Goal: Task Accomplishment & Management: Use online tool/utility

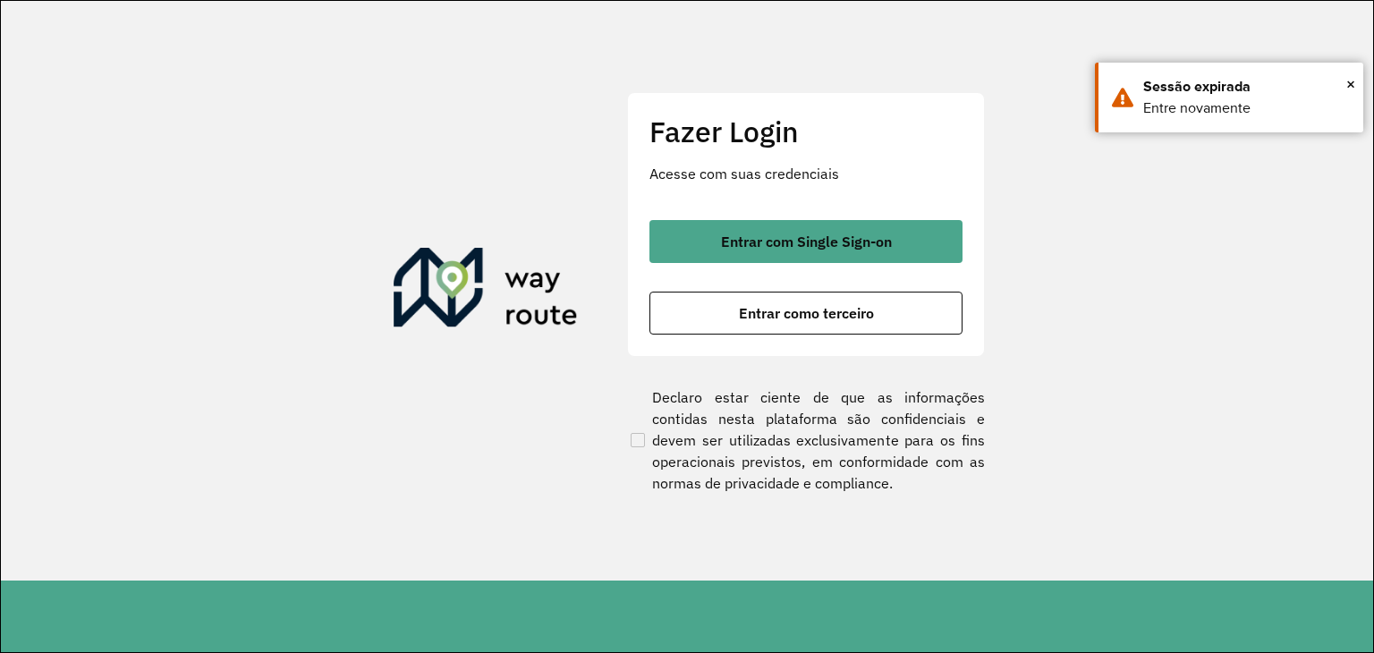
click at [850, 356] on div "Fazer Login Acesse com suas credenciais Entrar com Single Sign-on Entrar como t…" at bounding box center [806, 224] width 358 height 265
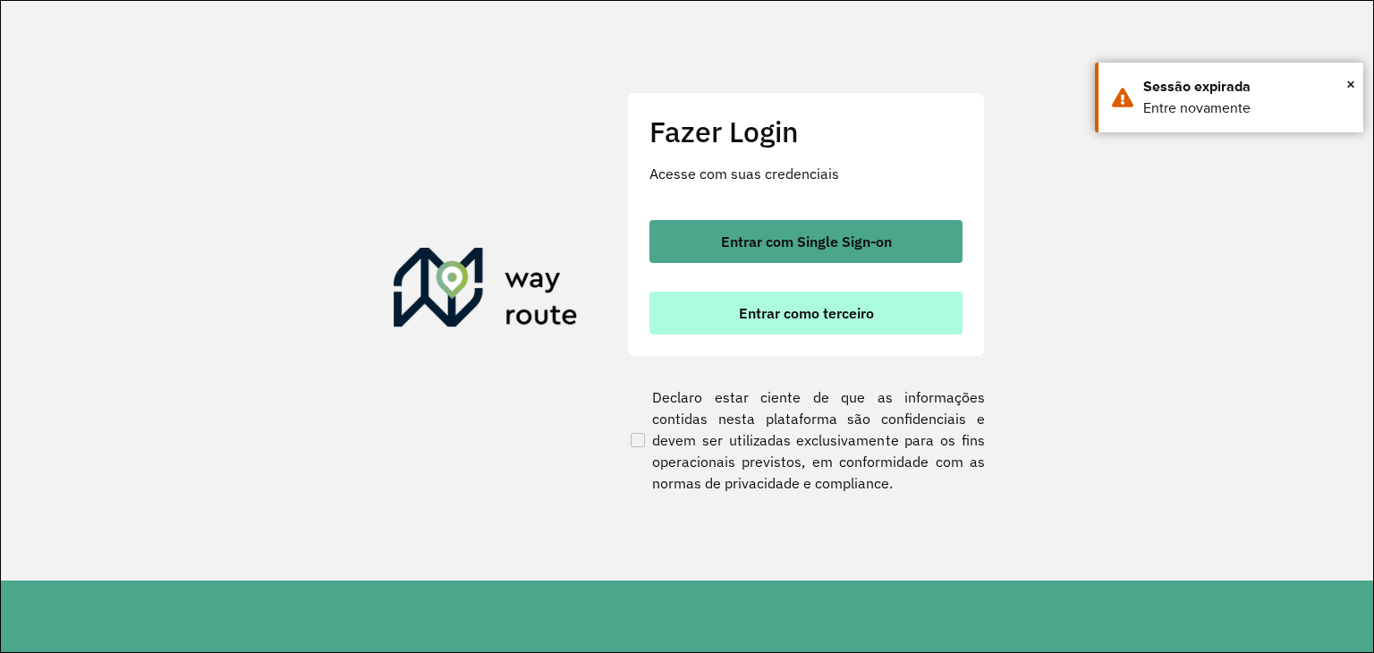
click at [852, 306] on span "Entrar como terceiro" at bounding box center [806, 313] width 135 height 14
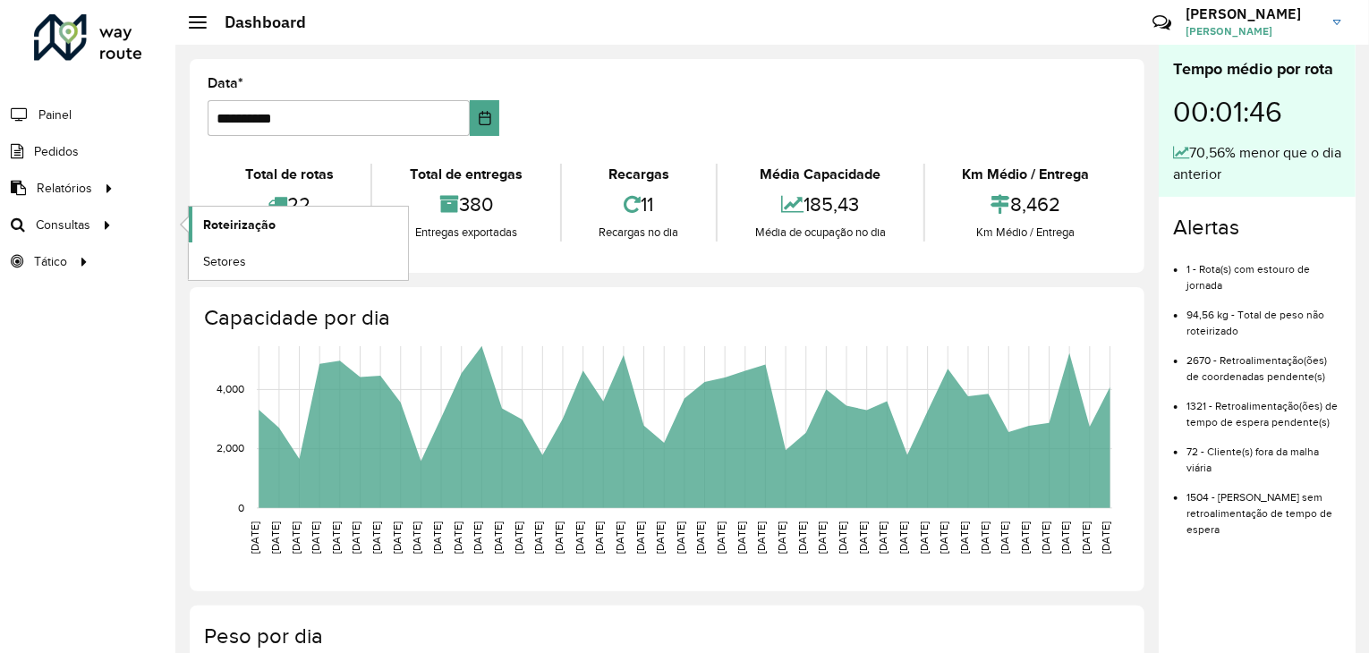
click at [275, 226] on link "Roteirização" at bounding box center [298, 225] width 219 height 36
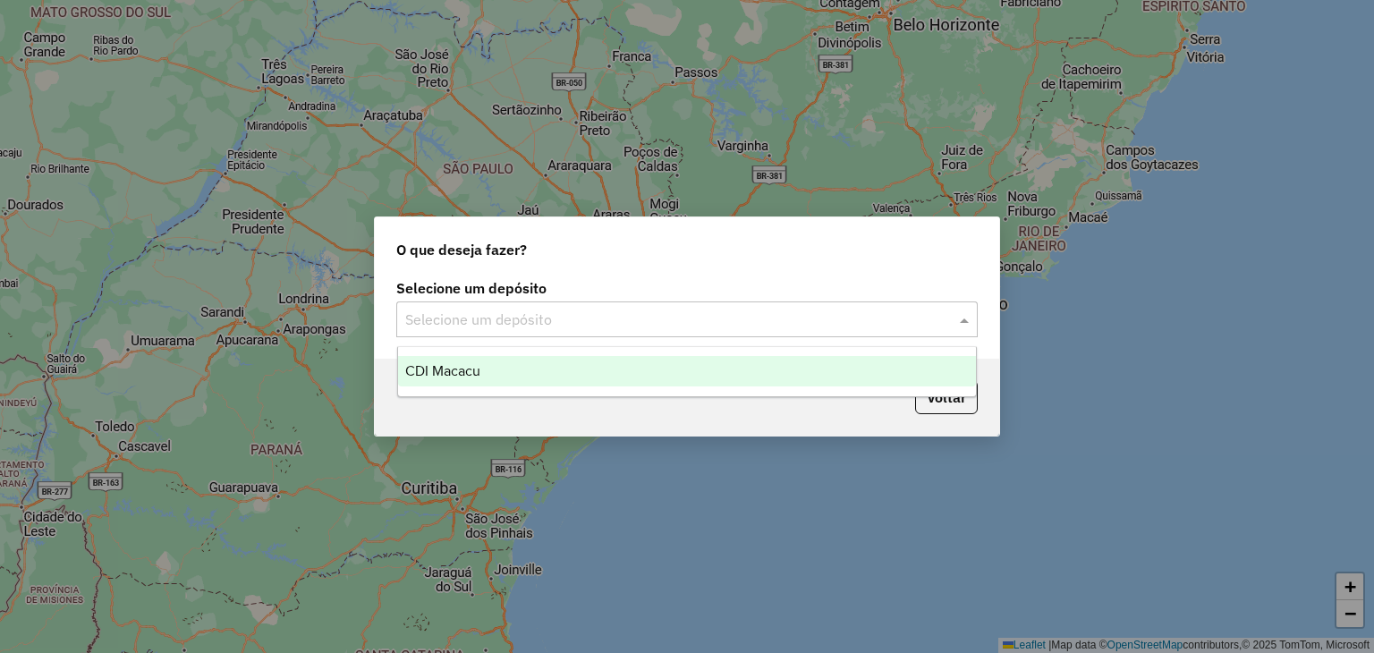
click at [666, 305] on div "Selecione um depósito" at bounding box center [687, 320] width 582 height 36
click at [577, 373] on div "CDI Macacu" at bounding box center [687, 371] width 579 height 30
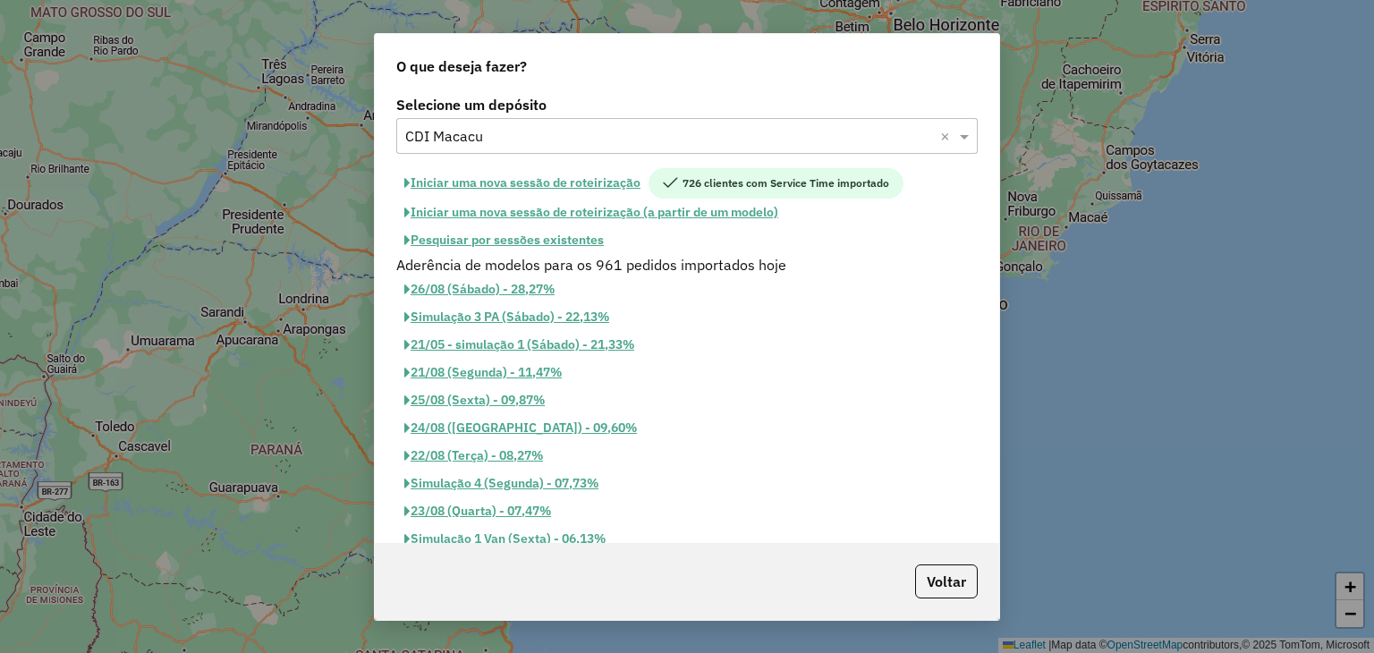
click at [509, 234] on button "Pesquisar por sessões existentes" at bounding box center [504, 240] width 216 height 28
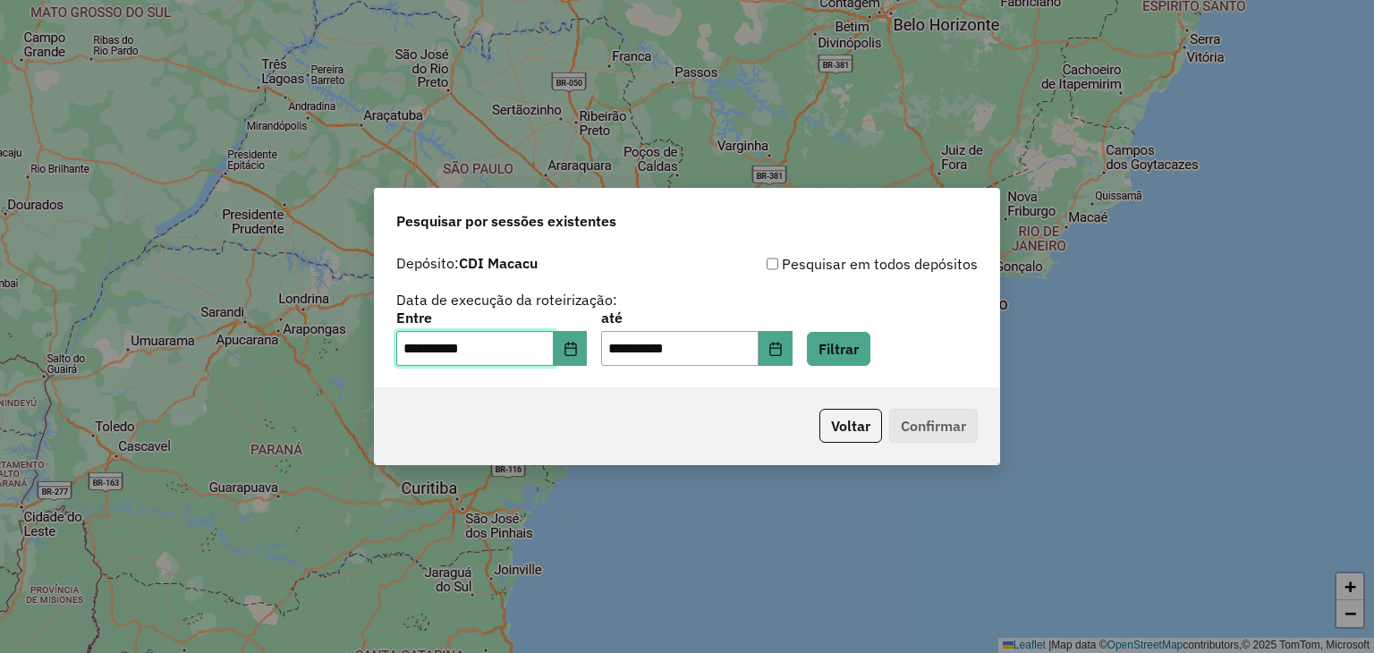
click at [554, 344] on input "**********" at bounding box center [474, 349] width 157 height 36
click at [576, 347] on icon "Choose Date" at bounding box center [571, 349] width 14 height 14
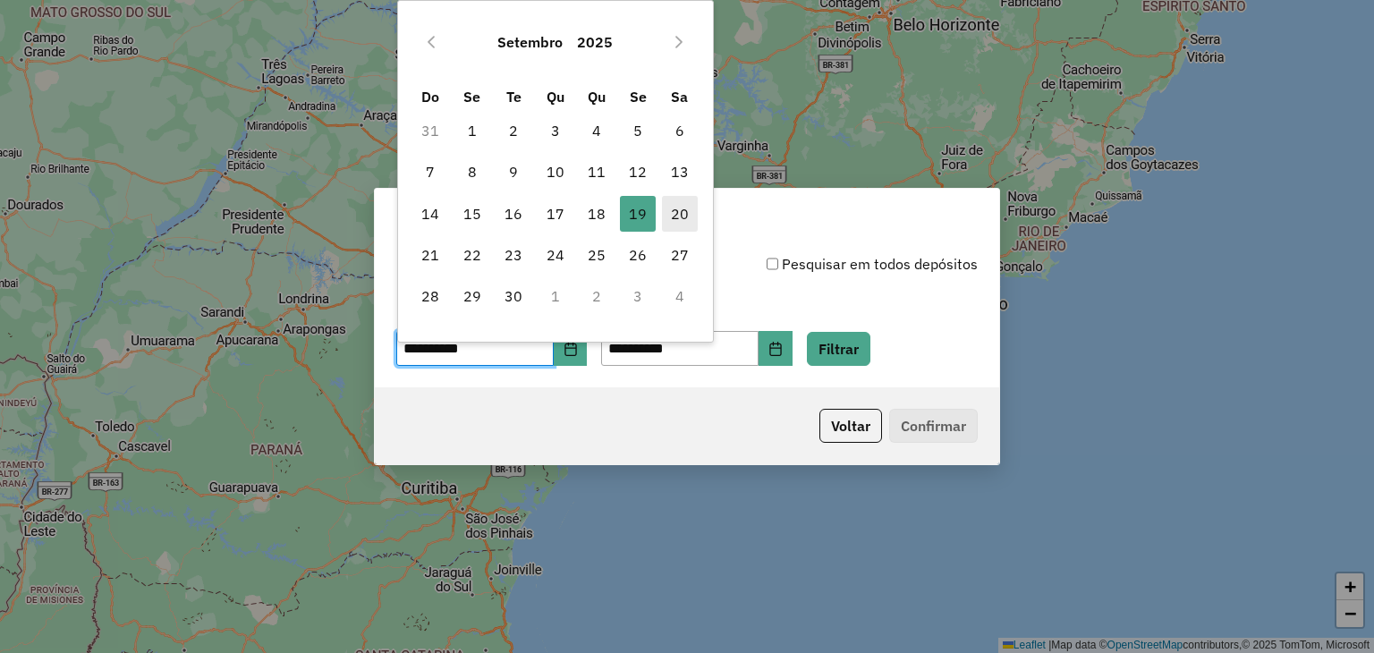
click at [682, 213] on span "20" at bounding box center [680, 214] width 36 height 36
type input "**********"
click at [871, 348] on button "Filtrar" at bounding box center [839, 349] width 64 height 34
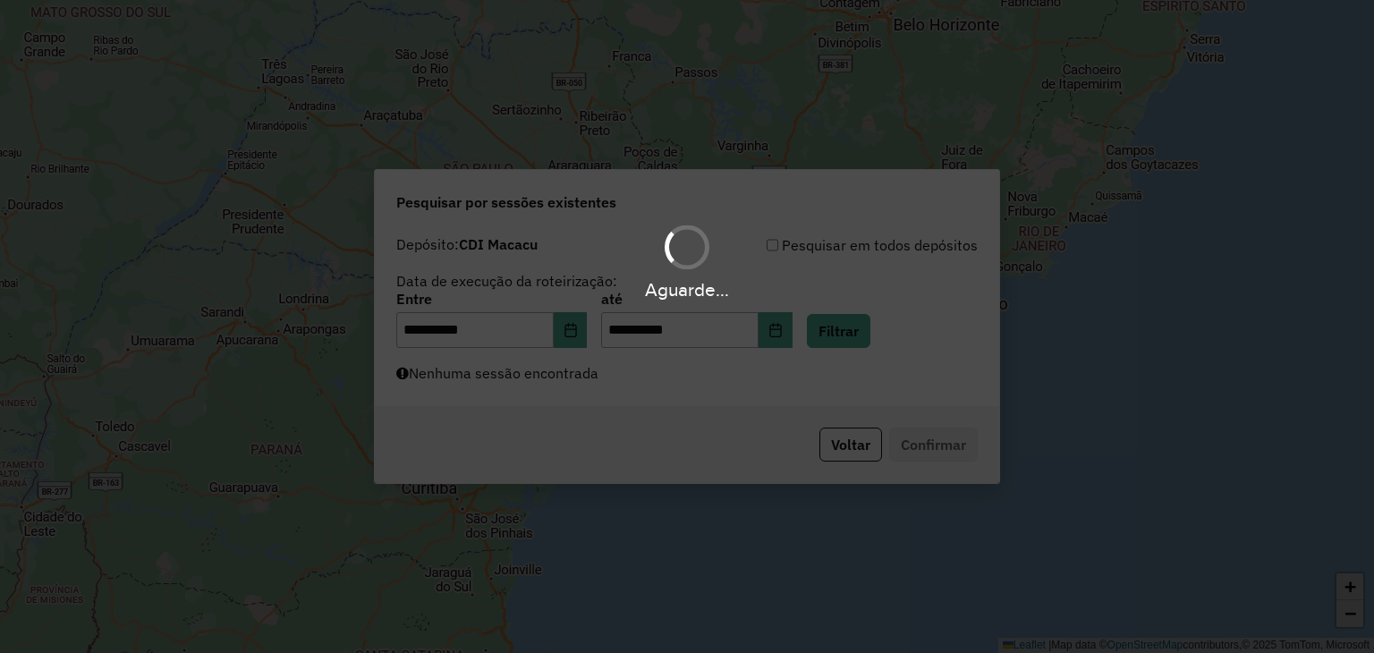
click at [643, 398] on div "Aguarde..." at bounding box center [687, 326] width 1374 height 653
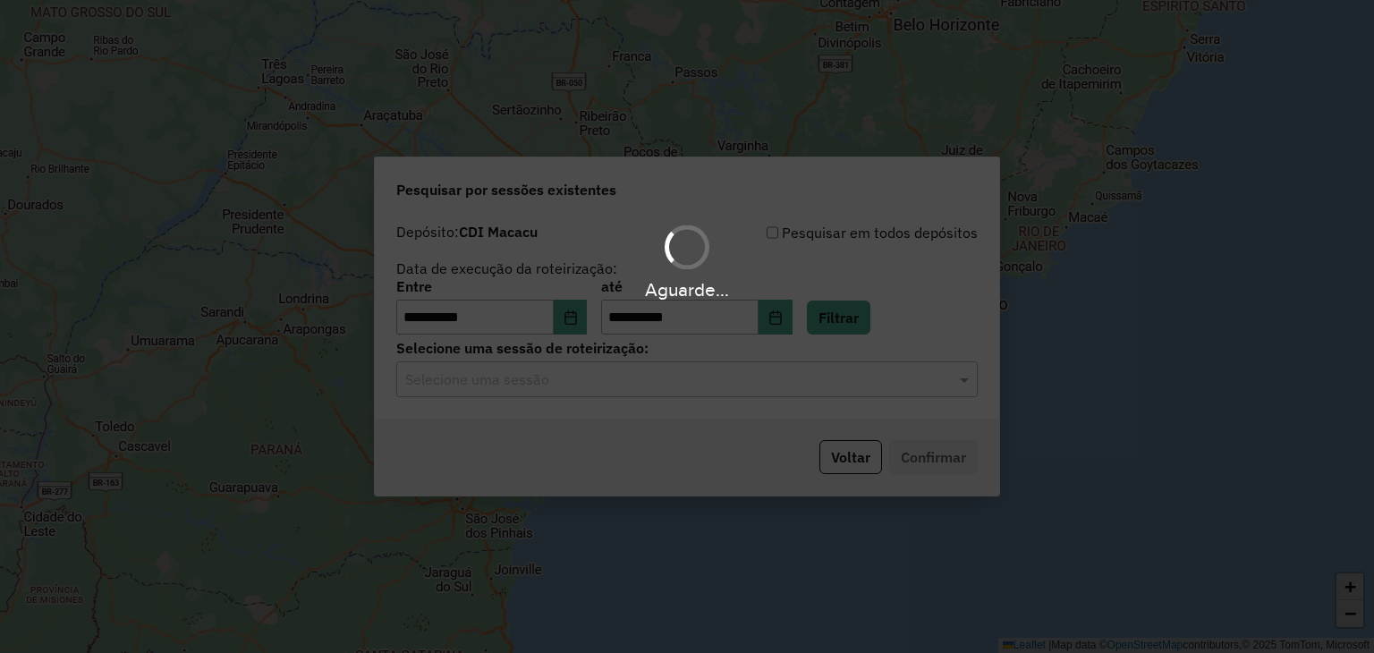
click at [637, 395] on div "Aguarde..." at bounding box center [687, 326] width 1374 height 653
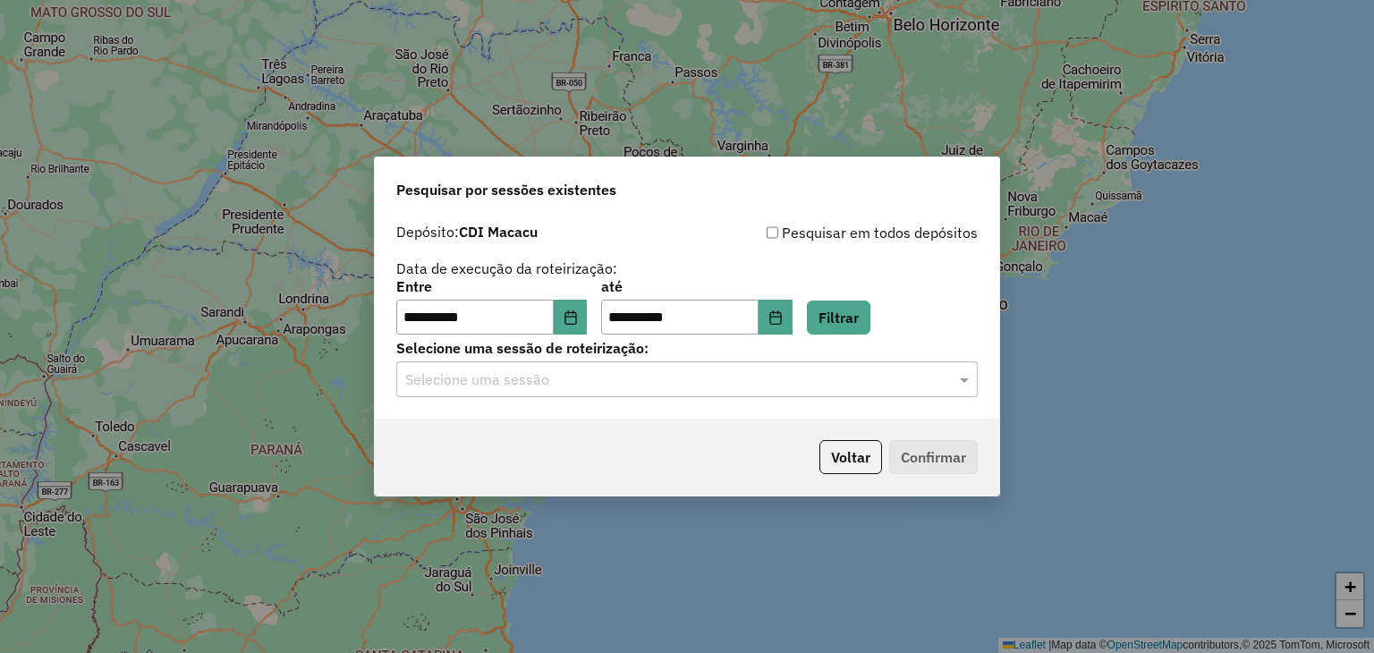
click at [634, 390] on input "text" at bounding box center [669, 380] width 528 height 21
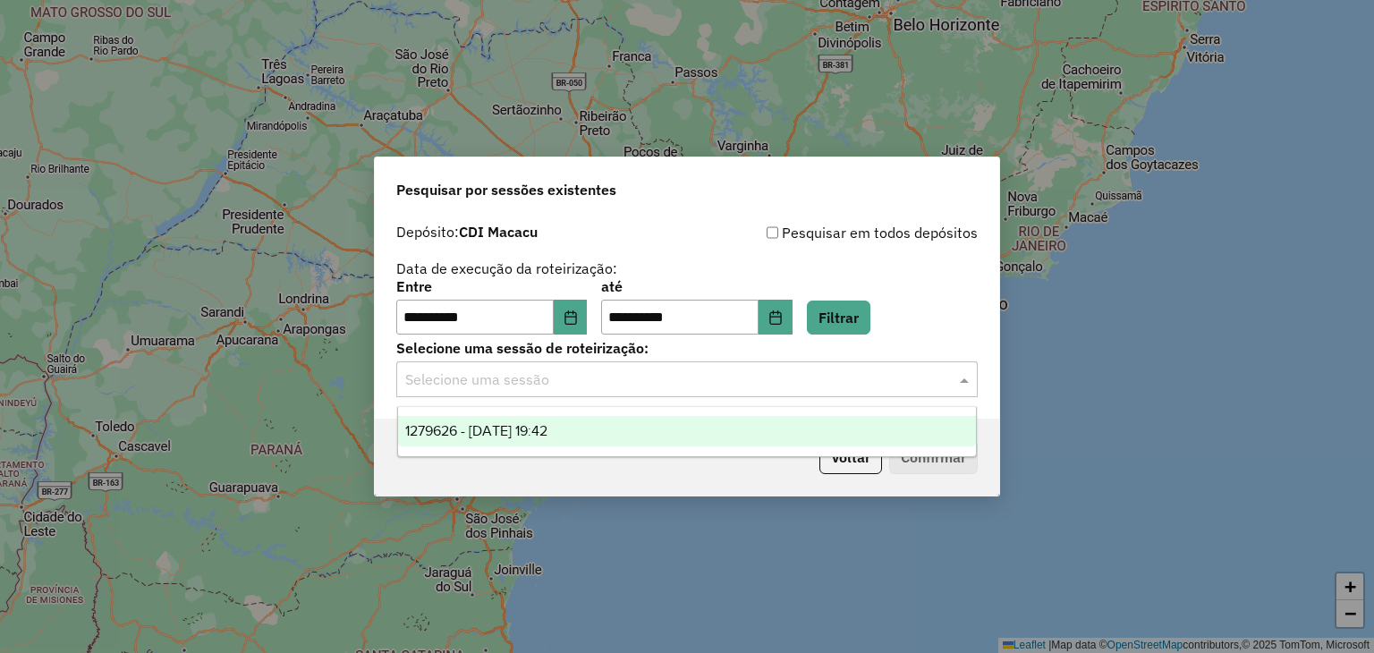
click at [633, 429] on div "1279626 - 20/09/2025 19:42" at bounding box center [687, 431] width 579 height 30
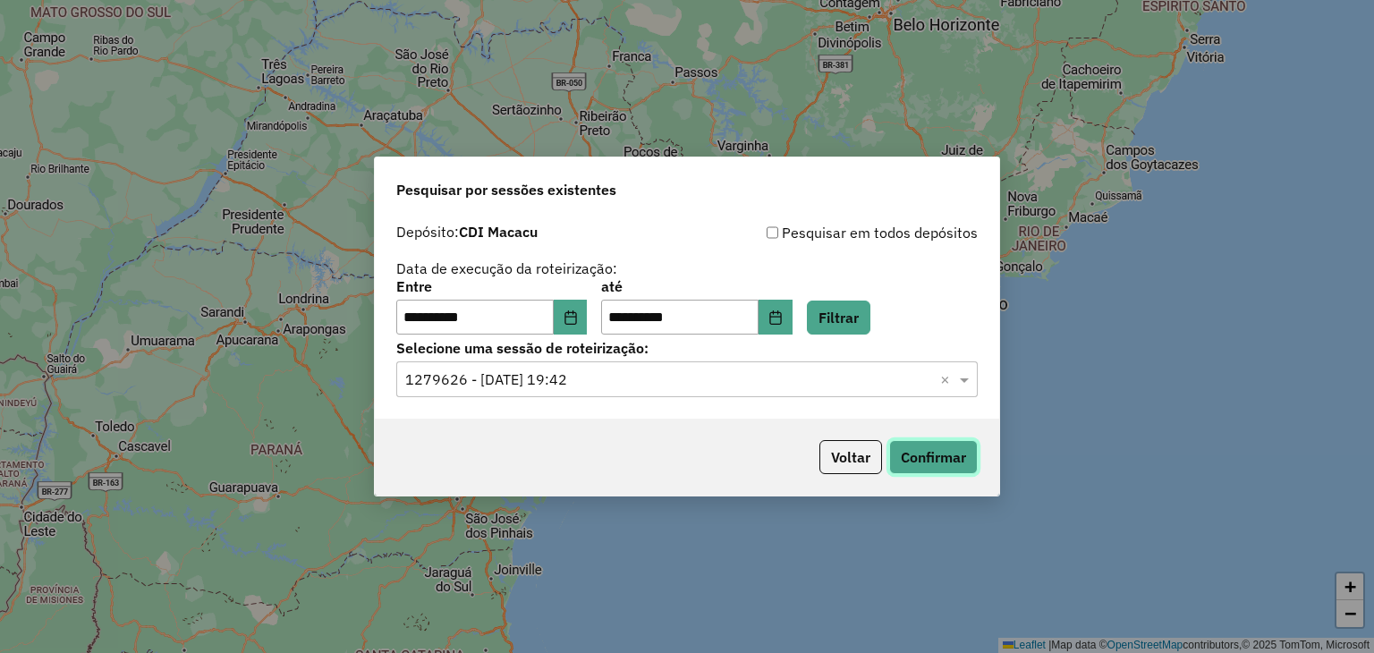
click at [966, 463] on button "Confirmar" at bounding box center [933, 457] width 89 height 34
click at [923, 452] on button "Confirmar" at bounding box center [933, 457] width 89 height 34
click at [924, 449] on button "Confirmar" at bounding box center [933, 457] width 89 height 34
click at [576, 431] on div "Voltar Confirmar" at bounding box center [687, 457] width 625 height 77
click at [862, 314] on button "Filtrar" at bounding box center [839, 318] width 64 height 34
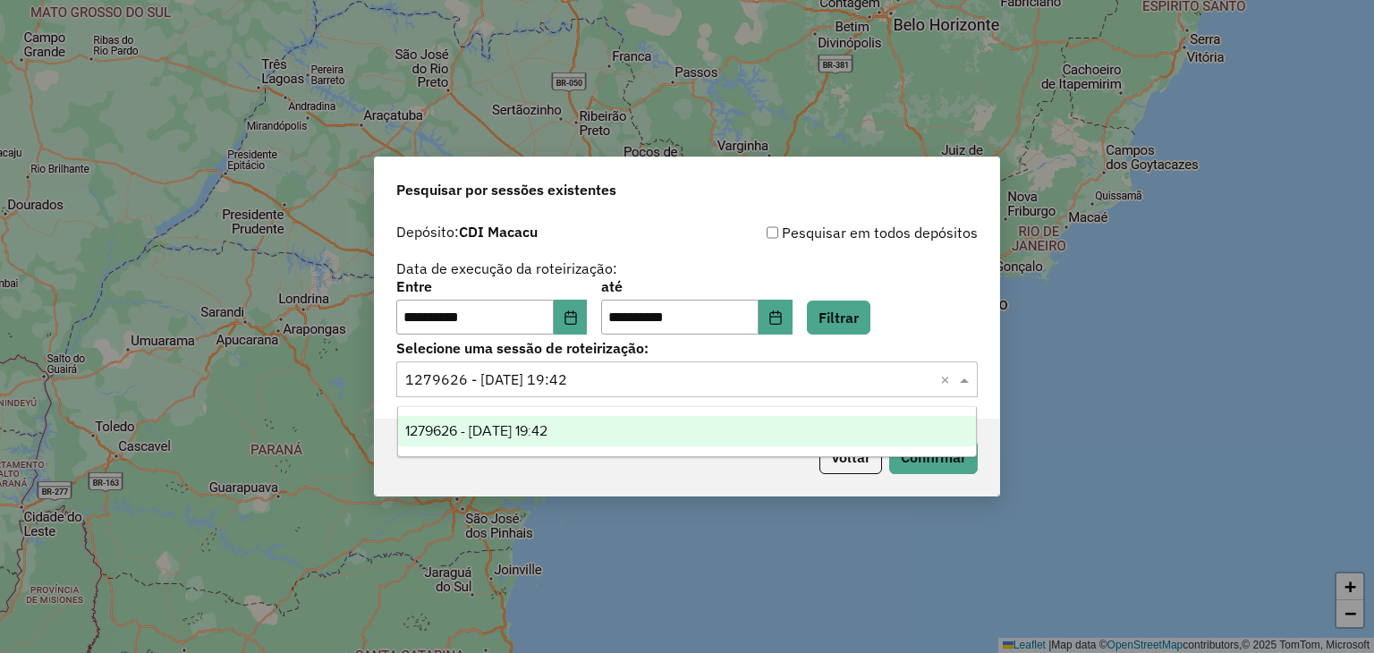
click at [747, 379] on input "text" at bounding box center [669, 380] width 528 height 21
click at [744, 378] on input "text" at bounding box center [669, 380] width 528 height 21
click at [938, 467] on button "Confirmar" at bounding box center [933, 457] width 89 height 34
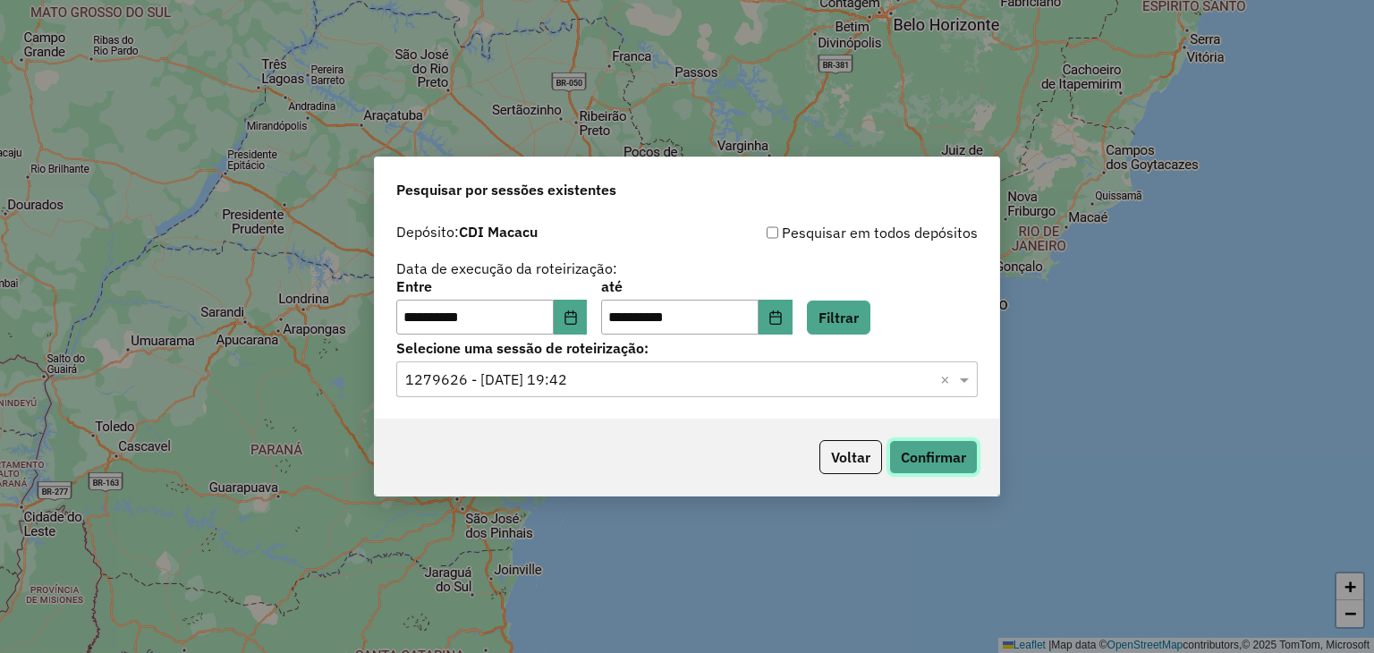
click at [948, 470] on button "Confirmar" at bounding box center [933, 457] width 89 height 34
click at [888, 337] on label "Selecione uma sessão de roteirização:" at bounding box center [687, 347] width 582 height 21
click at [871, 334] on button "Filtrar" at bounding box center [839, 318] width 64 height 34
click at [934, 457] on button "Confirmar" at bounding box center [933, 457] width 89 height 34
click at [863, 316] on button "Filtrar" at bounding box center [839, 318] width 64 height 34
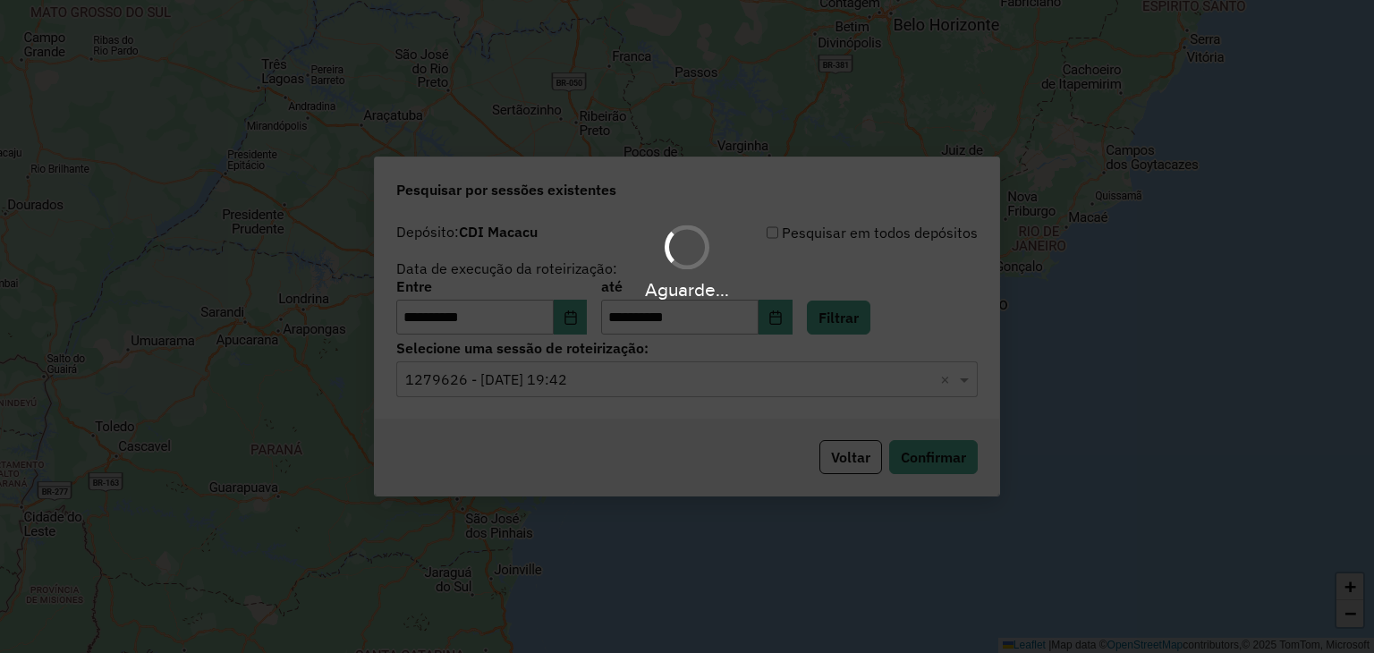
click at [585, 392] on div "Aguarde..." at bounding box center [687, 326] width 1374 height 653
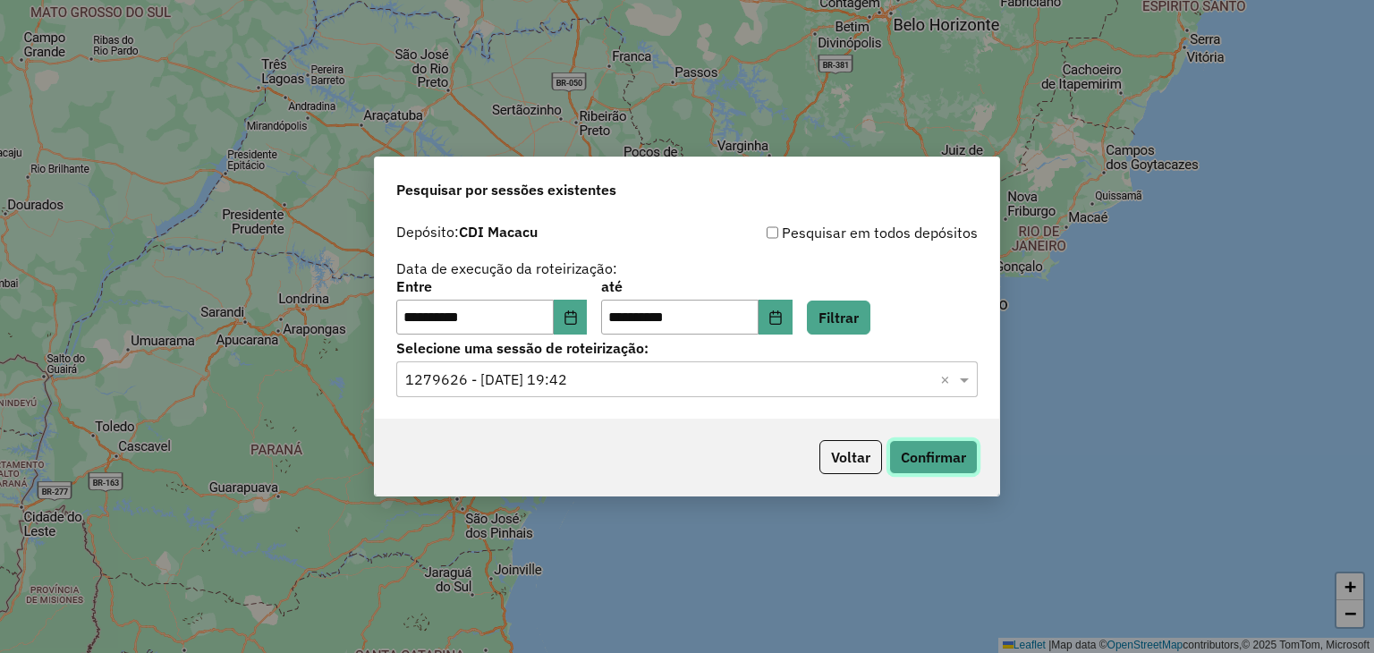
click at [921, 463] on button "Confirmar" at bounding box center [933, 457] width 89 height 34
click at [916, 465] on button "Confirmar" at bounding box center [933, 457] width 89 height 34
click at [913, 458] on button "Confirmar" at bounding box center [933, 457] width 89 height 34
click at [947, 444] on button "Confirmar" at bounding box center [933, 457] width 89 height 34
click at [940, 449] on button "Confirmar" at bounding box center [933, 457] width 89 height 34
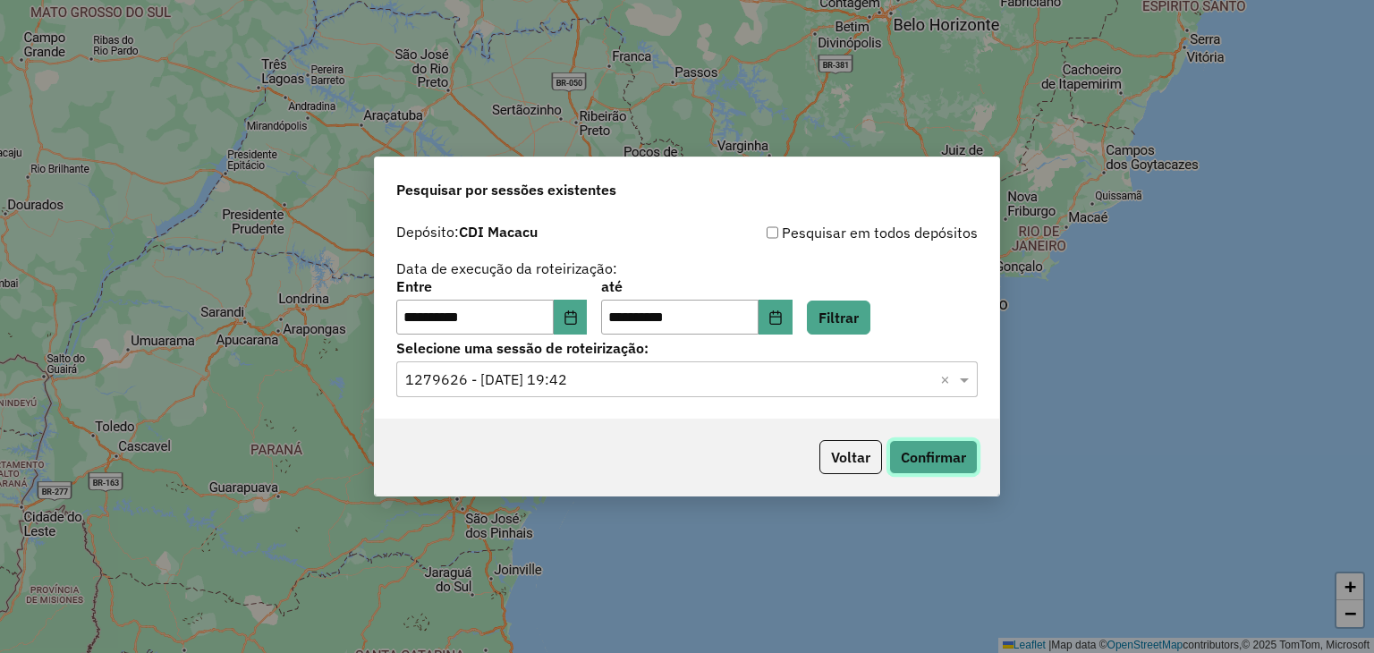
click at [934, 455] on button "Confirmar" at bounding box center [933, 457] width 89 height 34
click at [914, 455] on button "Confirmar" at bounding box center [933, 457] width 89 height 34
click at [962, 459] on button "Confirmar" at bounding box center [933, 457] width 89 height 34
click at [950, 442] on button "Confirmar" at bounding box center [933, 457] width 89 height 34
click at [870, 315] on button "Filtrar" at bounding box center [839, 318] width 64 height 34
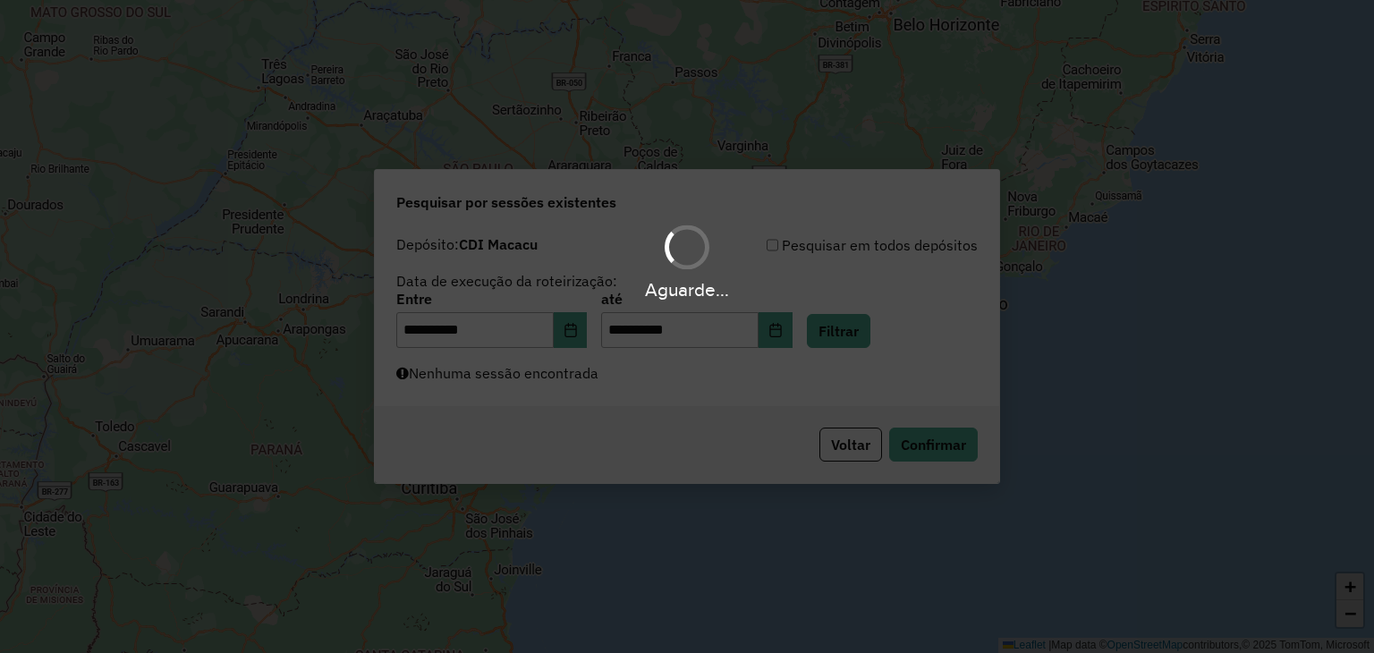
click at [700, 382] on div "Aguarde..." at bounding box center [687, 326] width 1374 height 653
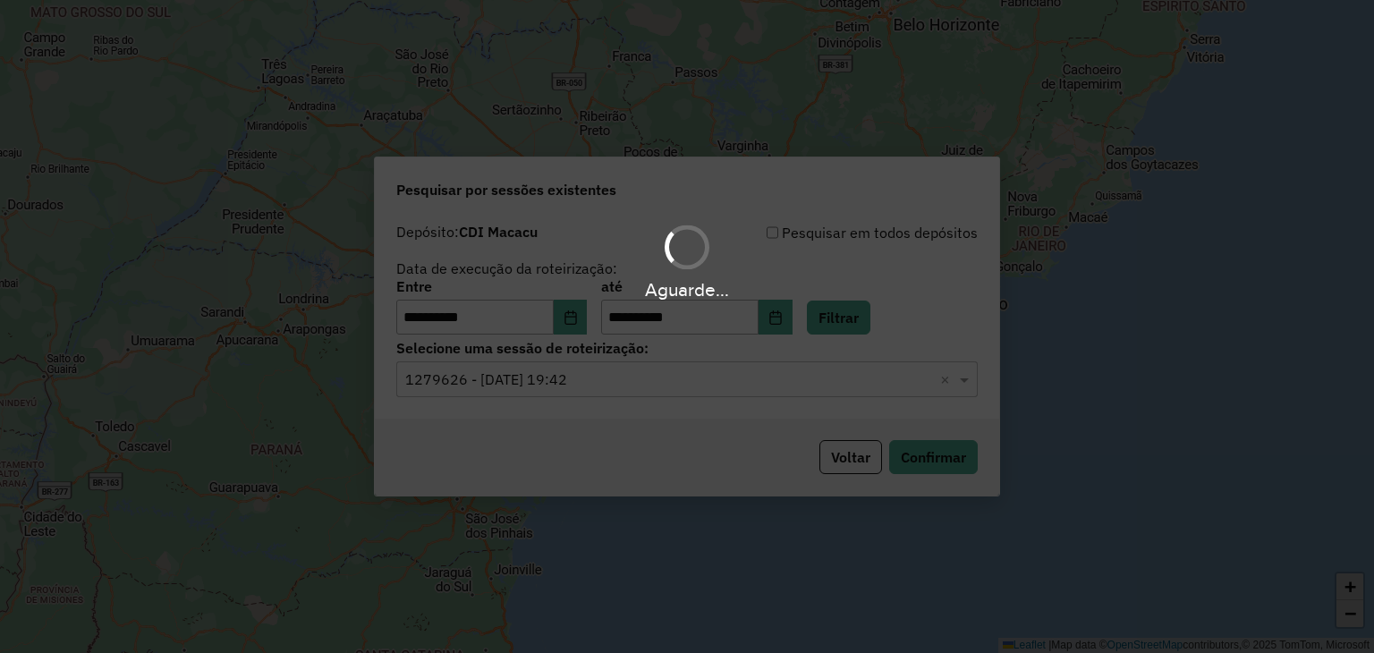
click at [700, 387] on div "Aguarde..." at bounding box center [687, 326] width 1374 height 653
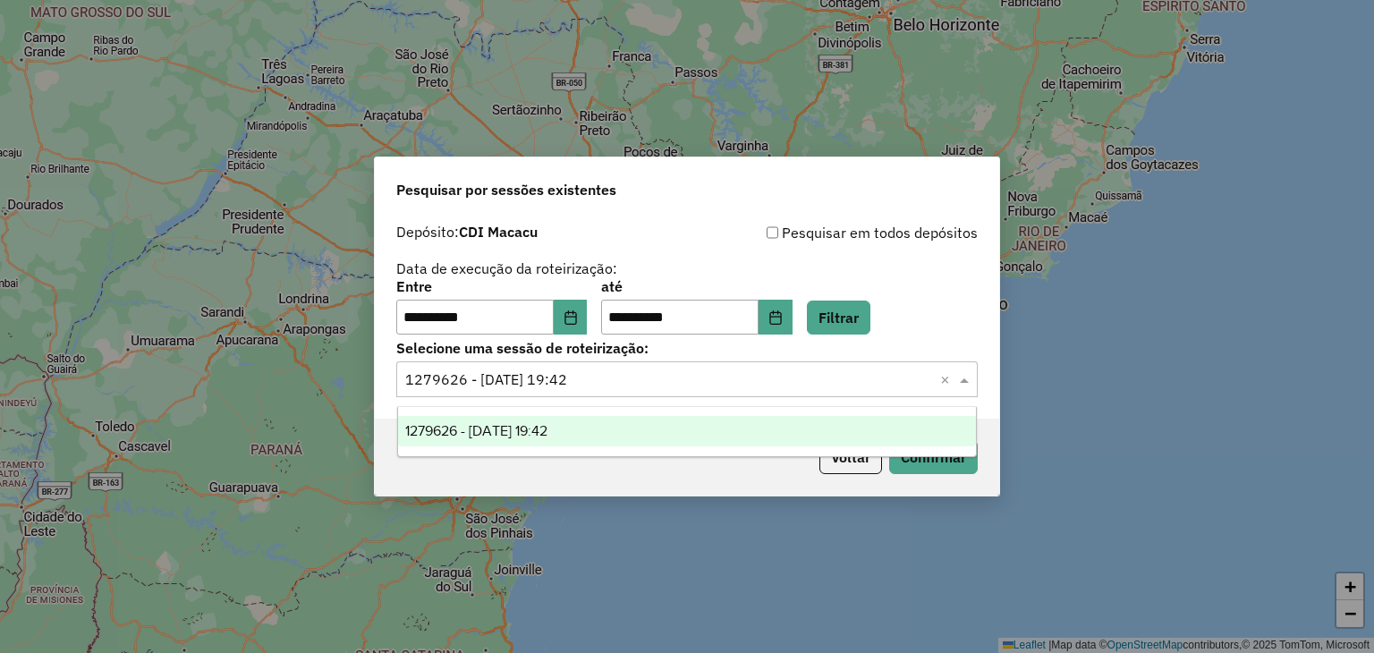
click at [700, 387] on input "text" at bounding box center [669, 380] width 528 height 21
click at [673, 380] on input "text" at bounding box center [669, 380] width 528 height 21
click at [871, 308] on button "Filtrar" at bounding box center [839, 318] width 64 height 34
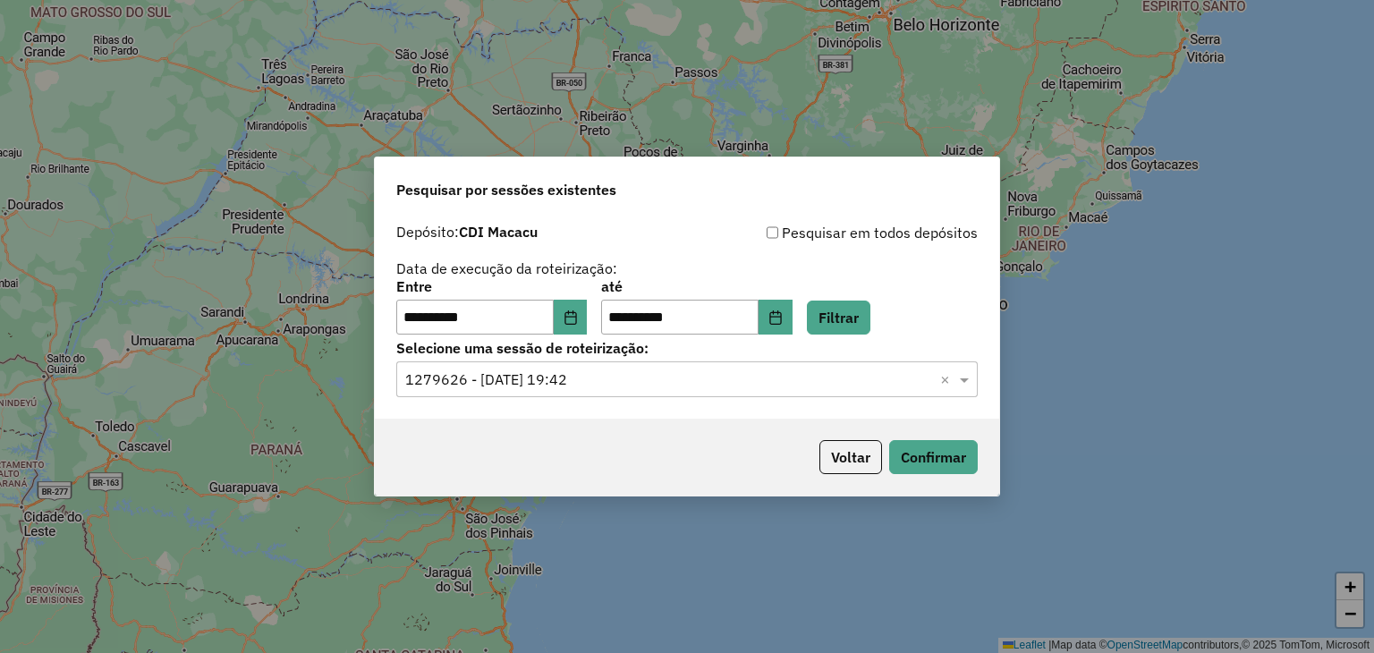
click at [792, 386] on input "text" at bounding box center [669, 380] width 528 height 21
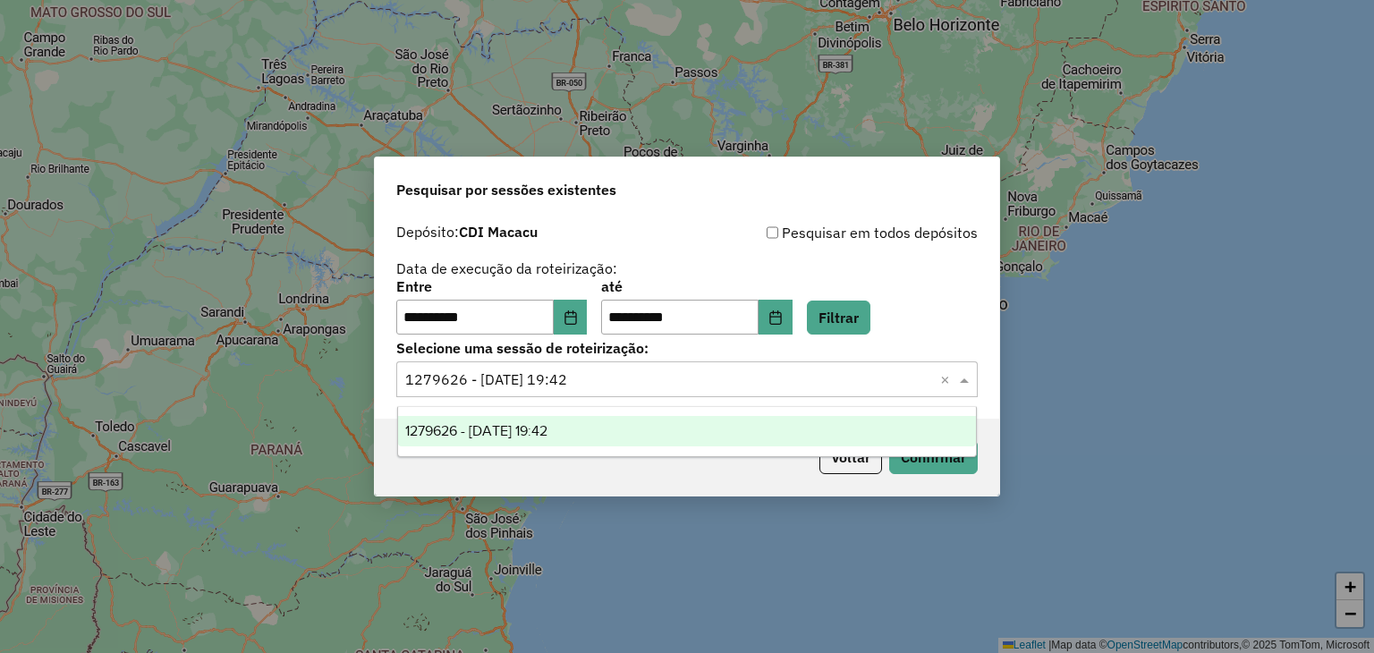
click at [781, 385] on input "text" at bounding box center [669, 380] width 528 height 21
click at [653, 478] on div "Voltar Confirmar" at bounding box center [687, 457] width 625 height 77
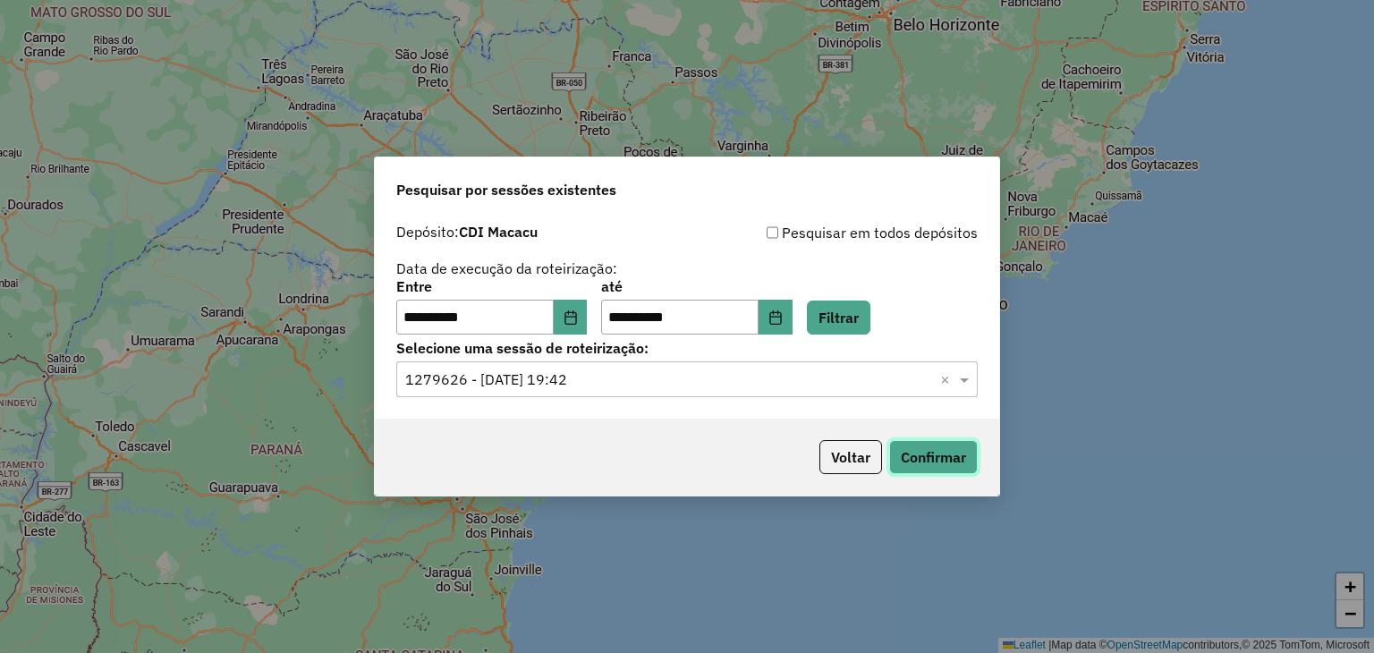
click at [952, 454] on button "Confirmar" at bounding box center [933, 457] width 89 height 34
click at [855, 329] on button "Filtrar" at bounding box center [839, 318] width 64 height 34
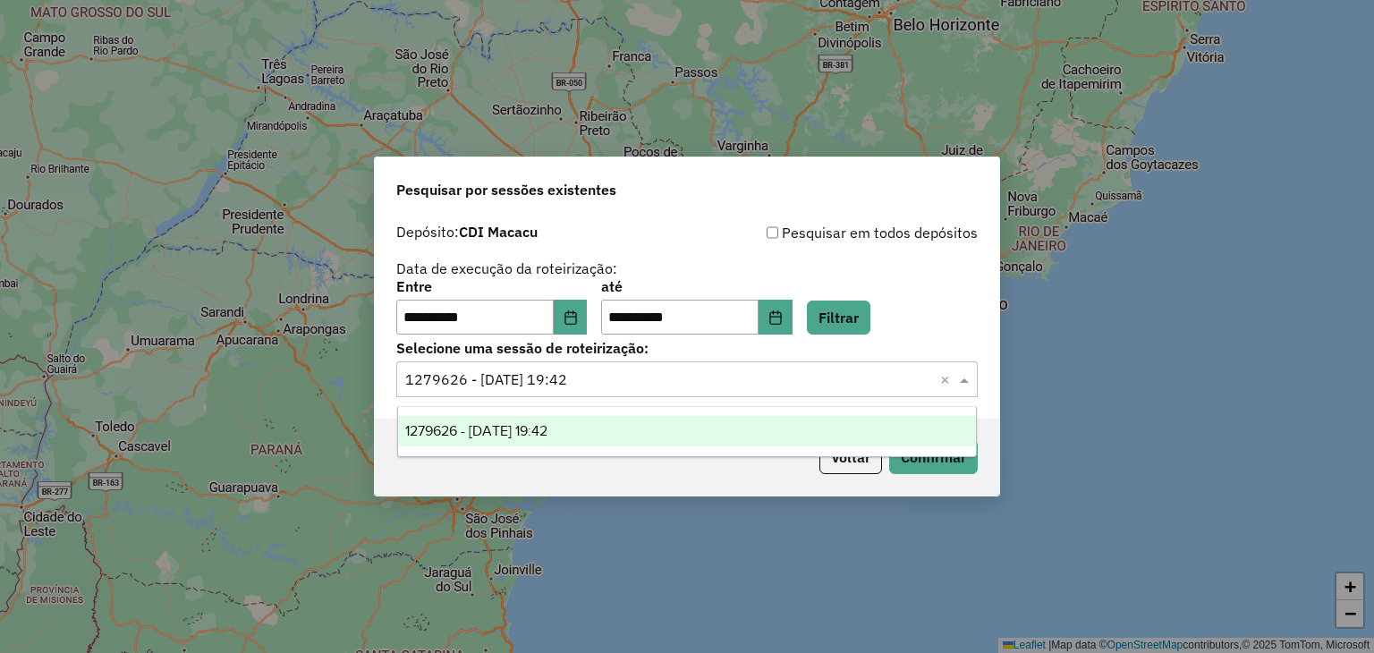
click at [808, 381] on input "text" at bounding box center [669, 380] width 528 height 21
click at [964, 324] on div "**********" at bounding box center [687, 307] width 582 height 55
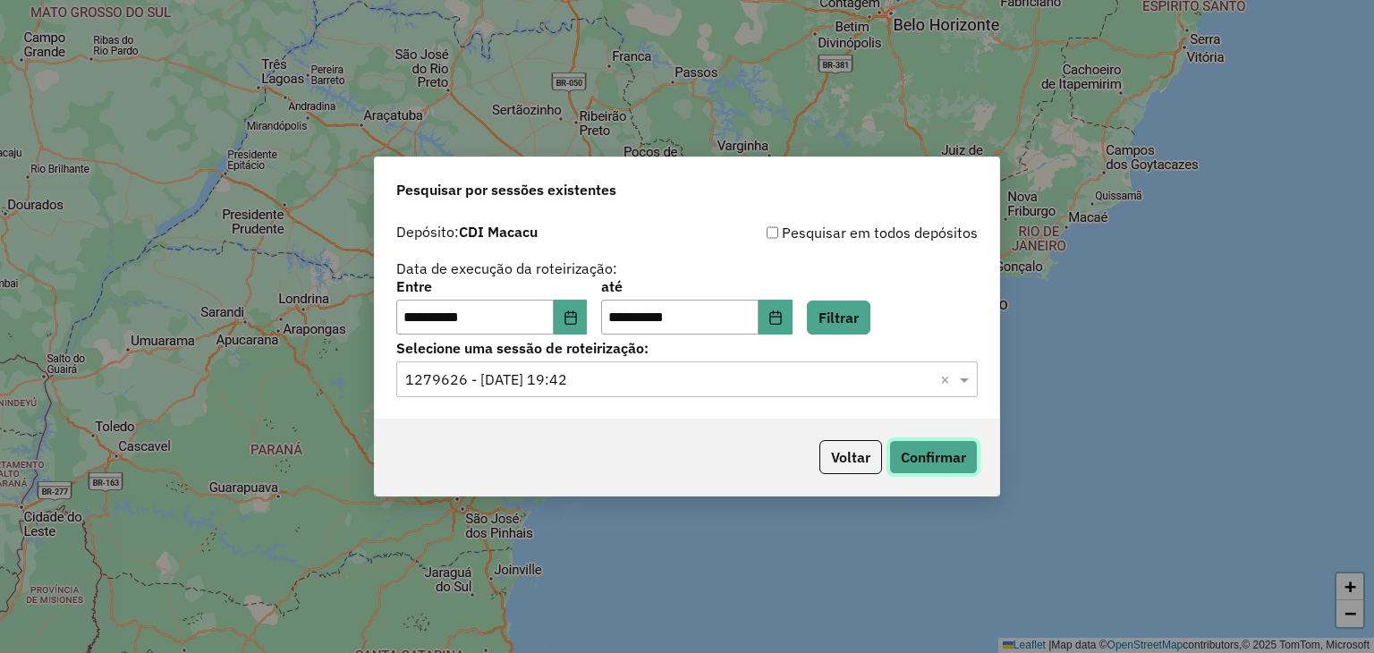
click at [939, 449] on button "Confirmar" at bounding box center [933, 457] width 89 height 34
click at [941, 449] on button "Confirmar" at bounding box center [933, 457] width 89 height 34
click at [974, 457] on button "Confirmar" at bounding box center [933, 457] width 89 height 34
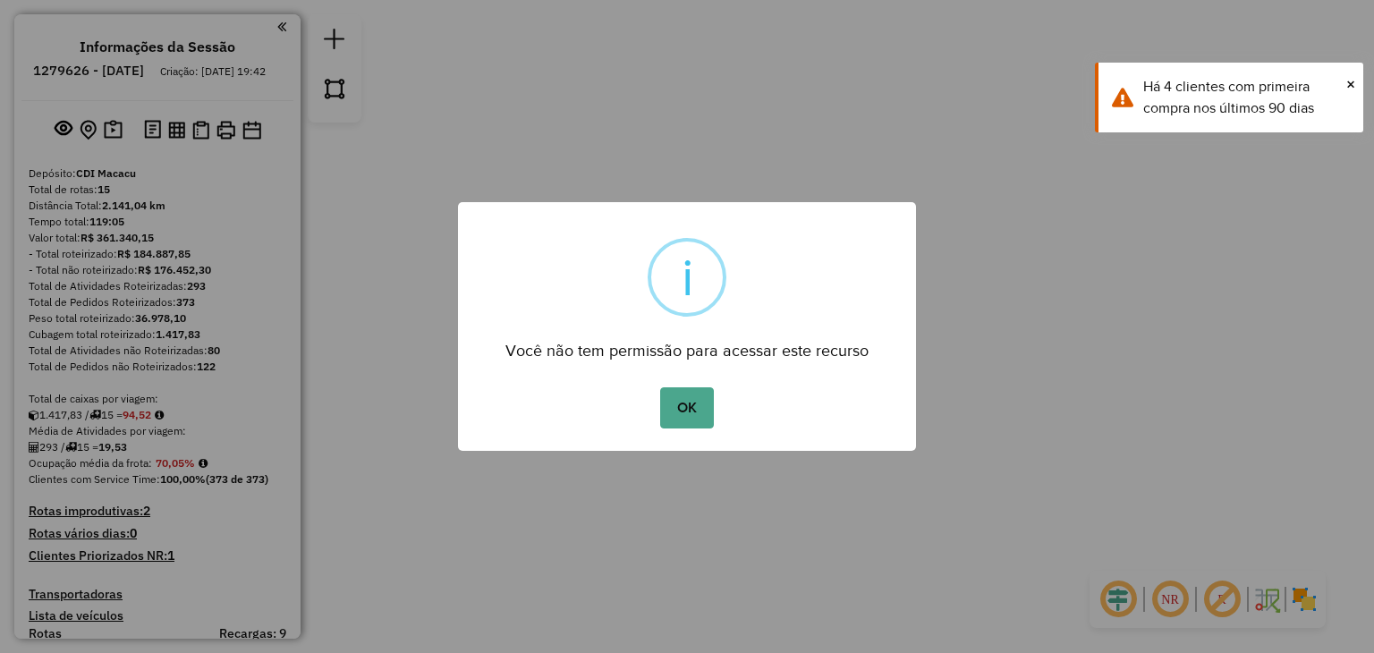
click at [709, 429] on div "× i Você não tem permissão para acessar este recurso OK No Cancel" at bounding box center [687, 327] width 458 height 250
click at [702, 418] on button "OK" at bounding box center [686, 407] width 53 height 41
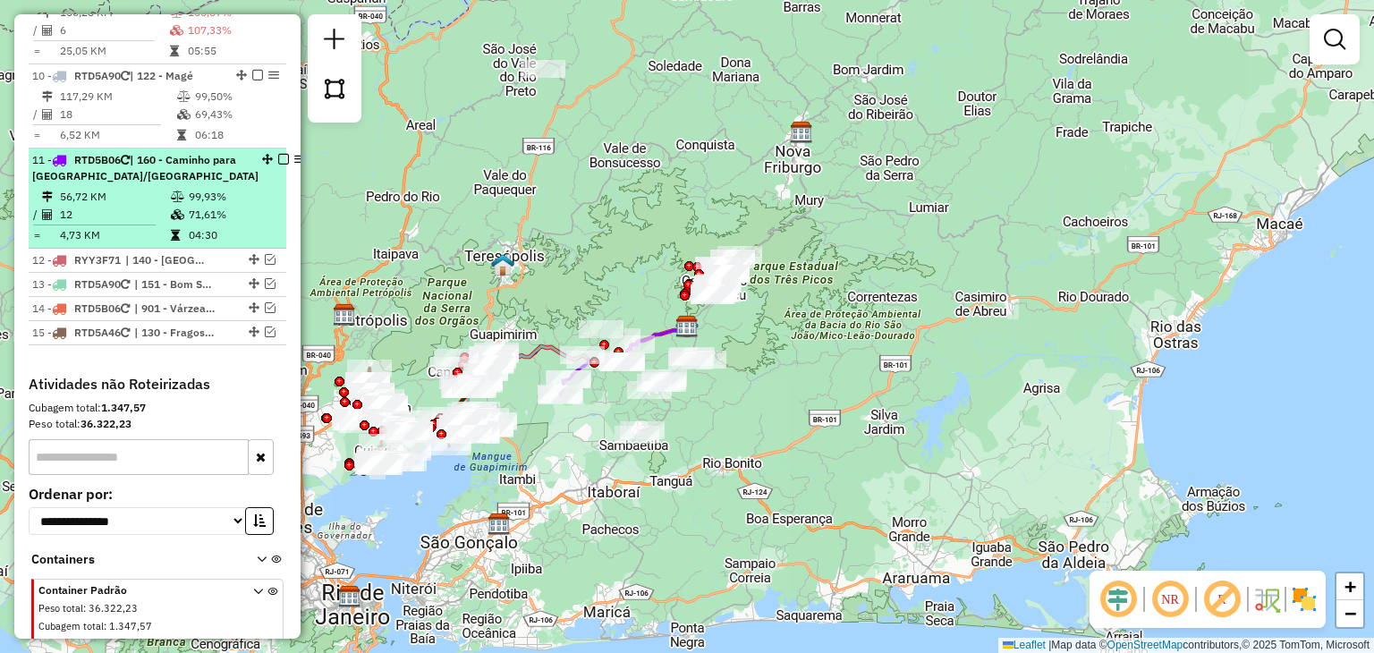
scroll to position [1342, 0]
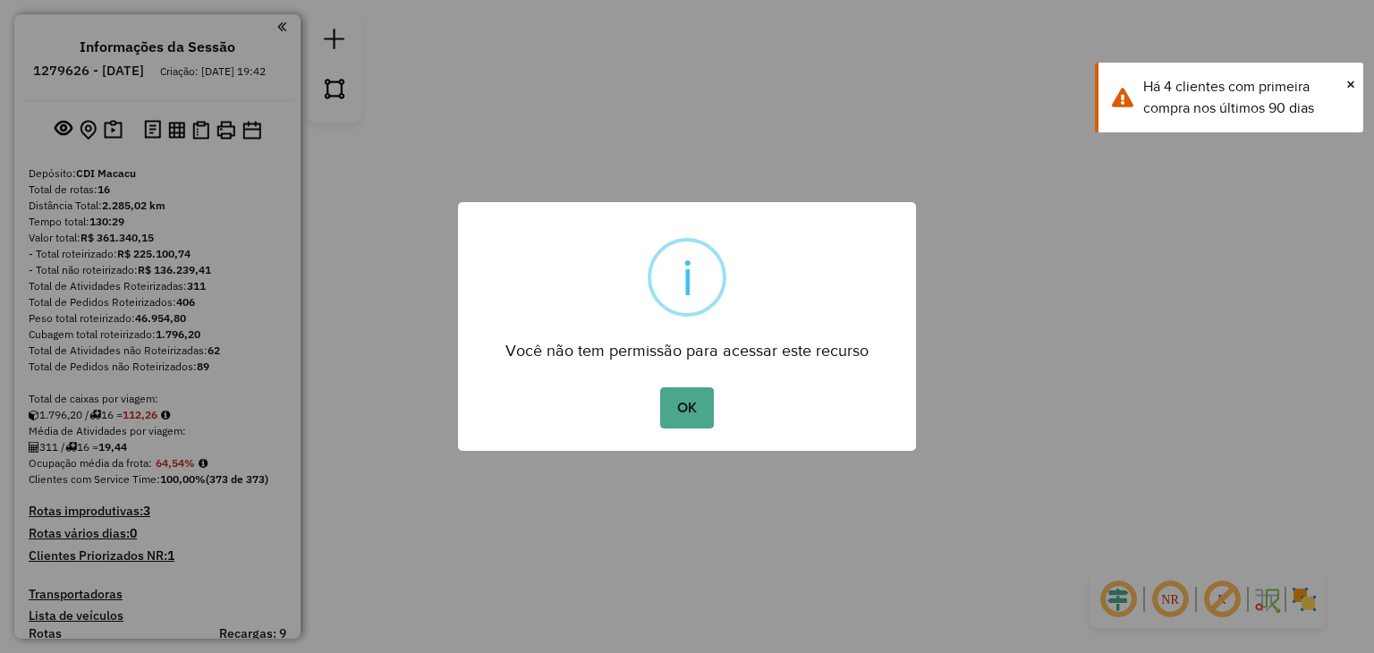
click at [683, 435] on div "× i Você não tem permissão para acessar este recurso OK No Cancel" at bounding box center [687, 327] width 458 height 250
click at [681, 398] on button "OK" at bounding box center [686, 407] width 53 height 41
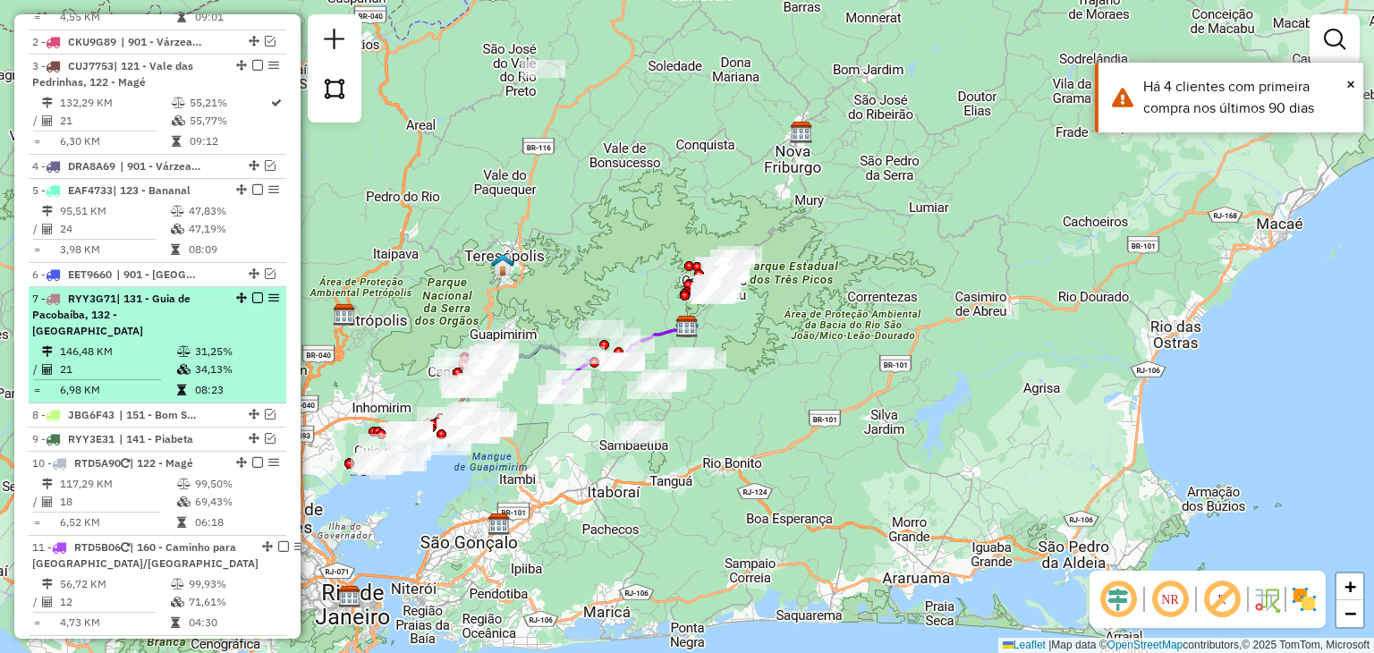
scroll to position [1163, 0]
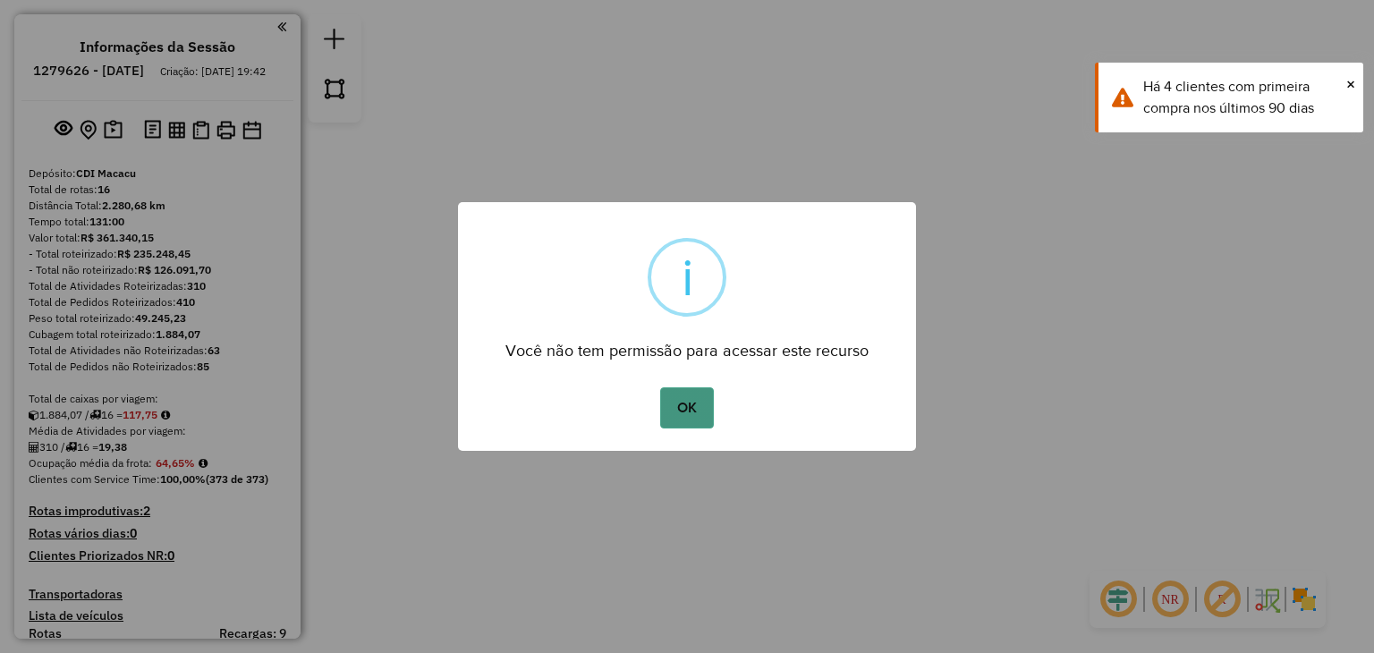
click at [697, 402] on button "OK" at bounding box center [686, 407] width 53 height 41
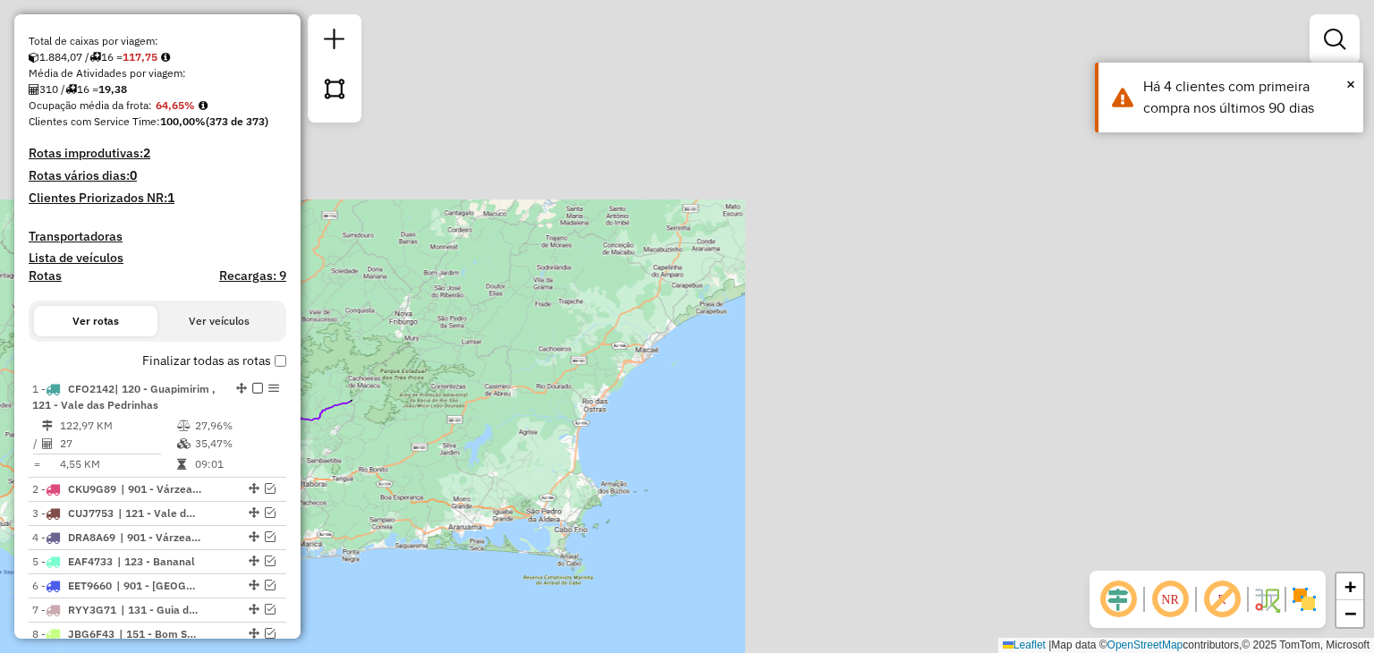
scroll to position [805, 0]
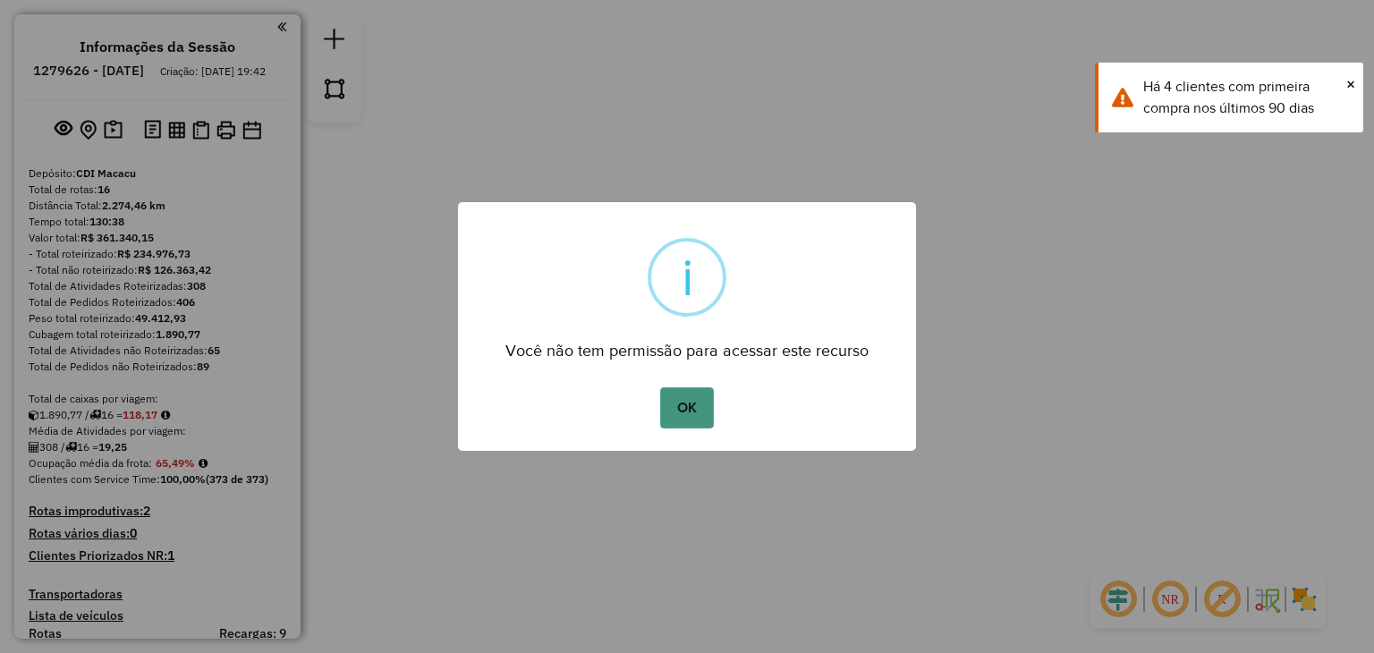
click at [687, 396] on button "OK" at bounding box center [686, 407] width 53 height 41
click at [698, 418] on button "OK" at bounding box center [686, 407] width 53 height 41
click at [680, 392] on button "OK" at bounding box center [686, 407] width 53 height 41
click at [645, 391] on div "OK No Cancel" at bounding box center [687, 408] width 458 height 50
click at [668, 403] on button "OK" at bounding box center [686, 407] width 53 height 41
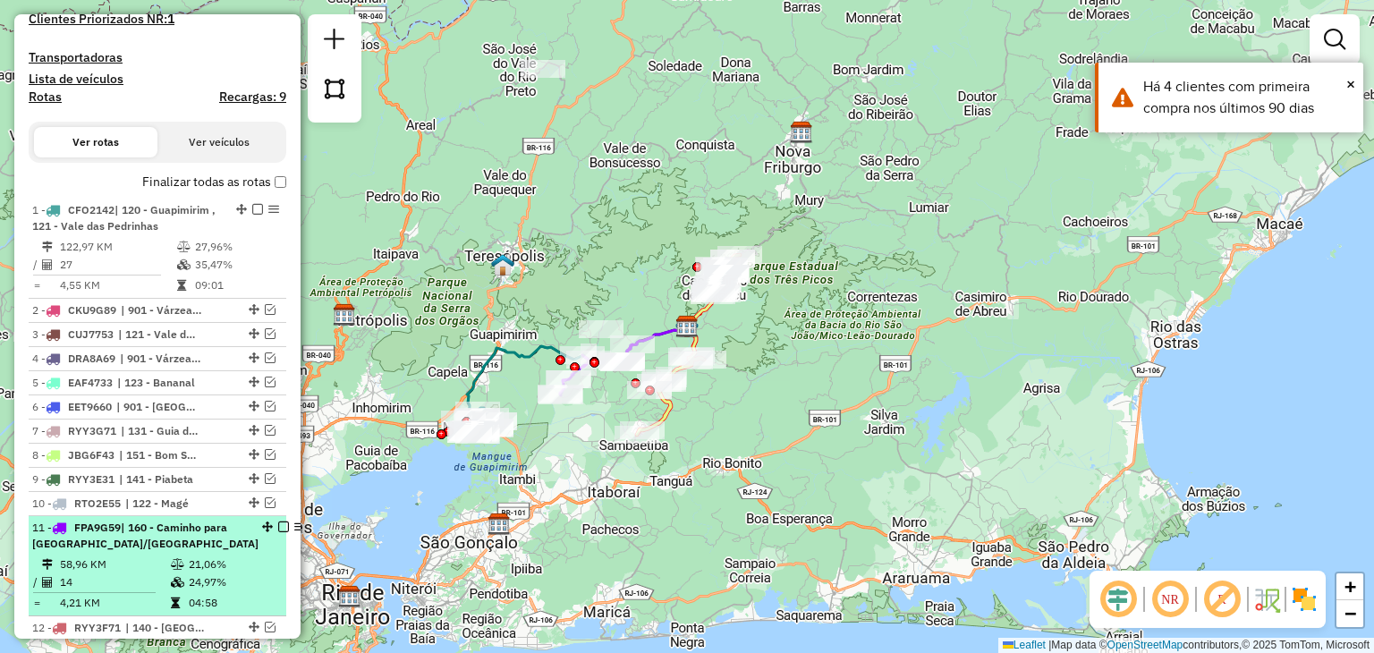
scroll to position [805, 0]
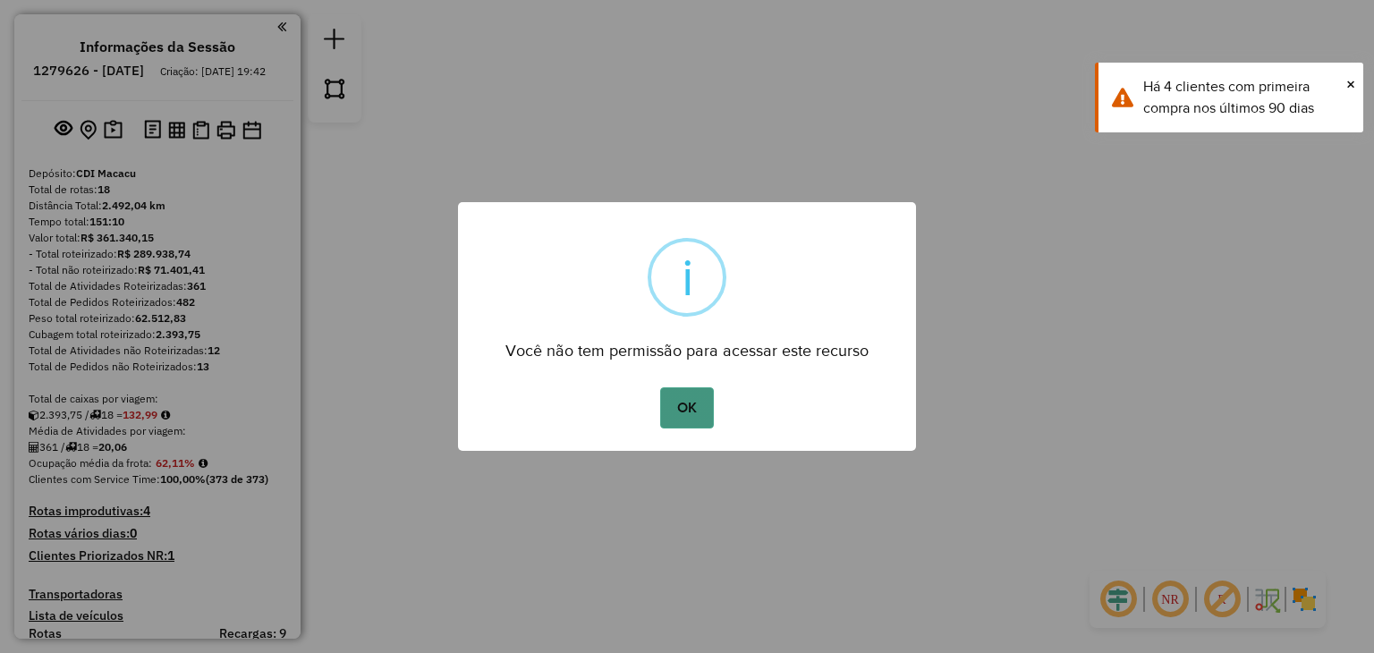
click at [699, 416] on button "OK" at bounding box center [686, 407] width 53 height 41
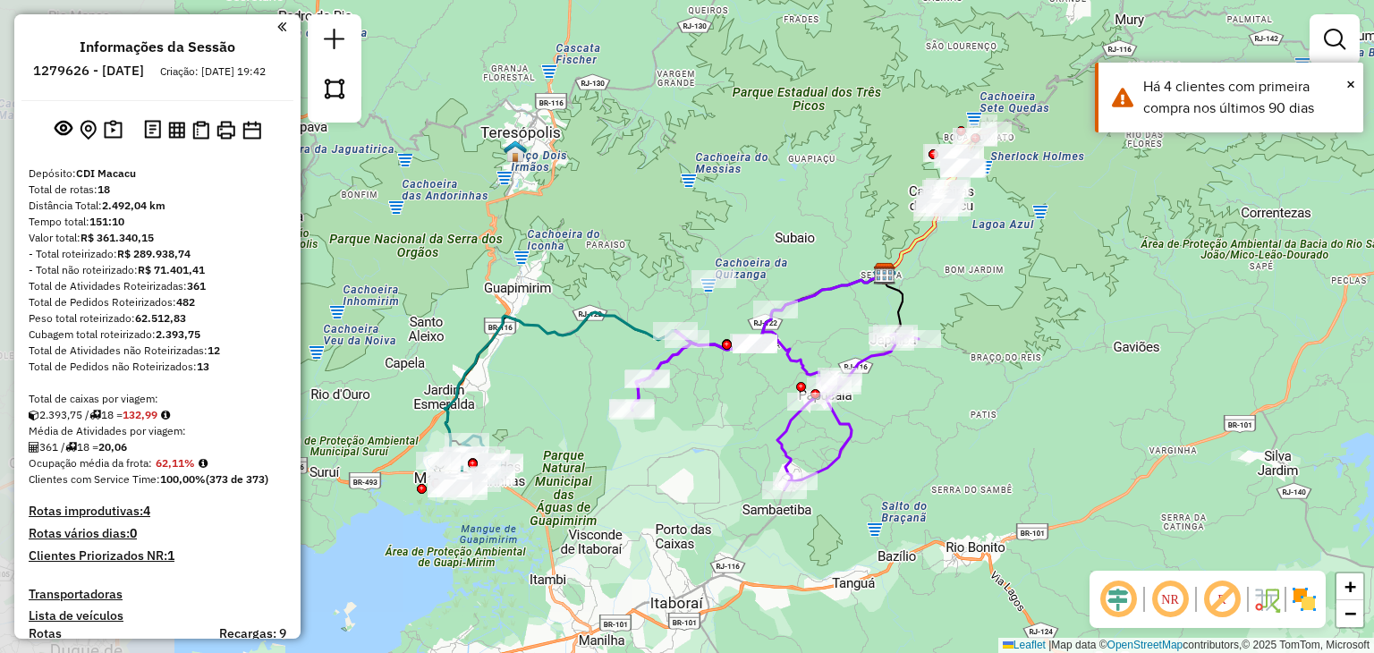
drag, startPoint x: 551, startPoint y: 421, endPoint x: 788, endPoint y: 397, distance: 238.3
click at [788, 397] on div "Rota 11 - Placa FPA9G59 91094601 - LEANDRO LOPES MARTIN Janela de atendimento G…" at bounding box center [687, 326] width 1374 height 653
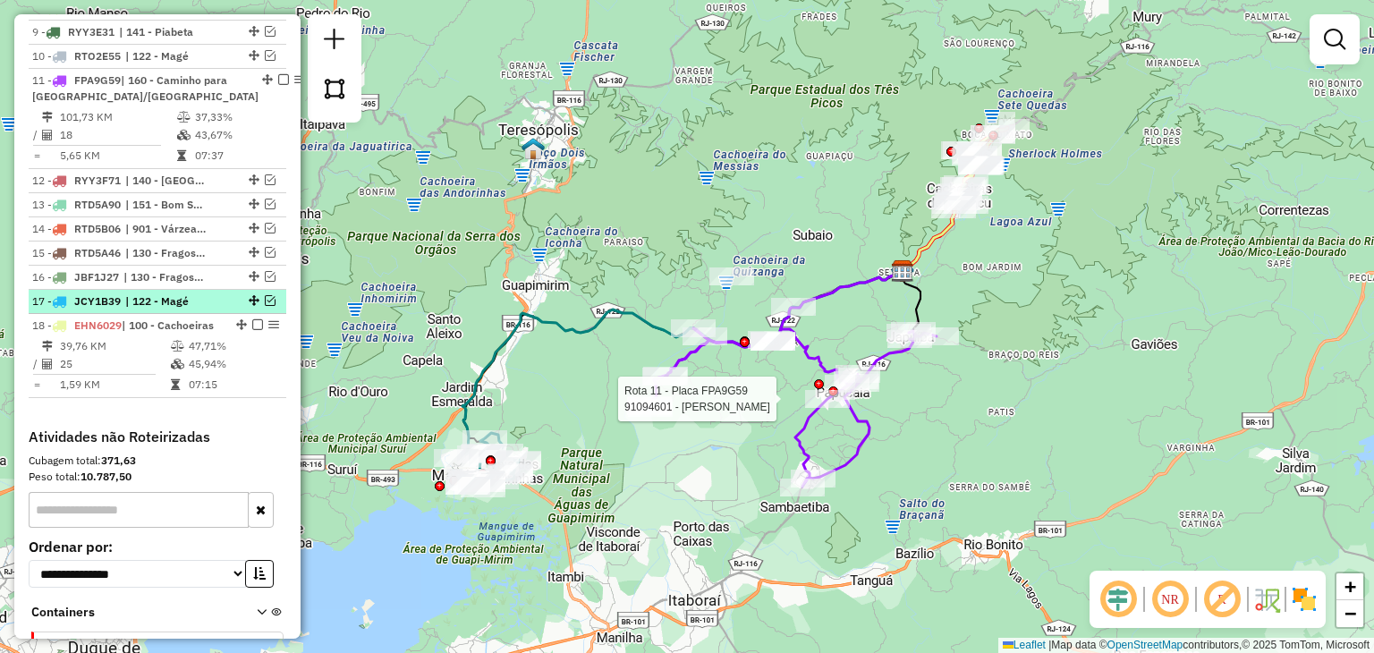
scroll to position [716, 0]
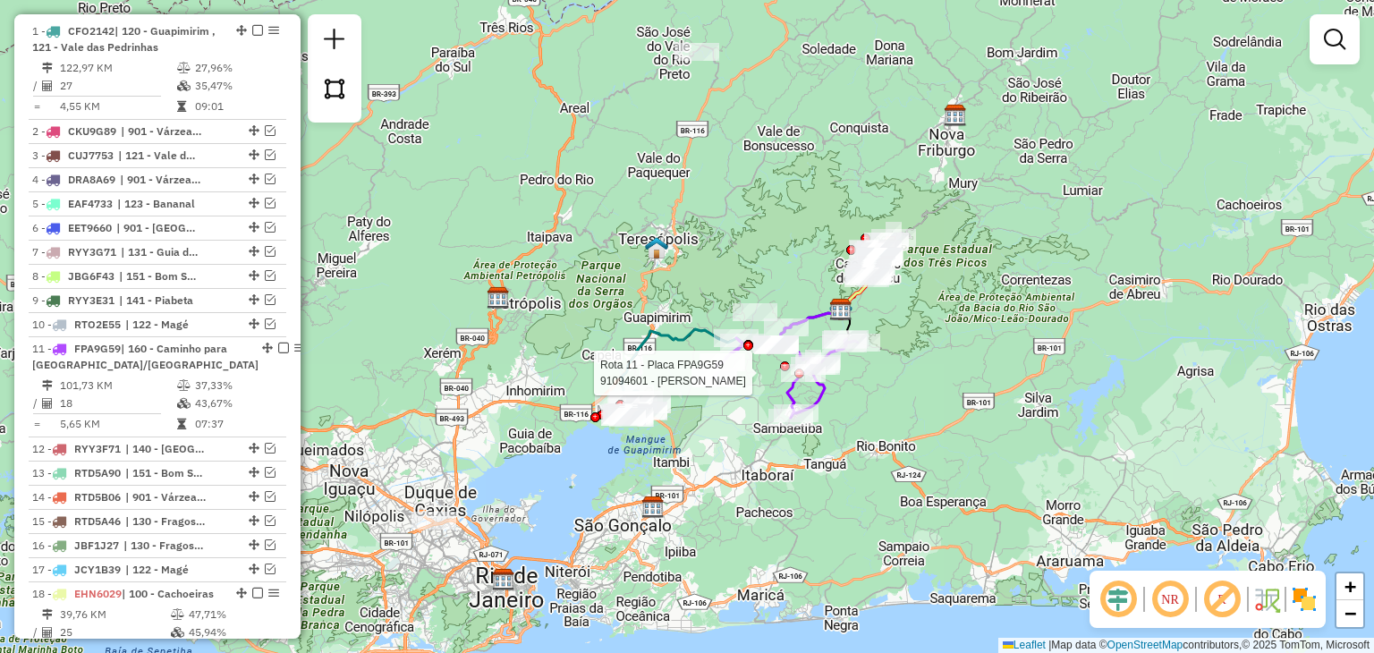
click at [797, 213] on div "Rota 11 - Placa FPA9G59 91094601 - LEANDRO LOPES MARTIN Rota 18 - Placa EHN6029…" at bounding box center [687, 326] width 1374 height 653
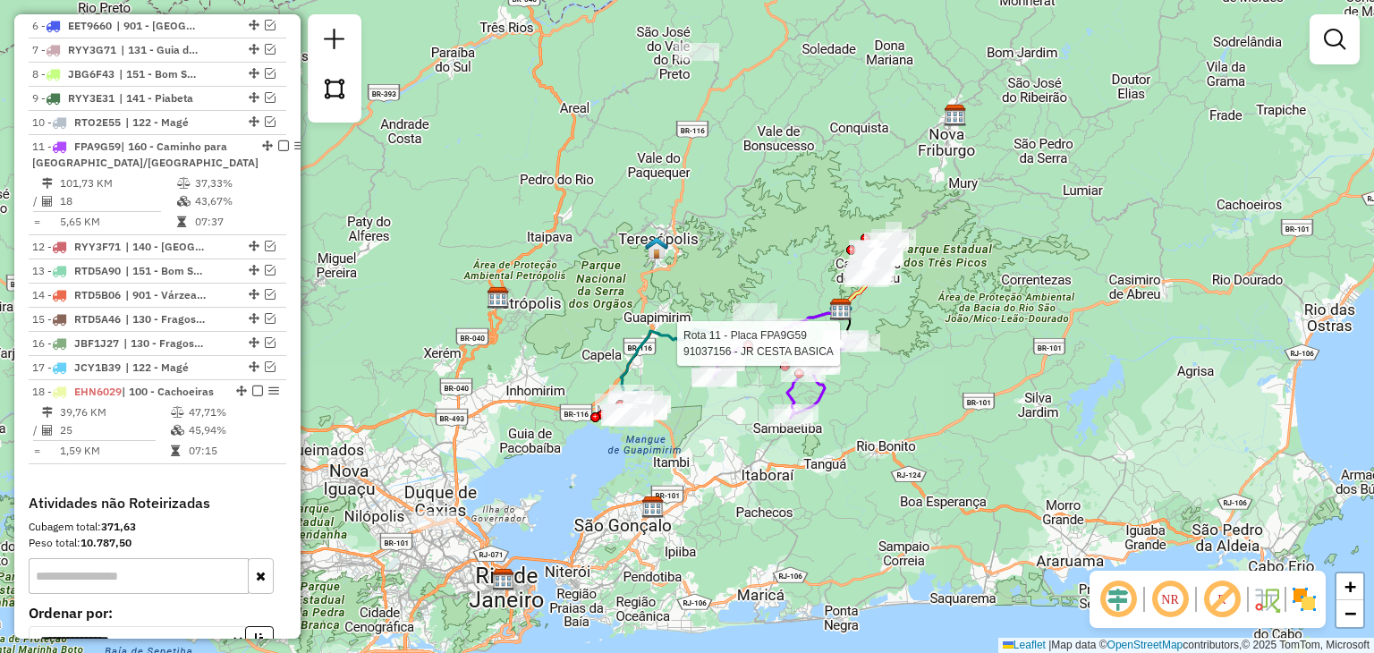
select select "**********"
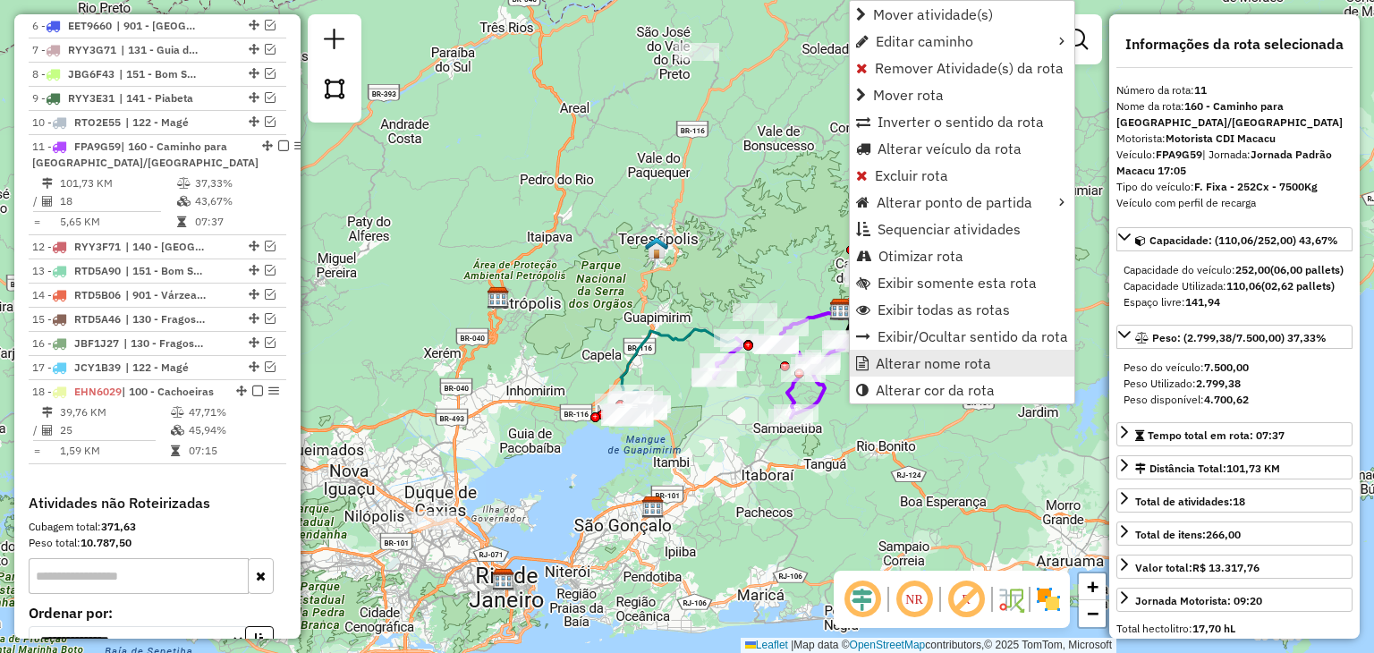
scroll to position [1052, 0]
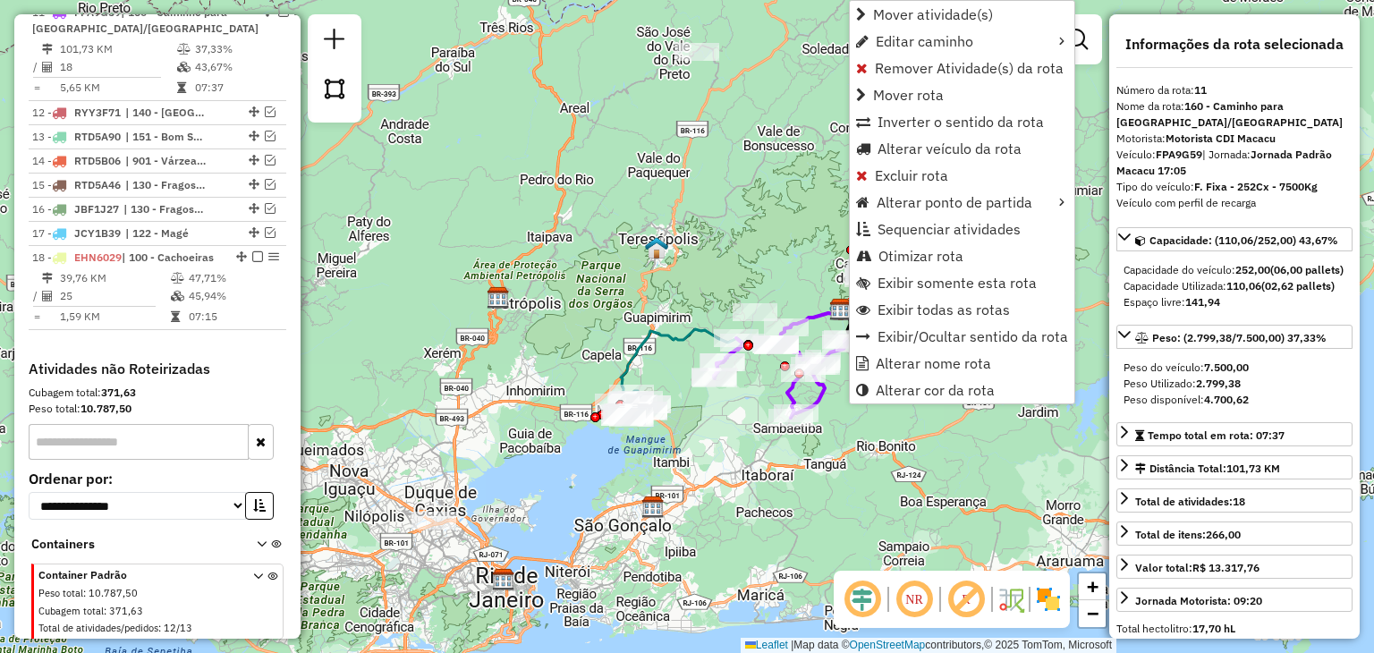
click at [938, 469] on div "Janela de atendimento Grade de atendimento Capacidade Transportadoras Veículos …" at bounding box center [687, 326] width 1374 height 653
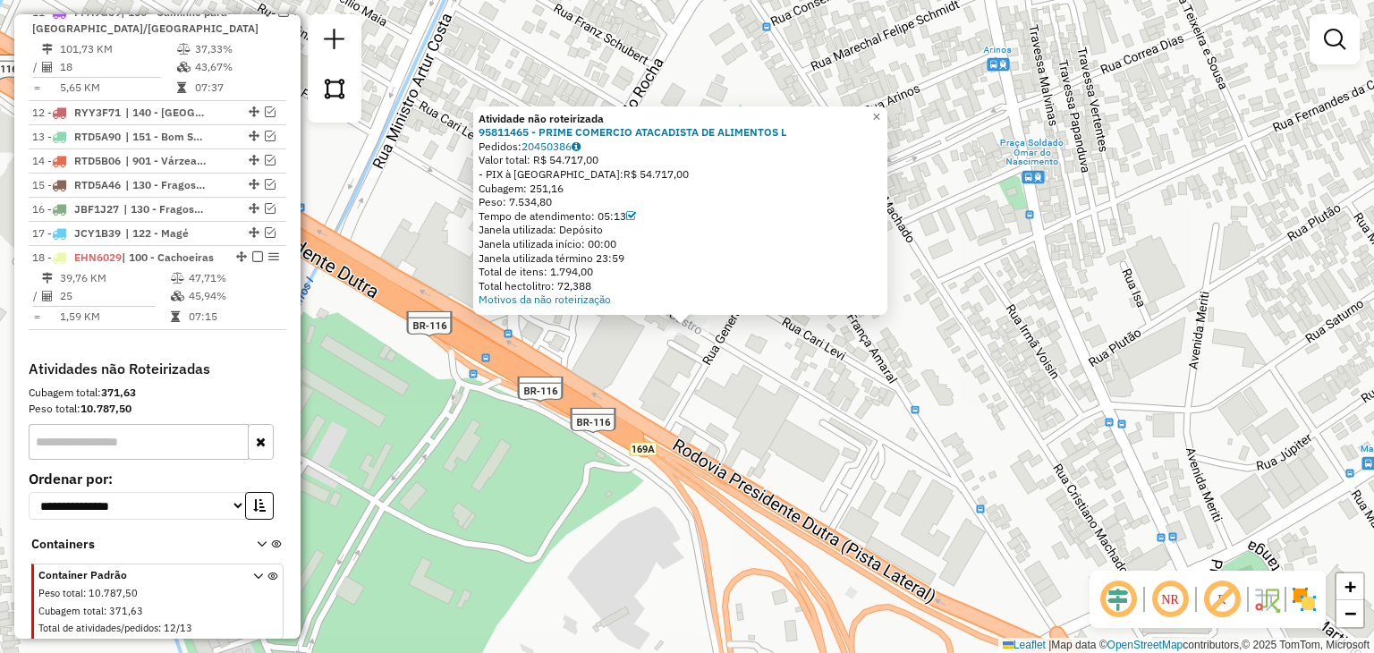
click at [600, 413] on div "Atividade não roteirizada 95811465 - PRIME COMERCIO ATACADISTA DE ALIMENTOS L P…" at bounding box center [687, 326] width 1374 height 653
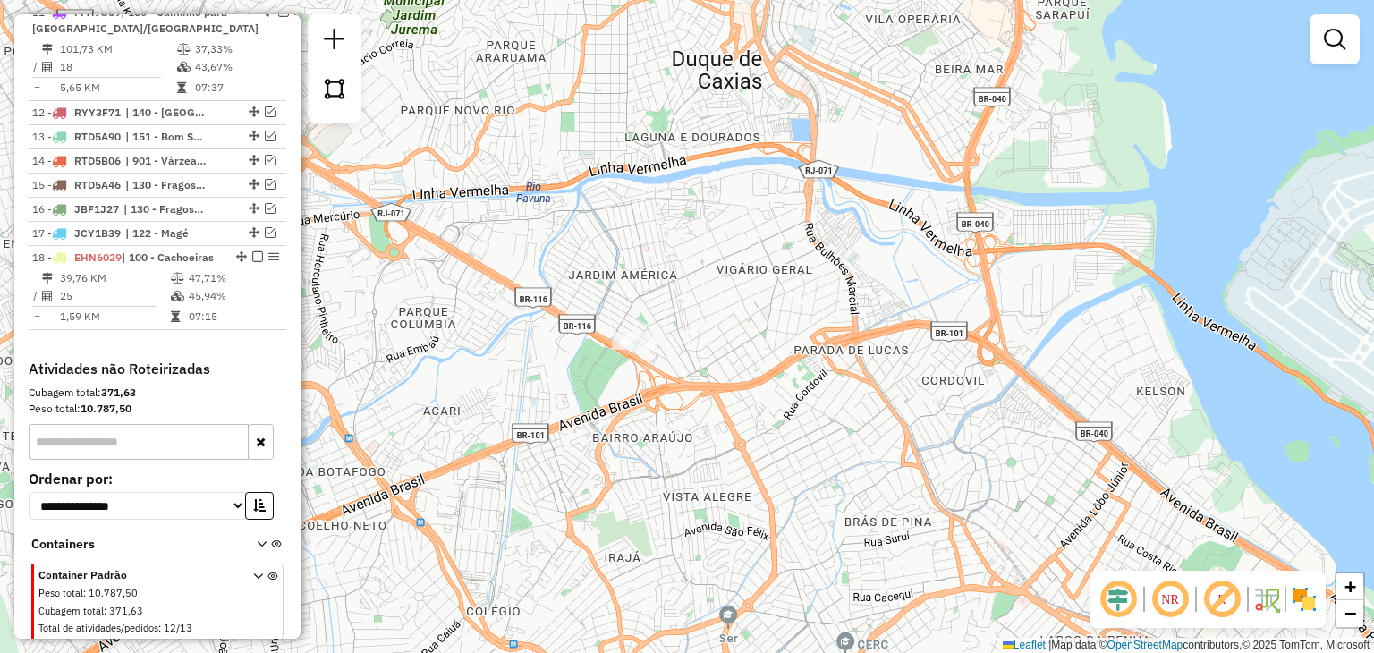
drag, startPoint x: 947, startPoint y: 490, endPoint x: 932, endPoint y: 447, distance: 45.3
click at [932, 447] on div "Janela de atendimento Grade de atendimento Capacidade Transportadoras Veículos …" at bounding box center [687, 326] width 1374 height 653
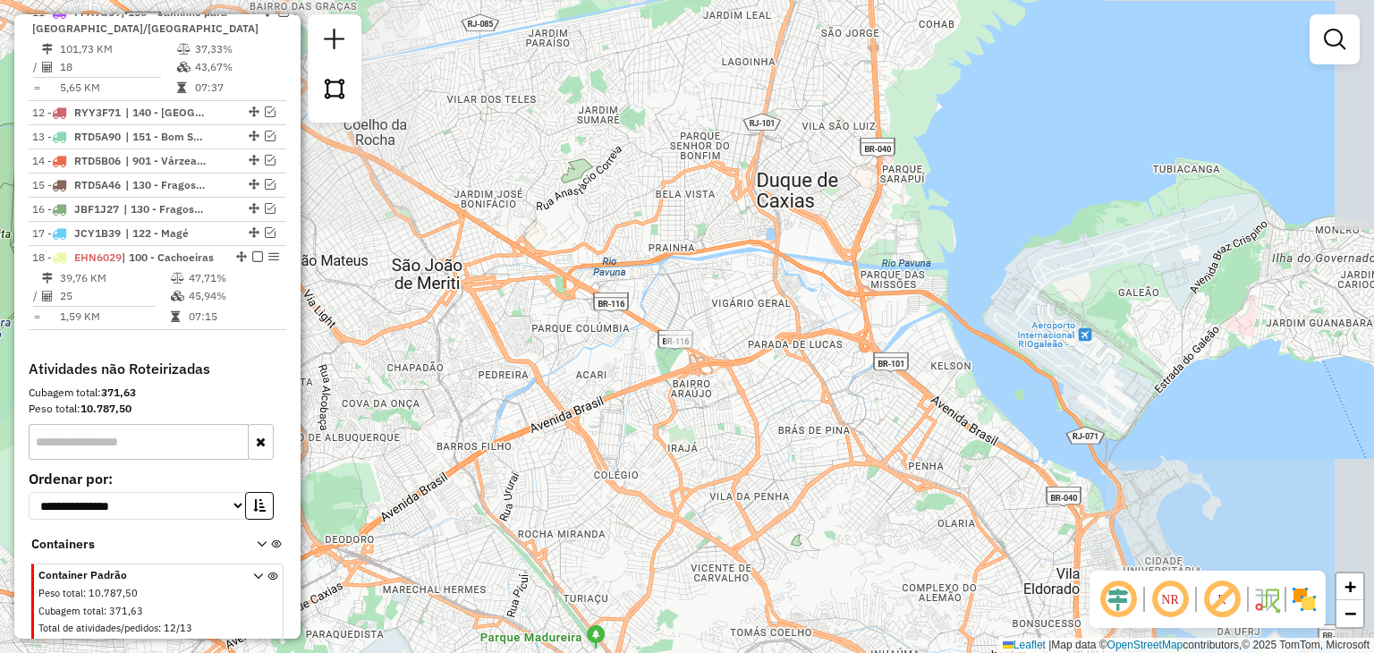
drag, startPoint x: 721, startPoint y: 523, endPoint x: 764, endPoint y: 486, distance: 57.1
click at [764, 486] on div "Janela de atendimento Grade de atendimento Capacidade Transportadoras Veículos …" at bounding box center [687, 326] width 1374 height 653
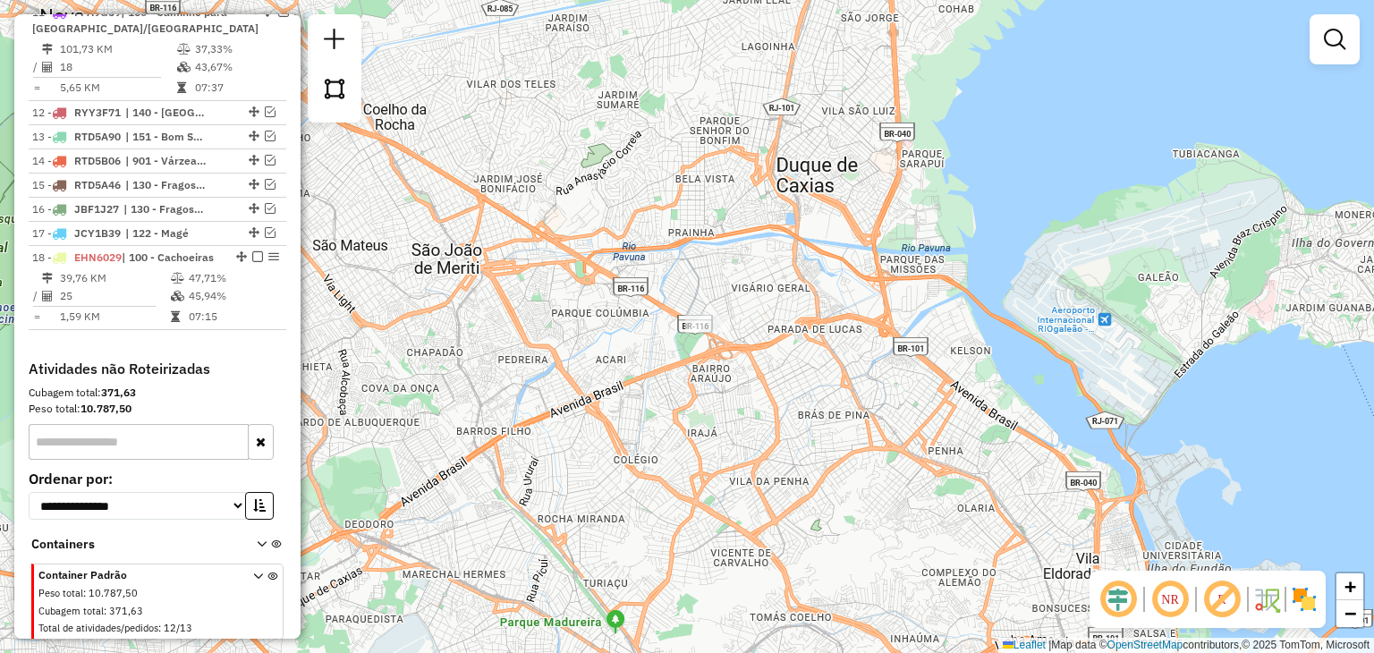
drag, startPoint x: 748, startPoint y: 538, endPoint x: 763, endPoint y: 523, distance: 20.9
click at [763, 523] on div "Janela de atendimento Grade de atendimento Capacidade Transportadoras Veículos …" at bounding box center [687, 326] width 1374 height 653
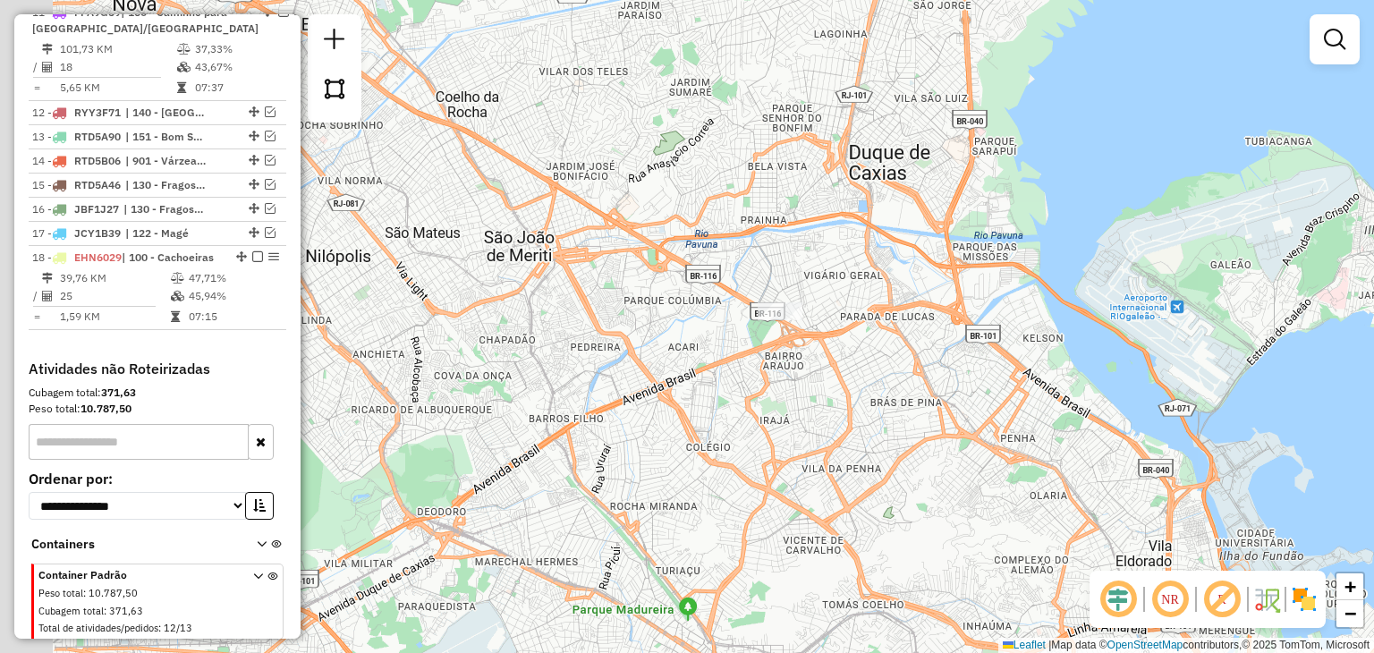
drag, startPoint x: 673, startPoint y: 502, endPoint x: 744, endPoint y: 492, distance: 72.3
click at [744, 492] on div "Janela de atendimento Grade de atendimento Capacidade Transportadoras Veículos …" at bounding box center [687, 326] width 1374 height 653
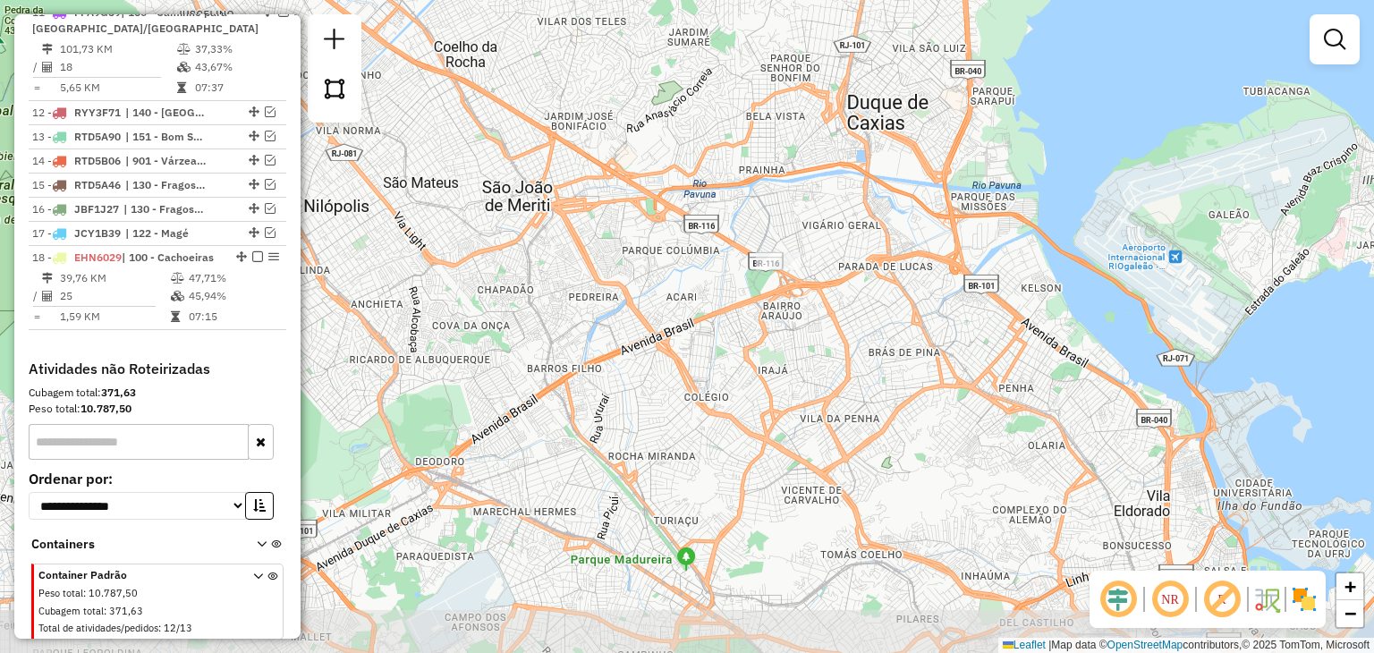
drag, startPoint x: 716, startPoint y: 465, endPoint x: 719, endPoint y: 427, distance: 38.6
click at [719, 427] on div "Janela de atendimento Grade de atendimento Capacidade Transportadoras Veículos …" at bounding box center [687, 326] width 1374 height 653
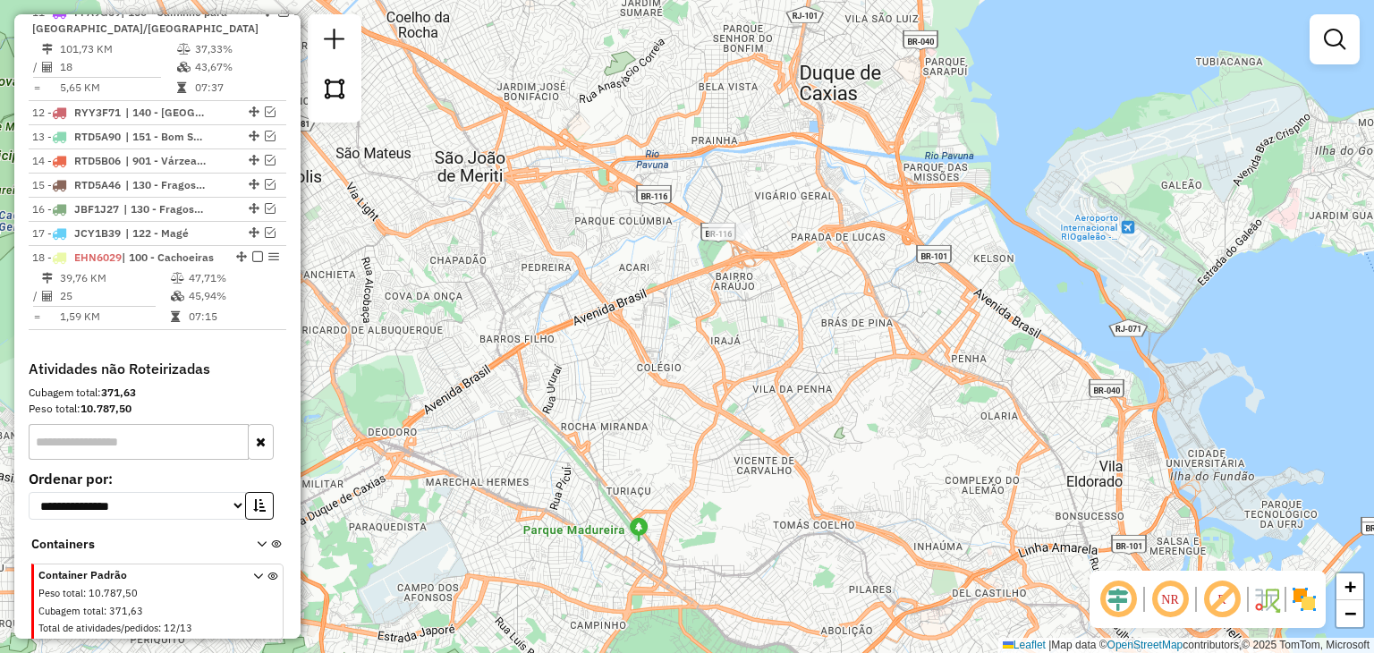
drag, startPoint x: 979, startPoint y: 404, endPoint x: 864, endPoint y: 350, distance: 126.9
click at [865, 350] on div "Janela de atendimento Grade de atendimento Capacidade Transportadoras Veículos …" at bounding box center [687, 326] width 1374 height 653
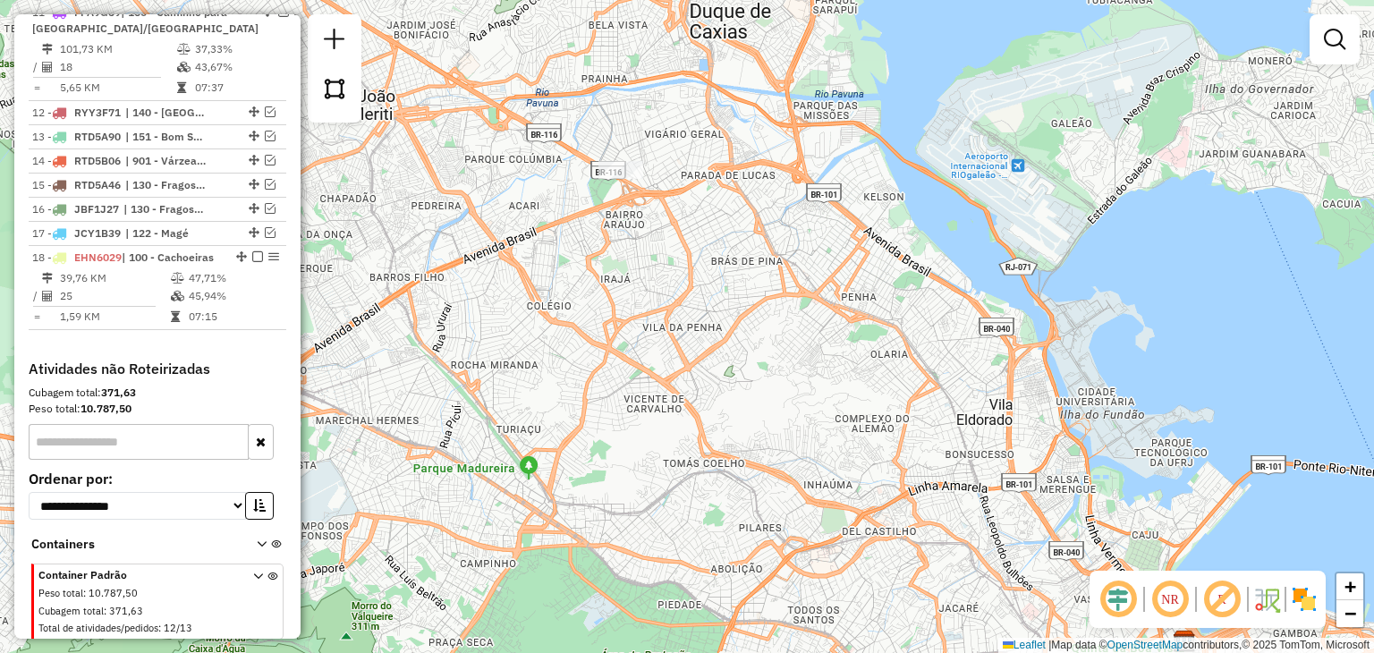
drag, startPoint x: 1153, startPoint y: 384, endPoint x: 1101, endPoint y: 337, distance: 69.0
click at [1101, 337] on div "Janela de atendimento Grade de atendimento Capacidade Transportadoras Veículos …" at bounding box center [687, 326] width 1374 height 653
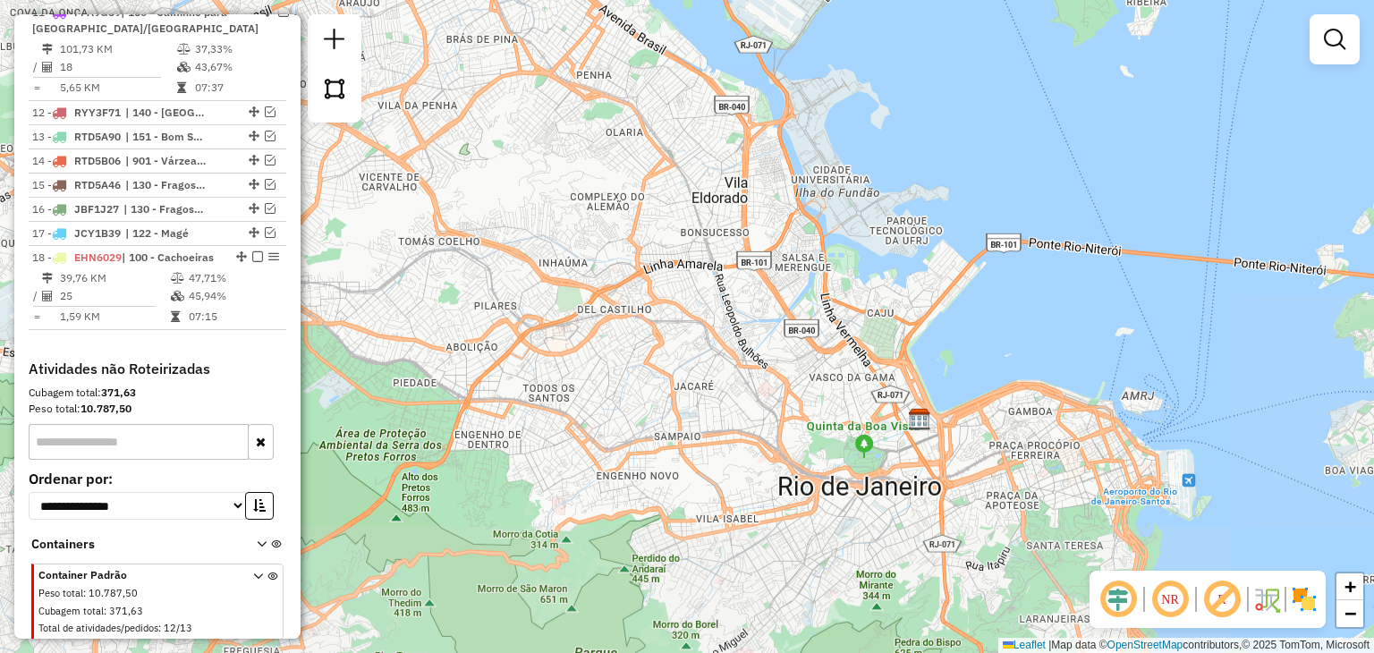
drag, startPoint x: 1176, startPoint y: 495, endPoint x: 923, endPoint y: 288, distance: 326.2
click at [923, 288] on div "Janela de atendimento Grade de atendimento Capacidade Transportadoras Veículos …" at bounding box center [687, 326] width 1374 height 653
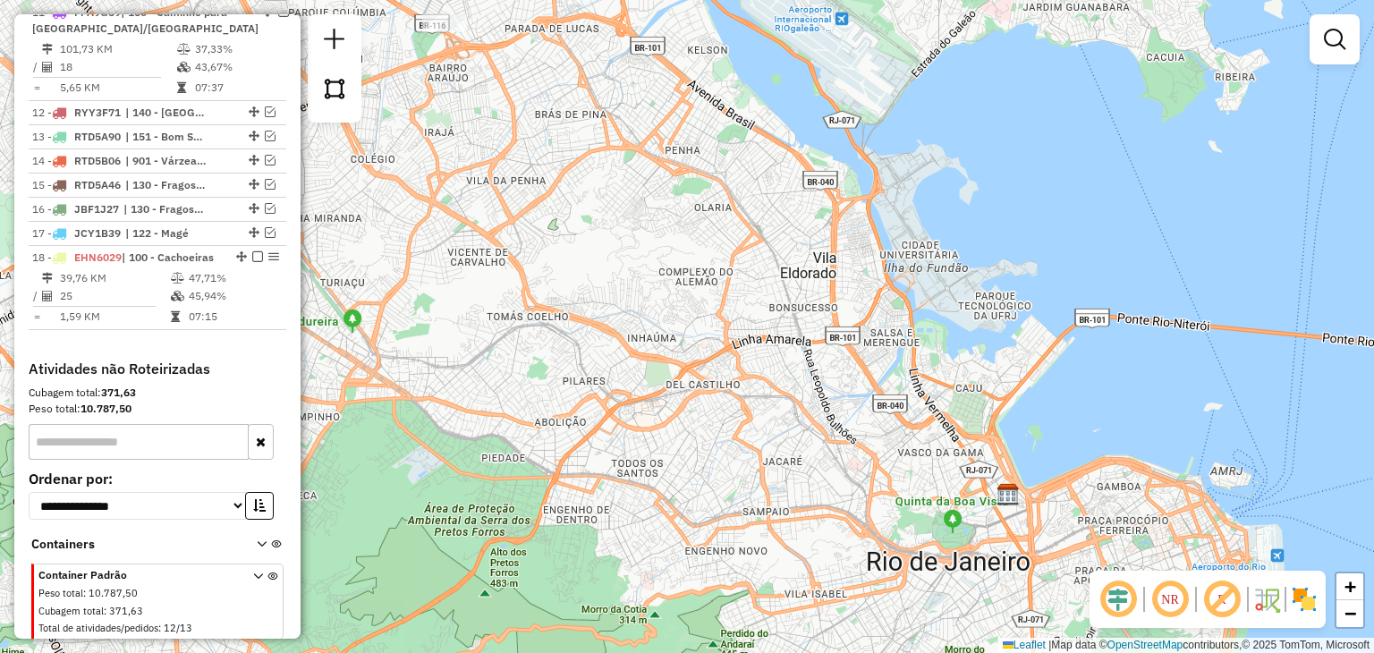
drag, startPoint x: 760, startPoint y: 285, endPoint x: 848, endPoint y: 360, distance: 116.2
click at [848, 360] on div "Janela de atendimento Grade de atendimento Capacidade Transportadoras Veículos …" at bounding box center [687, 326] width 1374 height 653
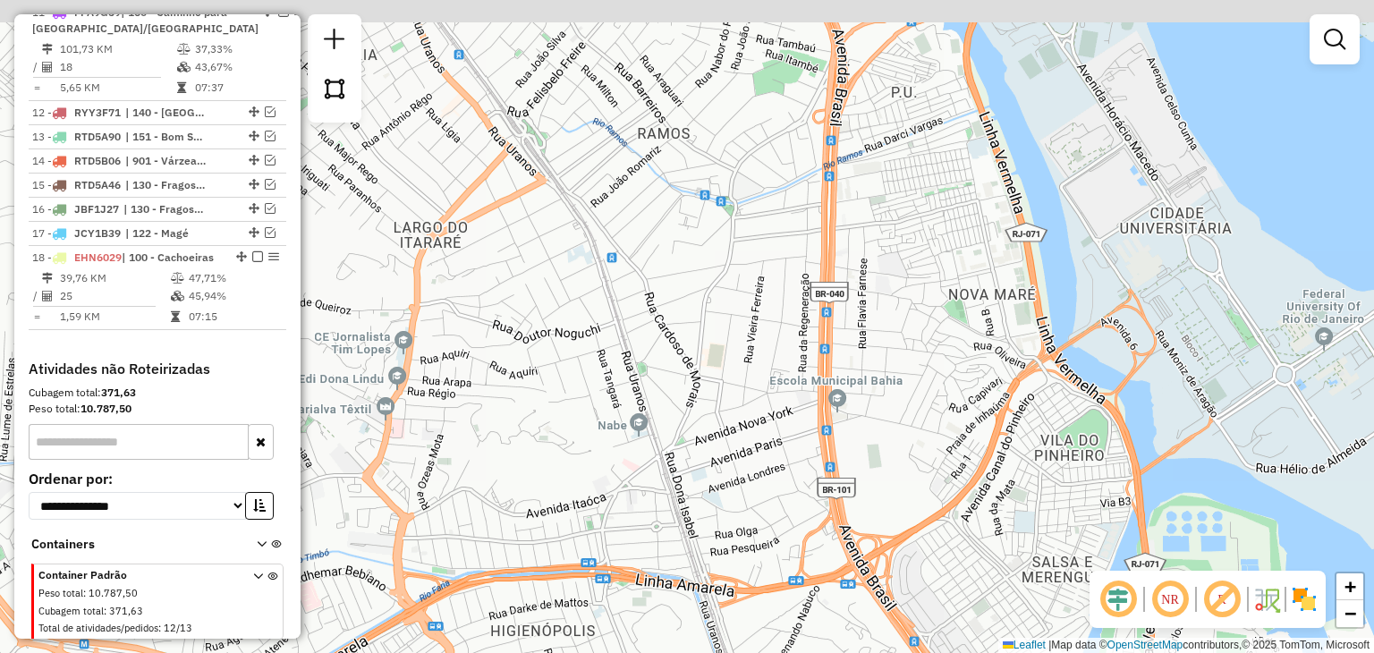
drag, startPoint x: 822, startPoint y: 259, endPoint x: 784, endPoint y: 486, distance: 230.5
click at [784, 486] on div "Janela de atendimento Grade de atendimento Capacidade Transportadoras Veículos …" at bounding box center [687, 326] width 1374 height 653
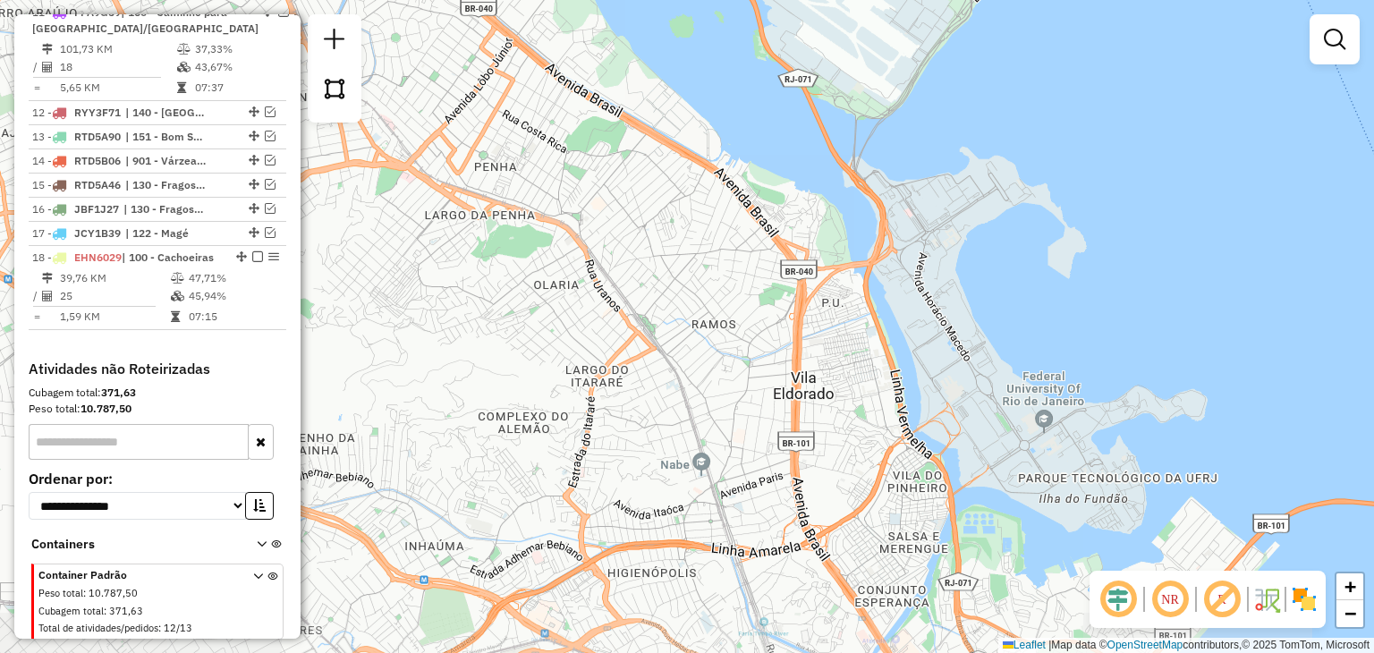
drag, startPoint x: 748, startPoint y: 308, endPoint x: 825, endPoint y: 472, distance: 180.9
click at [824, 471] on div "Janela de atendimento Grade de atendimento Capacidade Transportadoras Veículos …" at bounding box center [687, 326] width 1374 height 653
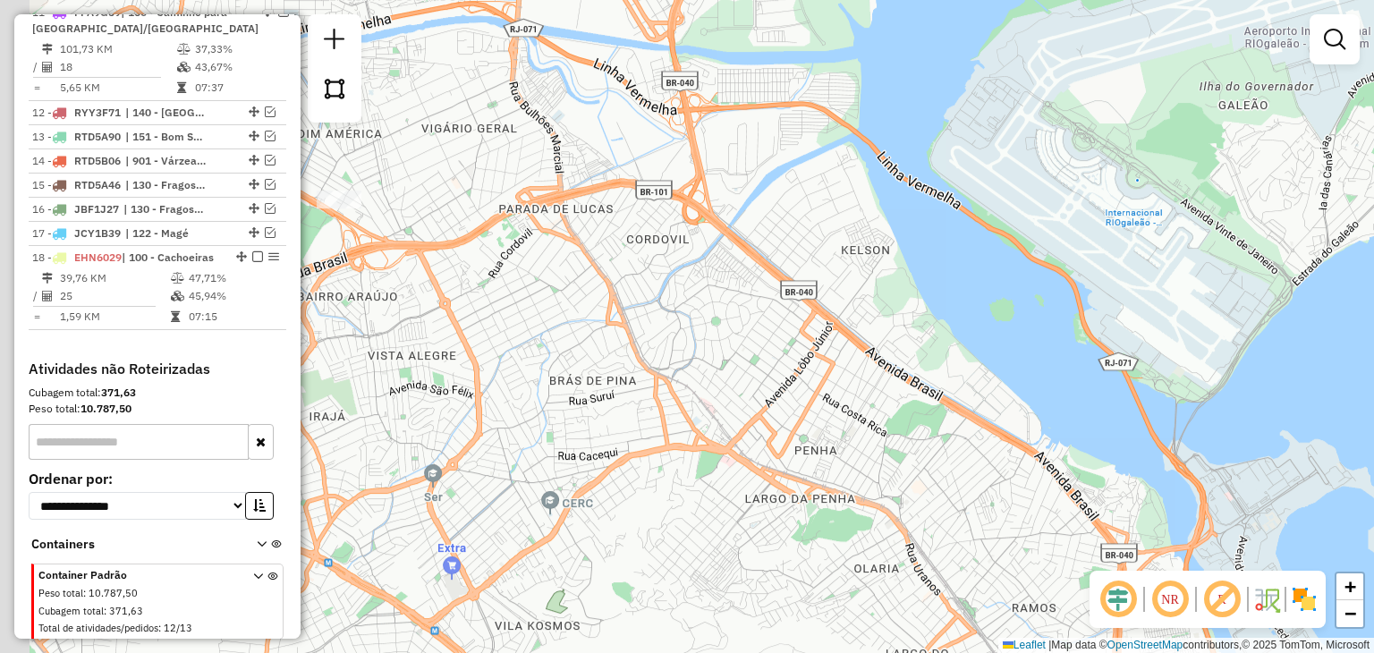
drag, startPoint x: 642, startPoint y: 357, endPoint x: 898, endPoint y: 481, distance: 285.3
click at [898, 481] on div "Janela de atendimento Grade de atendimento Capacidade Transportadoras Veículos …" at bounding box center [687, 326] width 1374 height 653
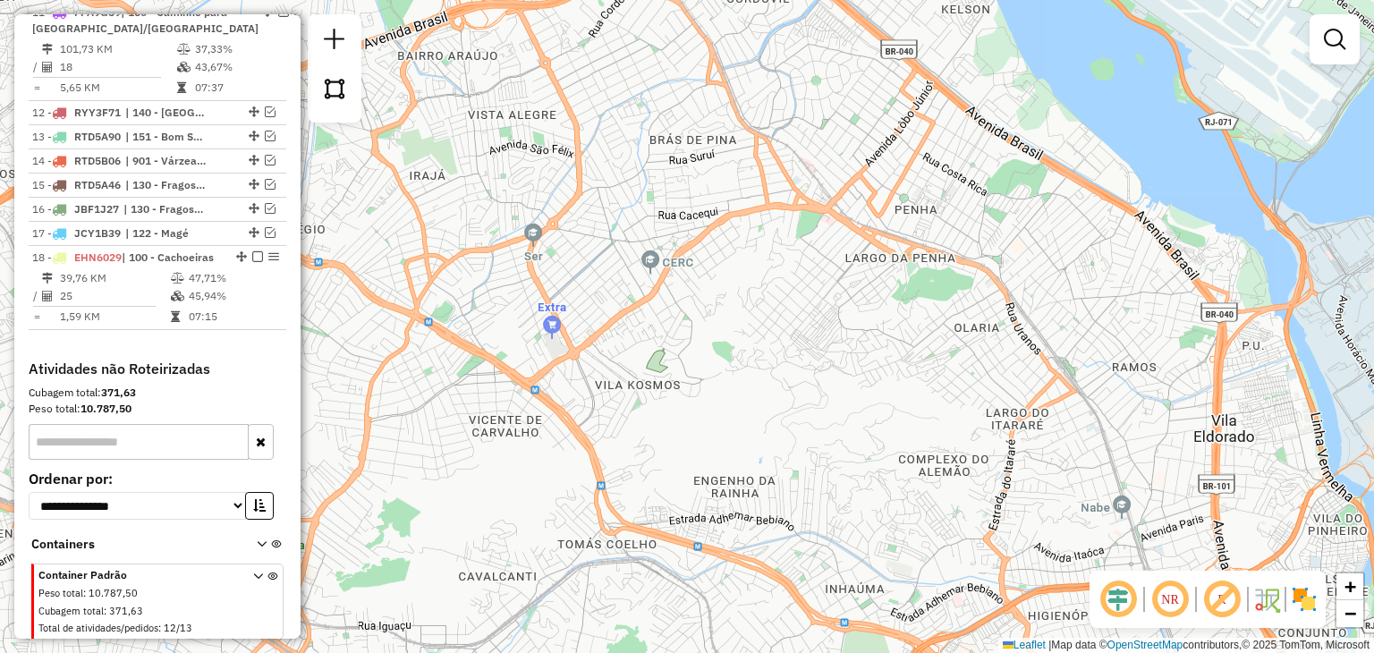
drag, startPoint x: 736, startPoint y: 453, endPoint x: 825, endPoint y: 199, distance: 269.1
click at [825, 199] on div "Janela de atendimento Grade de atendimento Capacidade Transportadoras Veículos …" at bounding box center [687, 326] width 1374 height 653
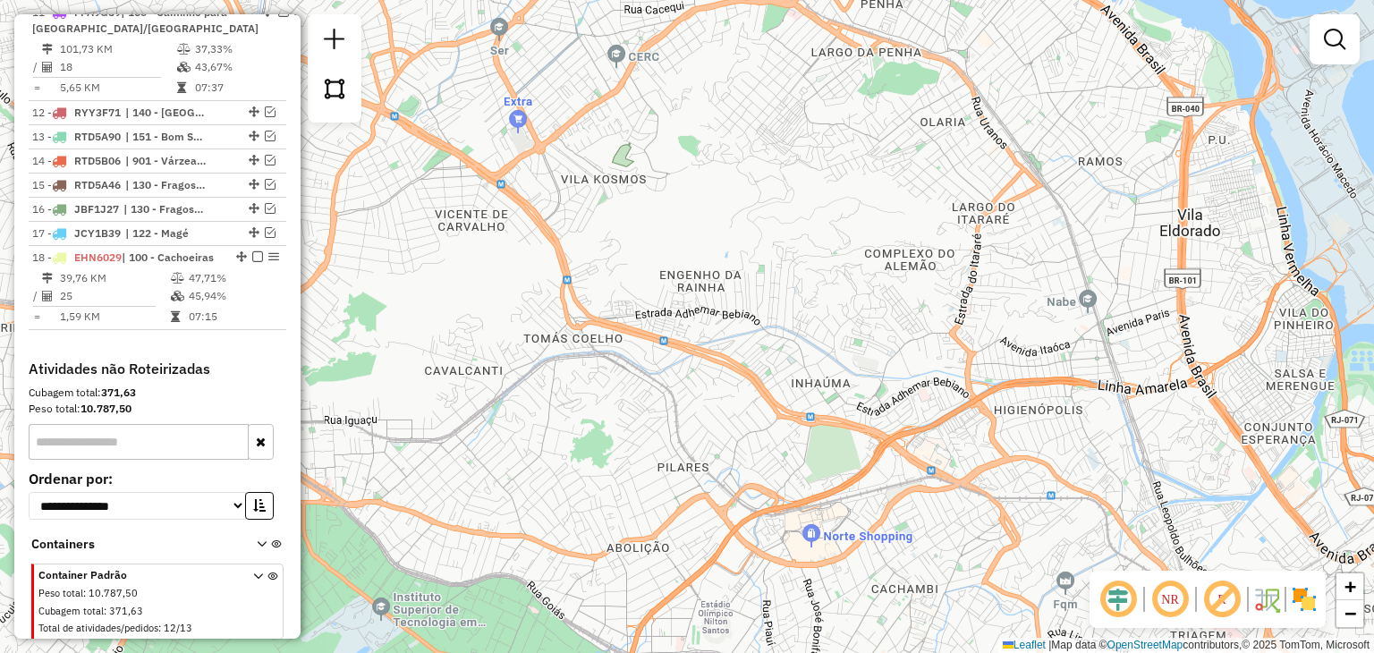
drag, startPoint x: 1156, startPoint y: 477, endPoint x: 1089, endPoint y: 461, distance: 69.0
click at [1089, 461] on div "Janela de atendimento Grade de atendimento Capacidade Transportadoras Veículos …" at bounding box center [687, 326] width 1374 height 653
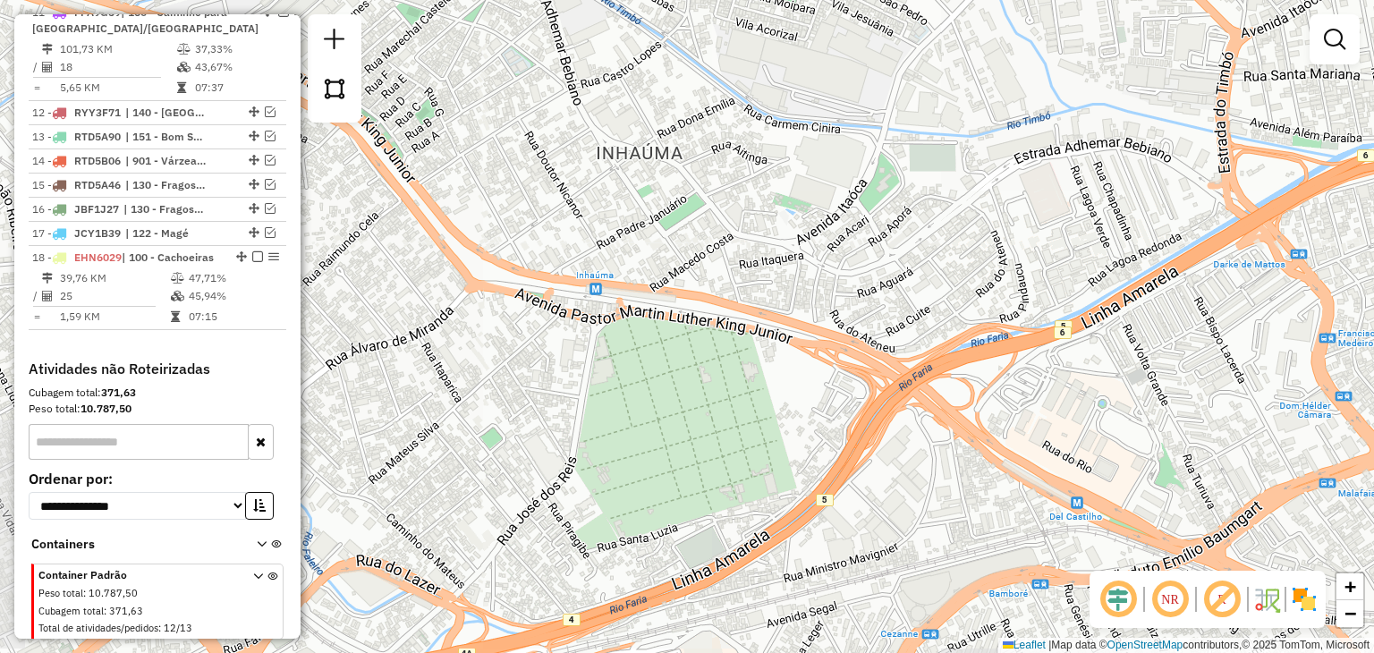
drag, startPoint x: 1163, startPoint y: 389, endPoint x: 1020, endPoint y: 403, distance: 143.8
click at [1020, 403] on div "Janela de atendimento Grade de atendimento Capacidade Transportadoras Veículos …" at bounding box center [687, 326] width 1374 height 653
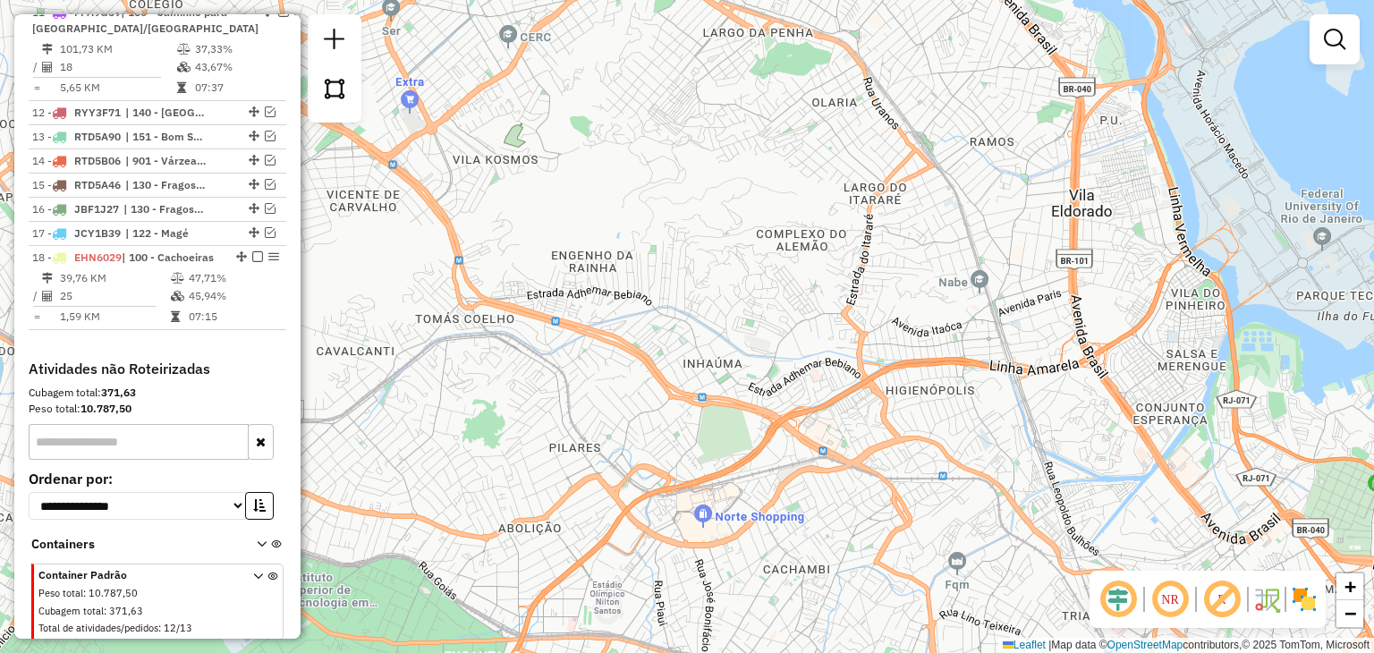
drag, startPoint x: 1116, startPoint y: 383, endPoint x: 923, endPoint y: 407, distance: 194.8
click at [923, 407] on div "Janela de atendimento Grade de atendimento Capacidade Transportadoras Veículos …" at bounding box center [687, 326] width 1374 height 653
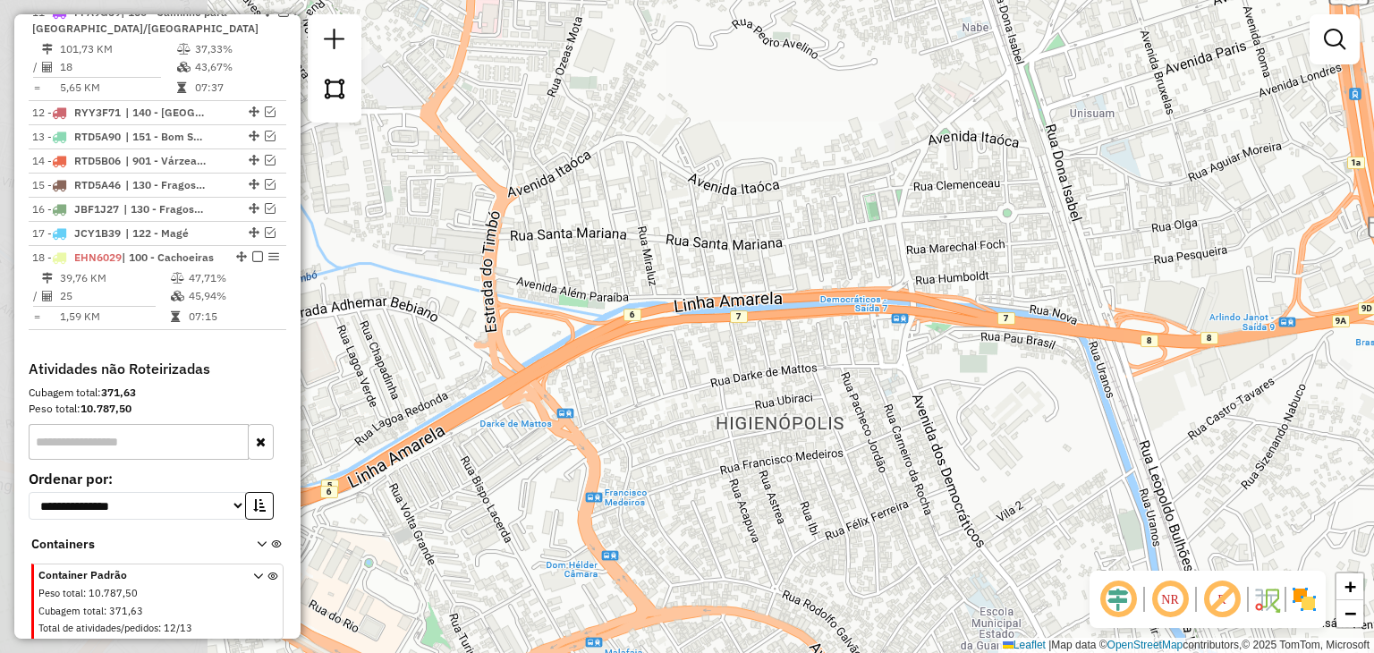
drag, startPoint x: 649, startPoint y: 366, endPoint x: 1006, endPoint y: 348, distance: 357.5
click at [1006, 348] on div "Janela de atendimento Grade de atendimento Capacidade Transportadoras Veículos …" at bounding box center [687, 326] width 1374 height 653
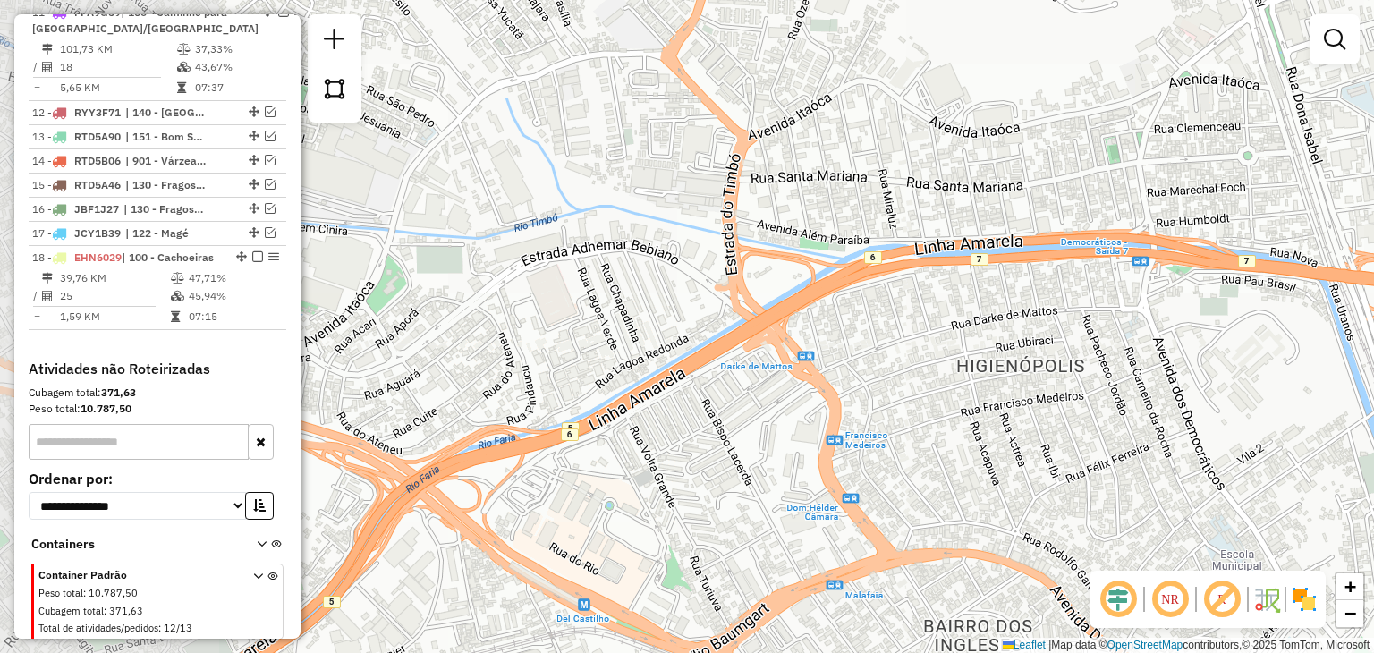
drag, startPoint x: 568, startPoint y: 391, endPoint x: 844, endPoint y: 322, distance: 284.1
click at [844, 322] on div "Janela de atendimento Grade de atendimento Capacidade Transportadoras Veículos …" at bounding box center [687, 326] width 1374 height 653
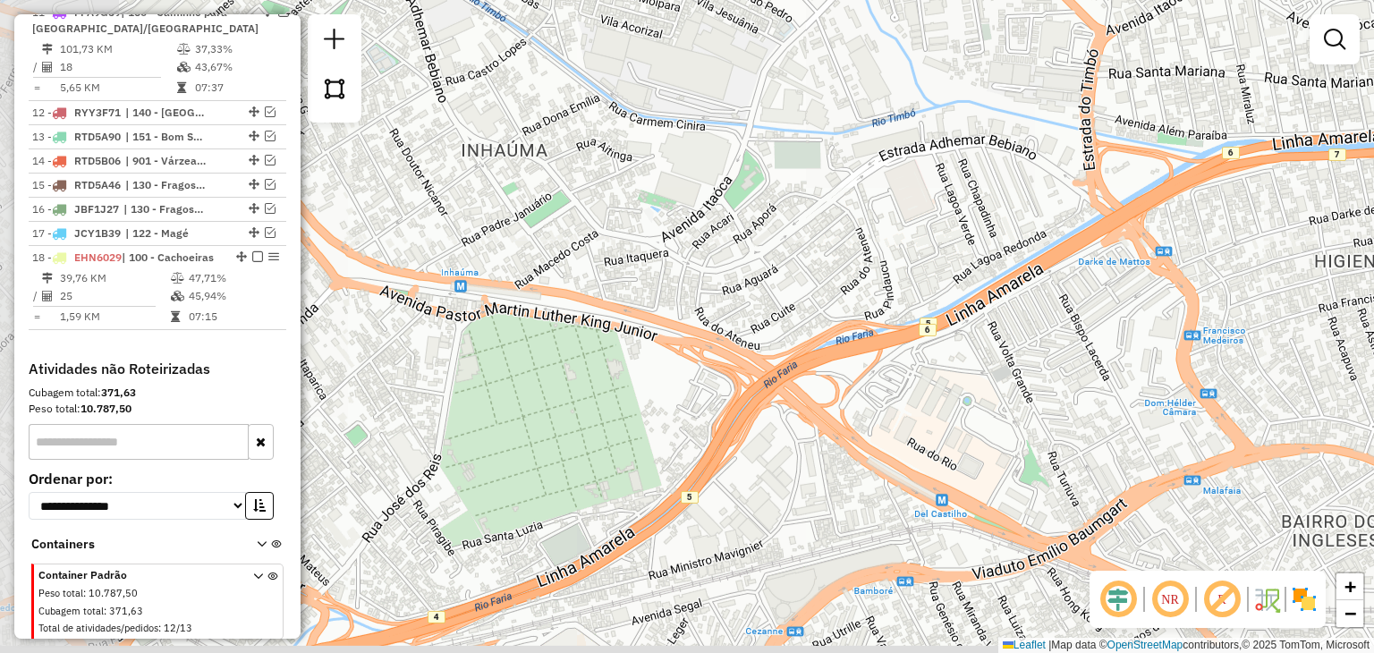
drag, startPoint x: 662, startPoint y: 415, endPoint x: 1031, endPoint y: 283, distance: 391.7
click at [1042, 272] on div "Janela de atendimento Grade de atendimento Capacidade Transportadoras Veículos …" at bounding box center [687, 326] width 1374 height 653
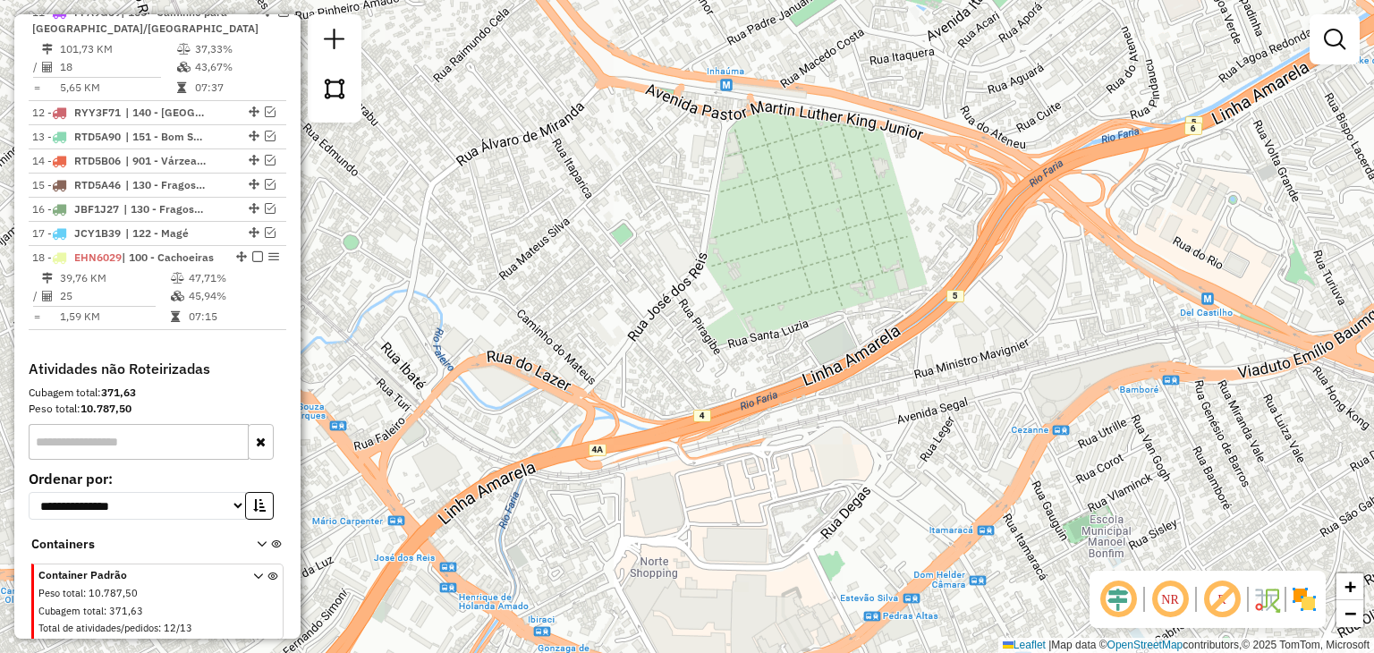
drag, startPoint x: 716, startPoint y: 517, endPoint x: 904, endPoint y: 367, distance: 240.6
click at [904, 367] on div "Janela de atendimento Grade de atendimento Capacidade Transportadoras Veículos …" at bounding box center [687, 326] width 1374 height 653
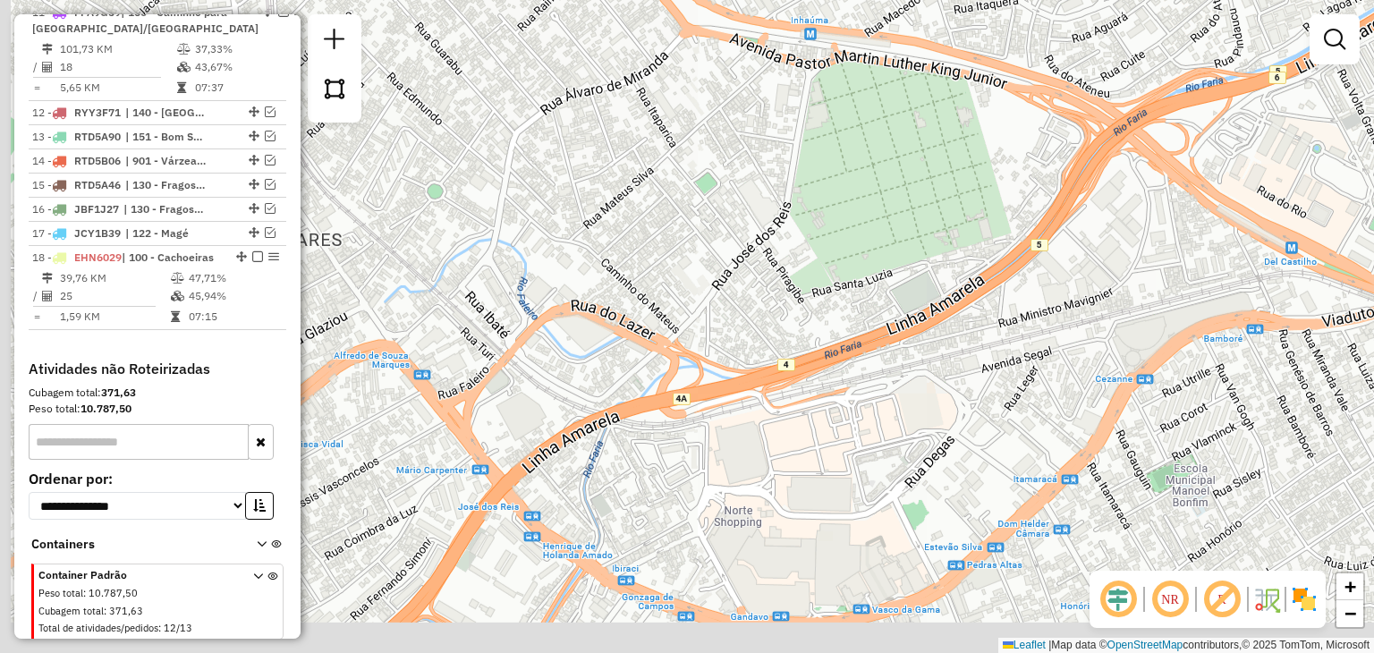
drag, startPoint x: 774, startPoint y: 508, endPoint x: 1006, endPoint y: 370, distance: 269.6
click at [1009, 368] on div "Janela de atendimento Grade de atendimento Capacidade Transportadoras Veículos …" at bounding box center [687, 326] width 1374 height 653
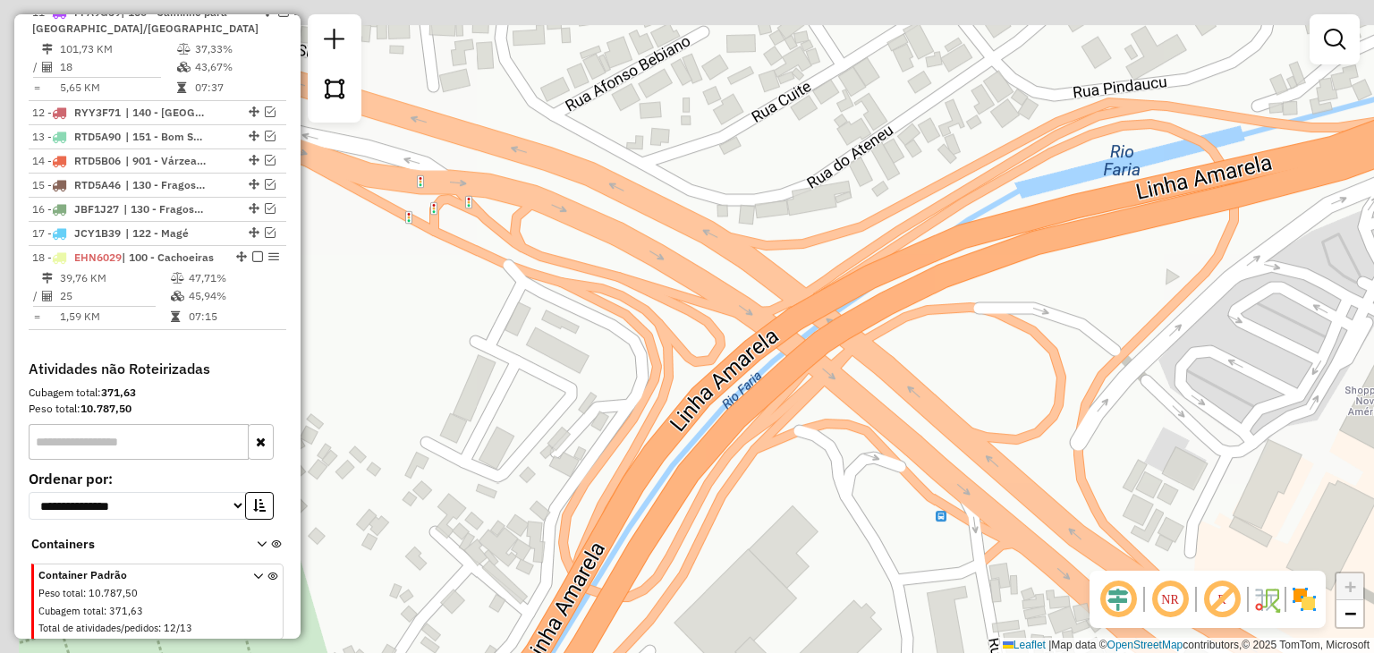
drag, startPoint x: 724, startPoint y: 298, endPoint x: 835, endPoint y: 455, distance: 191.9
click at [835, 455] on div "Janela de atendimento Grade de atendimento Capacidade Transportadoras Veículos …" at bounding box center [687, 326] width 1374 height 653
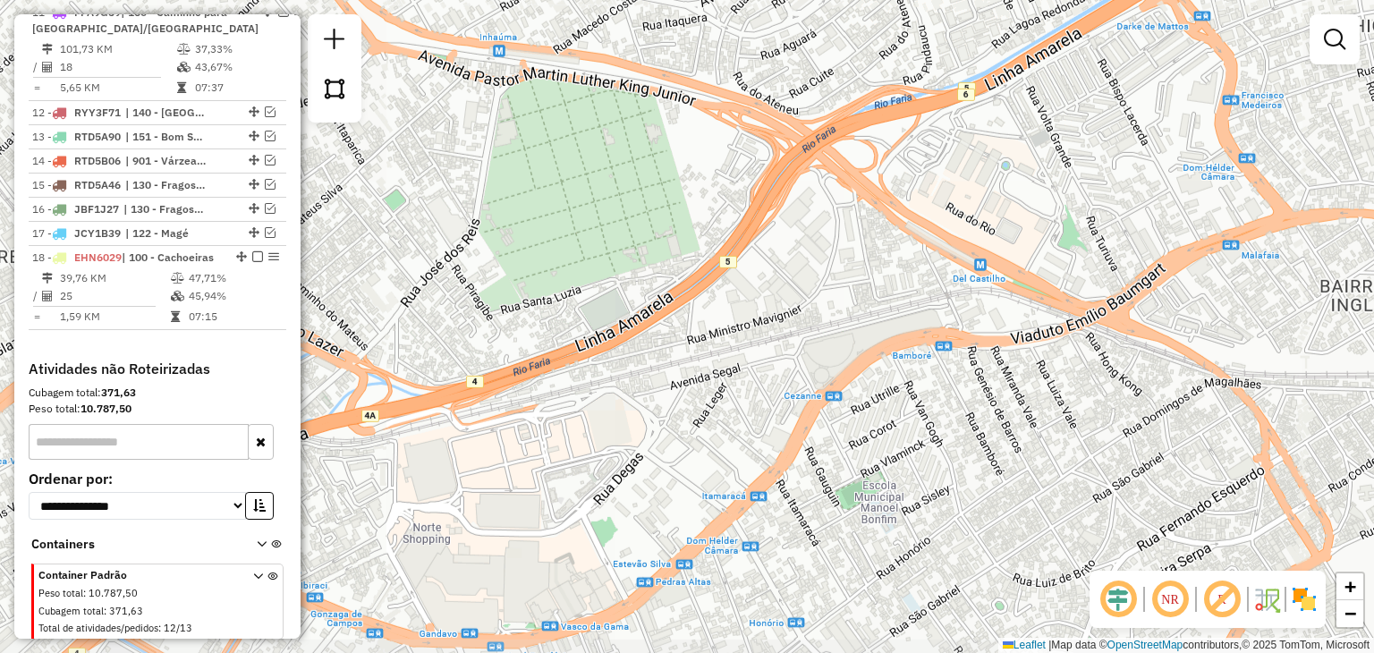
drag, startPoint x: 770, startPoint y: 583, endPoint x: 768, endPoint y: 311, distance: 272.0
click at [768, 311] on div "Janela de atendimento Grade de atendimento Capacidade Transportadoras Veículos …" at bounding box center [687, 326] width 1374 height 653
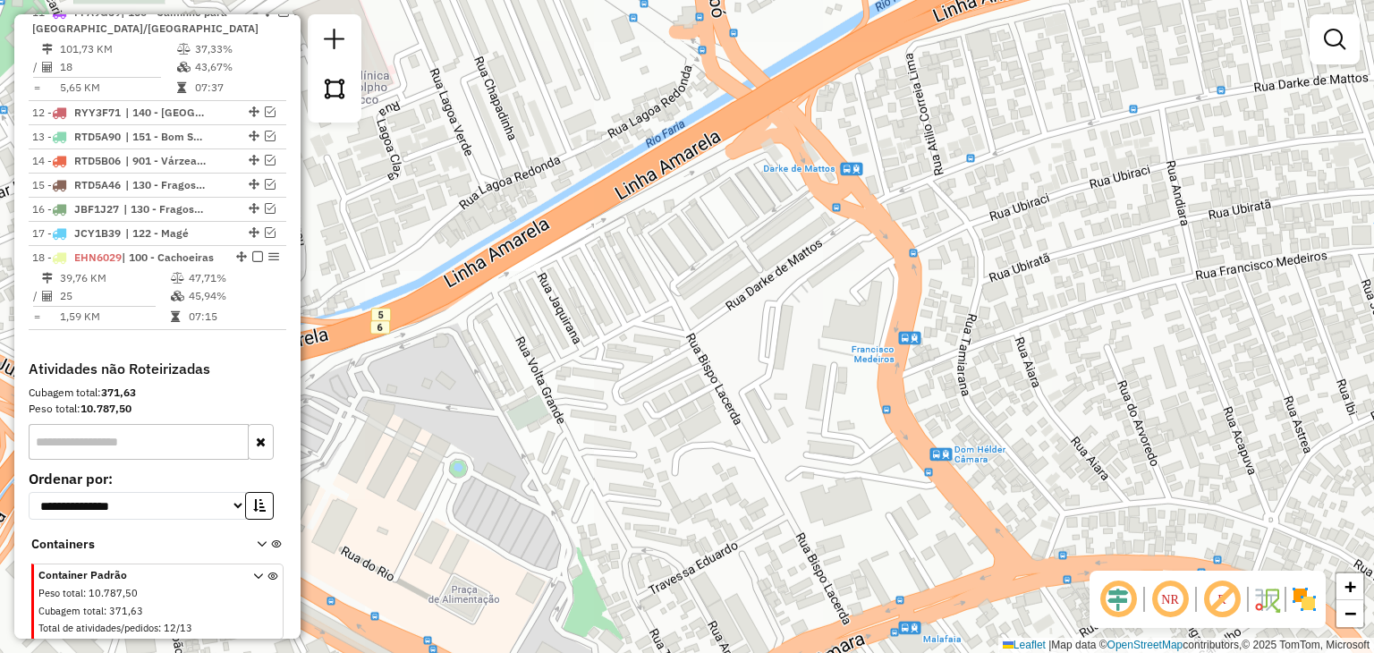
drag, startPoint x: 741, startPoint y: 238, endPoint x: 733, endPoint y: 358, distance: 120.2
click at [733, 358] on div "Janela de atendimento Grade de atendimento Capacidade Transportadoras Veículos …" at bounding box center [687, 326] width 1374 height 653
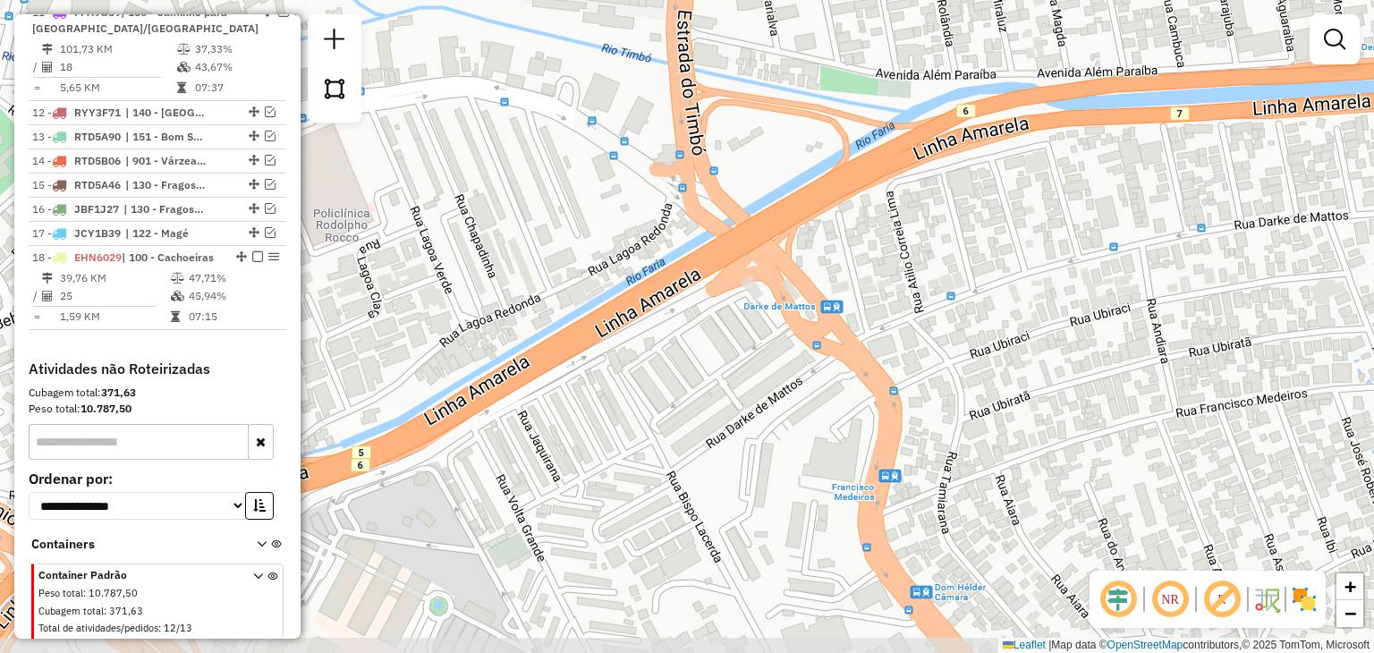
drag, startPoint x: 591, startPoint y: 519, endPoint x: 637, endPoint y: 473, distance: 64.5
click at [637, 473] on div "Janela de atendimento Grade de atendimento Capacidade Transportadoras Veículos …" at bounding box center [687, 326] width 1374 height 653
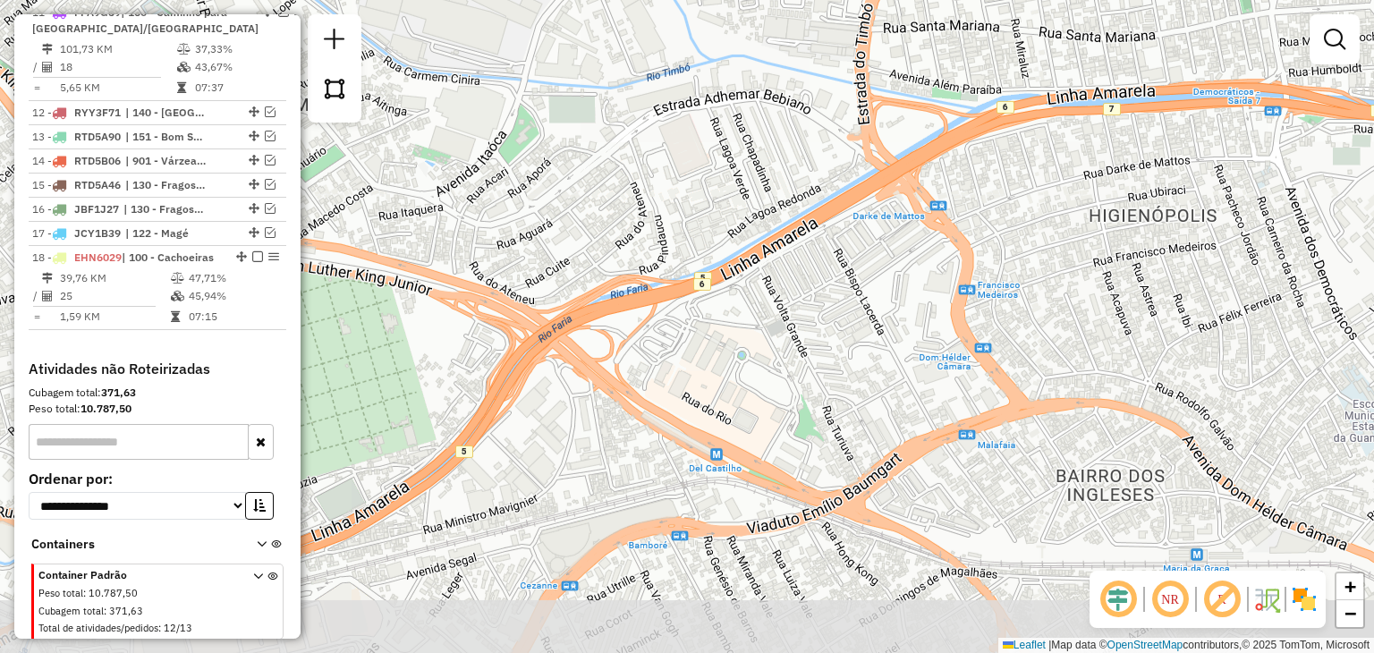
drag, startPoint x: 530, startPoint y: 532, endPoint x: 712, endPoint y: 369, distance: 244.6
click at [712, 368] on div "Janela de atendimento Grade de atendimento Capacidade Transportadoras Veículos …" at bounding box center [687, 326] width 1374 height 653
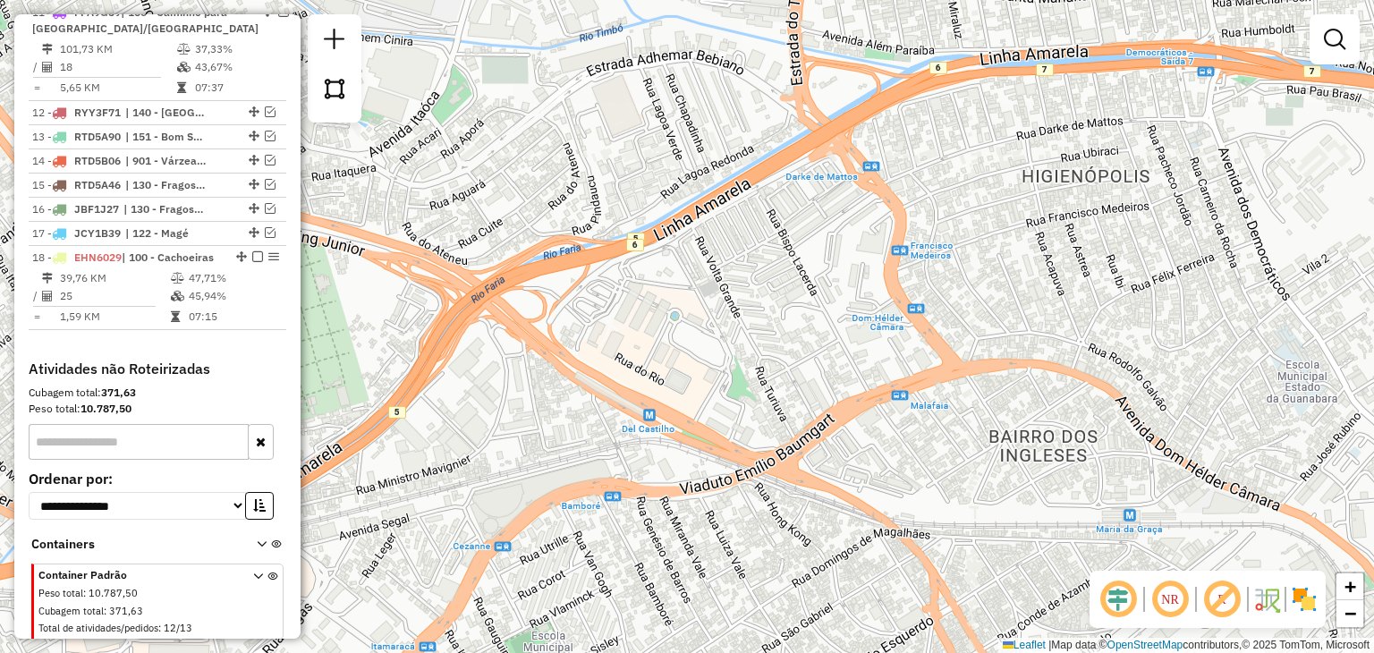
click at [703, 318] on div "Janela de atendimento Grade de atendimento Capacidade Transportadoras Veículos …" at bounding box center [687, 326] width 1374 height 653
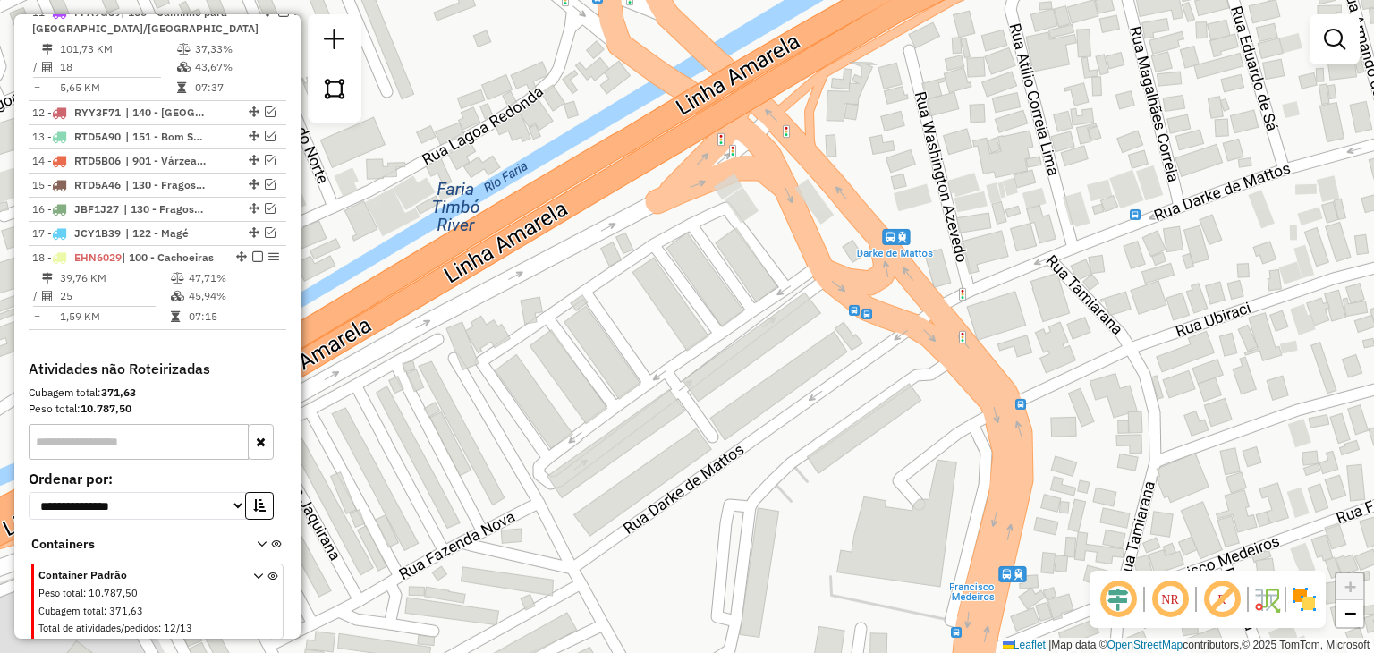
drag, startPoint x: 852, startPoint y: 153, endPoint x: 840, endPoint y: 187, distance: 35.9
click at [840, 187] on div "Janela de atendimento Grade de atendimento Capacidade Transportadoras Veículos …" at bounding box center [687, 326] width 1374 height 653
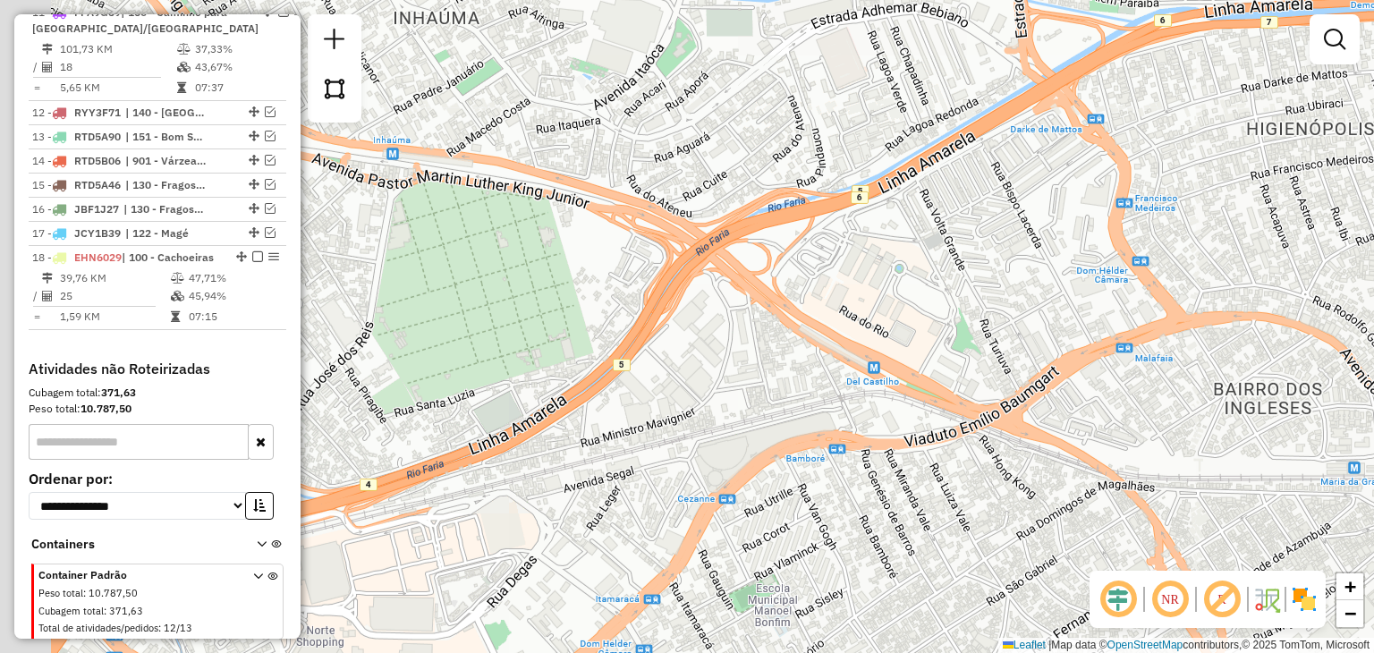
drag, startPoint x: 437, startPoint y: 343, endPoint x: 722, endPoint y: 271, distance: 294.3
click at [722, 271] on div "Janela de atendimento Grade de atendimento Capacidade Transportadoras Veículos …" at bounding box center [687, 326] width 1374 height 653
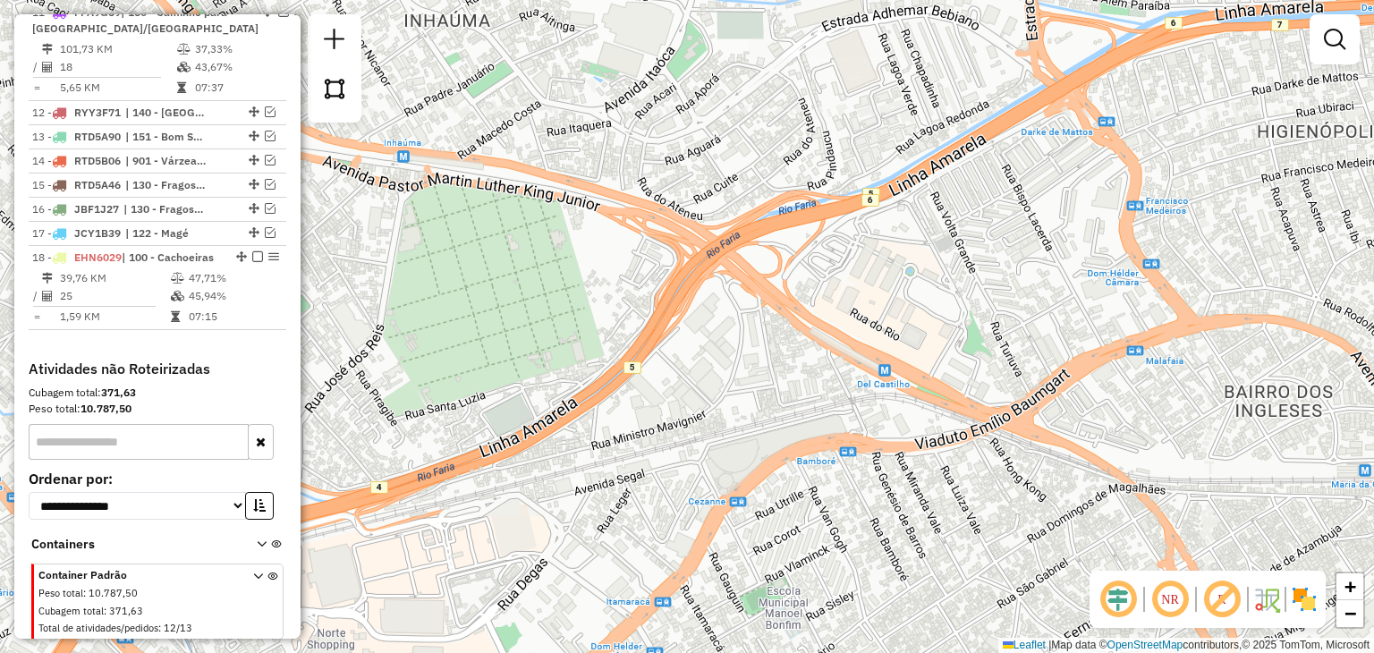
drag, startPoint x: 967, startPoint y: 266, endPoint x: 956, endPoint y: 270, distance: 12.5
click at [956, 270] on div "Janela de atendimento Grade de atendimento Capacidade Transportadoras Veículos …" at bounding box center [687, 326] width 1374 height 653
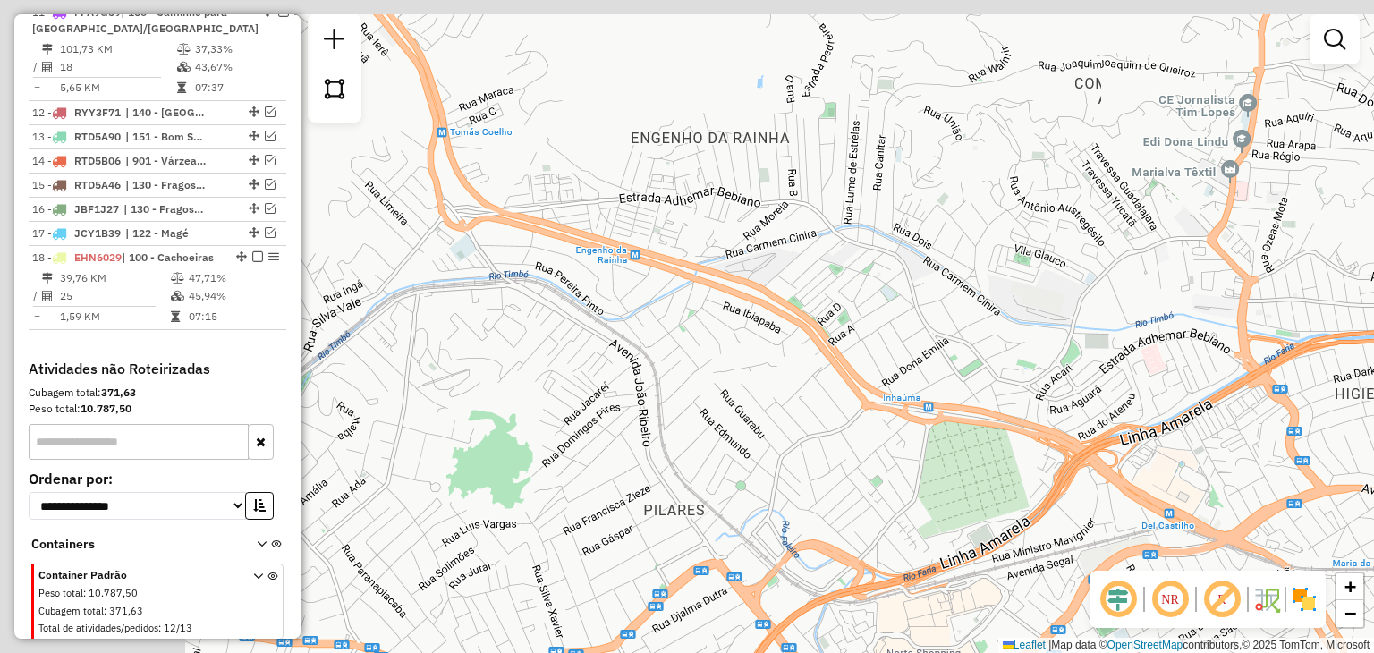
drag, startPoint x: 658, startPoint y: 205, endPoint x: 891, endPoint y: 392, distance: 299.2
click at [923, 404] on div "Janela de atendimento Grade de atendimento Capacidade Transportadoras Veículos …" at bounding box center [687, 326] width 1374 height 653
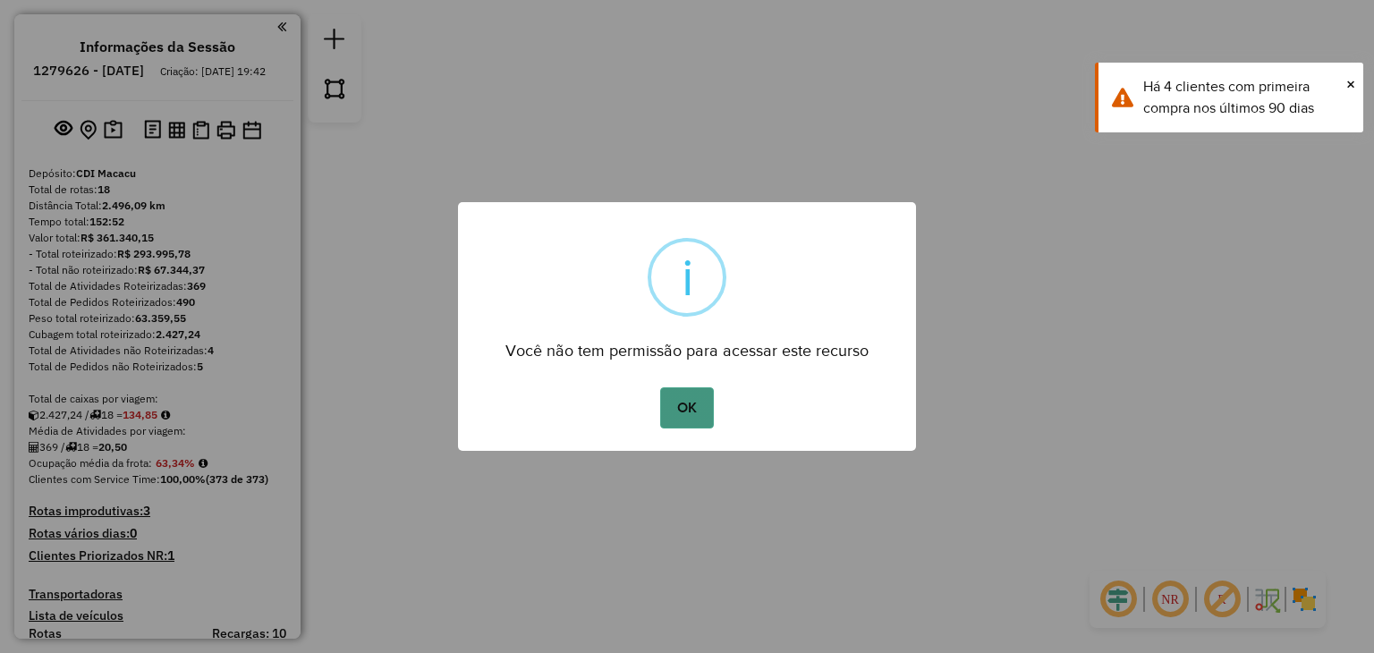
click at [696, 396] on button "OK" at bounding box center [686, 407] width 53 height 41
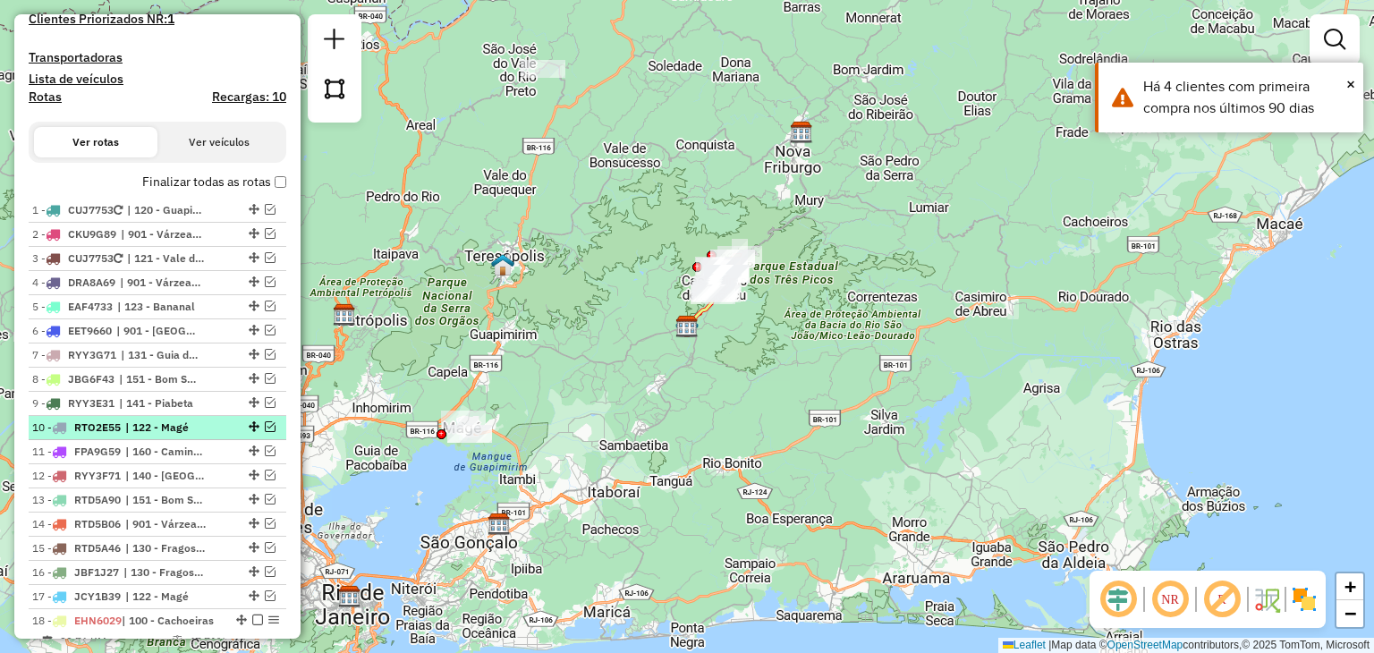
scroll to position [805, 0]
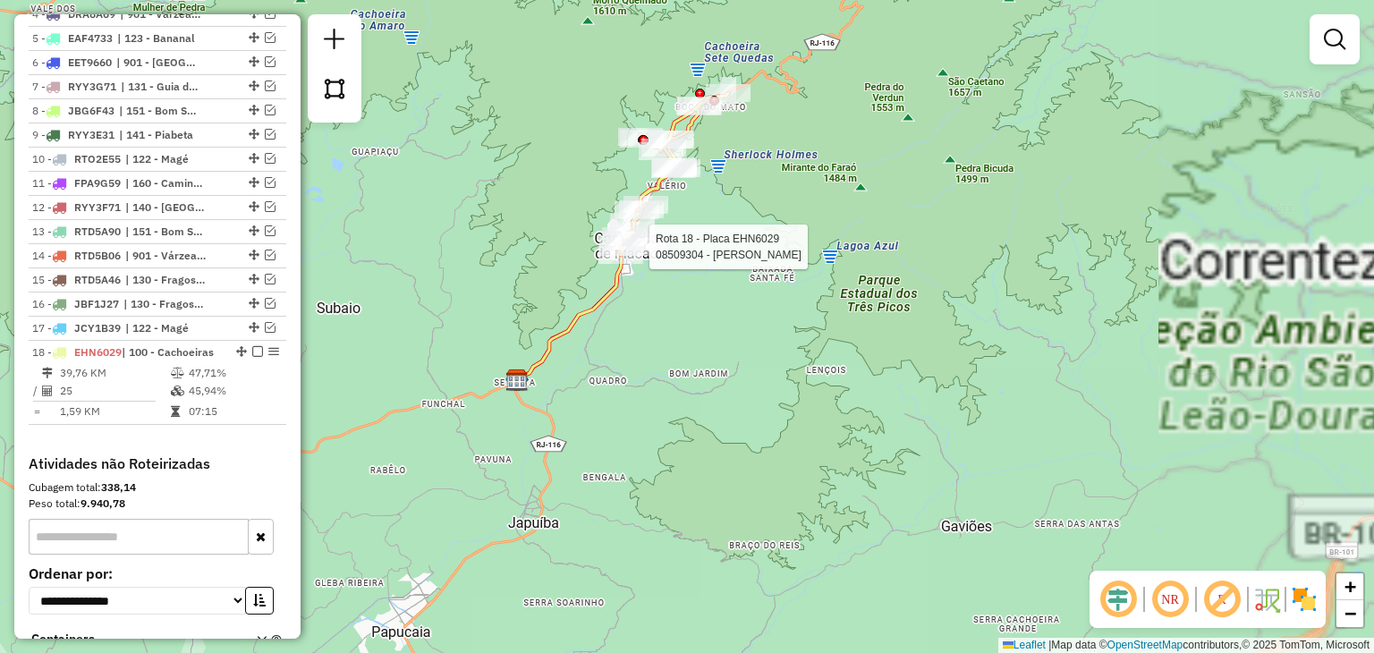
select select "**********"
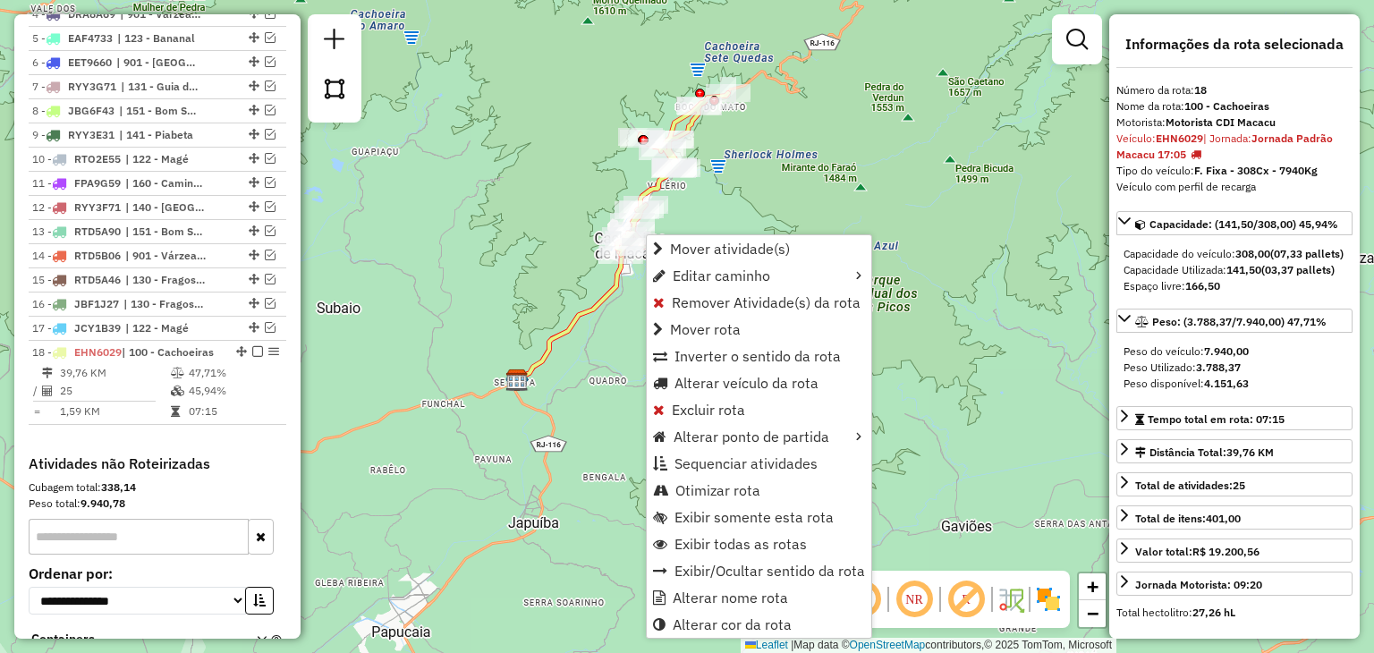
scroll to position [1051, 0]
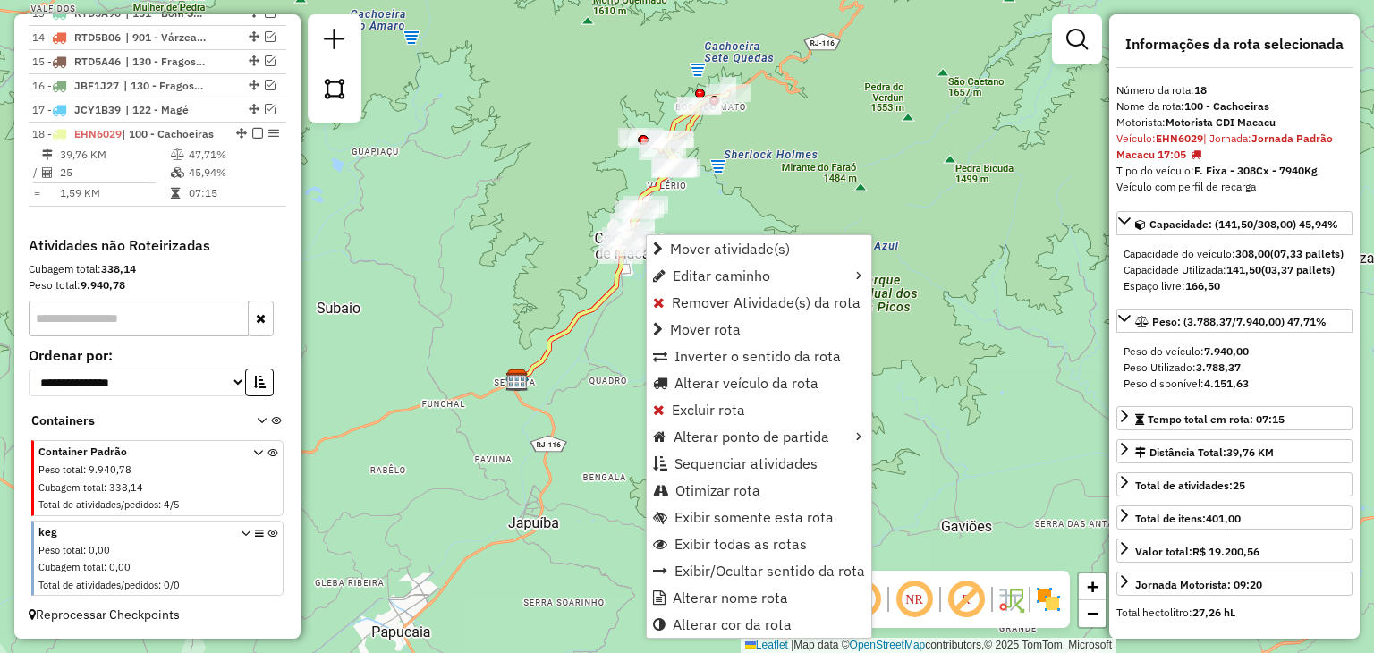
click at [703, 219] on div "Janela de atendimento Grade de atendimento Capacidade Transportadoras Veículos …" at bounding box center [687, 326] width 1374 height 653
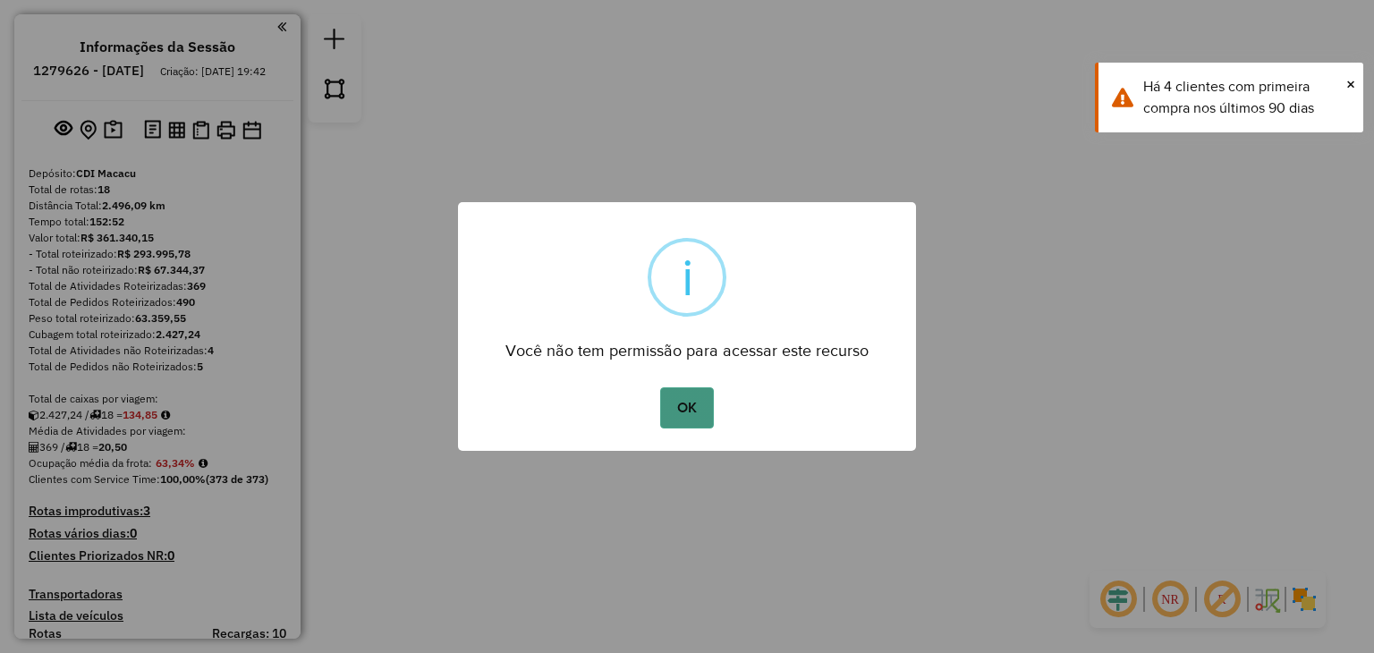
click at [699, 413] on button "OK" at bounding box center [686, 407] width 53 height 41
click at [666, 413] on button "OK" at bounding box center [686, 407] width 53 height 41
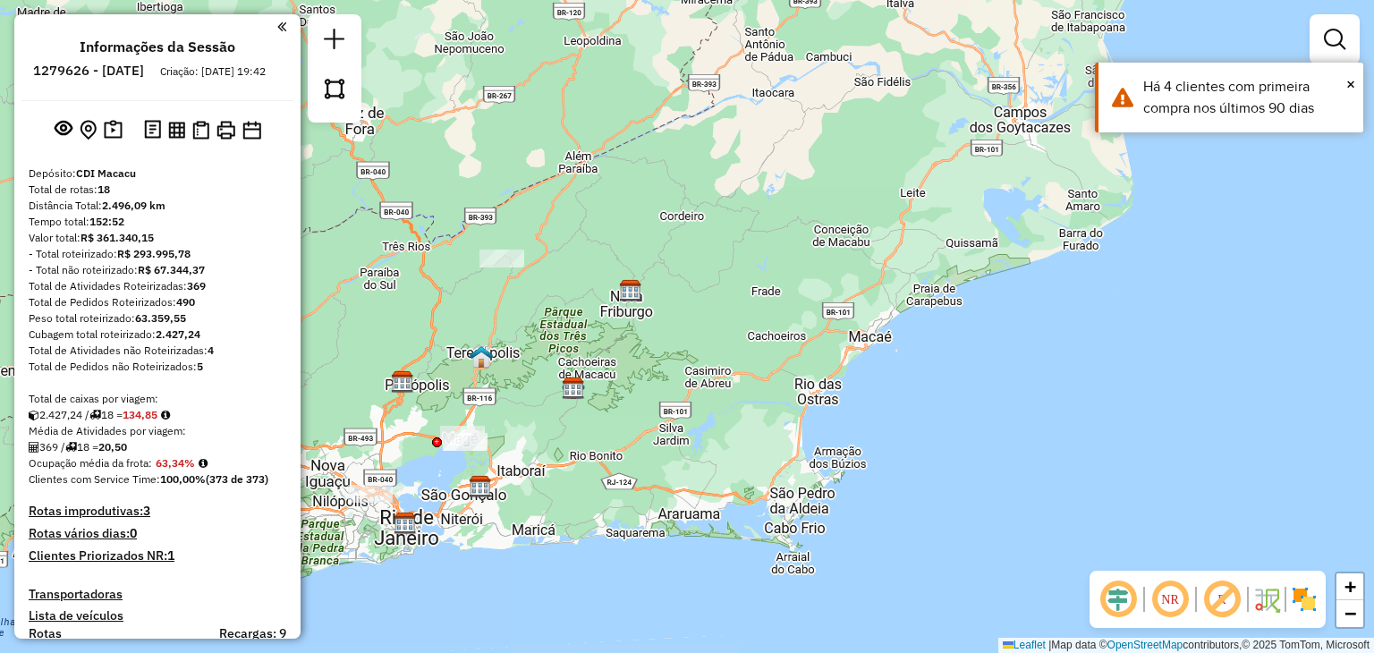
click at [479, 260] on div "Janela de atendimento Grade de atendimento Capacidade Transportadoras Veículos …" at bounding box center [687, 326] width 1374 height 653
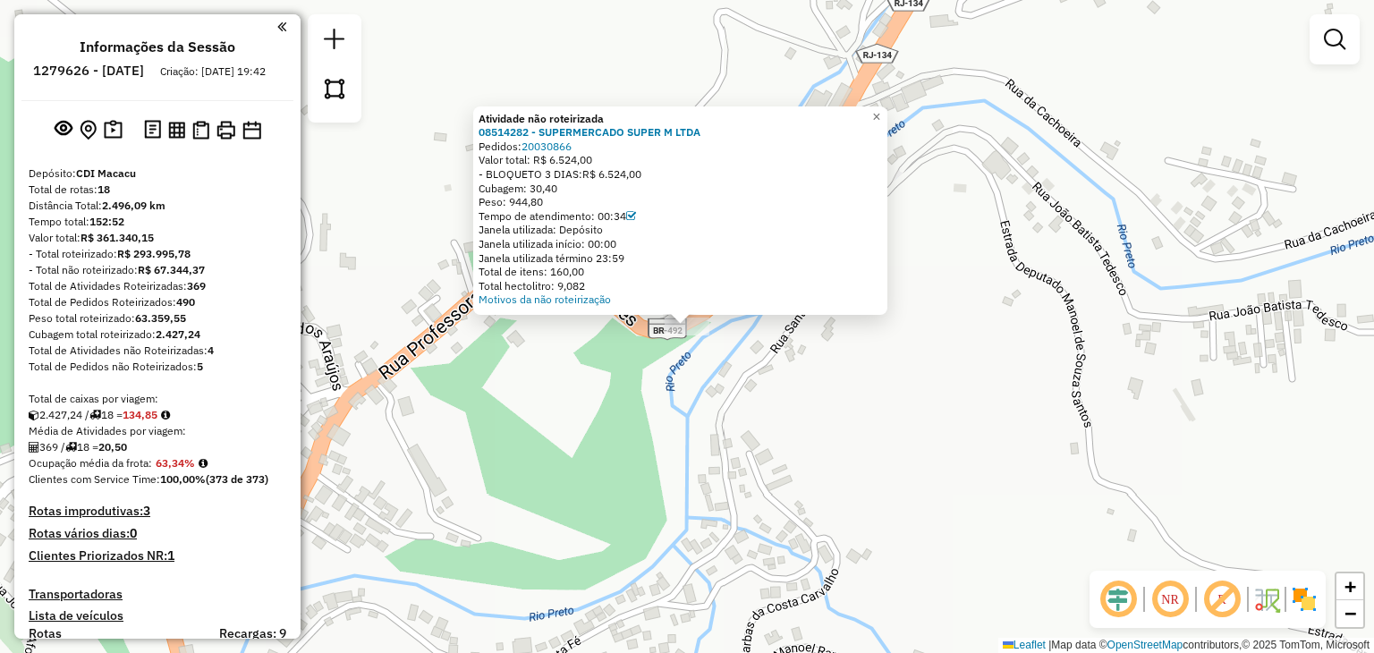
click at [686, 432] on div "Atividade não roteirizada 08514282 - SUPERMERCADO SUPER M LTDA Pedidos: 2003086…" at bounding box center [687, 326] width 1374 height 653
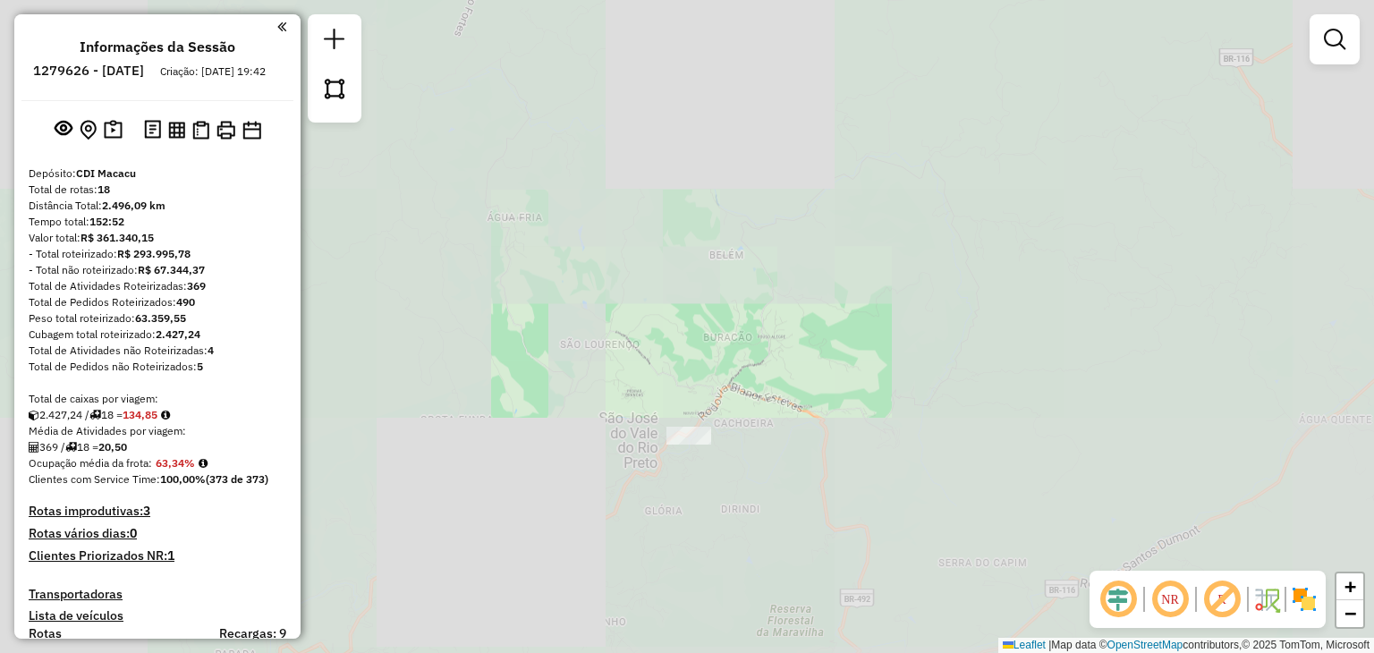
drag, startPoint x: 783, startPoint y: 515, endPoint x: 799, endPoint y: 368, distance: 147.6
click at [797, 372] on div "Janela de atendimento Grade de atendimento Capacidade Transportadoras Veículos …" at bounding box center [687, 326] width 1374 height 653
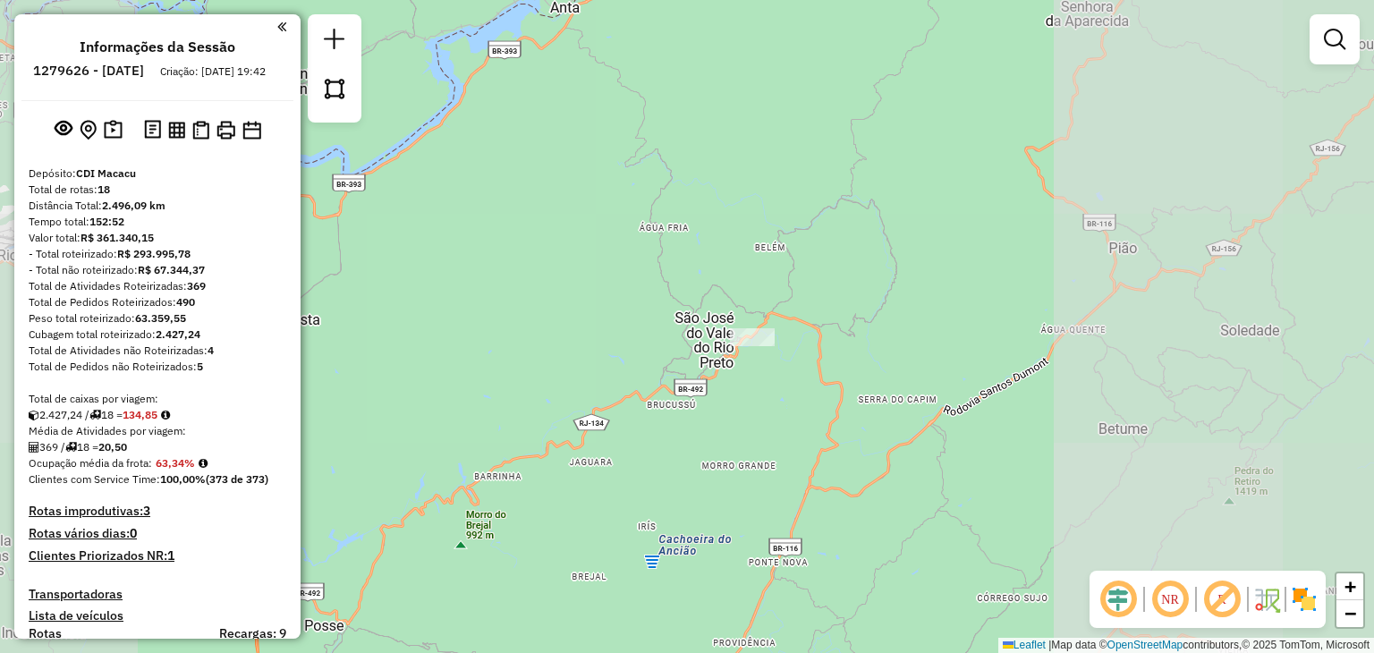
drag, startPoint x: 844, startPoint y: 522, endPoint x: 852, endPoint y: 334, distance: 188.1
click at [850, 357] on div "Janela de atendimento Grade de atendimento Capacidade Transportadoras Veículos …" at bounding box center [687, 326] width 1374 height 653
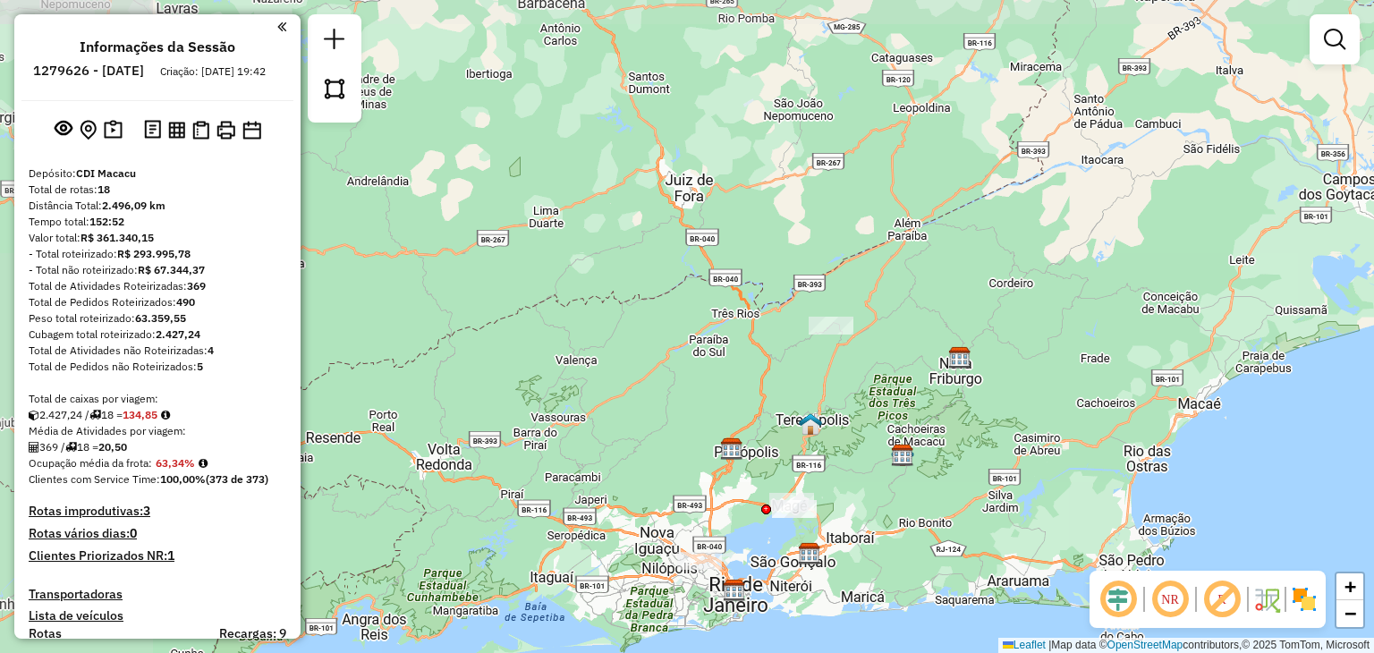
drag, startPoint x: 848, startPoint y: 546, endPoint x: 846, endPoint y: 509, distance: 36.8
click at [846, 509] on div "Janela de atendimento Grade de atendimento Capacidade Transportadoras Veículos …" at bounding box center [687, 326] width 1374 height 653
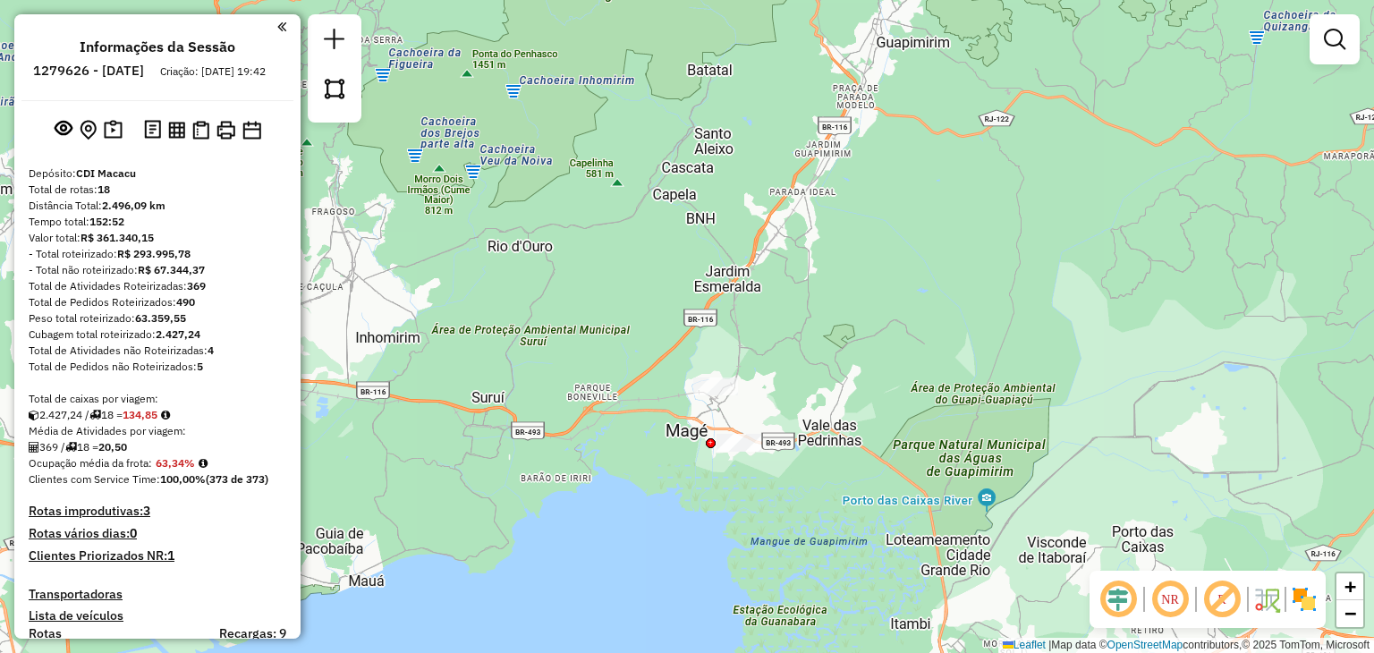
click at [741, 452] on div at bounding box center [739, 443] width 45 height 18
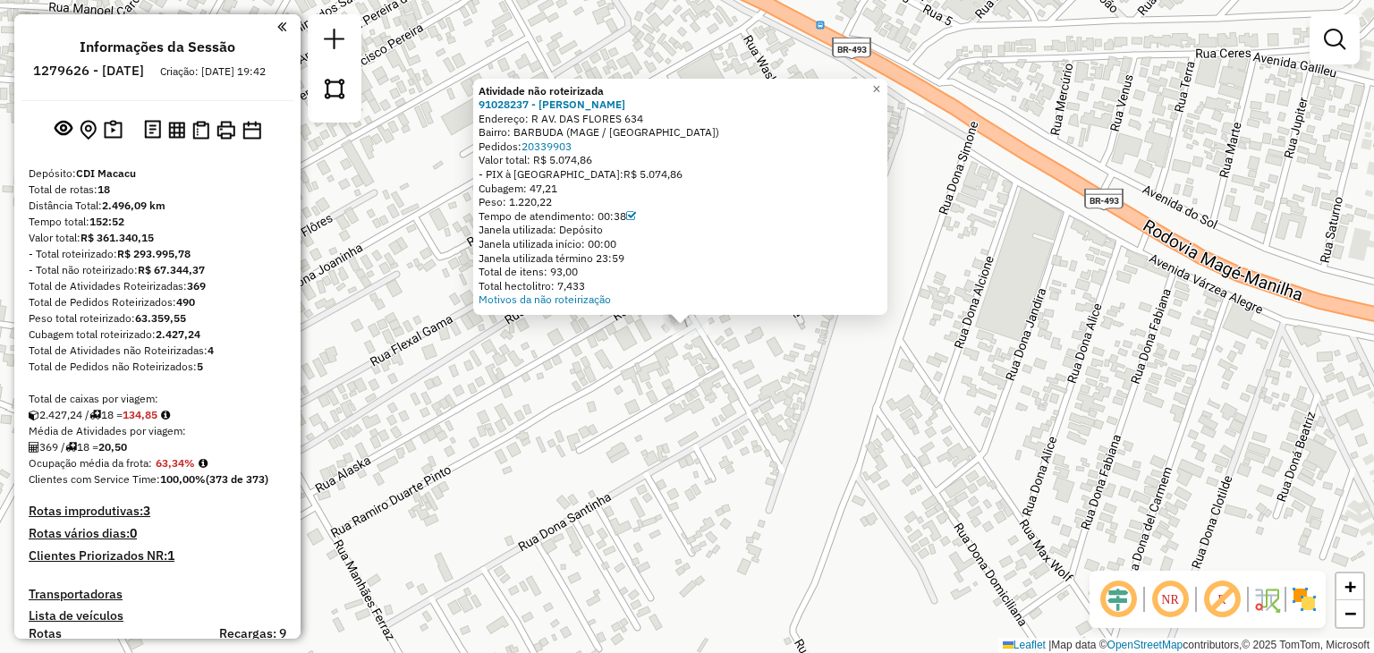
click at [712, 401] on div "Atividade não roteirizada 91028237 - [PERSON_NAME]: R AV. DAS FLORES 634 Bairro…" at bounding box center [687, 326] width 1374 height 653
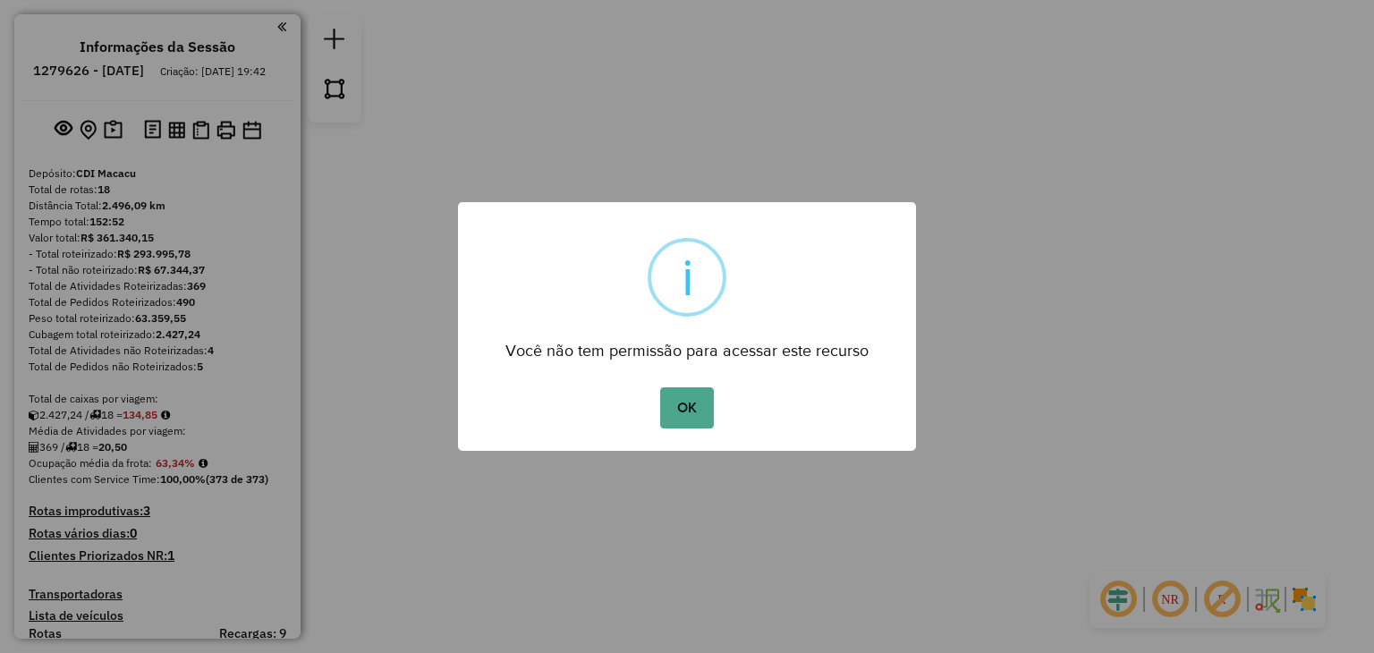
click at [691, 429] on div "OK No Cancel" at bounding box center [687, 408] width 458 height 50
click at [690, 409] on button "OK" at bounding box center [686, 407] width 53 height 41
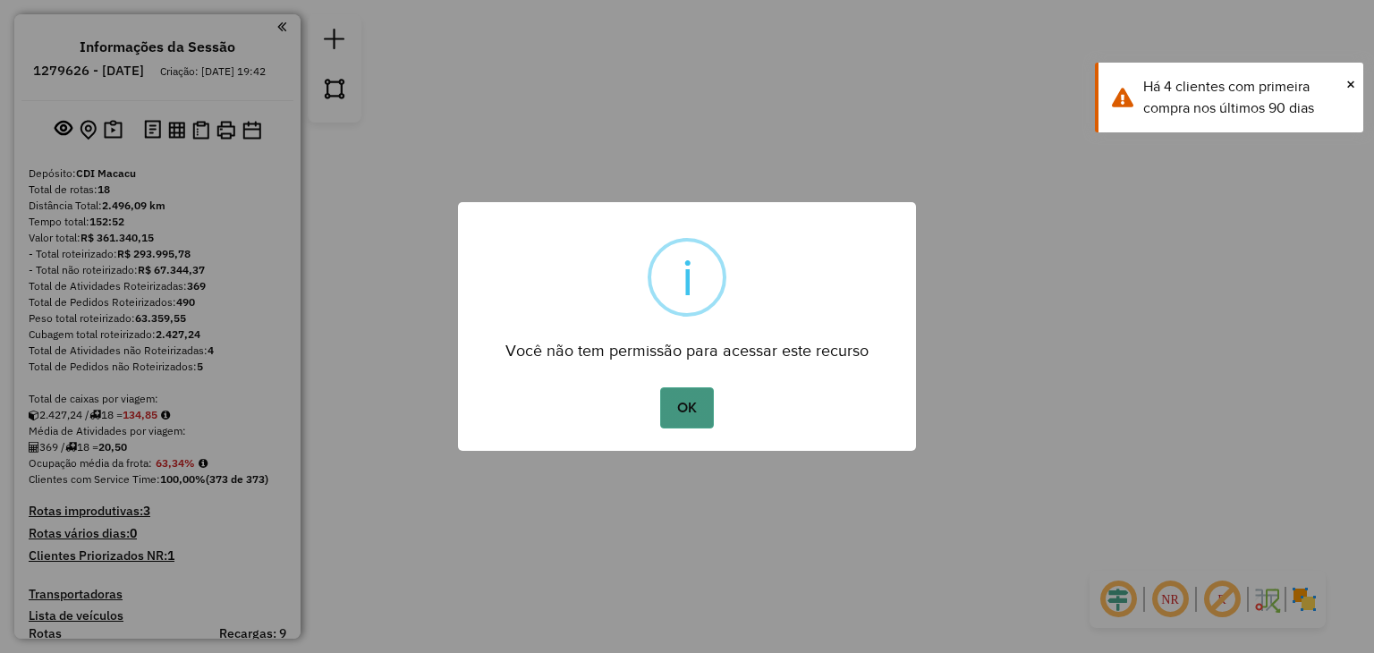
click at [686, 405] on button "OK" at bounding box center [686, 407] width 53 height 41
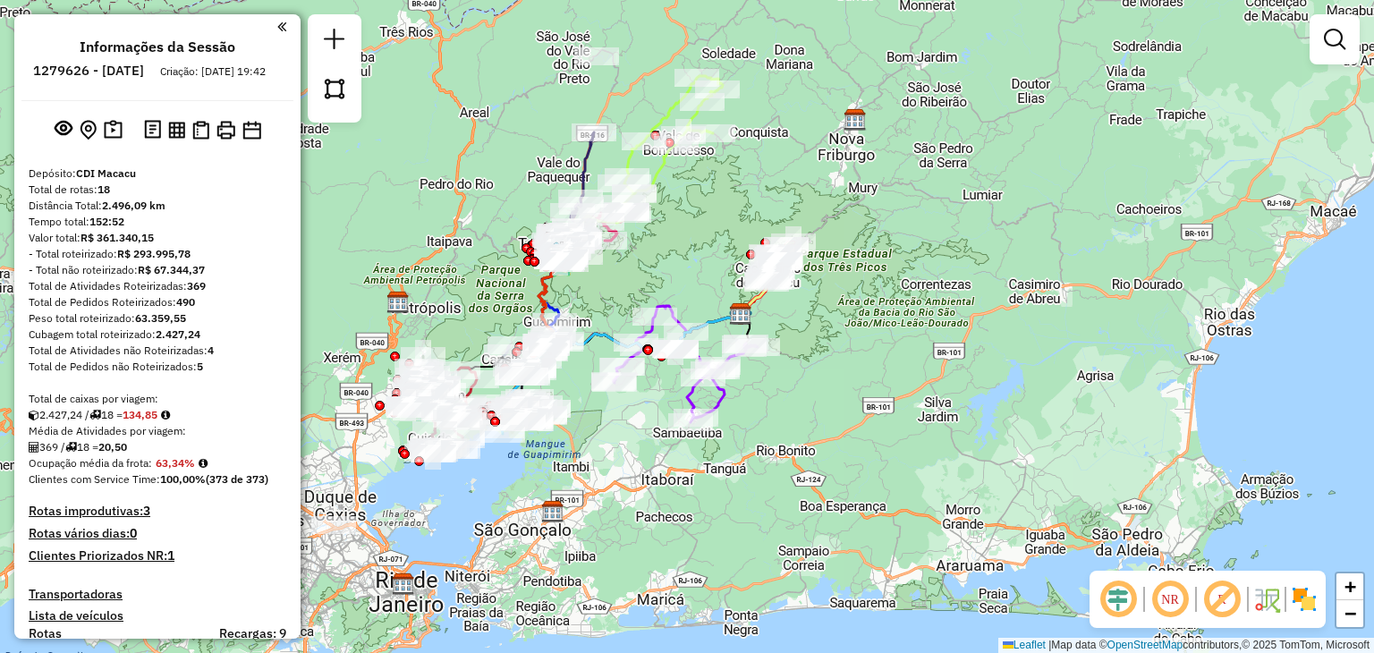
drag, startPoint x: 669, startPoint y: 278, endPoint x: 732, endPoint y: 264, distance: 64.3
click at [732, 264] on div "Janela de atendimento Grade de atendimento Capacidade Transportadoras Veículos …" at bounding box center [687, 326] width 1374 height 653
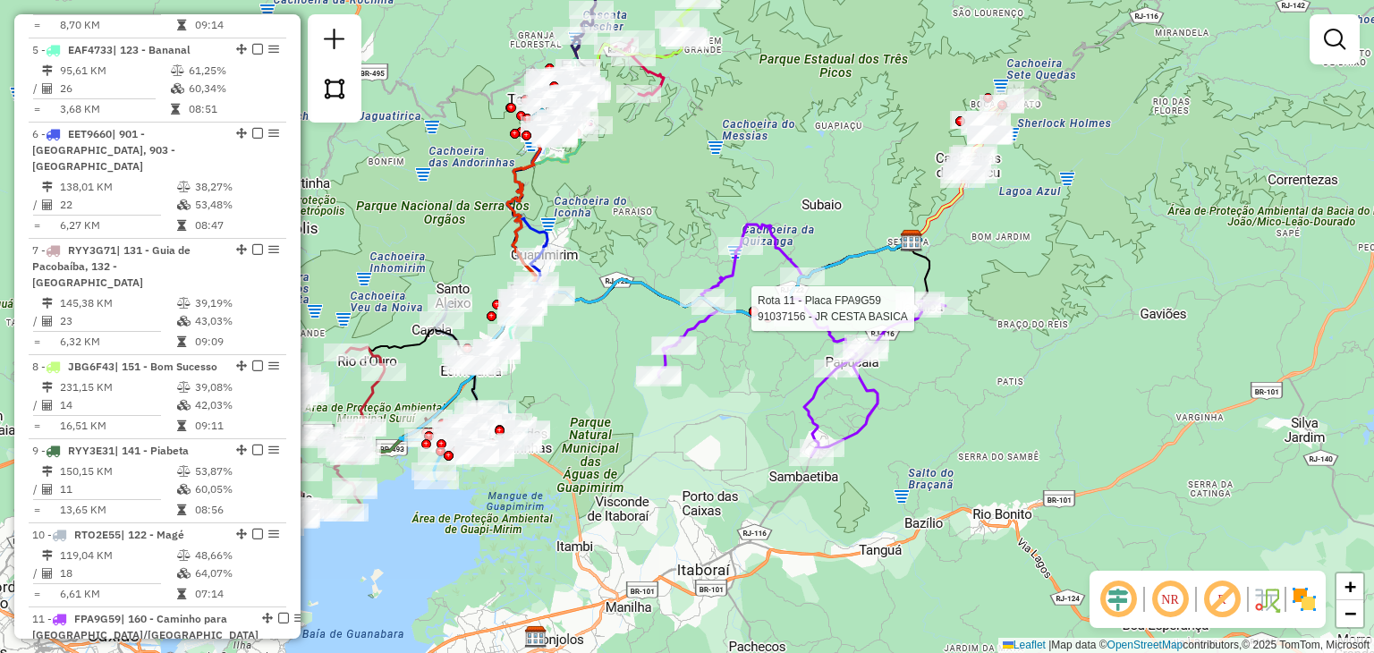
select select "**********"
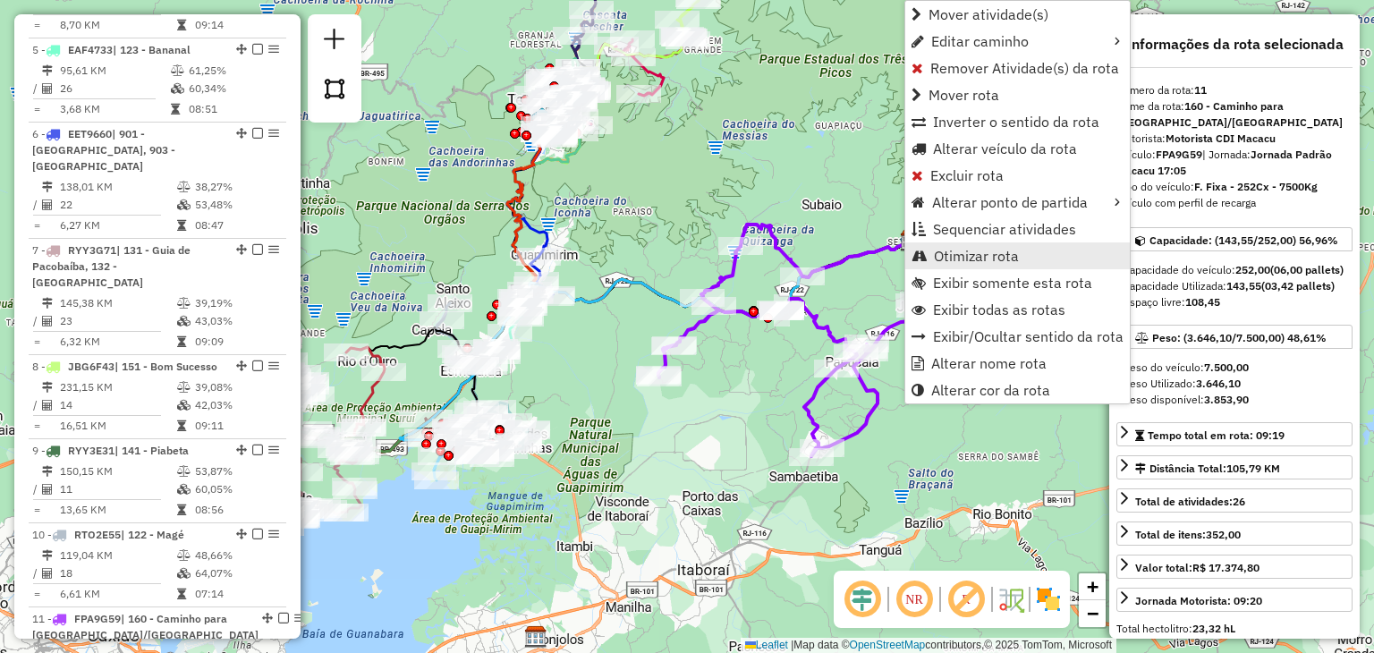
scroll to position [1689, 0]
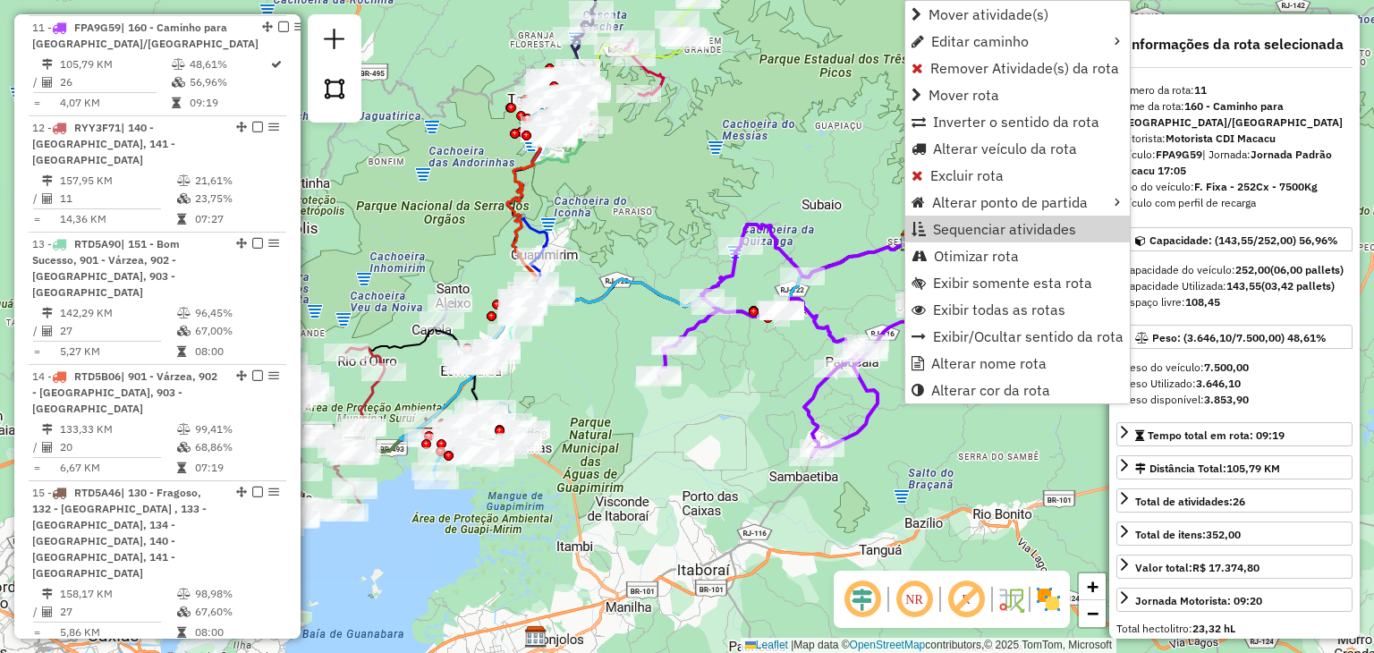
click at [848, 198] on div "Janela de atendimento Grade de atendimento Capacidade Transportadoras Veículos …" at bounding box center [687, 326] width 1374 height 653
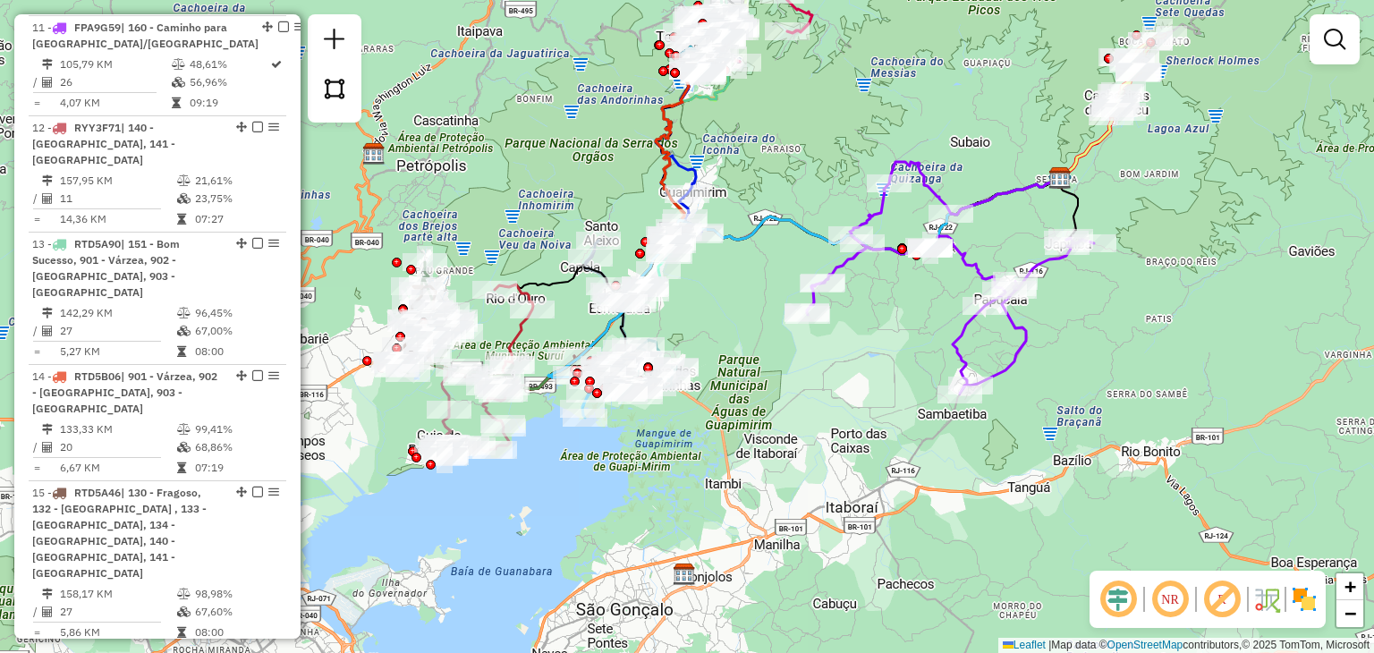
drag, startPoint x: 599, startPoint y: 416, endPoint x: 747, endPoint y: 353, distance: 161.2
click at [747, 353] on div "Janela de atendimento Grade de atendimento Capacidade Transportadoras Veículos …" at bounding box center [687, 326] width 1374 height 653
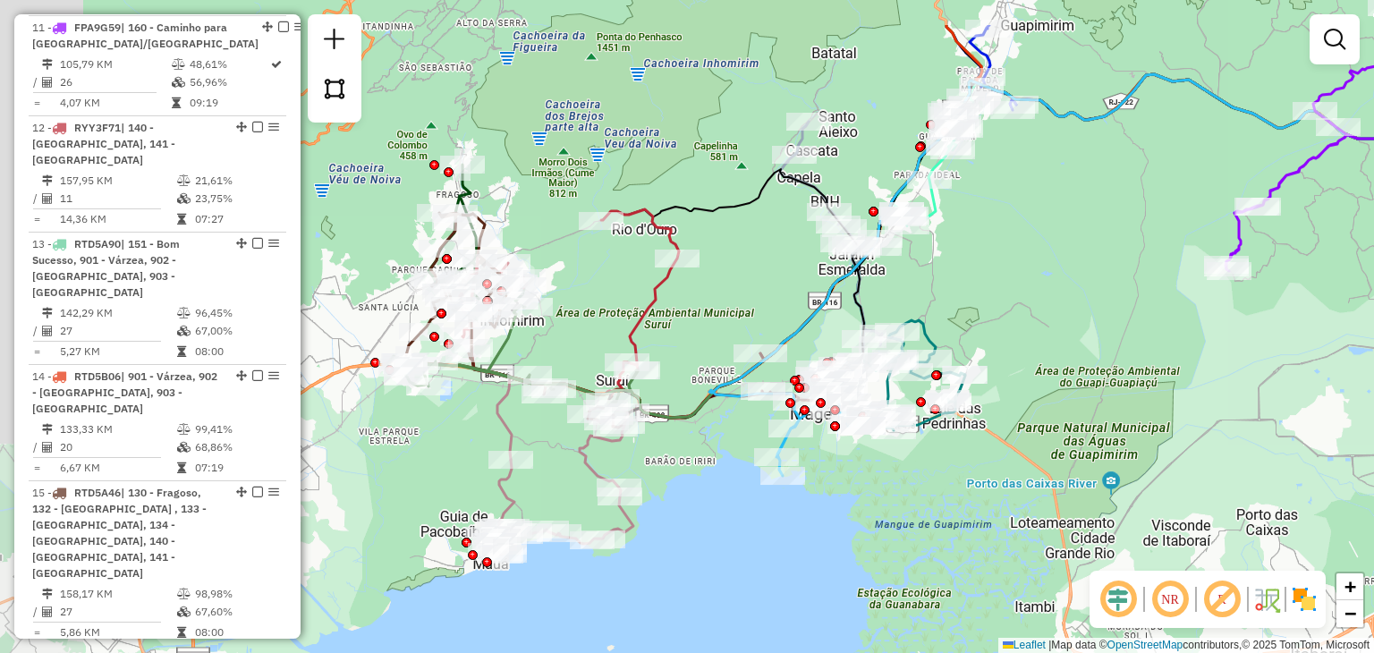
drag, startPoint x: 608, startPoint y: 448, endPoint x: 810, endPoint y: 538, distance: 221.1
click at [810, 538] on div "Janela de atendimento Grade de atendimento Capacidade Transportadoras Veículos …" at bounding box center [687, 326] width 1374 height 653
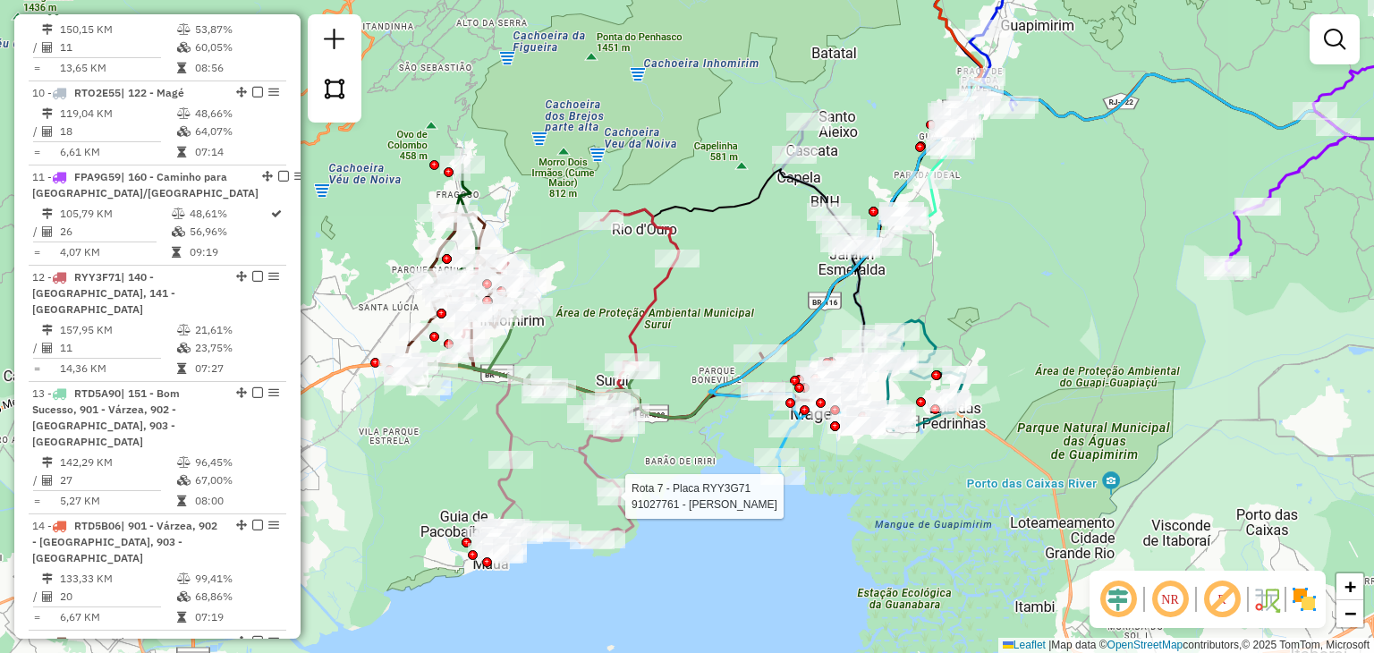
select select "**********"
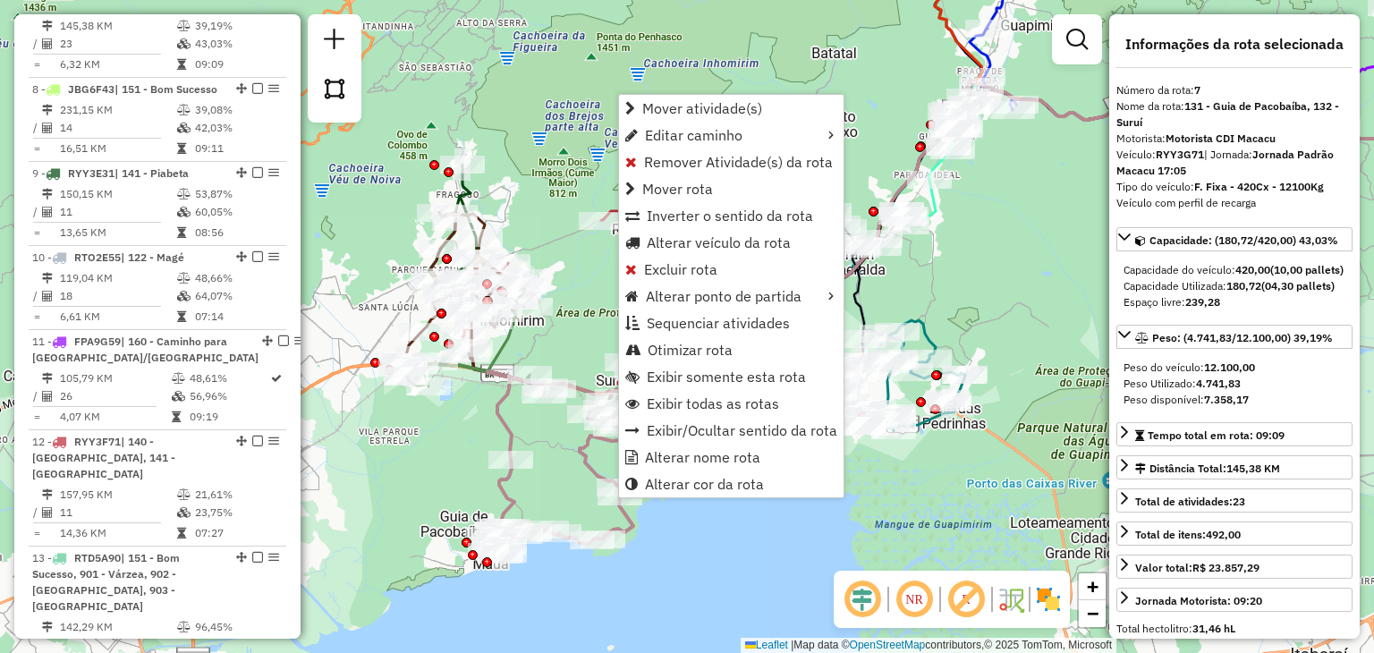
scroll to position [1321, 0]
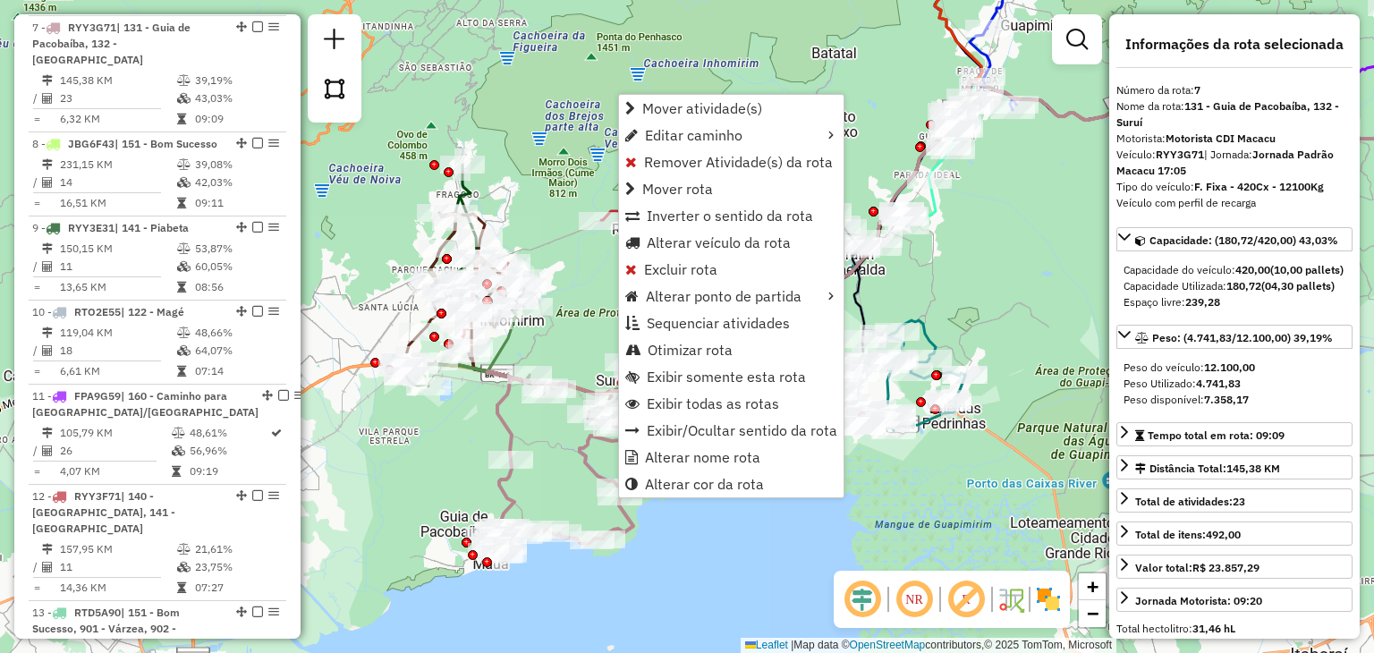
click at [566, 492] on div "Janela de atendimento Grade de atendimento Capacidade Transportadoras Veículos …" at bounding box center [687, 326] width 1374 height 653
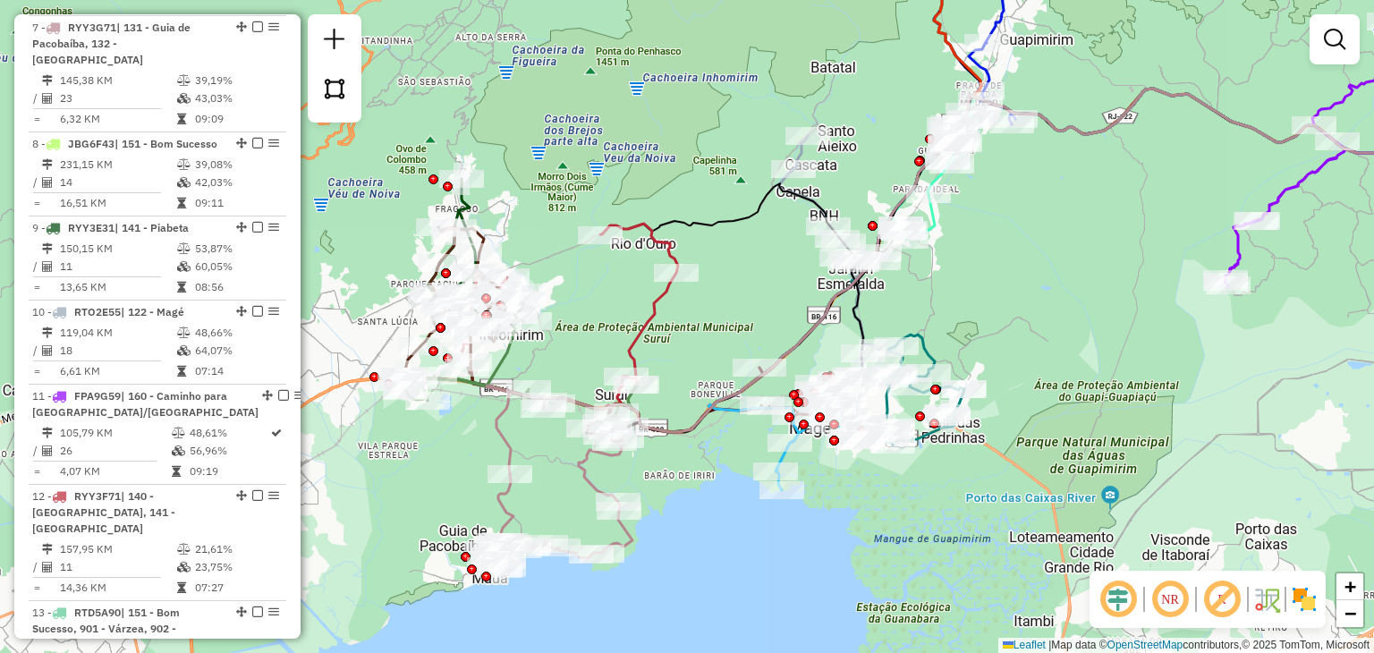
drag, startPoint x: 1157, startPoint y: 95, endPoint x: 1076, endPoint y: 361, distance: 277.7
click at [1081, 359] on div "Rota 6 - Placa EET9660 91048547 - BAR DO MARCELO Janela de atendimento Grade de…" at bounding box center [687, 326] width 1374 height 653
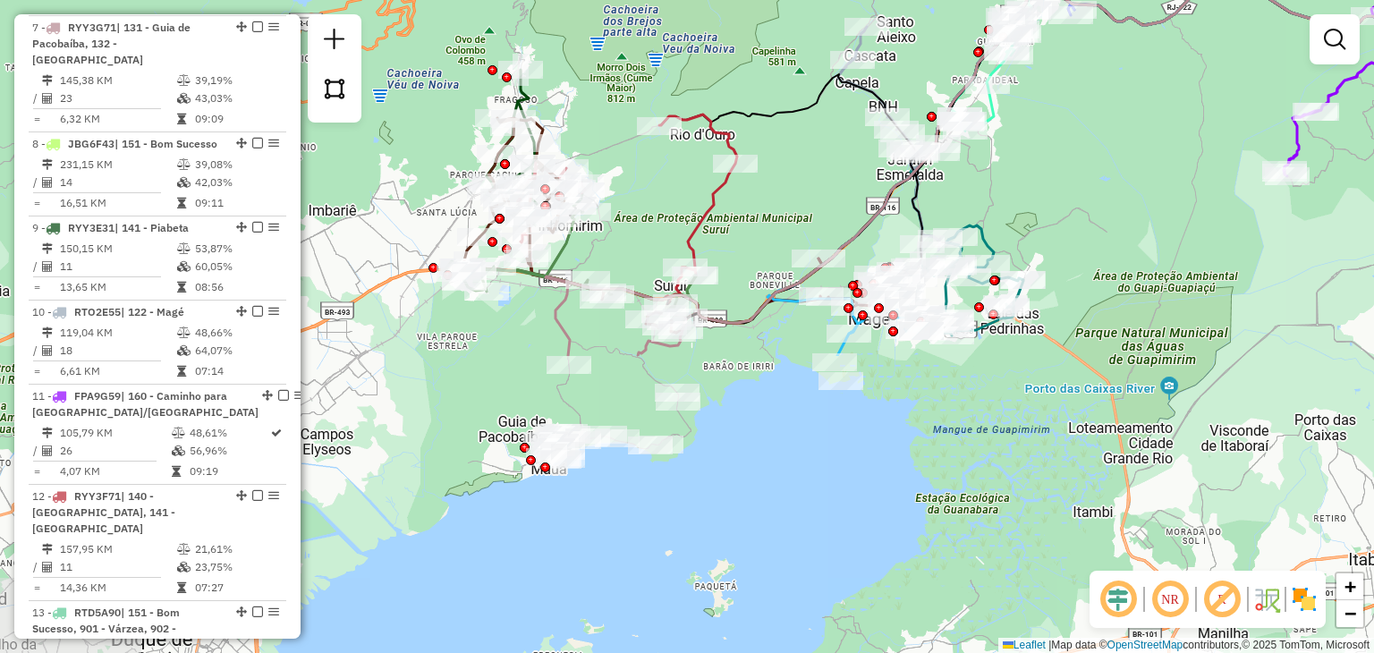
drag, startPoint x: 1075, startPoint y: 556, endPoint x: 981, endPoint y: 372, distance: 206.1
click at [1204, 262] on div "Janela de atendimento Grade de atendimento Capacidade Transportadoras Veículos …" at bounding box center [687, 326] width 1374 height 653
select select "**********"
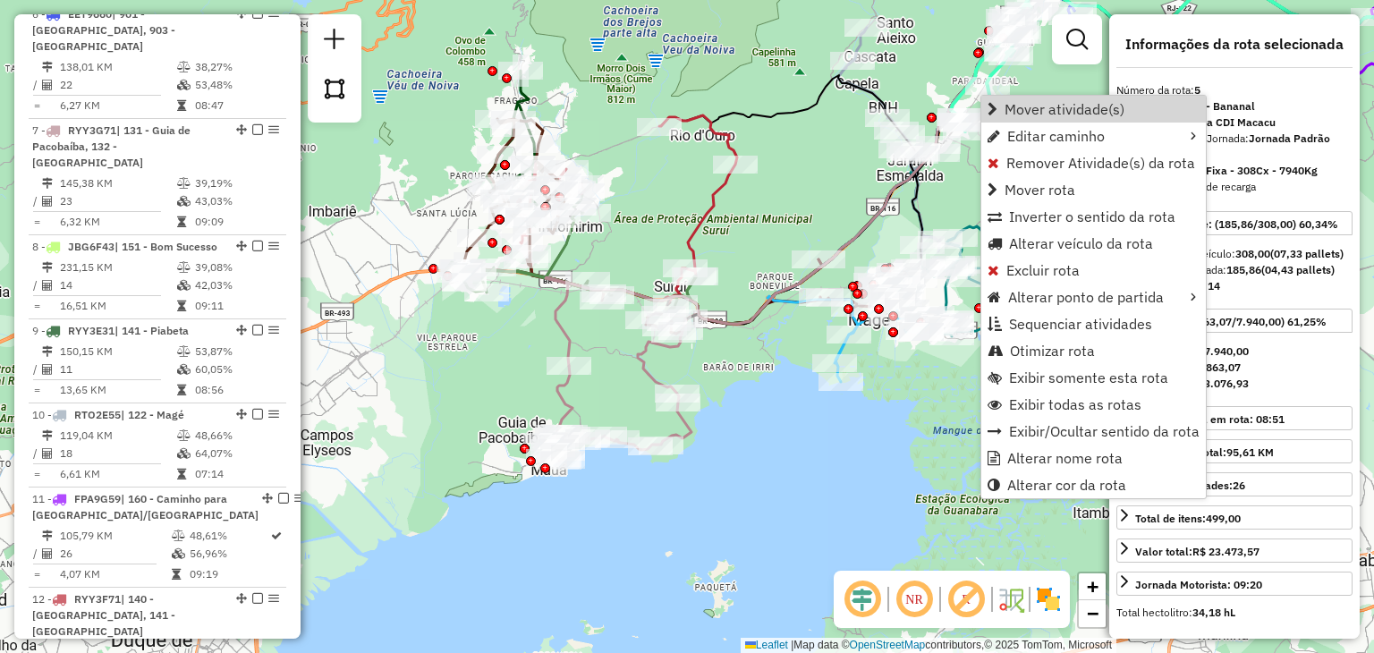
scroll to position [1137, 0]
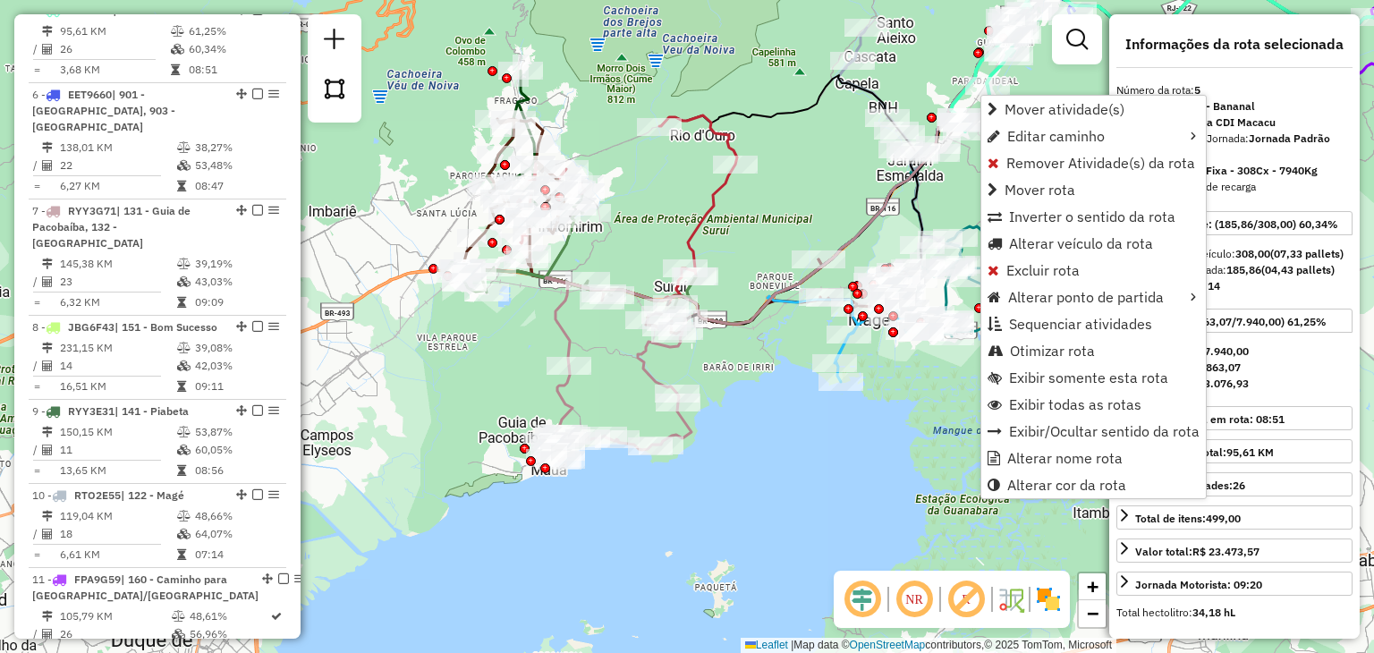
click at [784, 154] on div "Rota 10 - Placa RTO2E55 91054832 - GERSON LUIZ Rota 10 - Placa RTO2E55 91020486…" at bounding box center [687, 326] width 1374 height 653
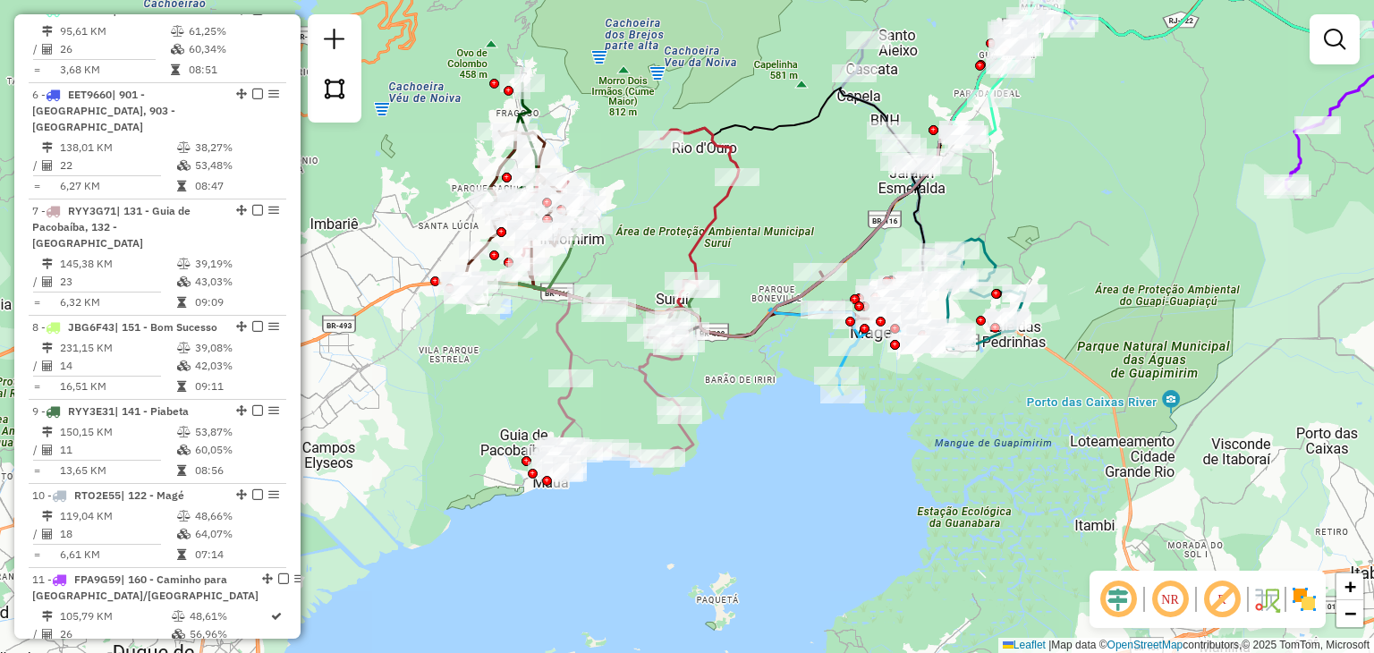
drag, startPoint x: 820, startPoint y: 184, endPoint x: 819, endPoint y: 253, distance: 68.9
click at [795, 276] on div "Janela de atendimento Grade de atendimento Capacidade Transportadoras Veículos …" at bounding box center [687, 326] width 1374 height 653
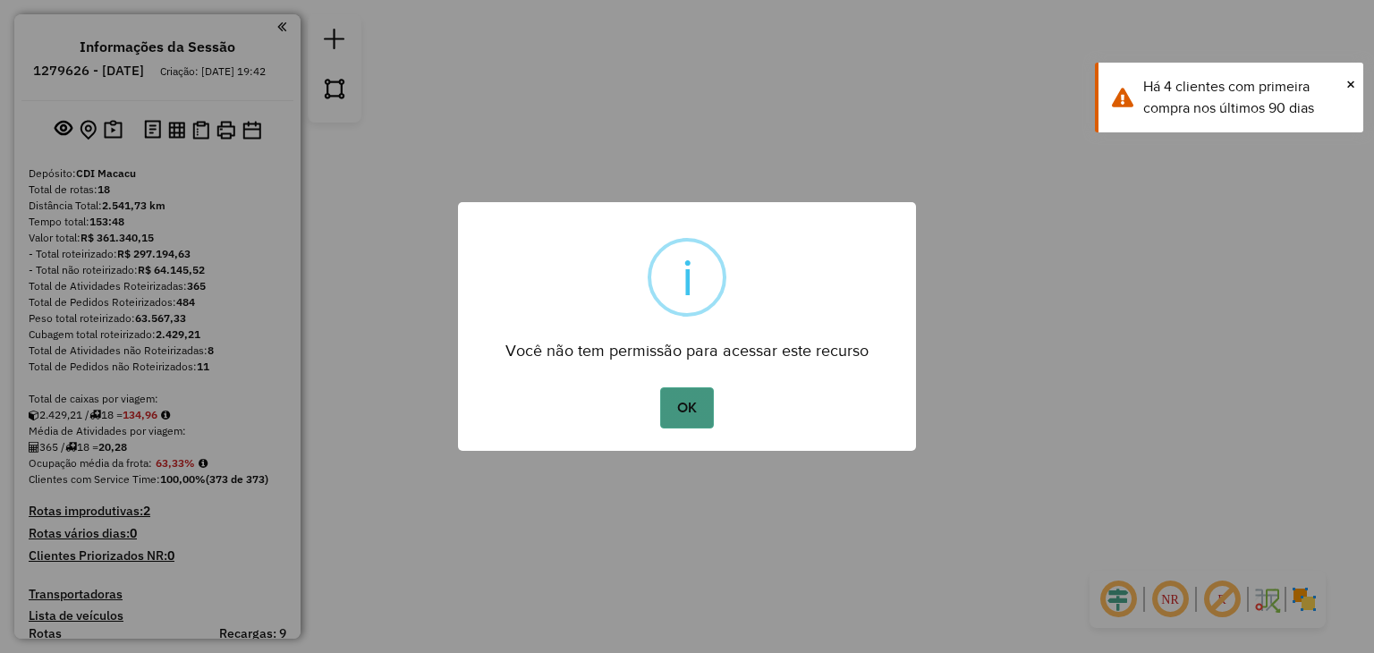
click at [690, 411] on button "OK" at bounding box center [686, 407] width 53 height 41
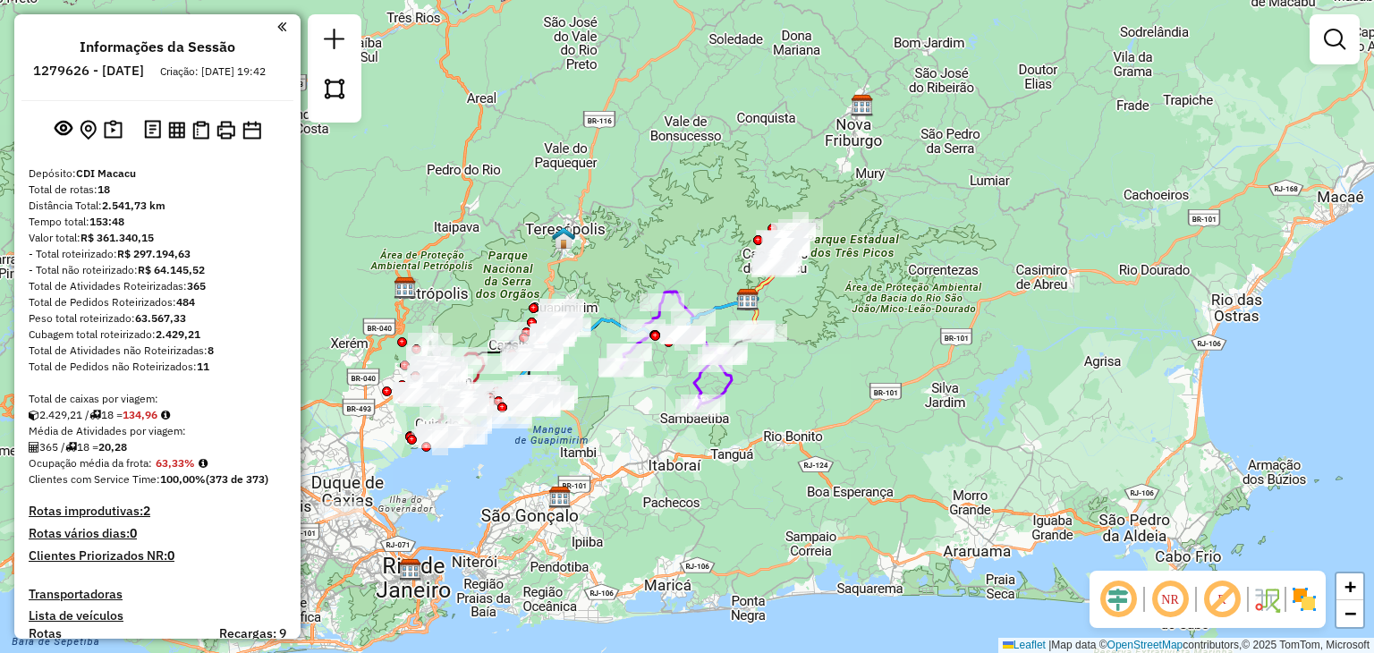
drag, startPoint x: 655, startPoint y: 422, endPoint x: 702, endPoint y: 413, distance: 48.3
click at [702, 413] on div "Janela de atendimento Grade de atendimento Capacidade Transportadoras Veículos …" at bounding box center [687, 326] width 1374 height 653
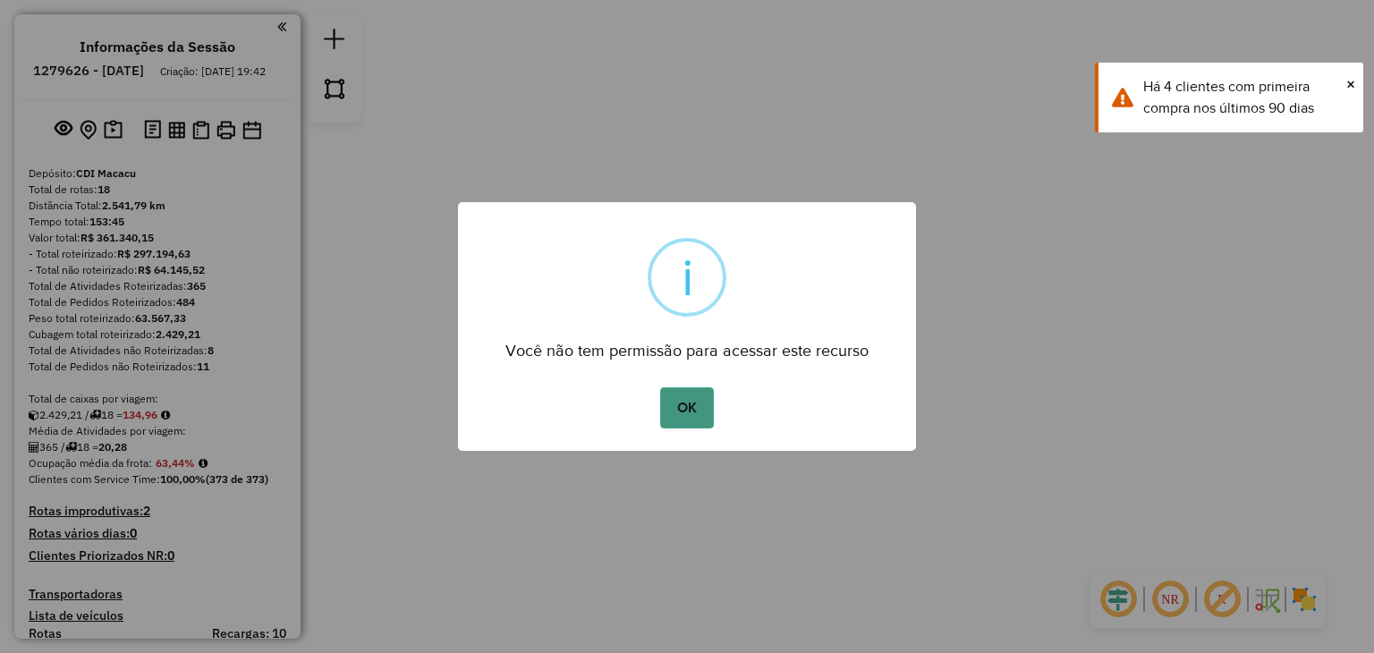
click at [688, 409] on button "OK" at bounding box center [686, 407] width 53 height 41
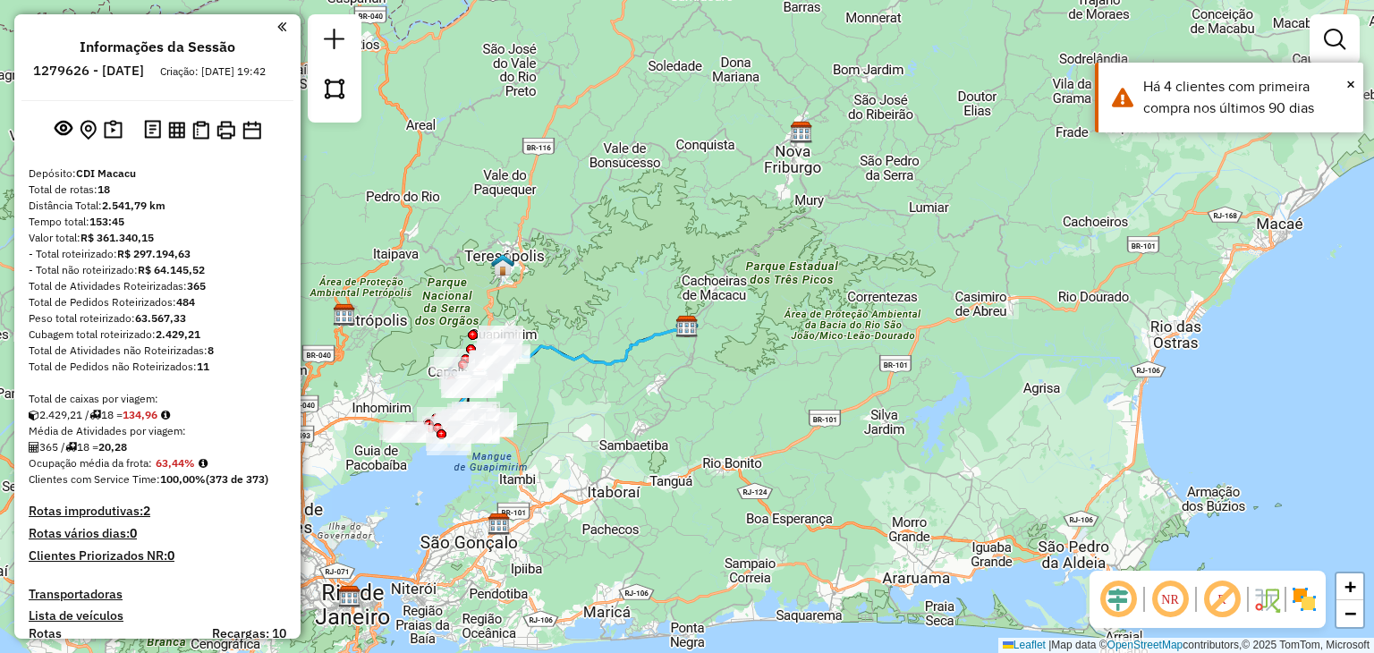
drag, startPoint x: 649, startPoint y: 424, endPoint x: 743, endPoint y: 401, distance: 96.8
click at [741, 402] on div "Janela de atendimento Grade de atendimento Capacidade Transportadoras Veículos …" at bounding box center [687, 326] width 1374 height 653
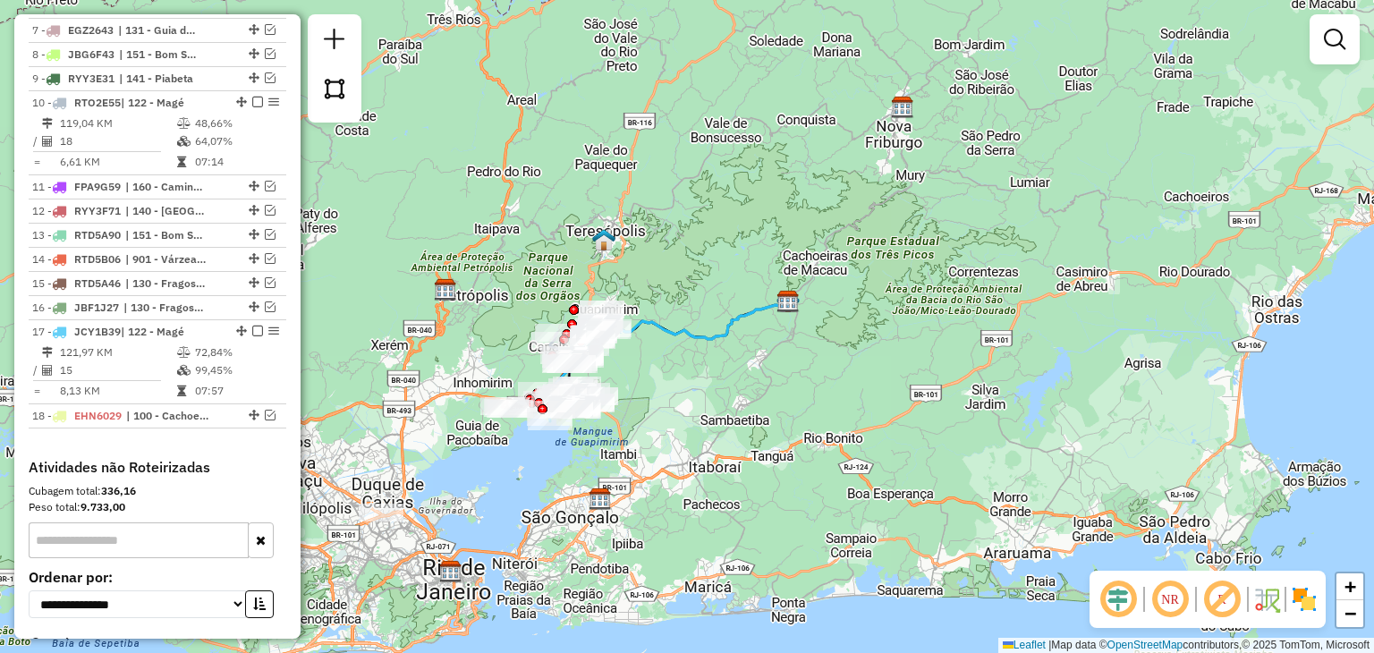
scroll to position [716, 0]
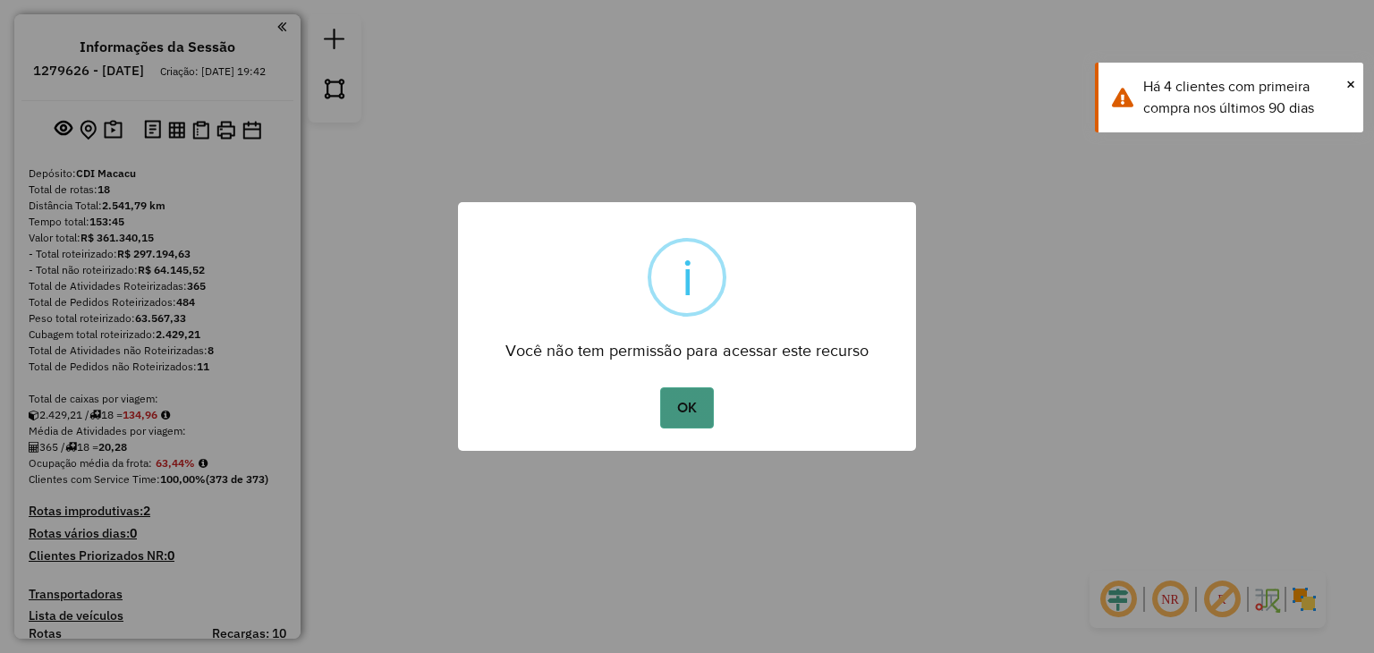
click at [672, 388] on button "OK" at bounding box center [686, 407] width 53 height 41
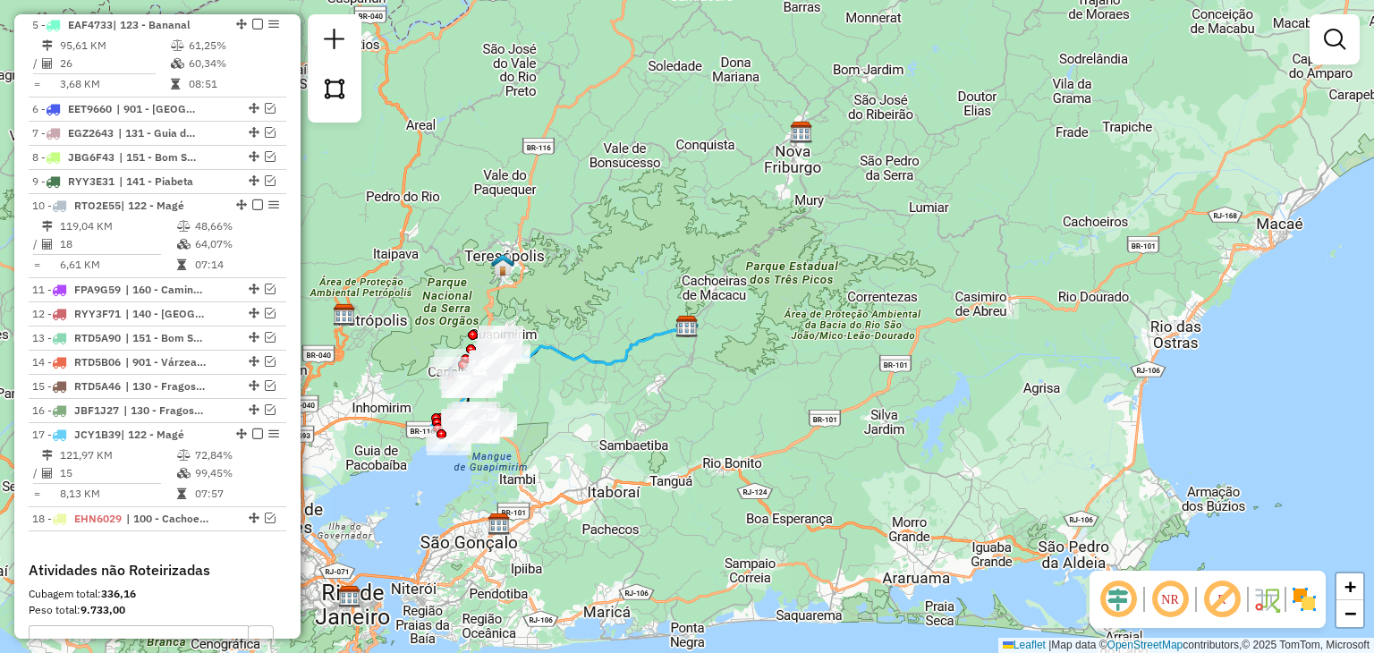
scroll to position [984, 0]
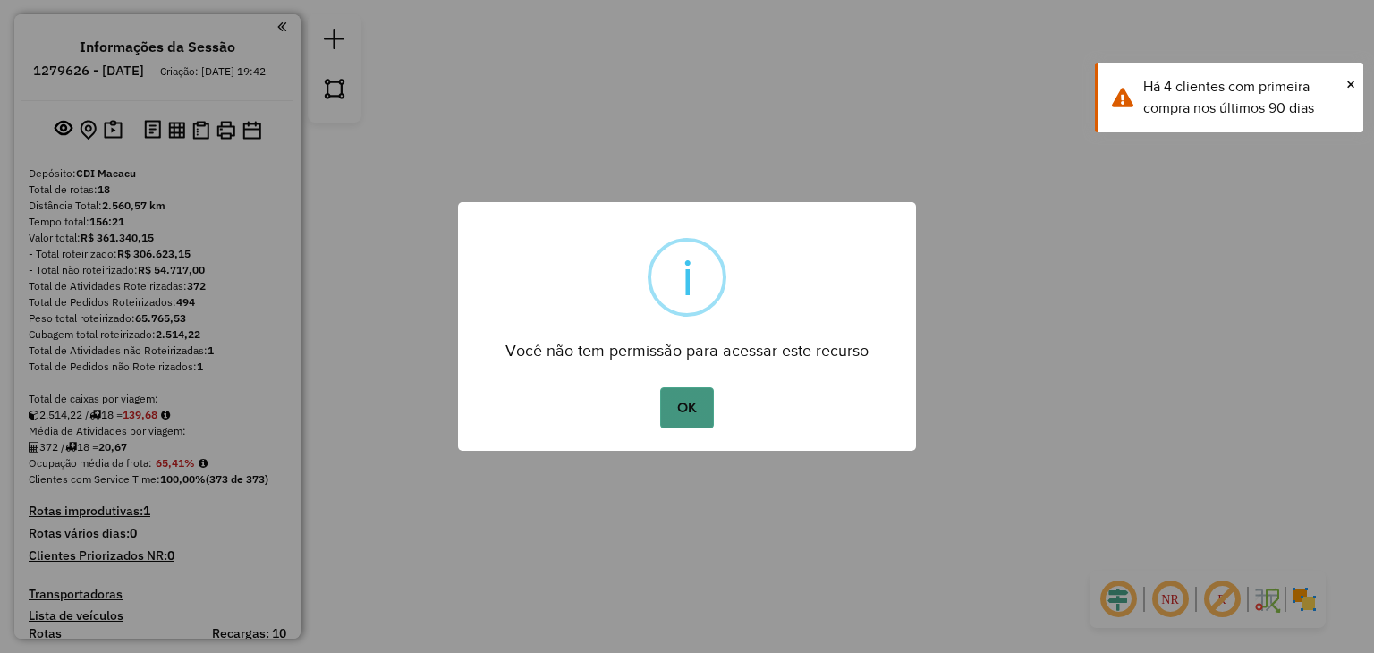
click at [674, 406] on button "OK" at bounding box center [686, 407] width 53 height 41
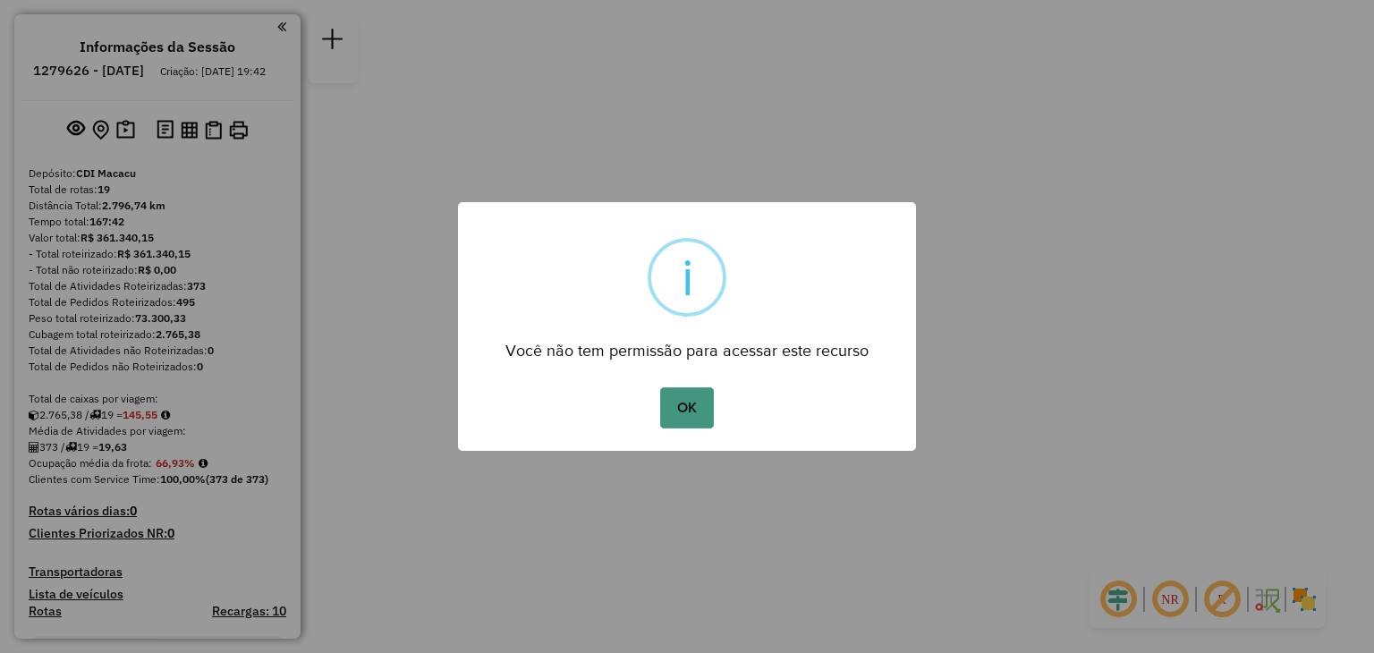
click at [699, 387] on button "OK" at bounding box center [686, 407] width 53 height 41
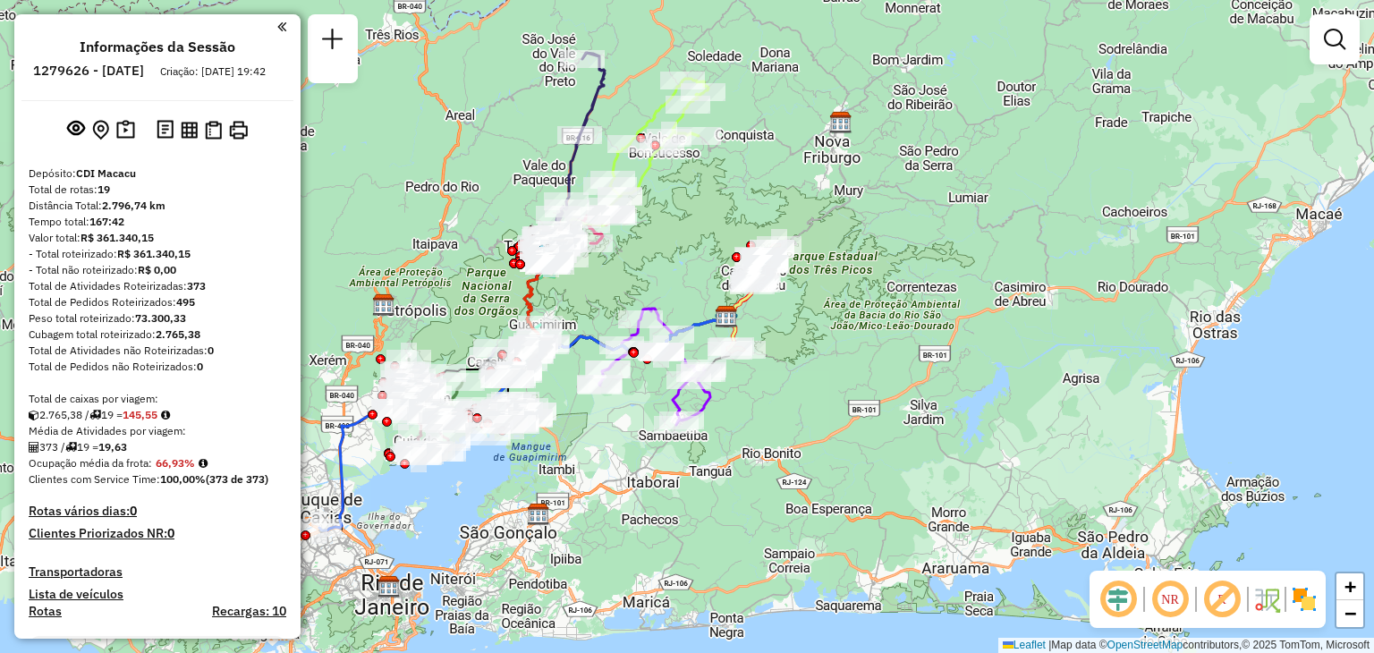
drag, startPoint x: 576, startPoint y: 504, endPoint x: 626, endPoint y: 491, distance: 51.7
click at [626, 491] on div "Janela de atendimento Grade de atendimento Capacidade Transportadoras Veículos …" at bounding box center [687, 326] width 1374 height 653
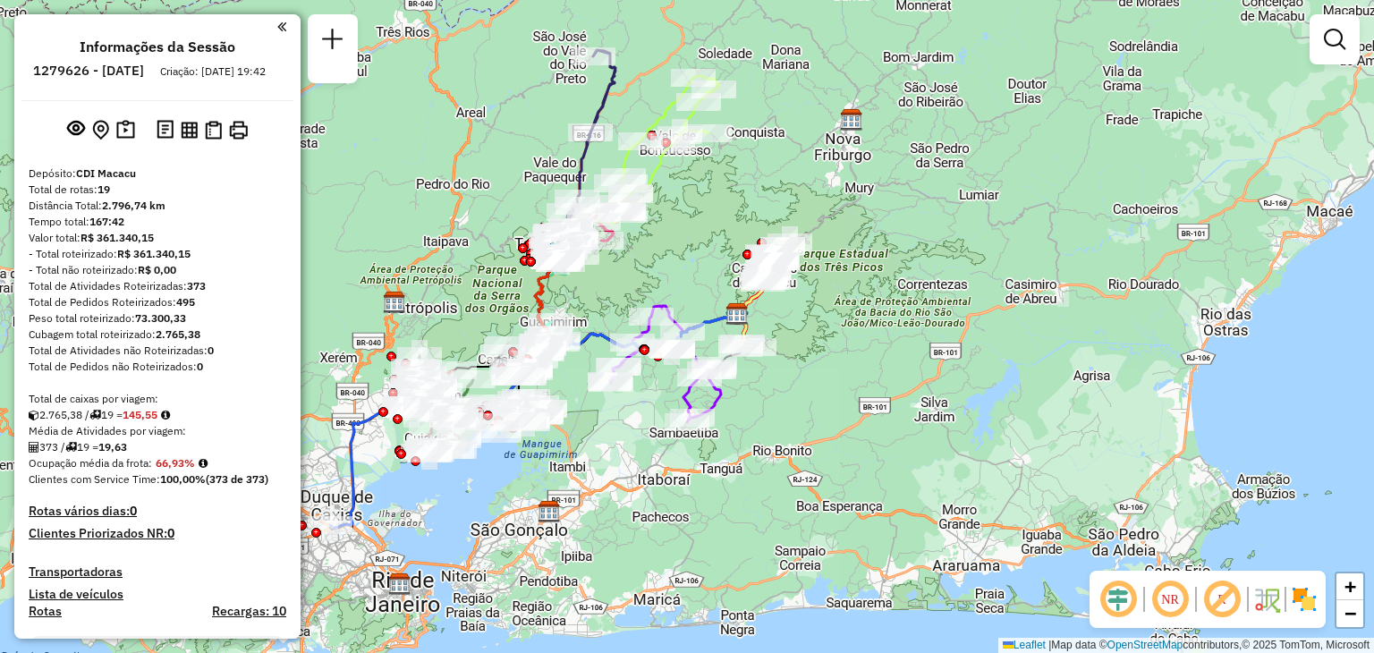
select select "**********"
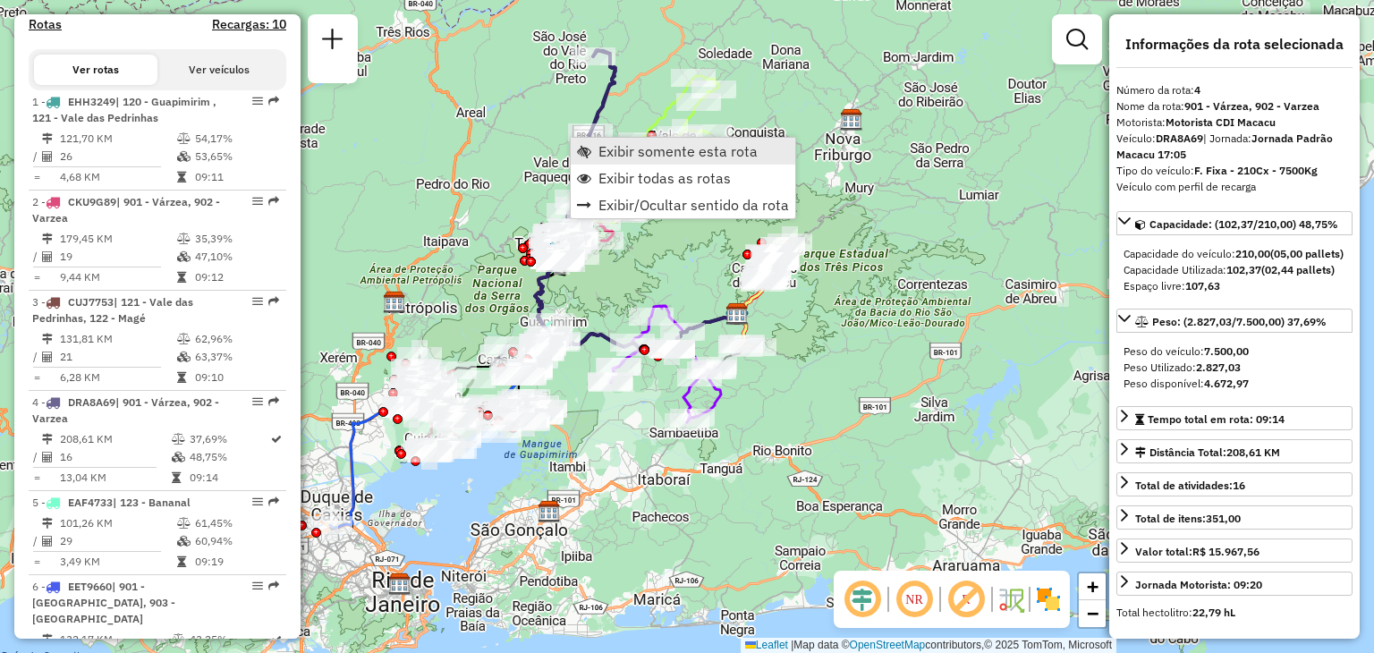
scroll to position [979, 0]
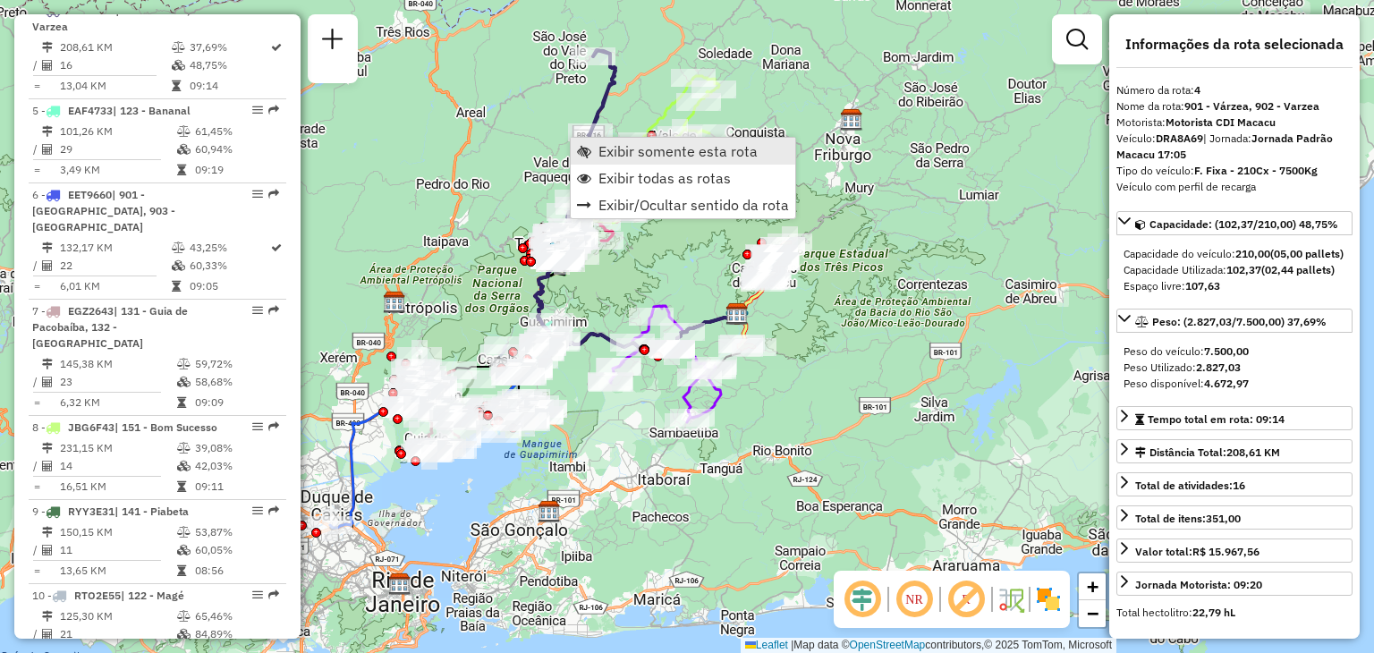
click at [617, 152] on span "Exibir somente esta rota" at bounding box center [678, 151] width 159 height 14
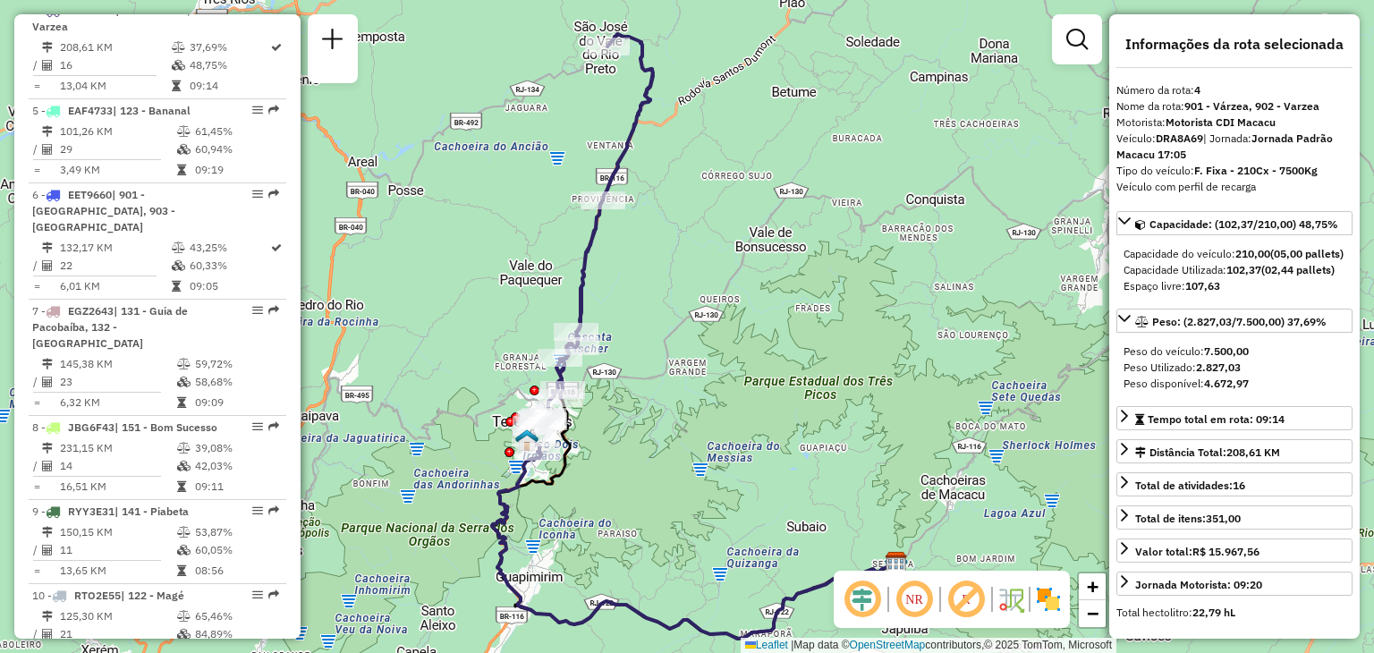
drag, startPoint x: 680, startPoint y: 319, endPoint x: 702, endPoint y: 332, distance: 25.3
click at [702, 332] on div "Janela de atendimento Grade de atendimento Capacidade Transportadoras Veículos …" at bounding box center [687, 326] width 1374 height 653
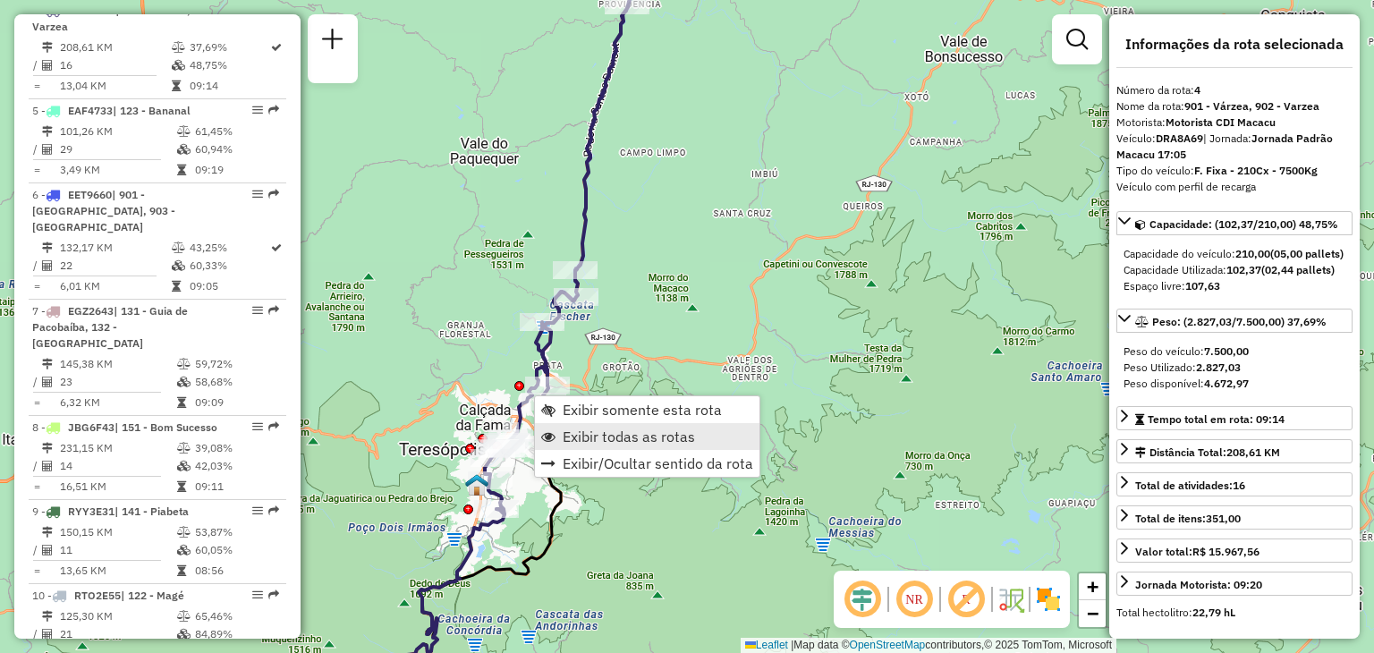
click at [583, 424] on link "Exibir todas as rotas" at bounding box center [647, 436] width 225 height 27
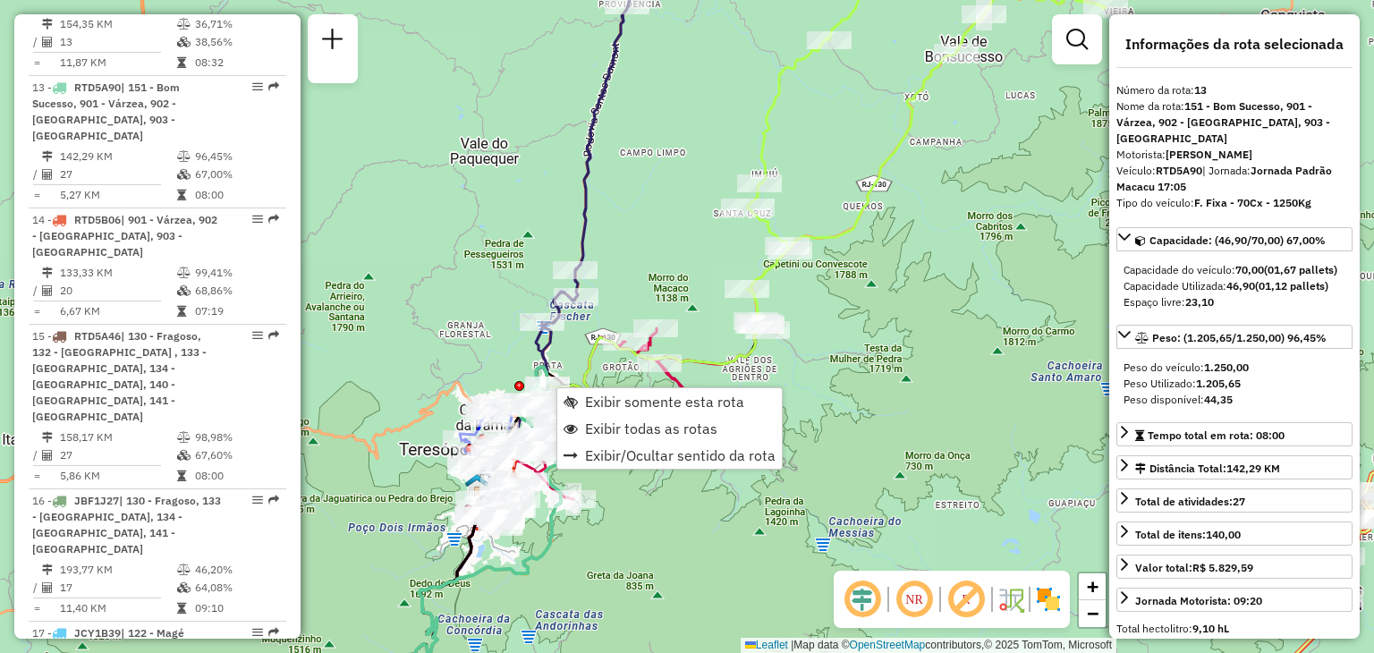
scroll to position [1831, 0]
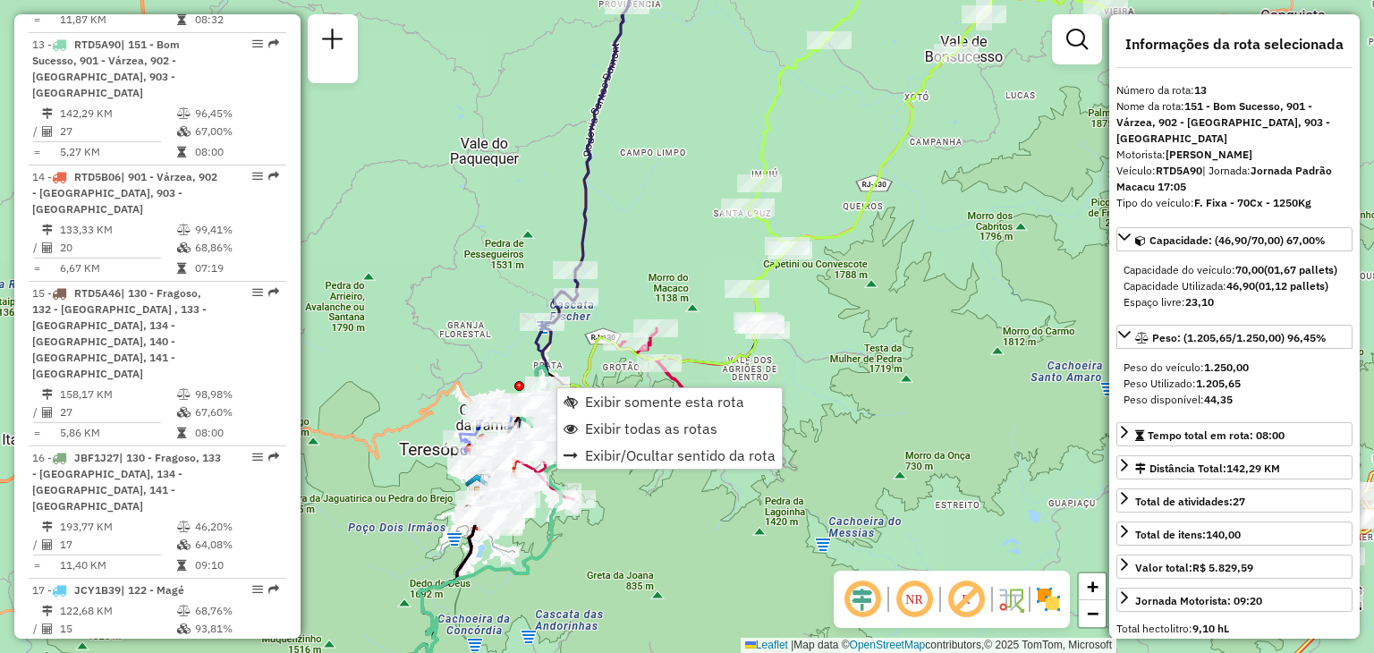
click at [562, 113] on div "Rota 4 - Placa DRA8A69 08508781 - EDSON GUARILHA DE OL Rota 4 - Placa DRA8A69 0…" at bounding box center [687, 326] width 1374 height 653
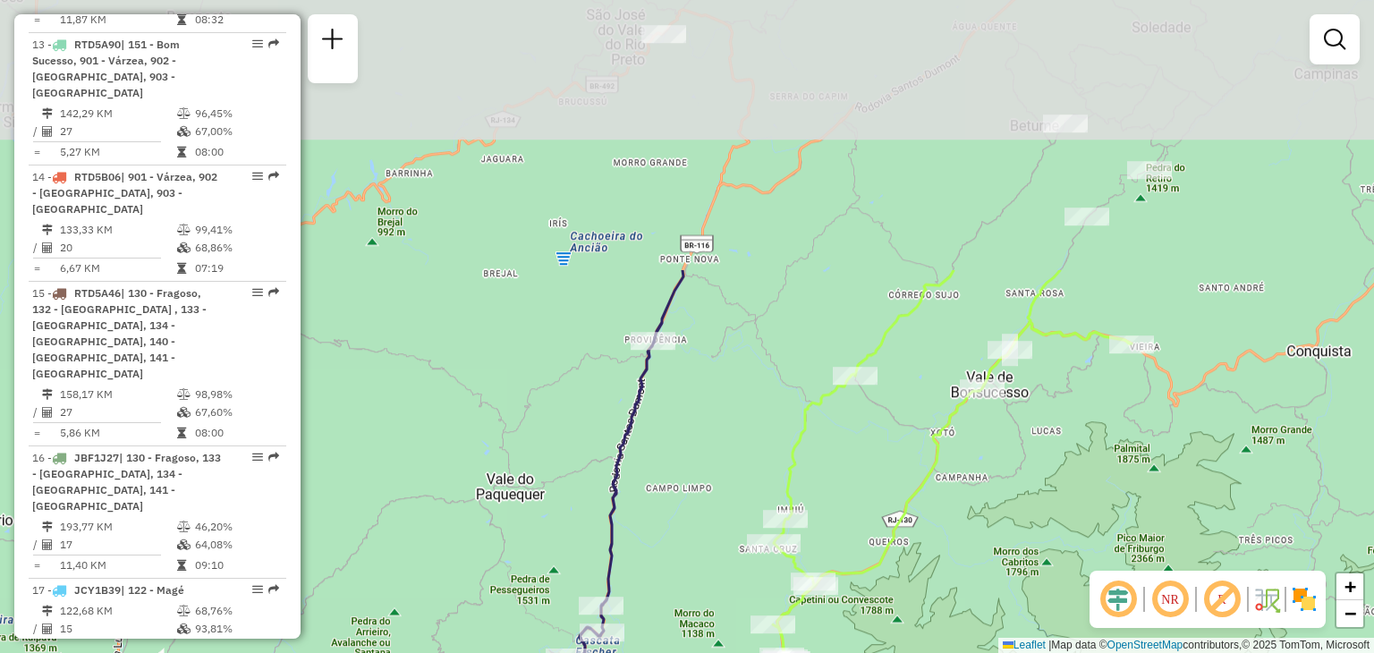
drag, startPoint x: 567, startPoint y: 131, endPoint x: 592, endPoint y: 461, distance: 331.1
click at [592, 461] on div "Janela de atendimento Grade de atendimento Capacidade Transportadoras Veículos …" at bounding box center [687, 326] width 1374 height 653
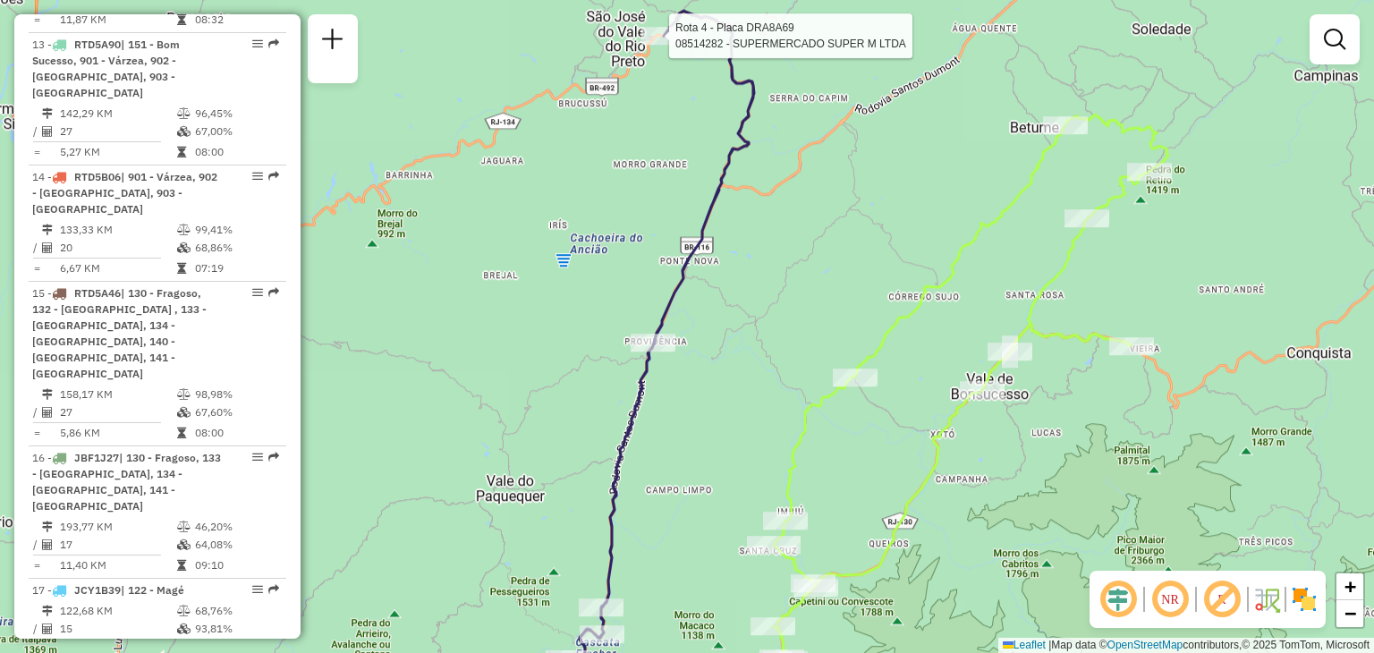
select select "**********"
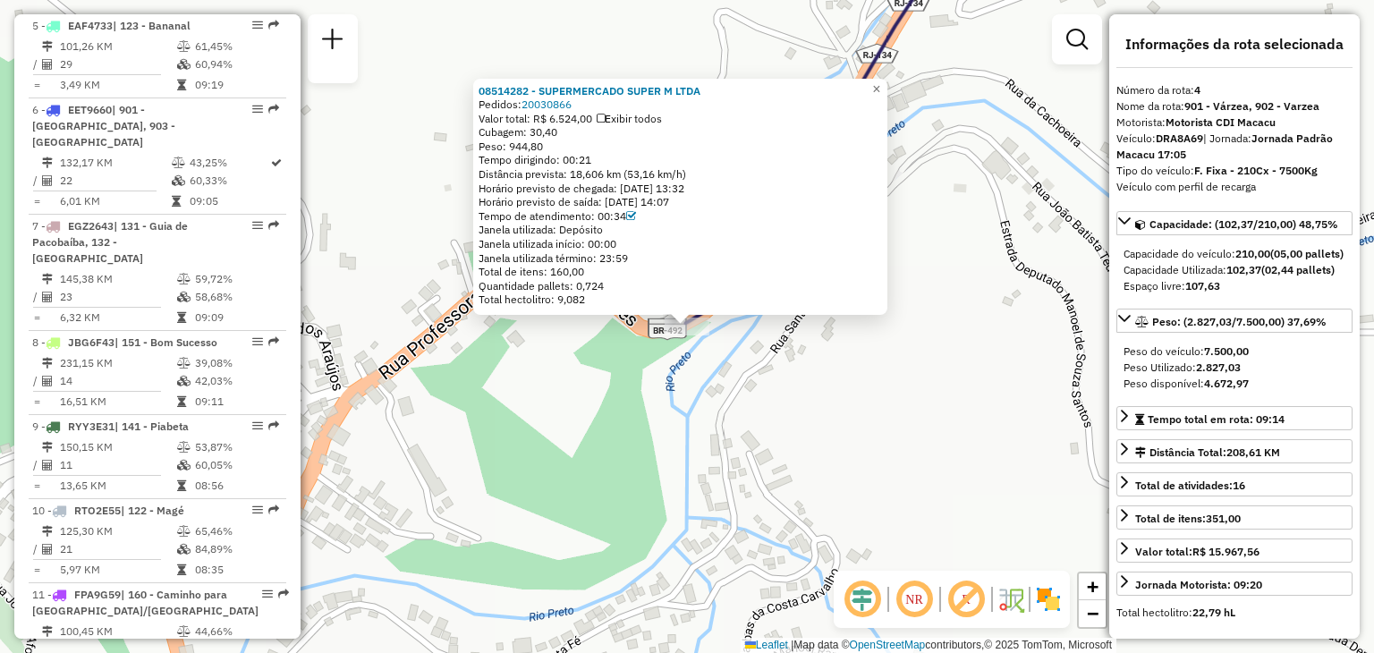
scroll to position [979, 0]
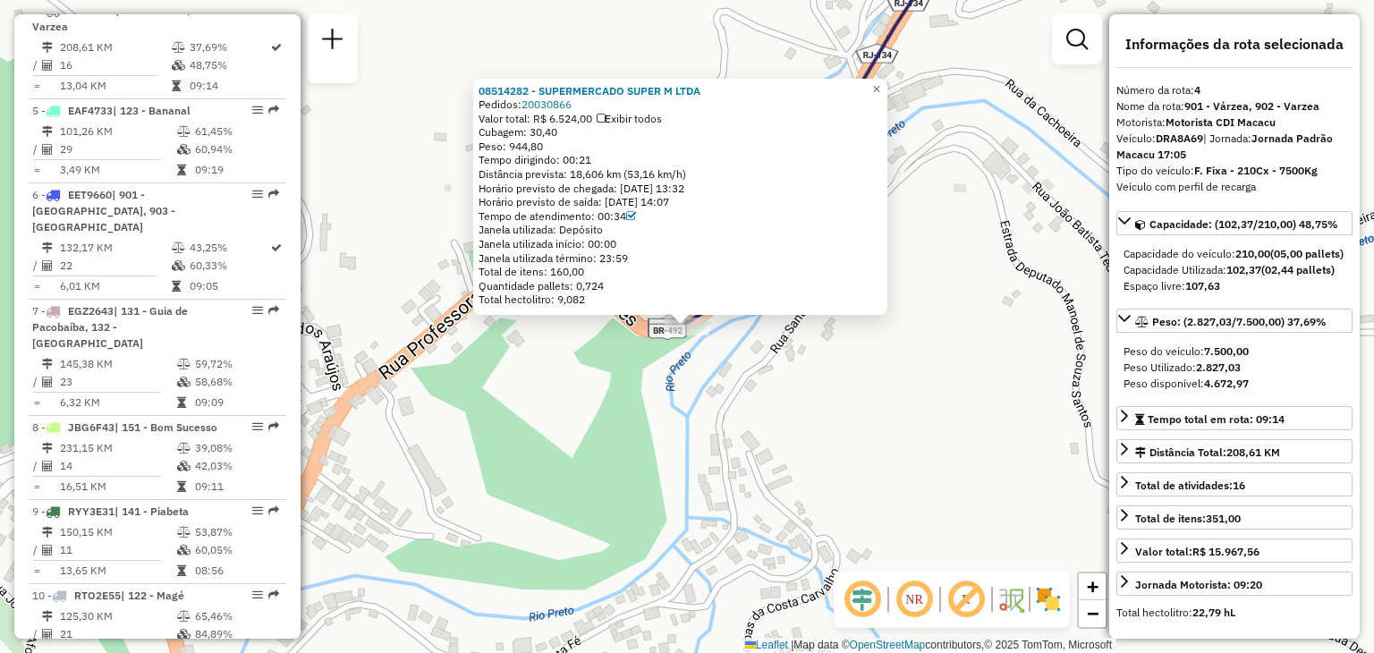
drag, startPoint x: 572, startPoint y: 156, endPoint x: 602, endPoint y: 156, distance: 30.4
click at [602, 156] on div "Tempo dirigindo: 00:21" at bounding box center [681, 160] width 404 height 14
click at [609, 284] on div "Quantidade pallets: 0,724" at bounding box center [681, 286] width 404 height 14
click at [602, 284] on div "Quantidade pallets: 0,724" at bounding box center [681, 286] width 404 height 14
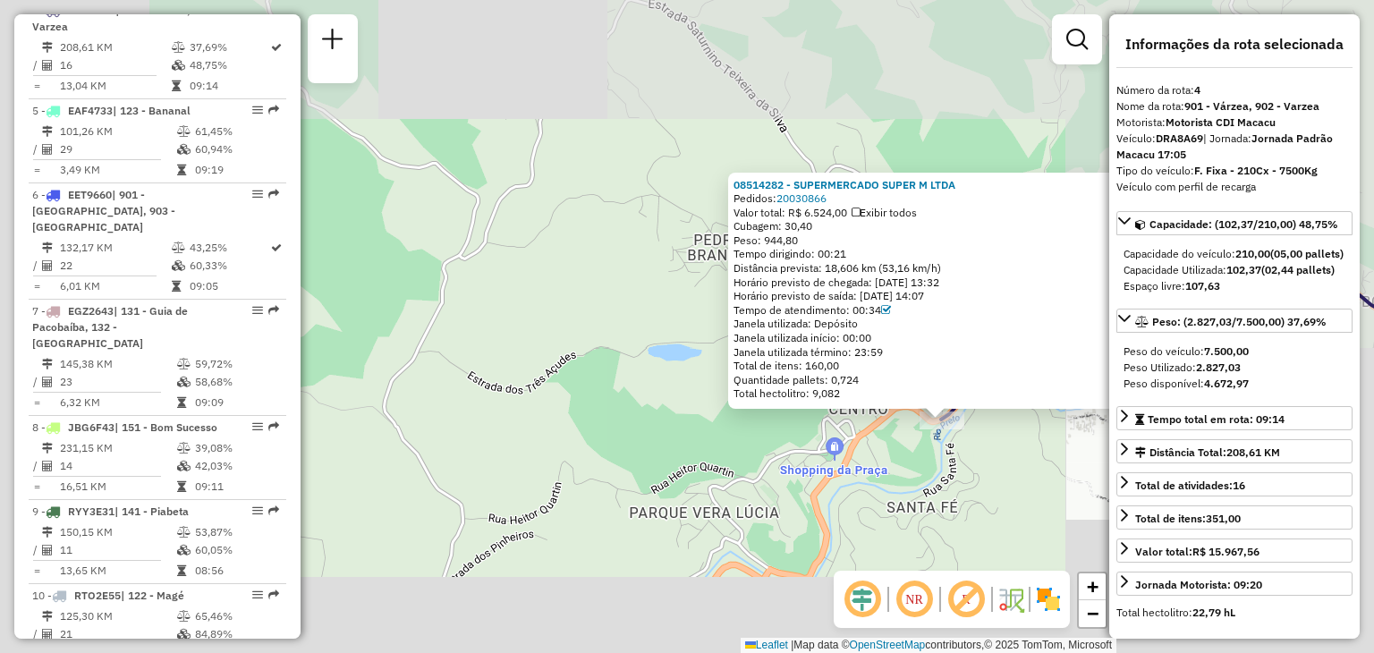
drag, startPoint x: 1025, startPoint y: 508, endPoint x: 826, endPoint y: 354, distance: 251.3
click at [826, 354] on div "08514282 - SUPERMERCADO SUPER M LTDA Pedidos: 20030866 Valor total: R$ 6.524,00…" at bounding box center [687, 326] width 1374 height 653
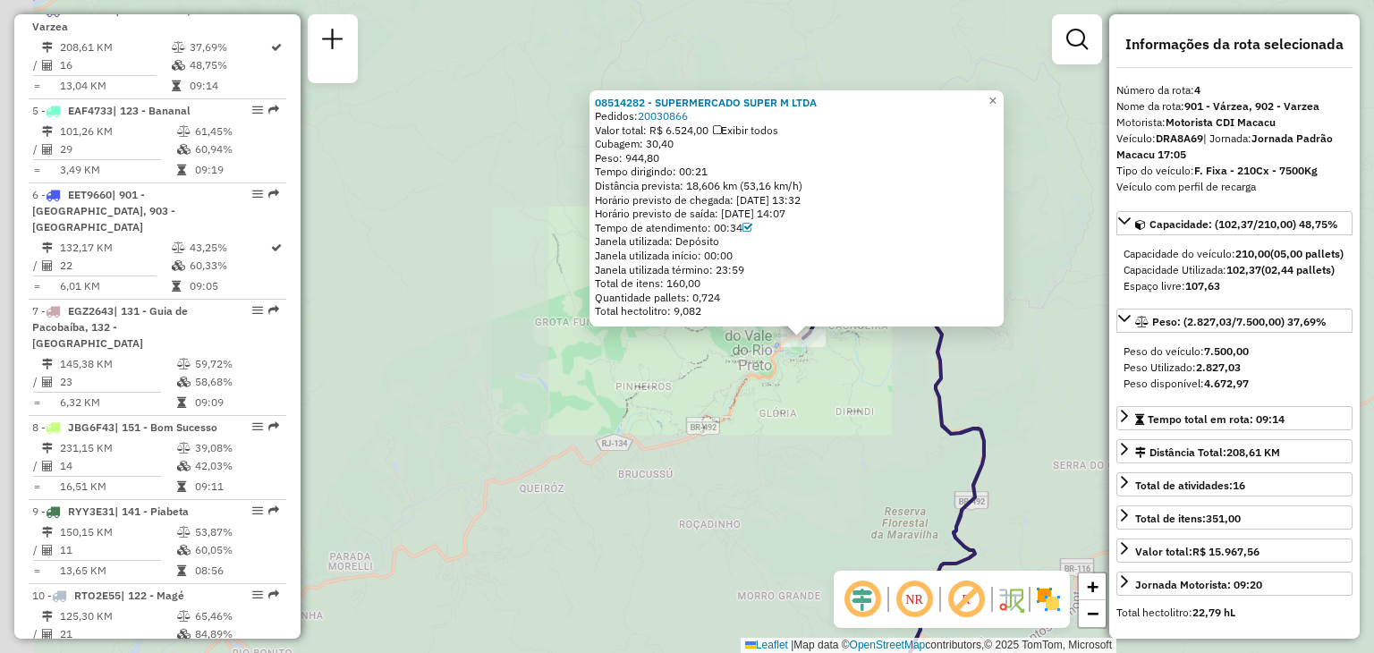
drag, startPoint x: 987, startPoint y: 405, endPoint x: 884, endPoint y: 355, distance: 114.5
click at [884, 355] on div "08514282 - SUPERMERCADO SUPER M LTDA Pedidos: 20030866 Valor total: R$ 6.524,00…" at bounding box center [687, 326] width 1374 height 653
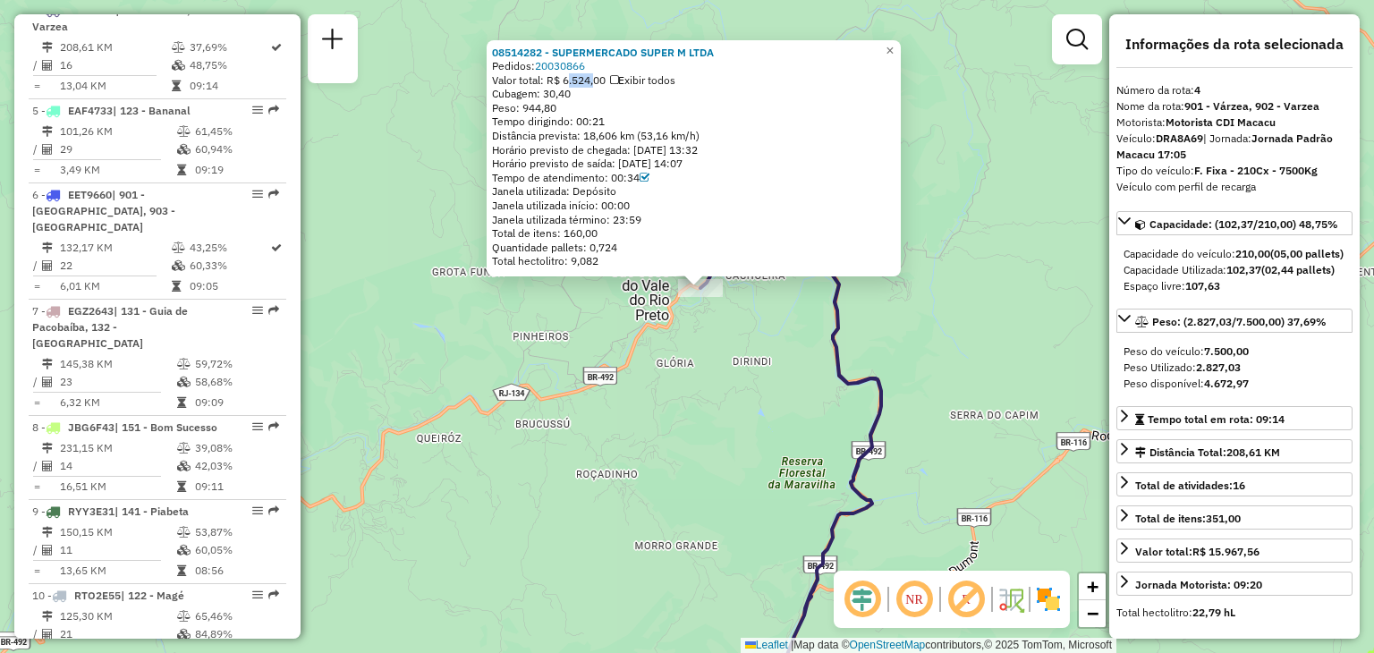
drag, startPoint x: 579, startPoint y: 81, endPoint x: 606, endPoint y: 86, distance: 27.2
click at [599, 82] on div "Valor total: R$ 6.524,00 Exibir todos" at bounding box center [694, 80] width 404 height 14
click at [609, 98] on div "Cubagem: 30,40" at bounding box center [694, 94] width 404 height 14
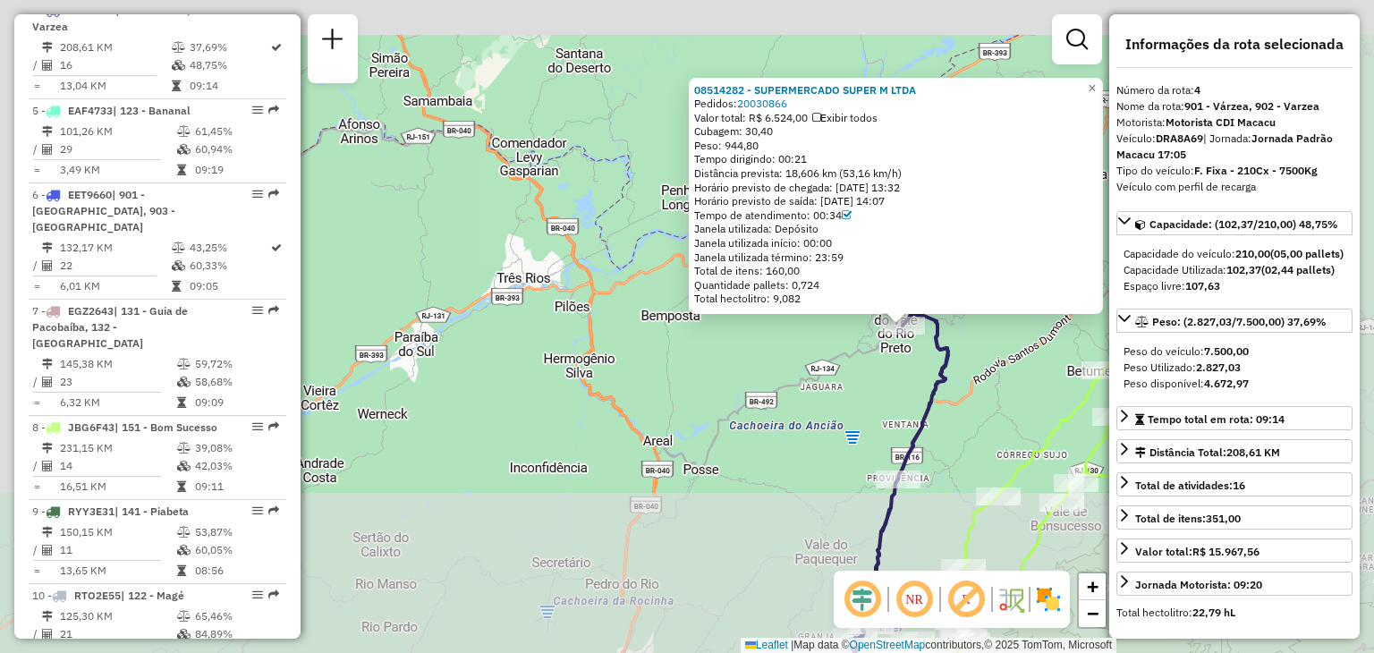
click at [972, 452] on div "08514282 - SUPERMERCADO SUPER M LTDA Pedidos: 20030866 Valor total: R$ 6.524,00…" at bounding box center [687, 326] width 1374 height 653
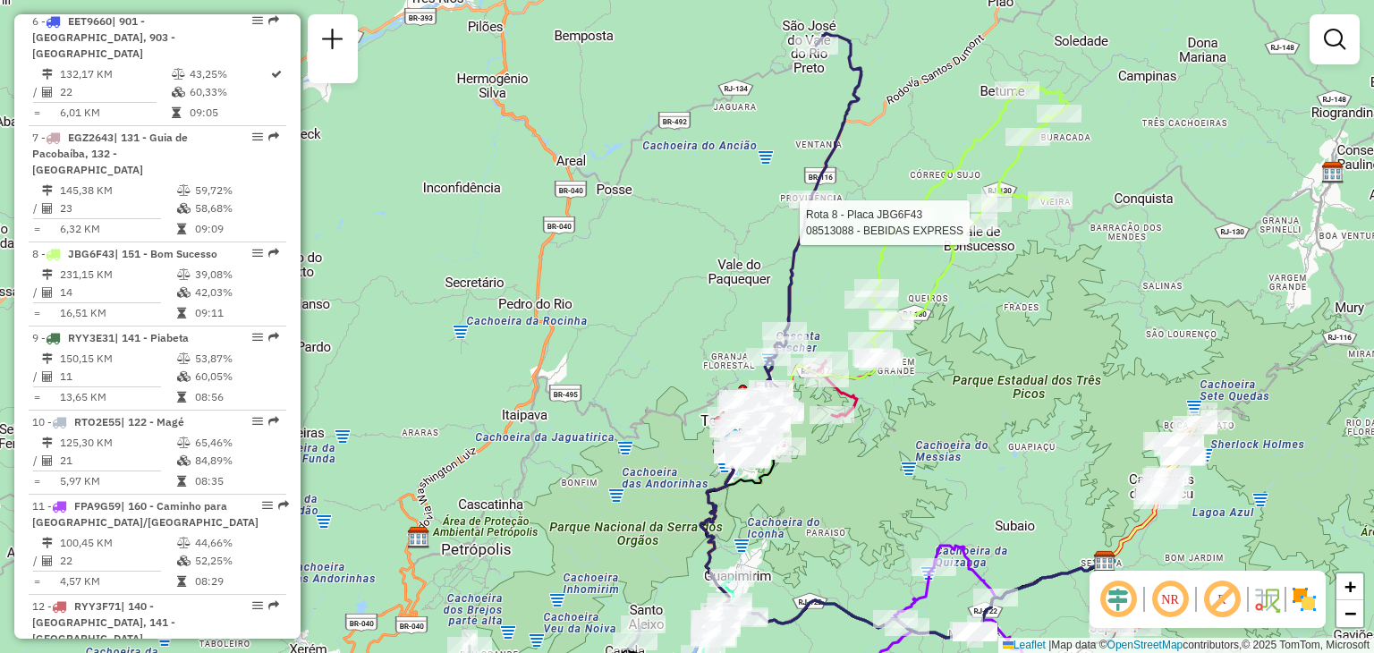
select select "**********"
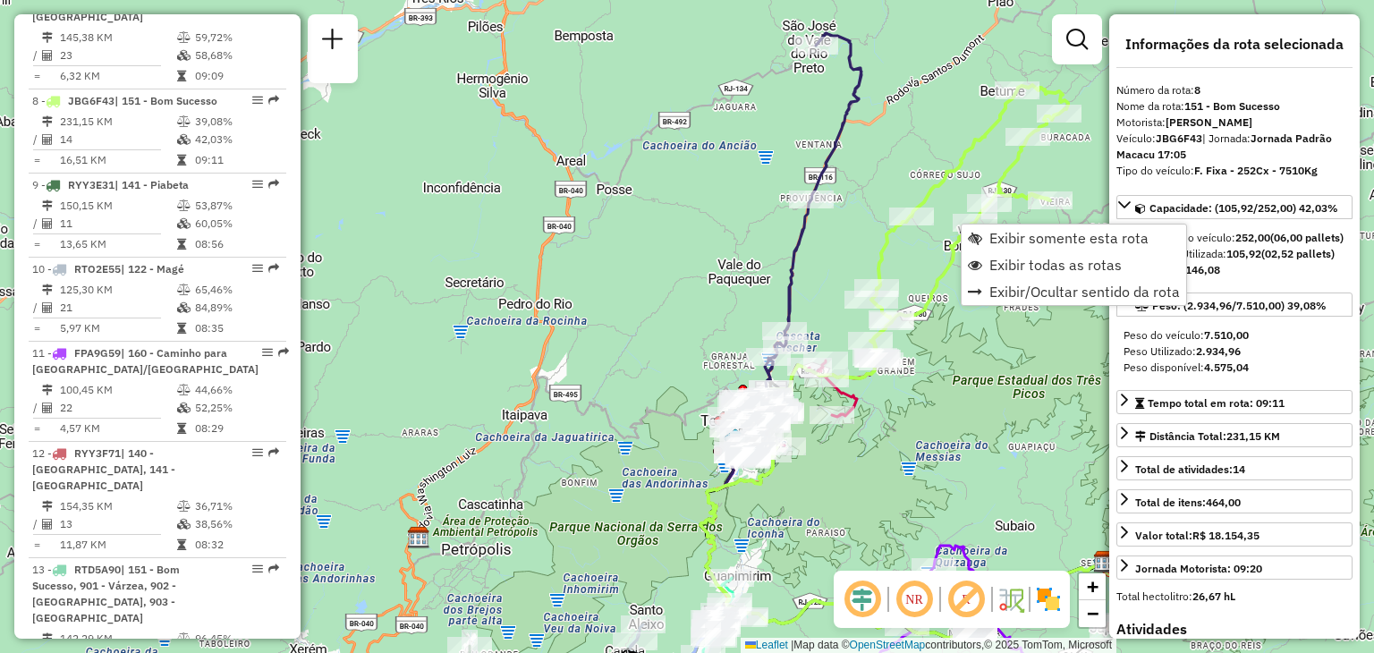
scroll to position [1363, 0]
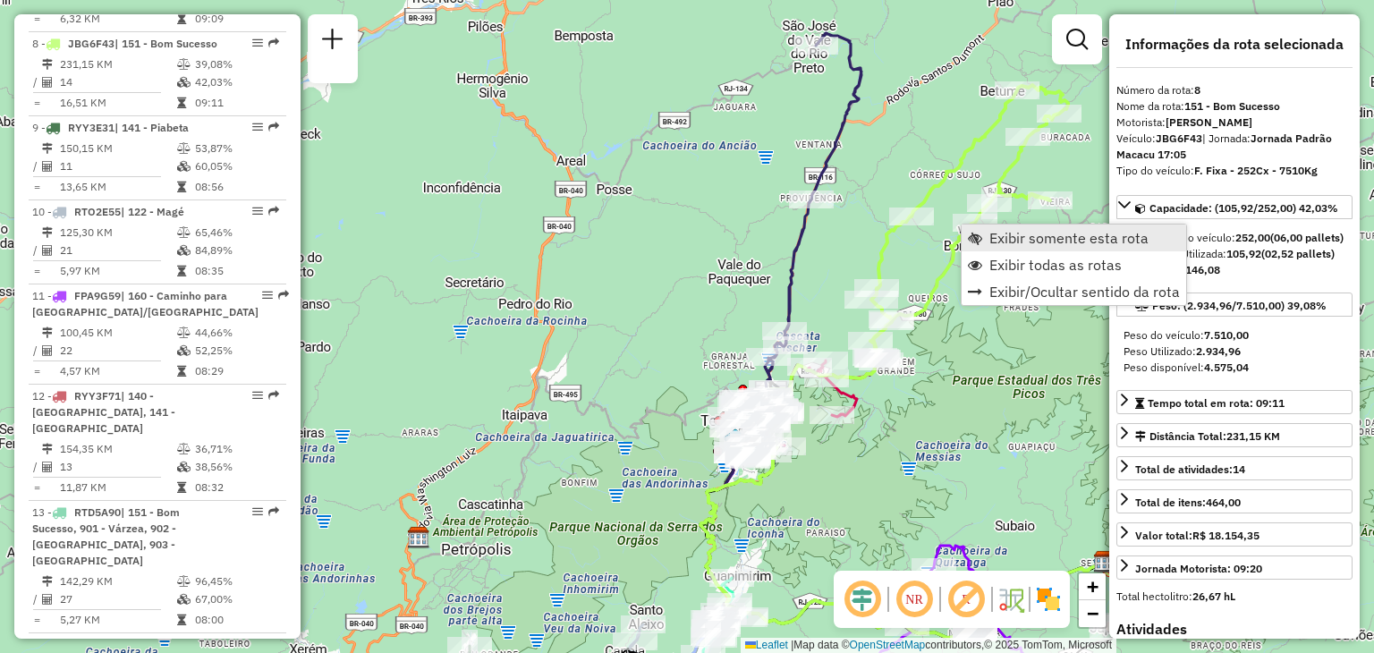
click at [987, 230] on link "Exibir somente esta rota" at bounding box center [1074, 238] width 225 height 27
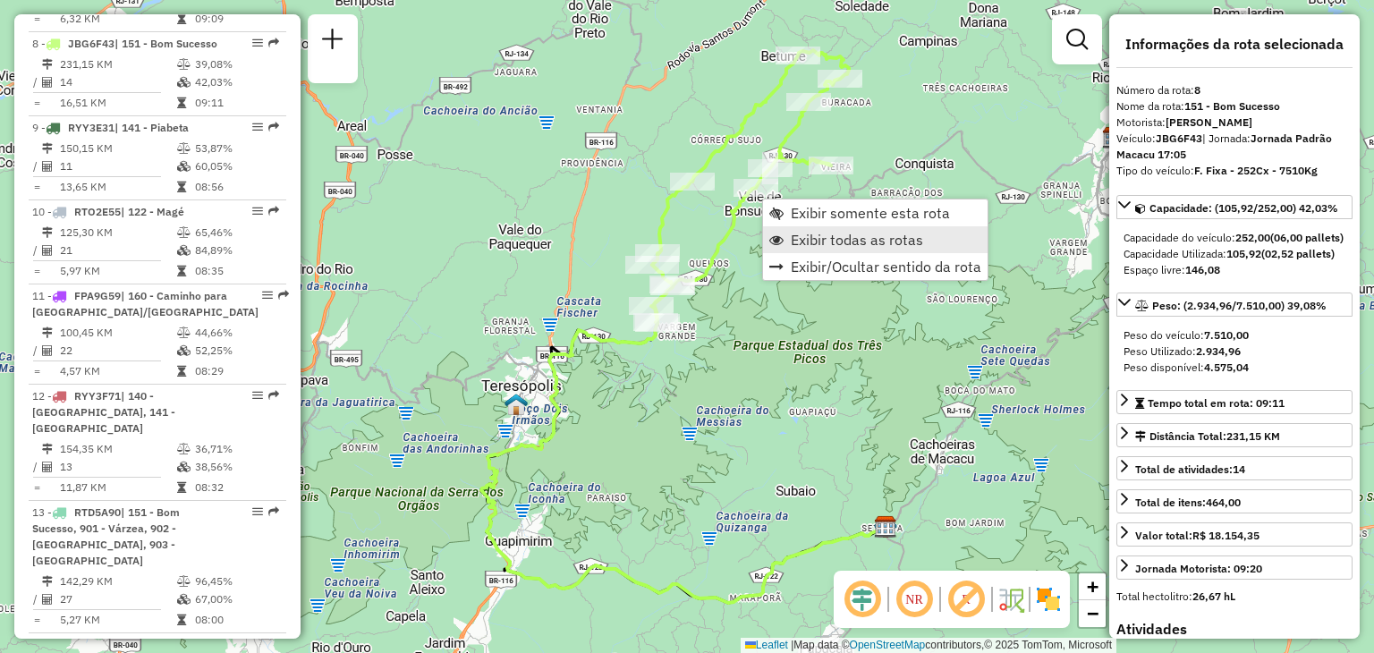
click at [799, 240] on span "Exibir todas as rotas" at bounding box center [857, 240] width 132 height 14
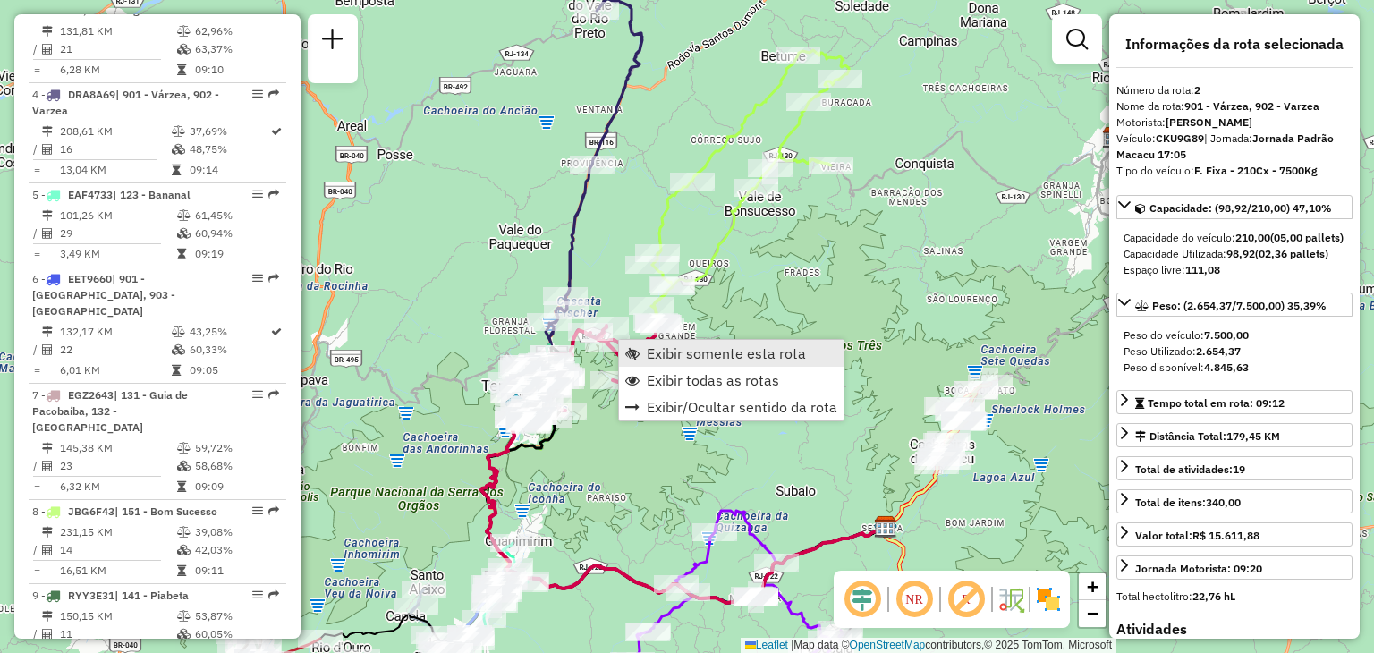
scroll to position [779, 0]
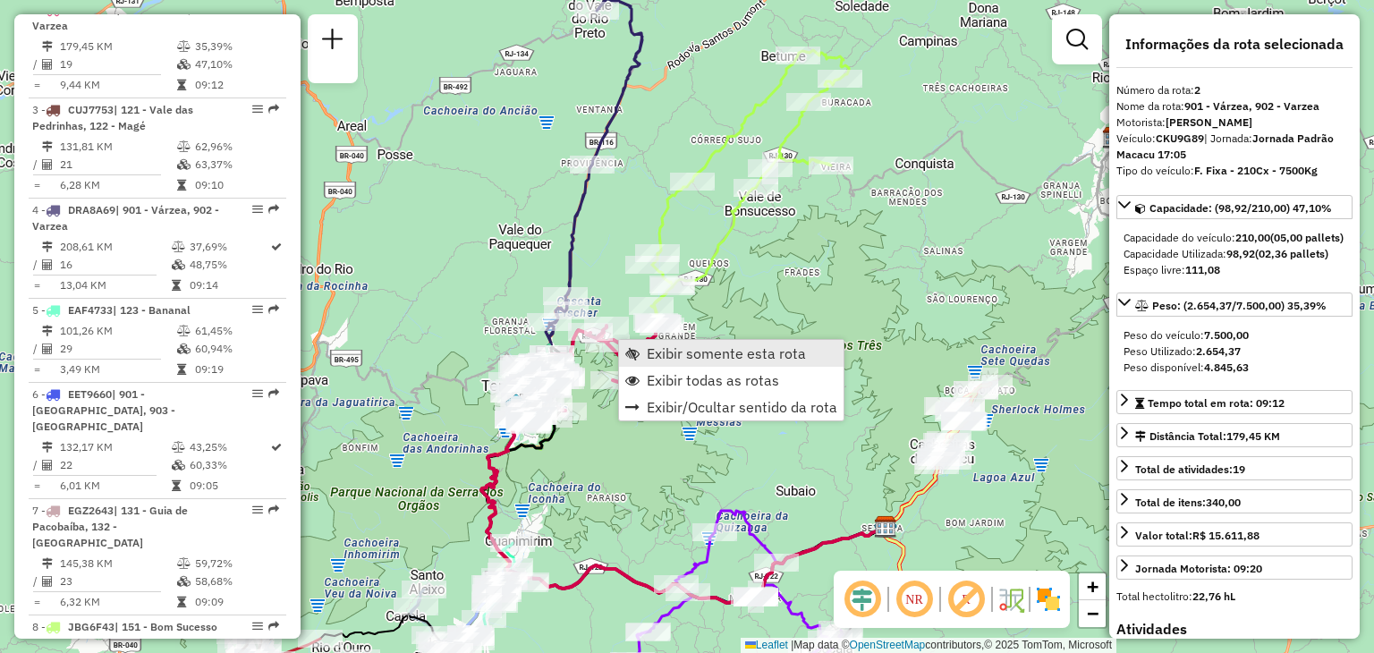
click at [651, 352] on span "Exibir somente esta rota" at bounding box center [726, 353] width 159 height 14
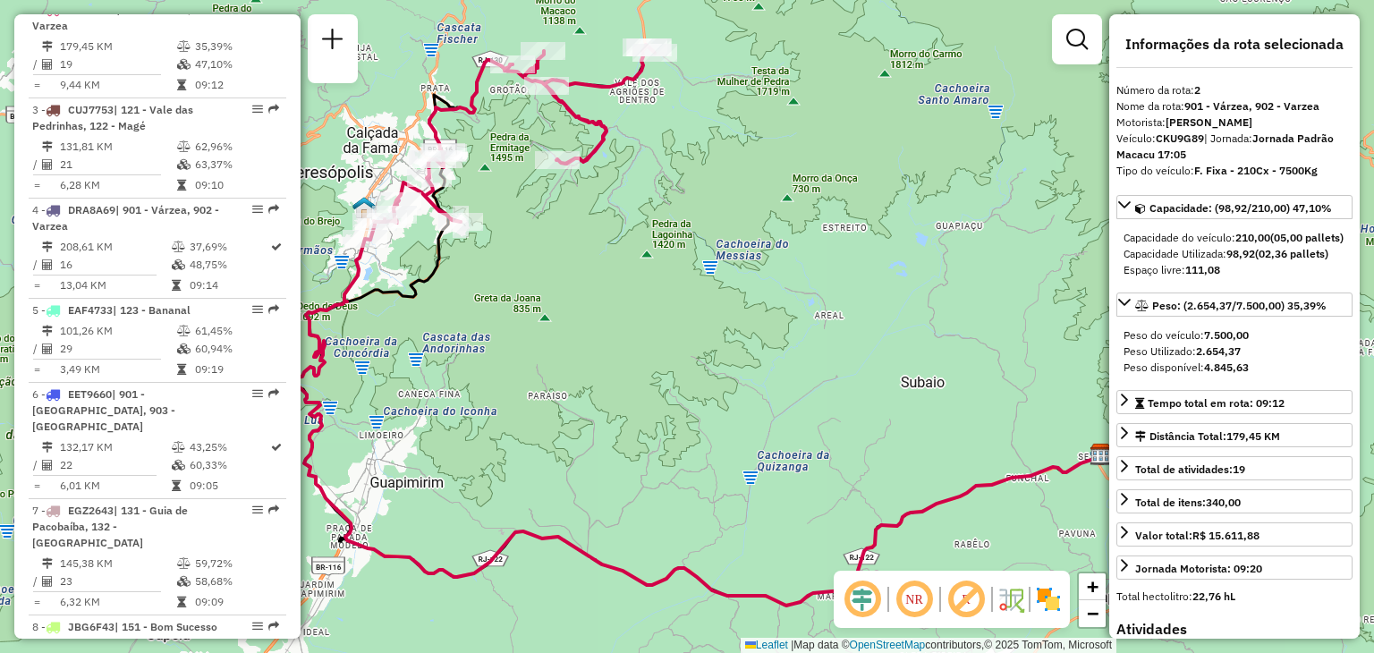
drag, startPoint x: 595, startPoint y: 408, endPoint x: 716, endPoint y: 412, distance: 120.9
click at [716, 412] on div "Janela de atendimento Grade de atendimento Capacidade Transportadoras Veículos …" at bounding box center [687, 326] width 1374 height 653
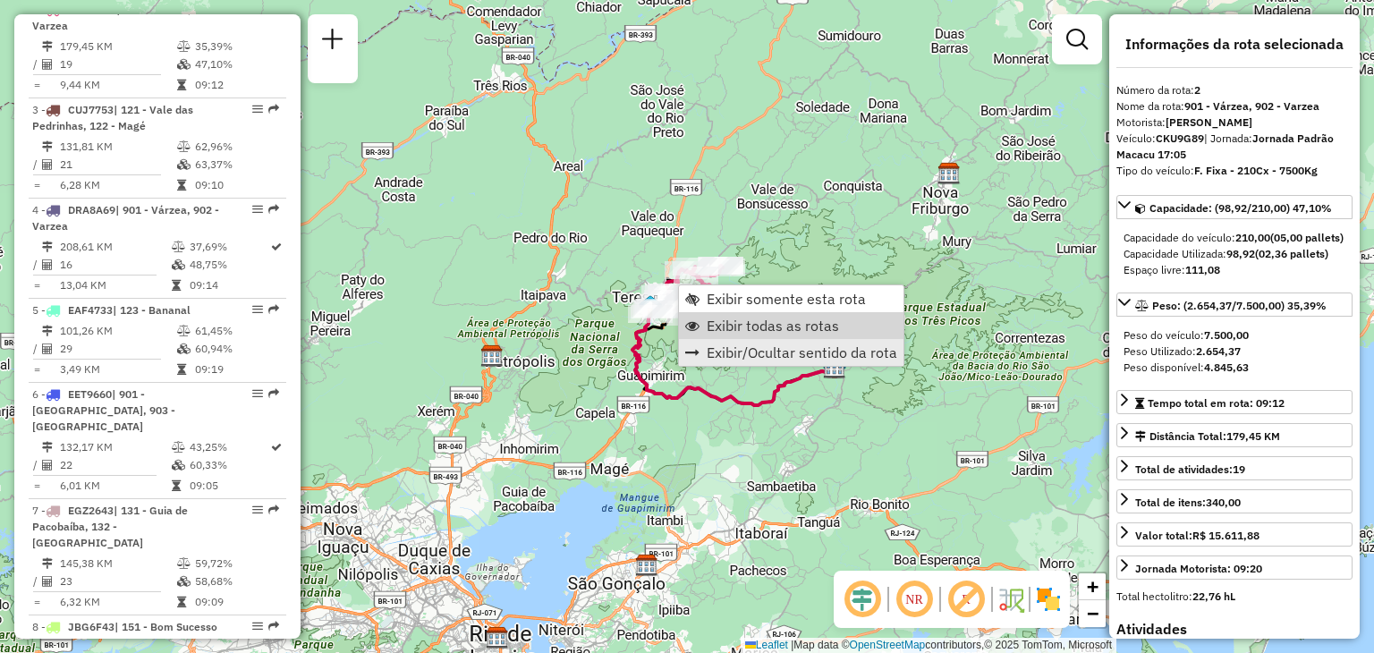
click at [734, 319] on span "Exibir todas as rotas" at bounding box center [773, 326] width 132 height 14
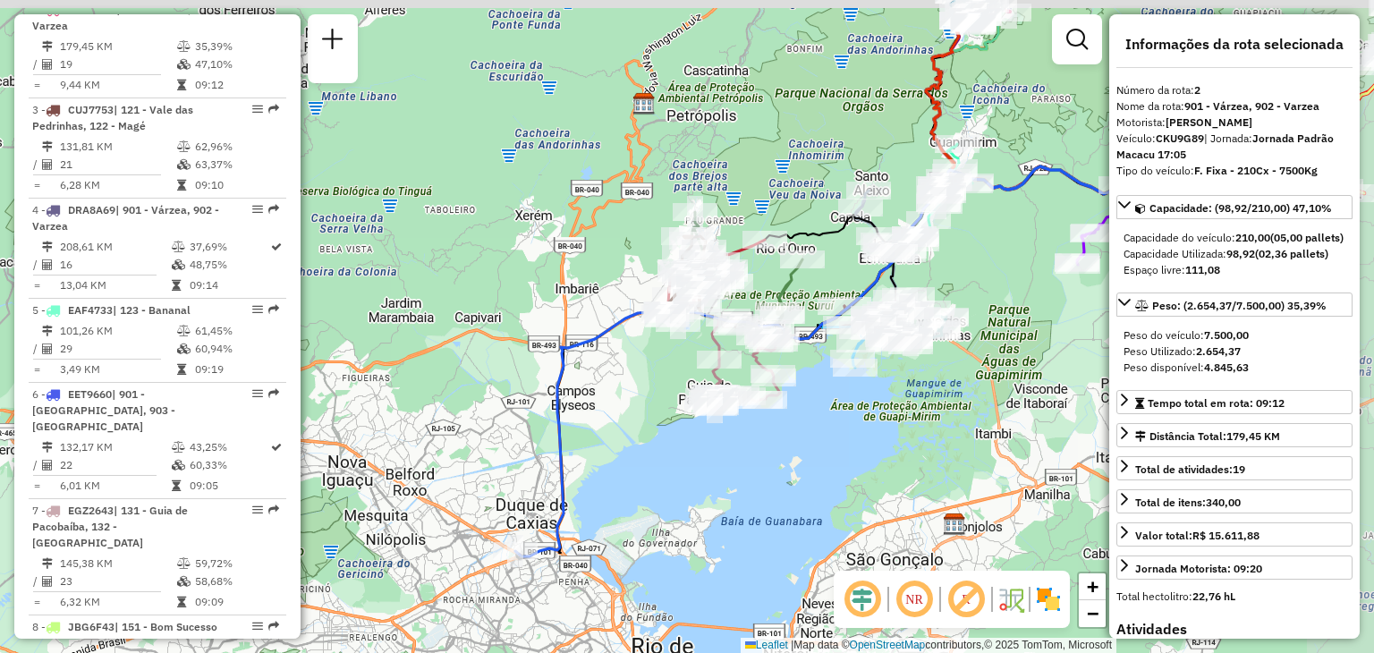
drag, startPoint x: 996, startPoint y: 422, endPoint x: 927, endPoint y: 477, distance: 87.9
click at [927, 477] on div "Janela de atendimento Grade de atendimento Capacidade Transportadoras Veículos …" at bounding box center [687, 326] width 1374 height 653
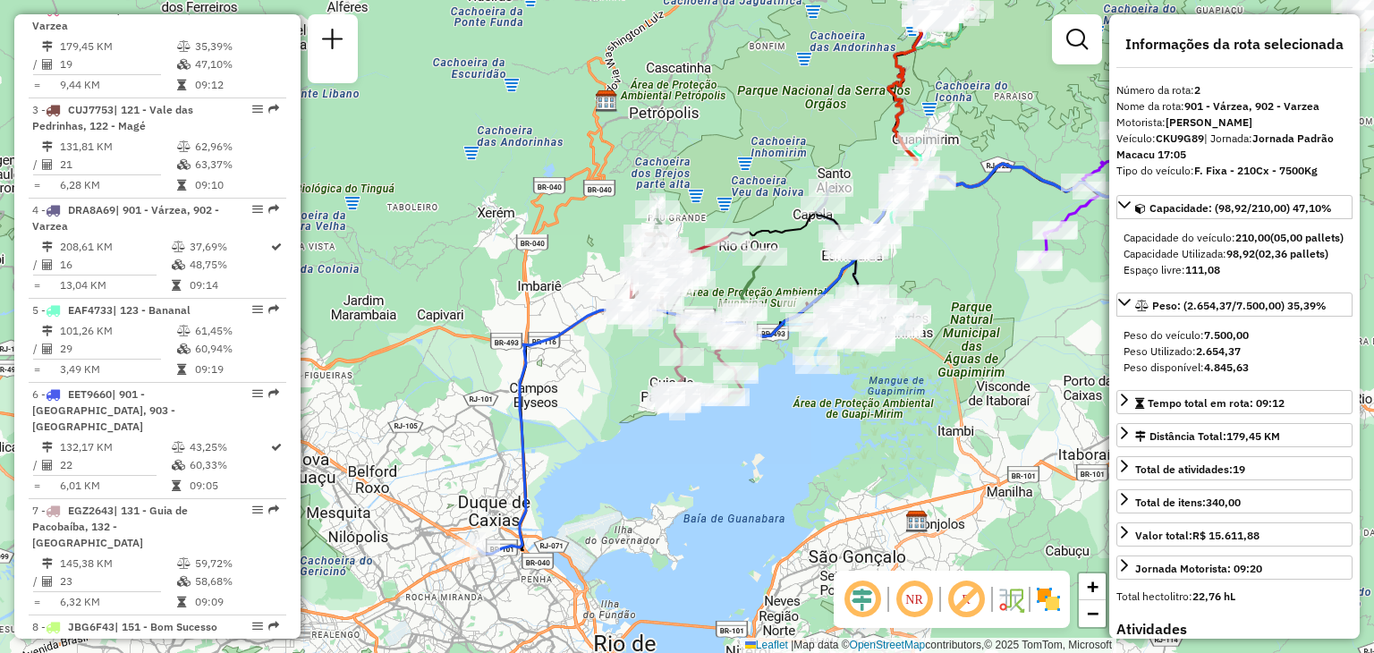
drag, startPoint x: 927, startPoint y: 477, endPoint x: 889, endPoint y: 474, distance: 38.6
click at [889, 474] on div "Janela de atendimento Grade de atendimento Capacidade Transportadoras Veículos …" at bounding box center [687, 326] width 1374 height 653
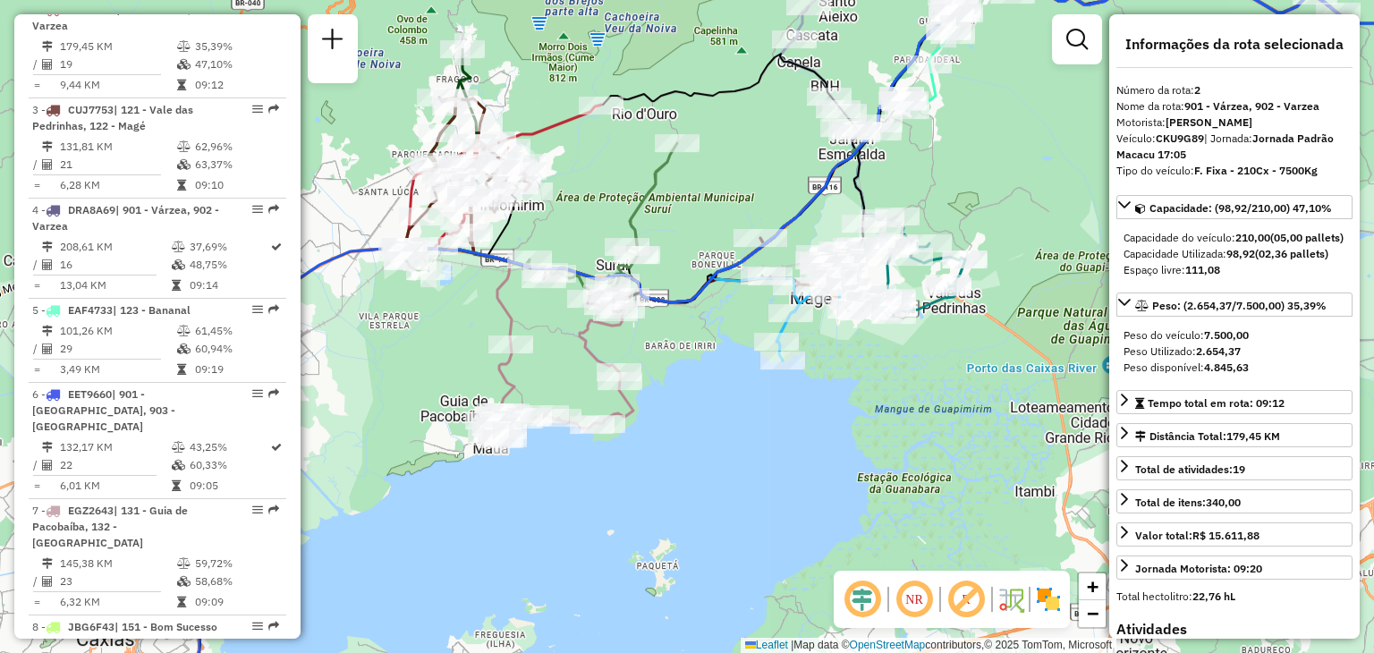
drag, startPoint x: 954, startPoint y: 374, endPoint x: 1038, endPoint y: 448, distance: 112.2
click at [1038, 448] on div "Janela de atendimento Grade de atendimento Capacidade Transportadoras Veículos …" at bounding box center [687, 326] width 1374 height 653
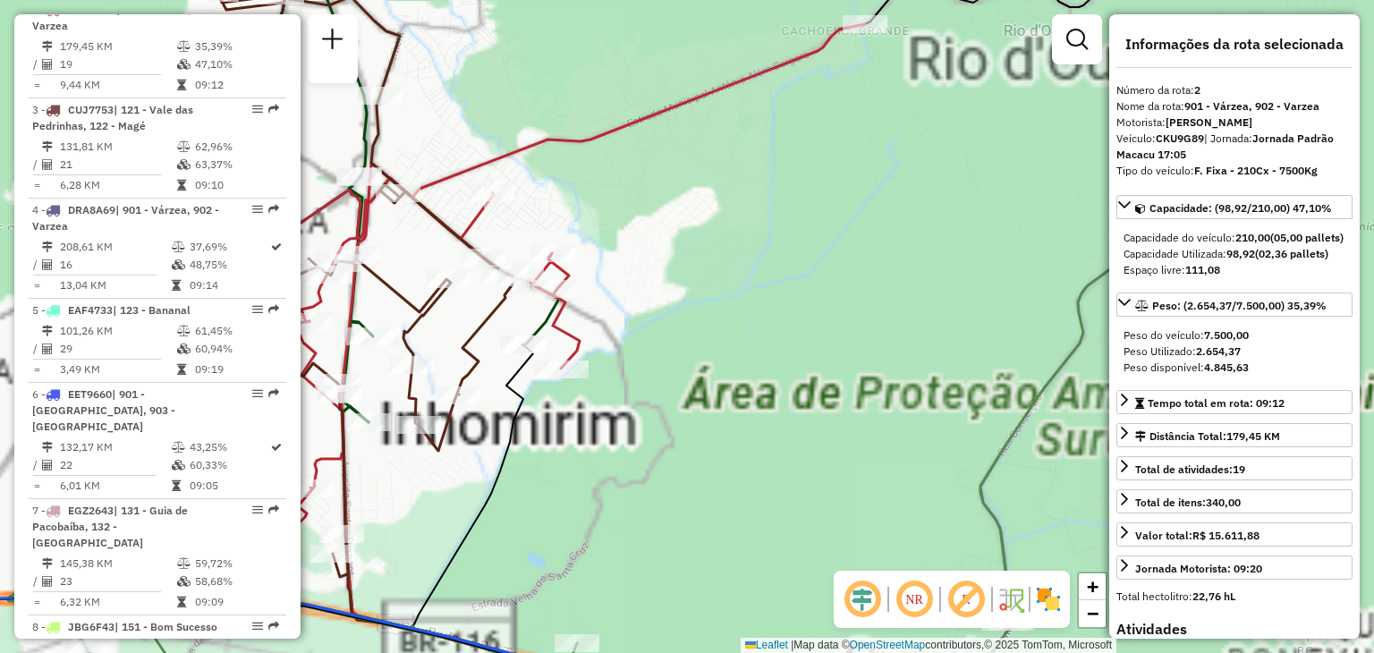
drag, startPoint x: 524, startPoint y: 115, endPoint x: 894, endPoint y: 321, distance: 423.0
click at [893, 320] on div "Janela de atendimento Grade de atendimento Capacidade Transportadoras Veículos …" at bounding box center [687, 326] width 1374 height 653
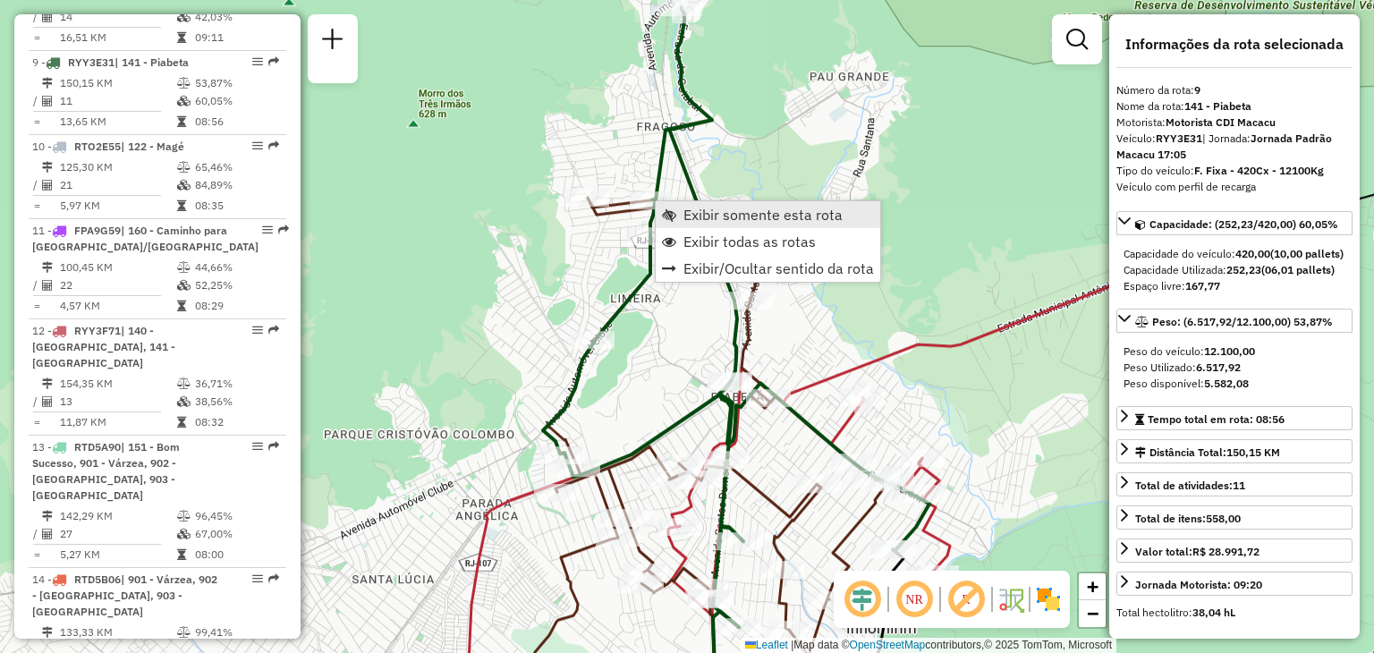
scroll to position [1463, 0]
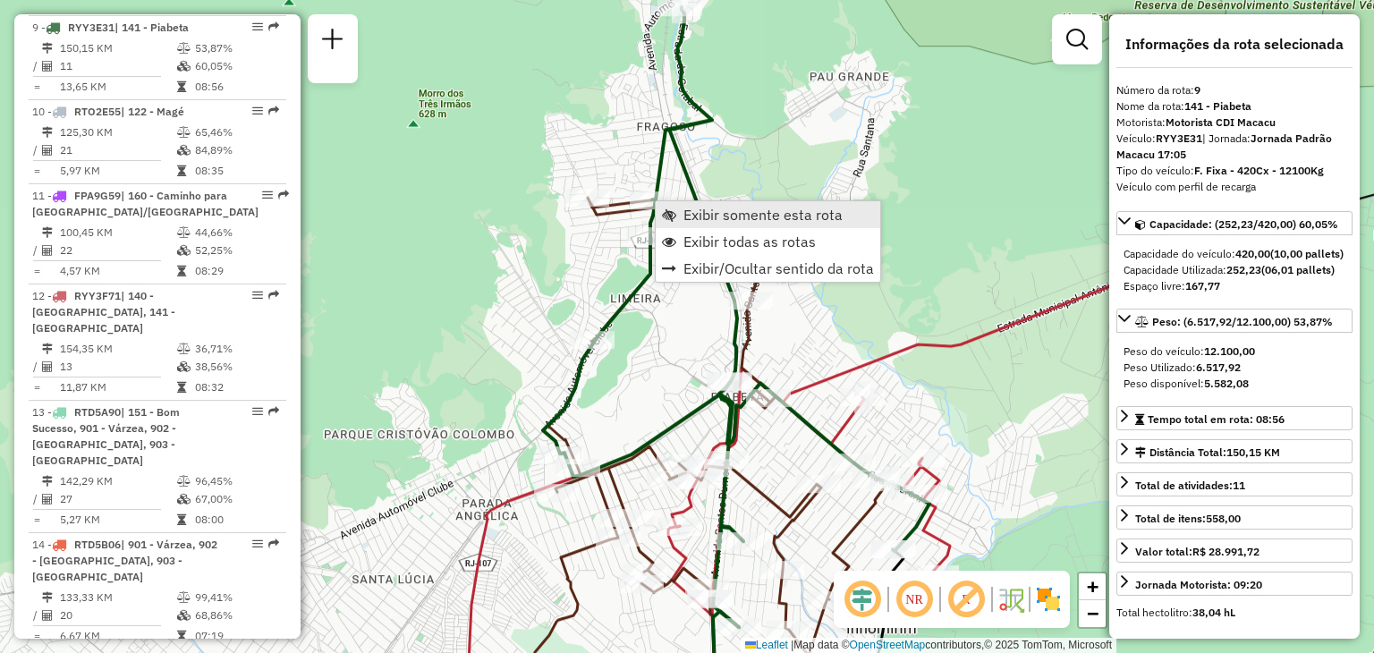
click at [727, 224] on link "Exibir somente esta rota" at bounding box center [768, 214] width 225 height 27
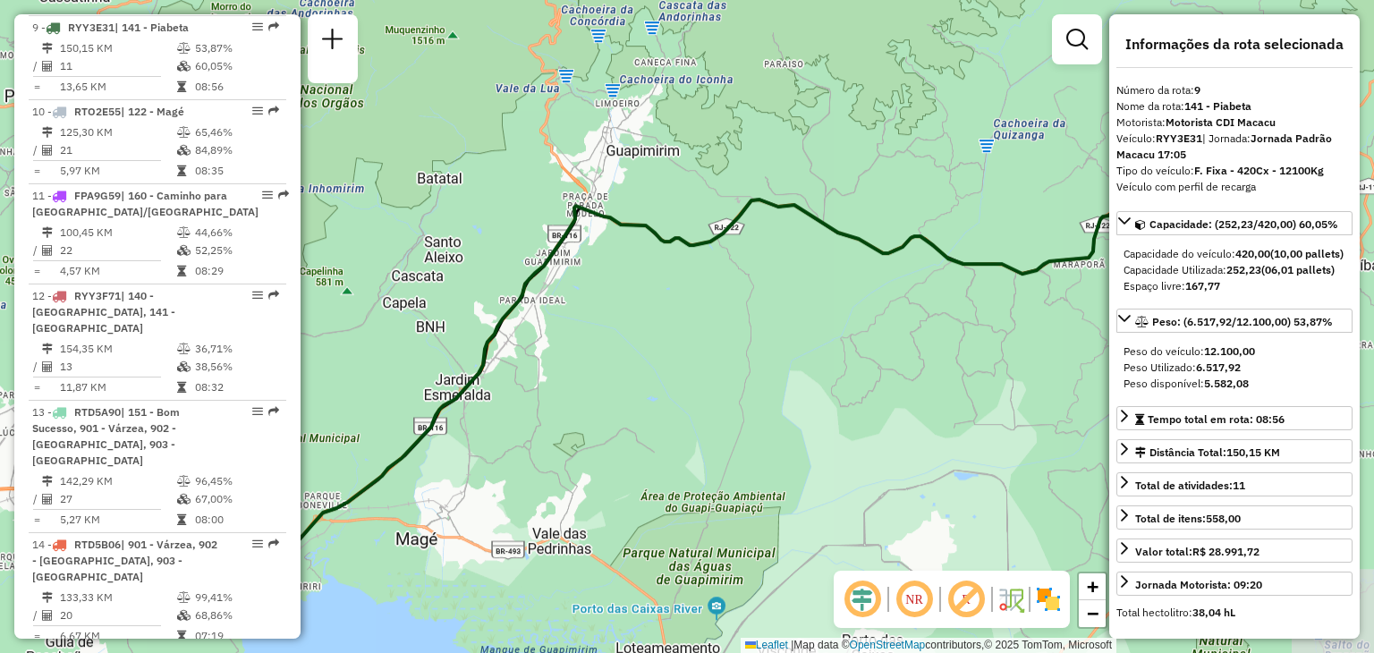
drag, startPoint x: 563, startPoint y: 419, endPoint x: 1136, endPoint y: 405, distance: 572.8
click at [1136, 405] on hb-router-mapa "Informações da Sessão 1279626 - 20/09/2025 Criação: 19/09/2025 19:42 Depósito: …" at bounding box center [687, 326] width 1374 height 653
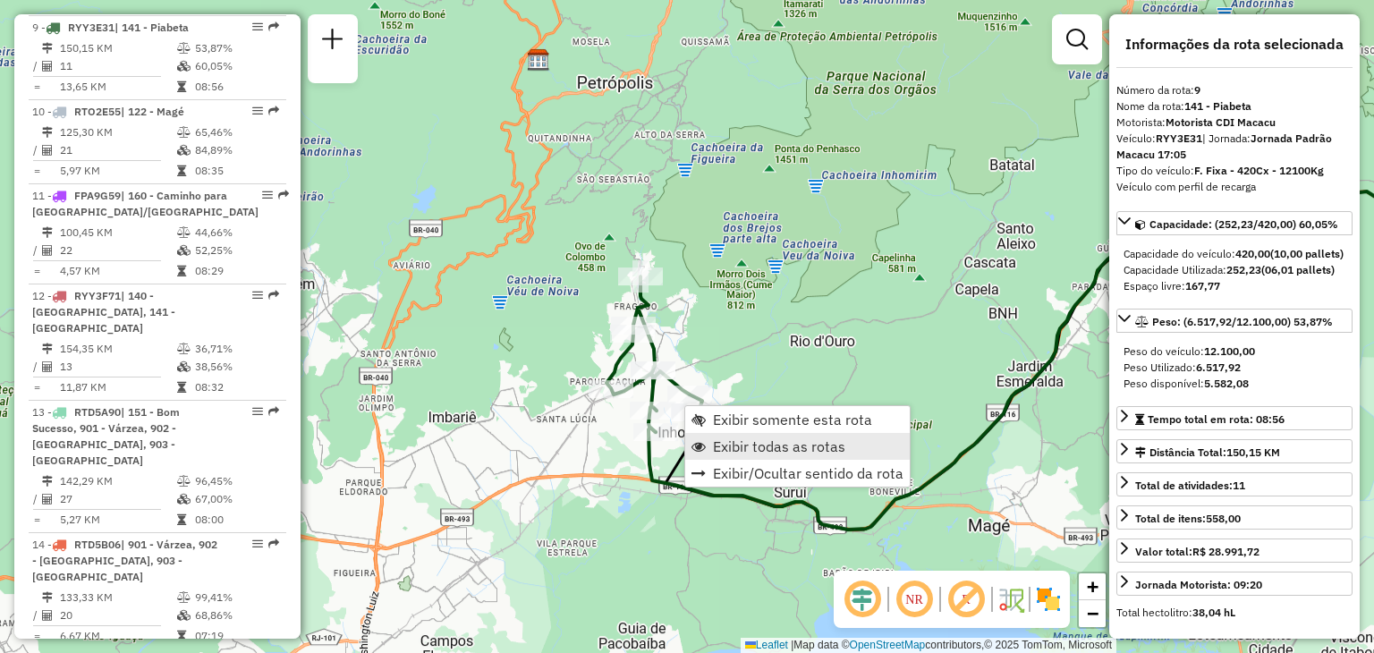
click at [737, 441] on span "Exibir todas as rotas" at bounding box center [779, 446] width 132 height 14
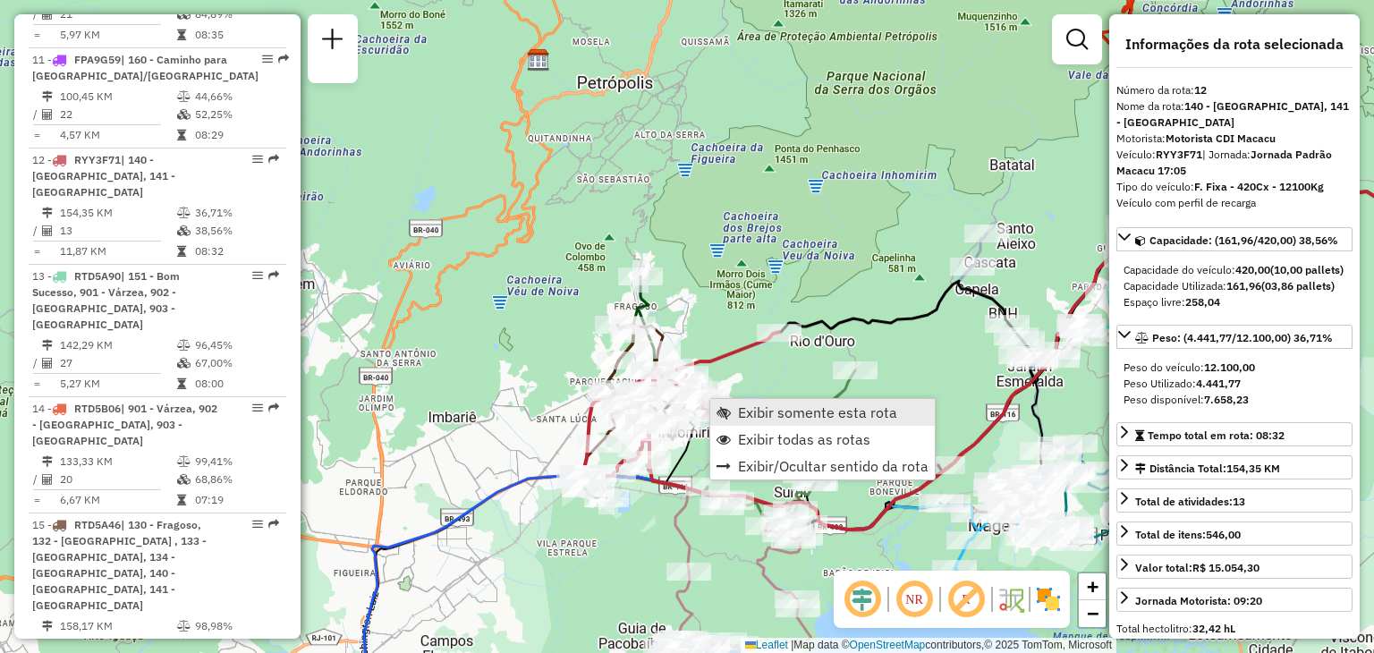
scroll to position [1731, 0]
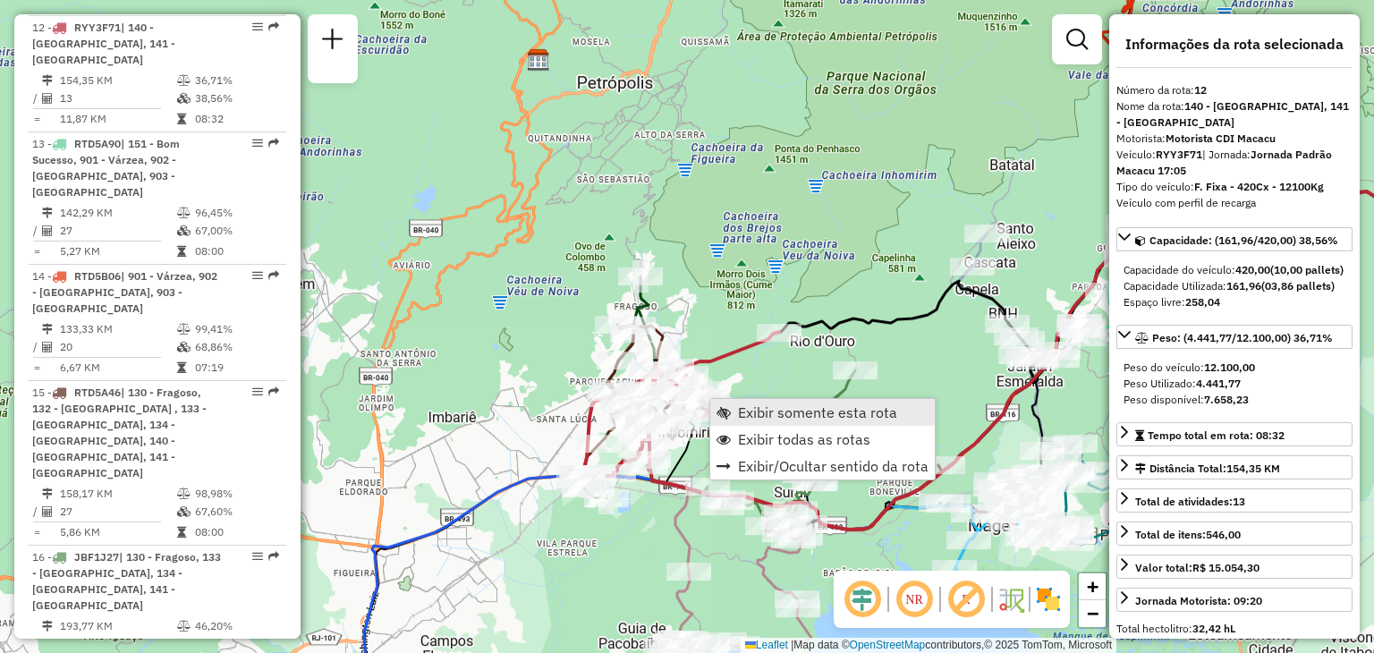
click at [745, 406] on span "Exibir somente esta rota" at bounding box center [817, 412] width 159 height 14
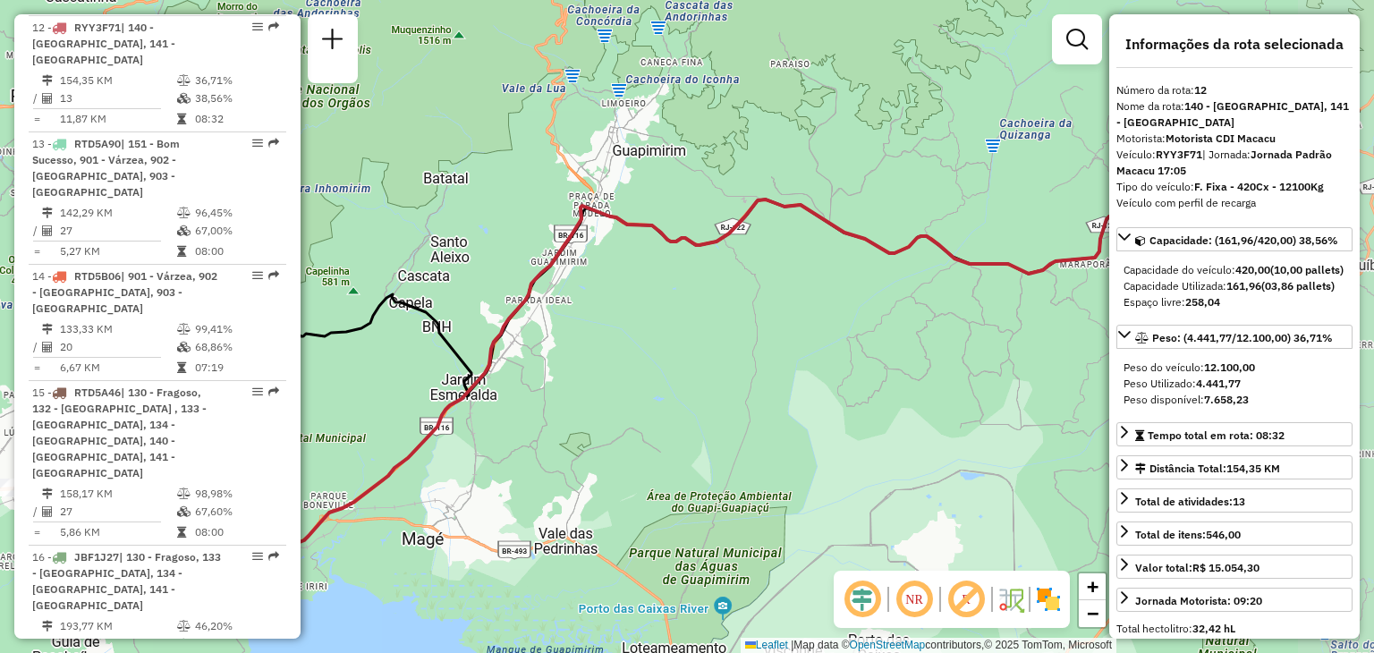
drag, startPoint x: 951, startPoint y: 437, endPoint x: 1067, endPoint y: 430, distance: 115.7
click at [1067, 430] on div "Janela de atendimento Grade de atendimento Capacidade Transportadoras Veículos …" at bounding box center [687, 326] width 1374 height 653
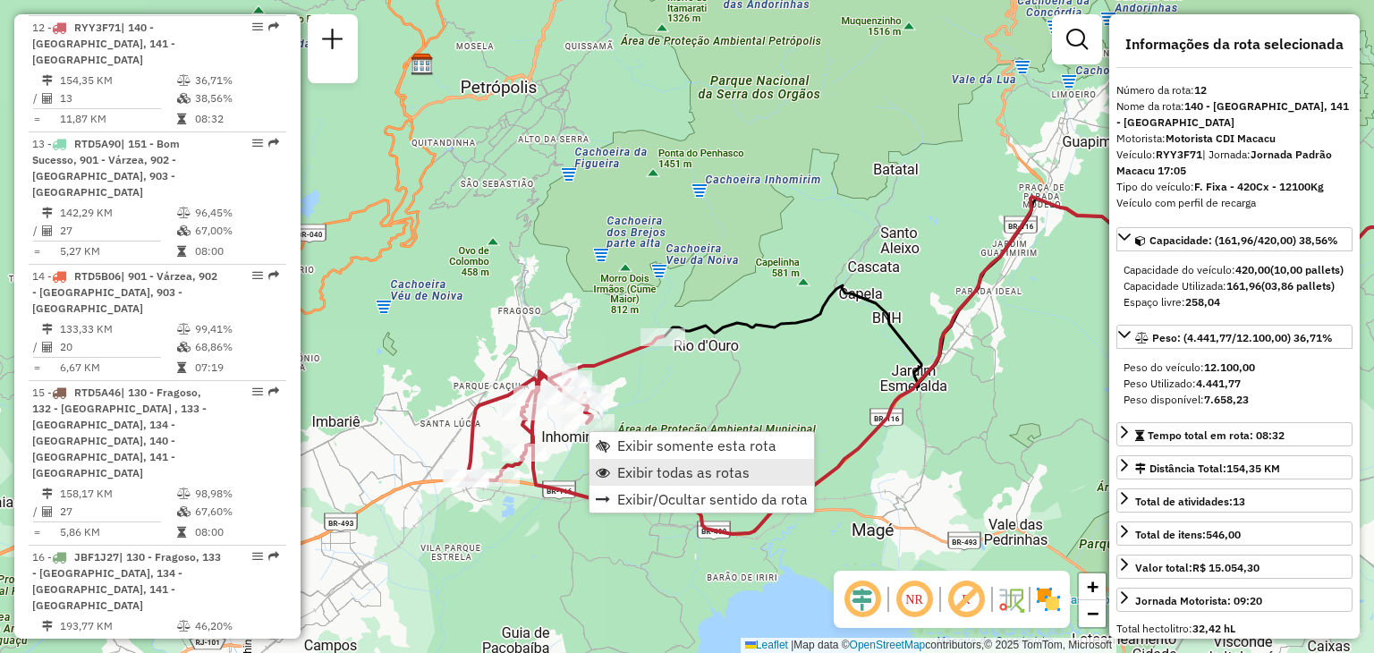
click at [656, 472] on span "Exibir todas as rotas" at bounding box center [683, 472] width 132 height 14
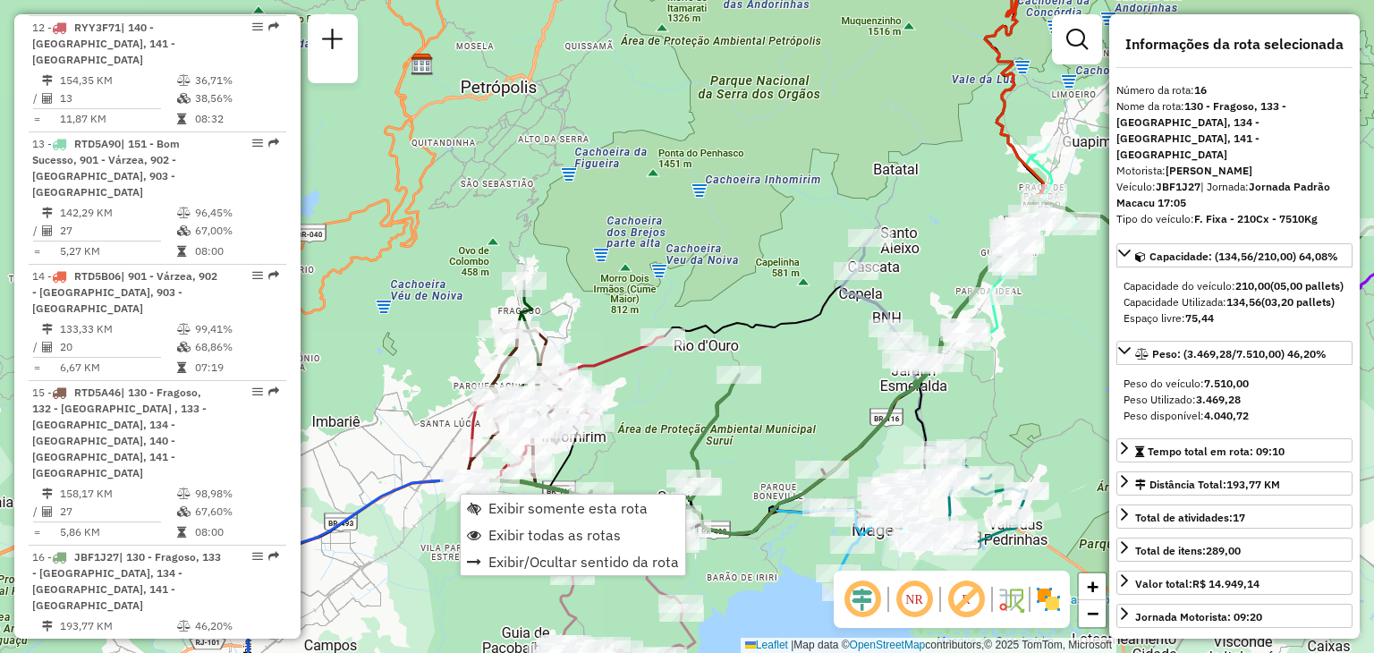
scroll to position [1969, 0]
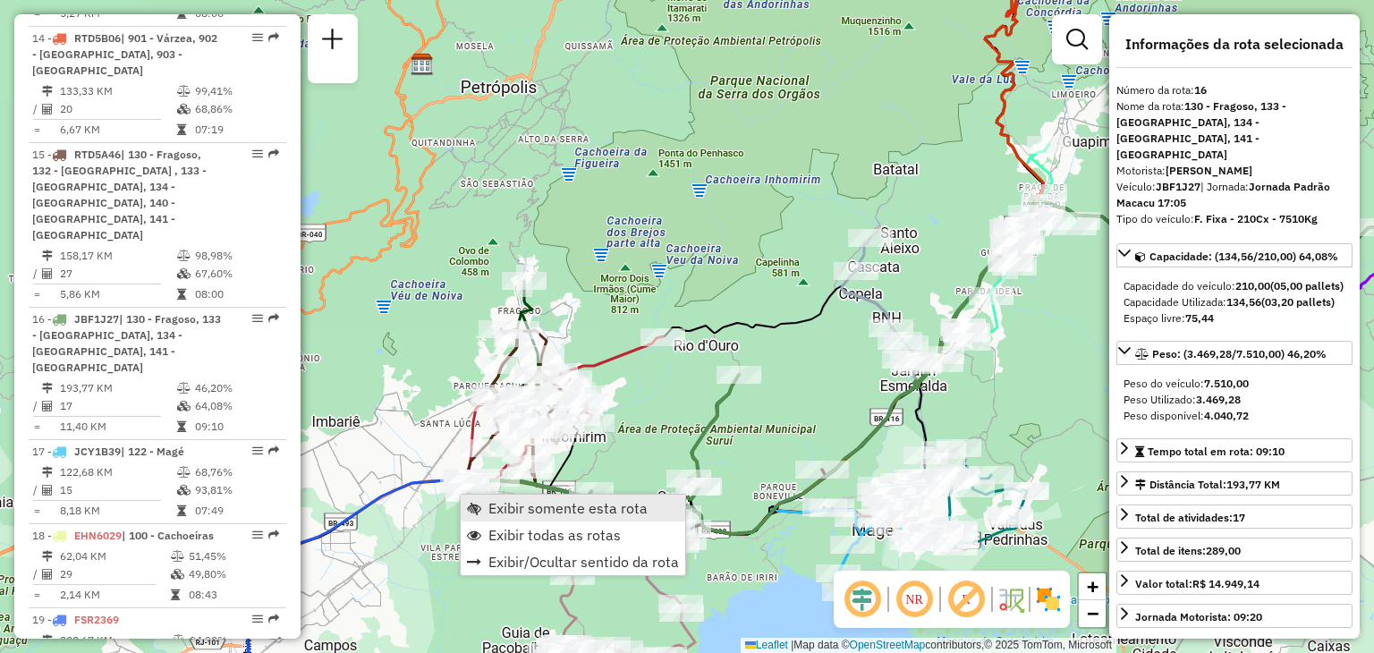
click at [555, 506] on span "Exibir somente esta rota" at bounding box center [568, 508] width 159 height 14
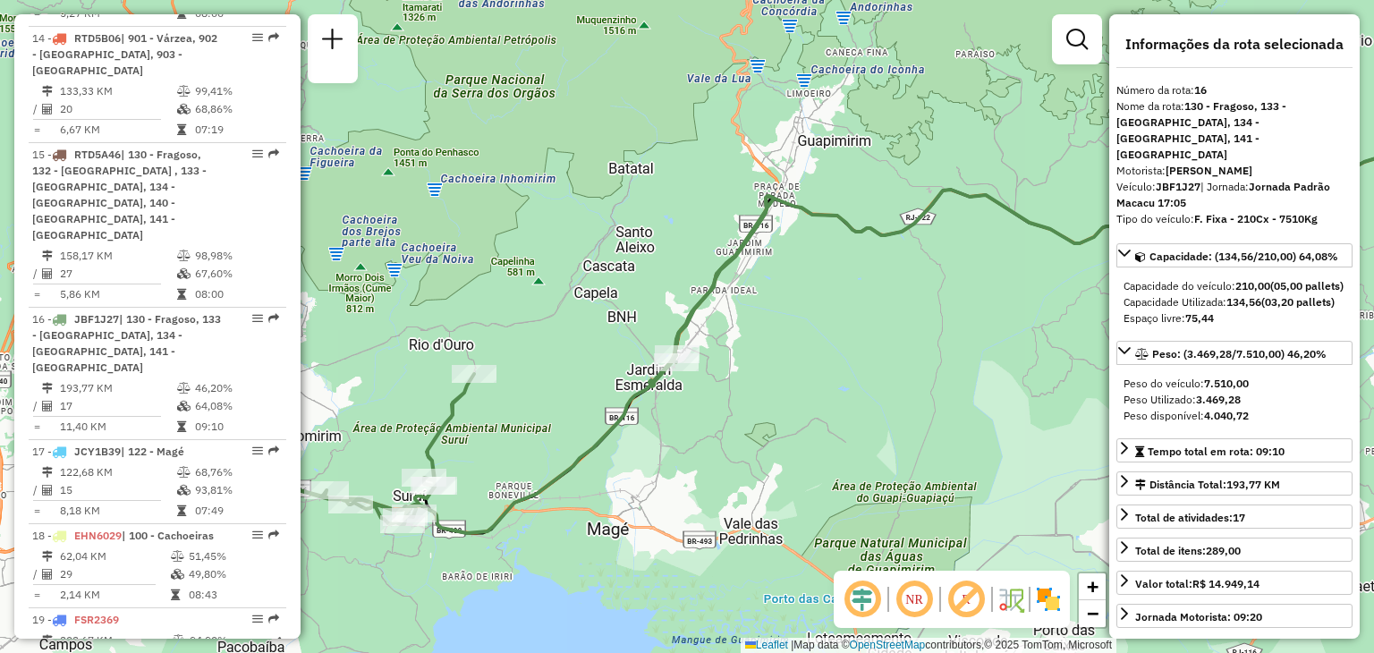
drag, startPoint x: 539, startPoint y: 510, endPoint x: 848, endPoint y: 474, distance: 311.7
click at [848, 474] on div "Janela de atendimento Grade de atendimento Capacidade Transportadoras Veículos …" at bounding box center [687, 326] width 1374 height 653
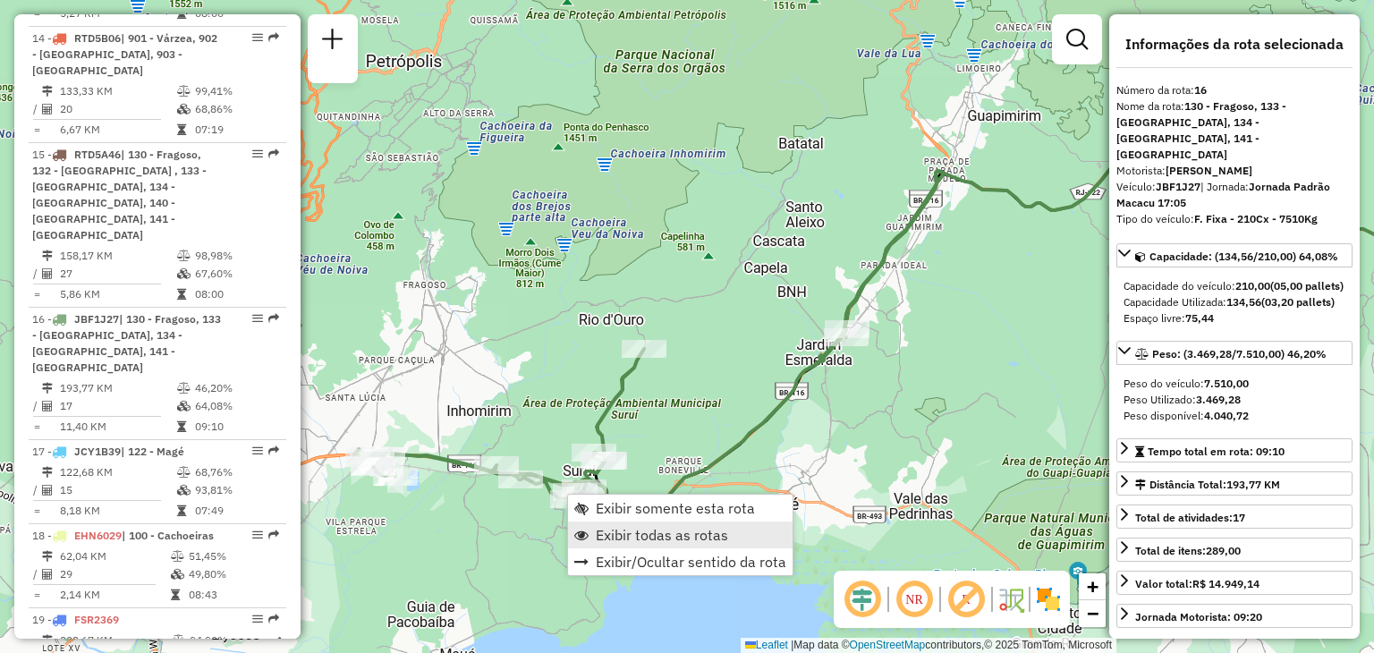
click at [647, 535] on span "Exibir todas as rotas" at bounding box center [662, 535] width 132 height 14
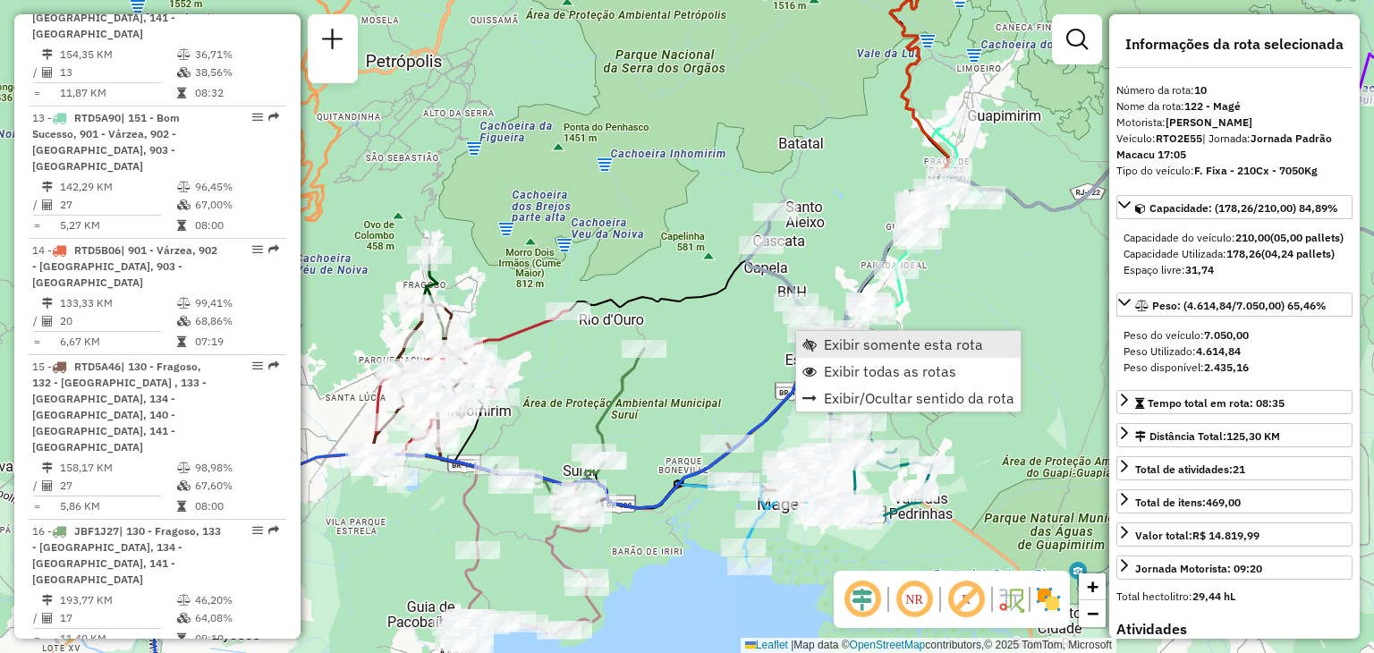
scroll to position [1546, 0]
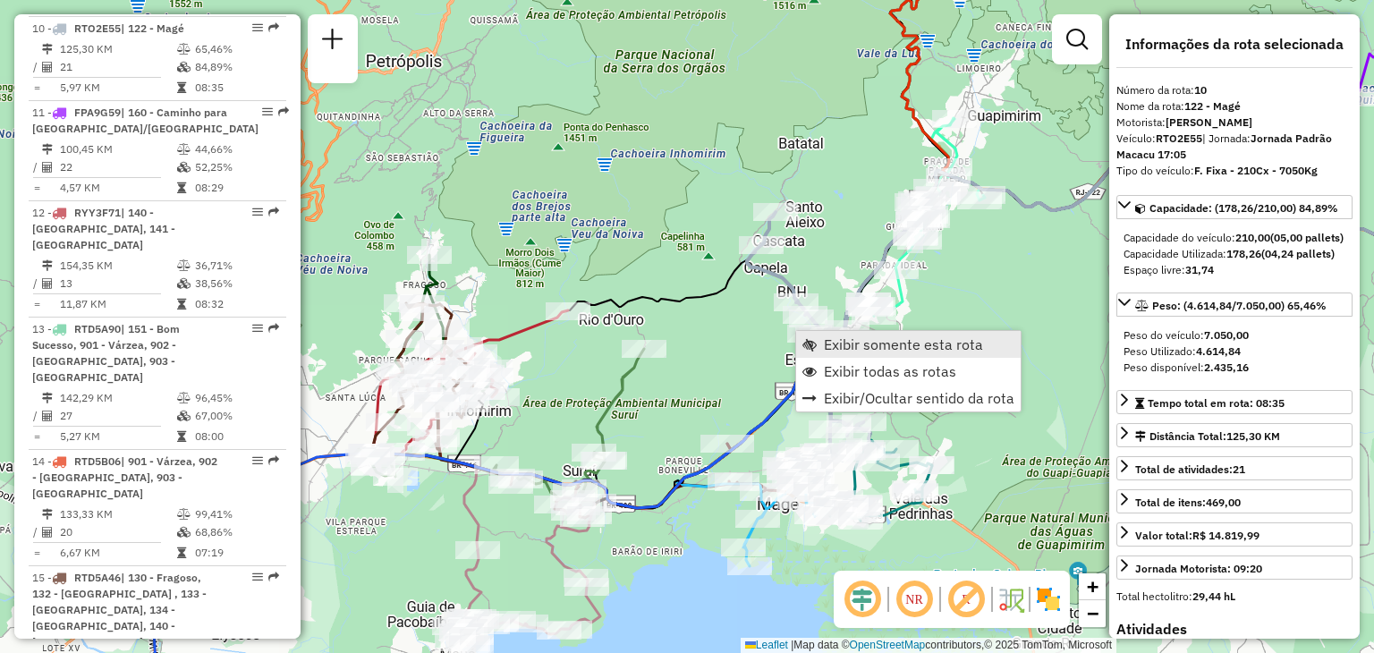
click at [827, 347] on span "Exibir somente esta rota" at bounding box center [903, 344] width 159 height 14
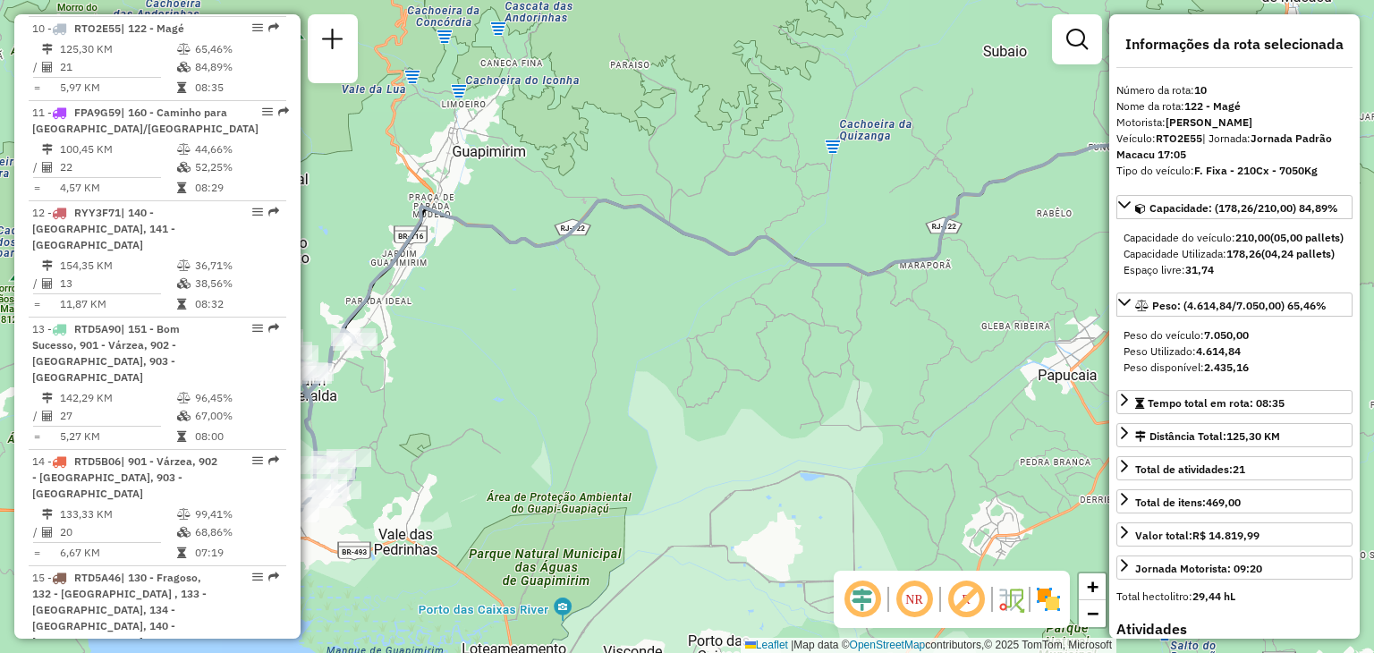
drag, startPoint x: 730, startPoint y: 351, endPoint x: 969, endPoint y: 320, distance: 240.8
click at [969, 320] on div "Janela de atendimento Grade de atendimento Capacidade Transportadoras Veículos …" at bounding box center [687, 326] width 1374 height 653
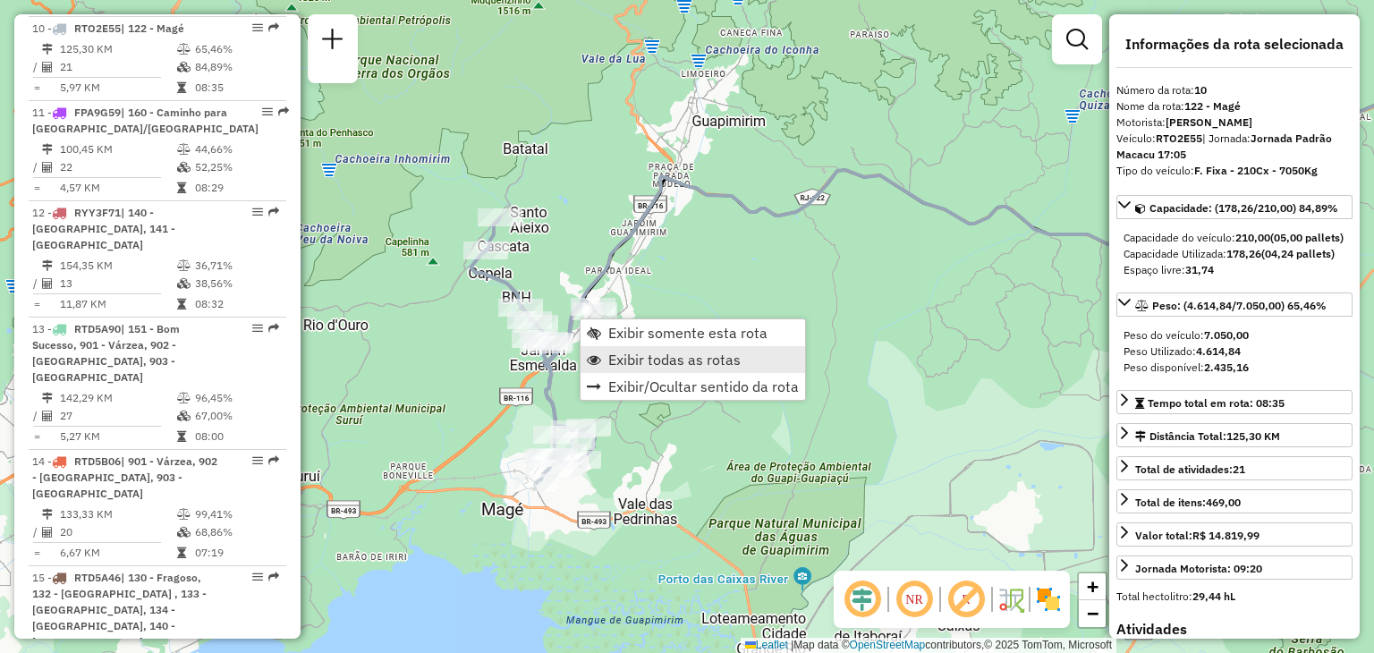
click at [673, 353] on span "Exibir todas as rotas" at bounding box center [674, 360] width 132 height 14
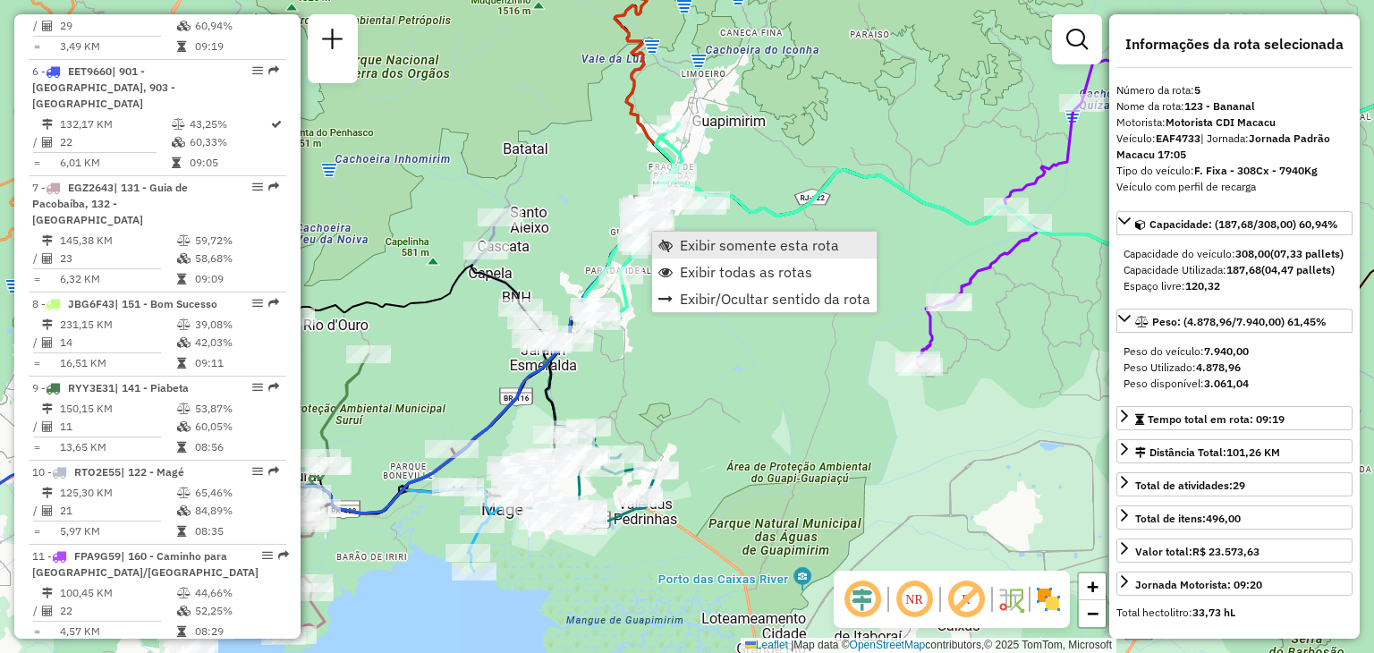
scroll to position [1079, 0]
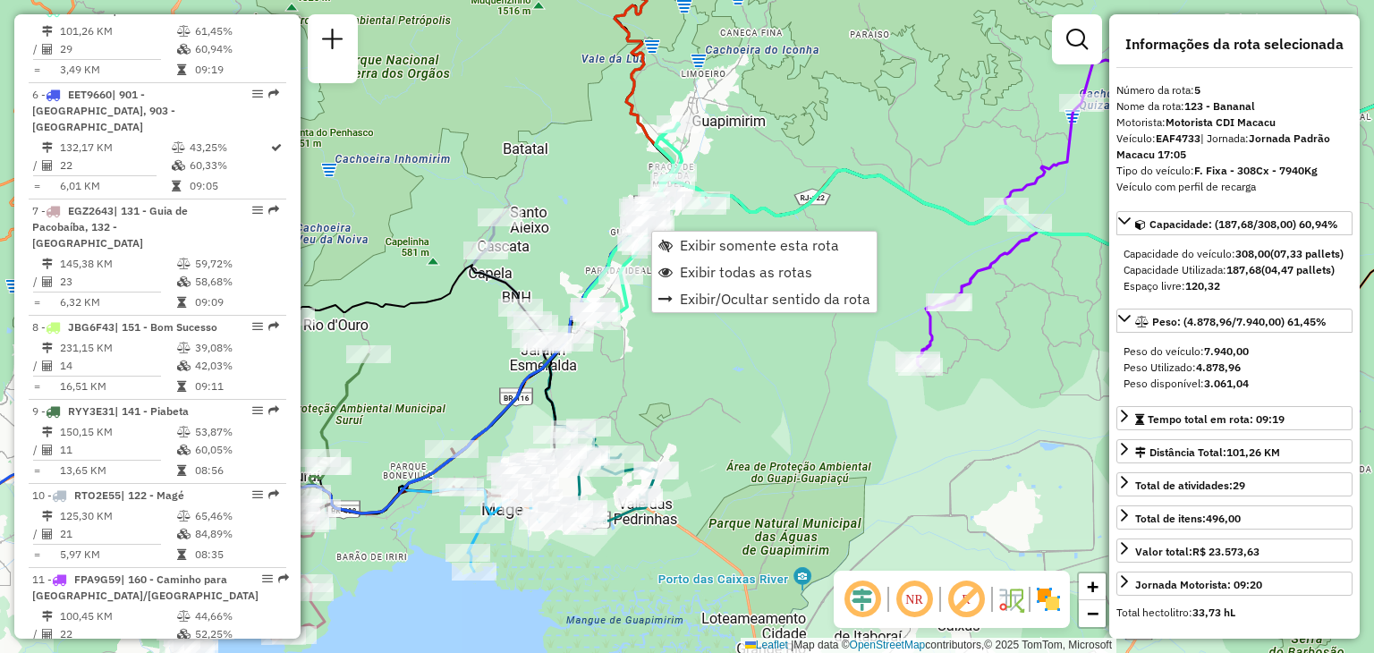
click at [709, 394] on div "Janela de atendimento Grade de atendimento Capacidade Transportadoras Veículos …" at bounding box center [687, 326] width 1374 height 653
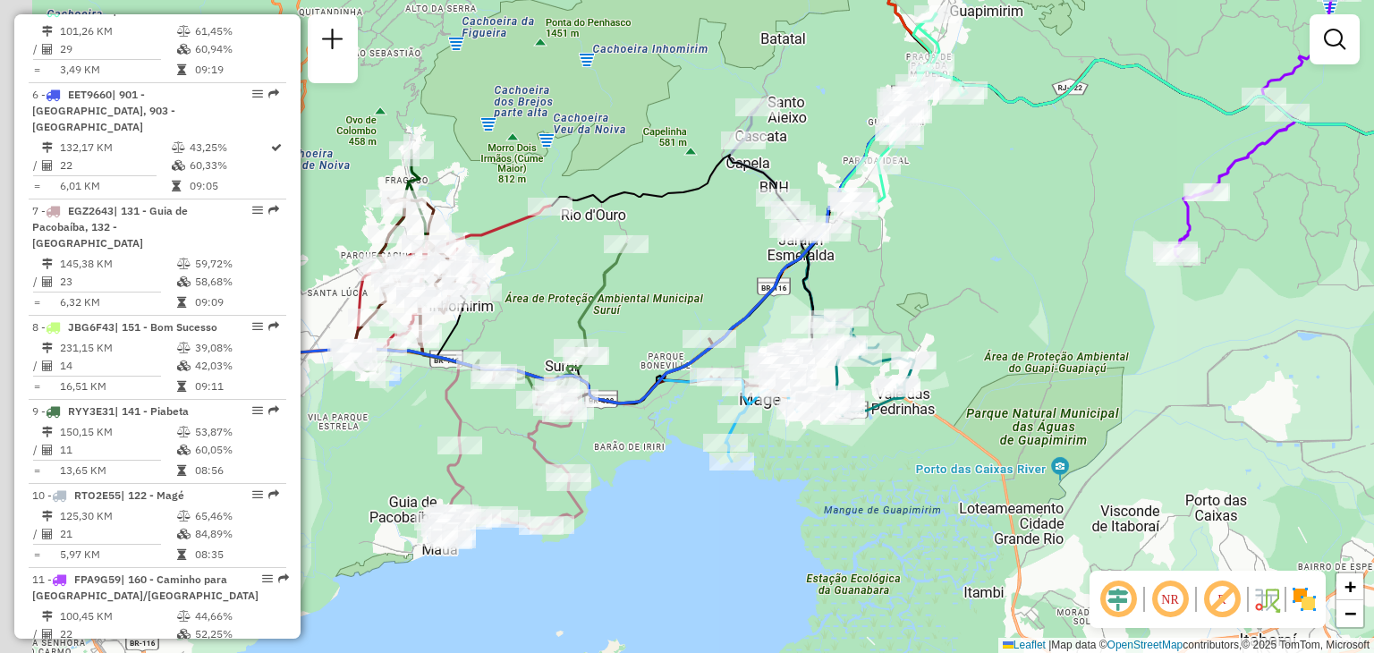
drag, startPoint x: 719, startPoint y: 477, endPoint x: 991, endPoint y: 363, distance: 294.0
click at [1012, 356] on div "Janela de atendimento Grade de atendimento Capacidade Transportadoras Veículos …" at bounding box center [687, 326] width 1374 height 653
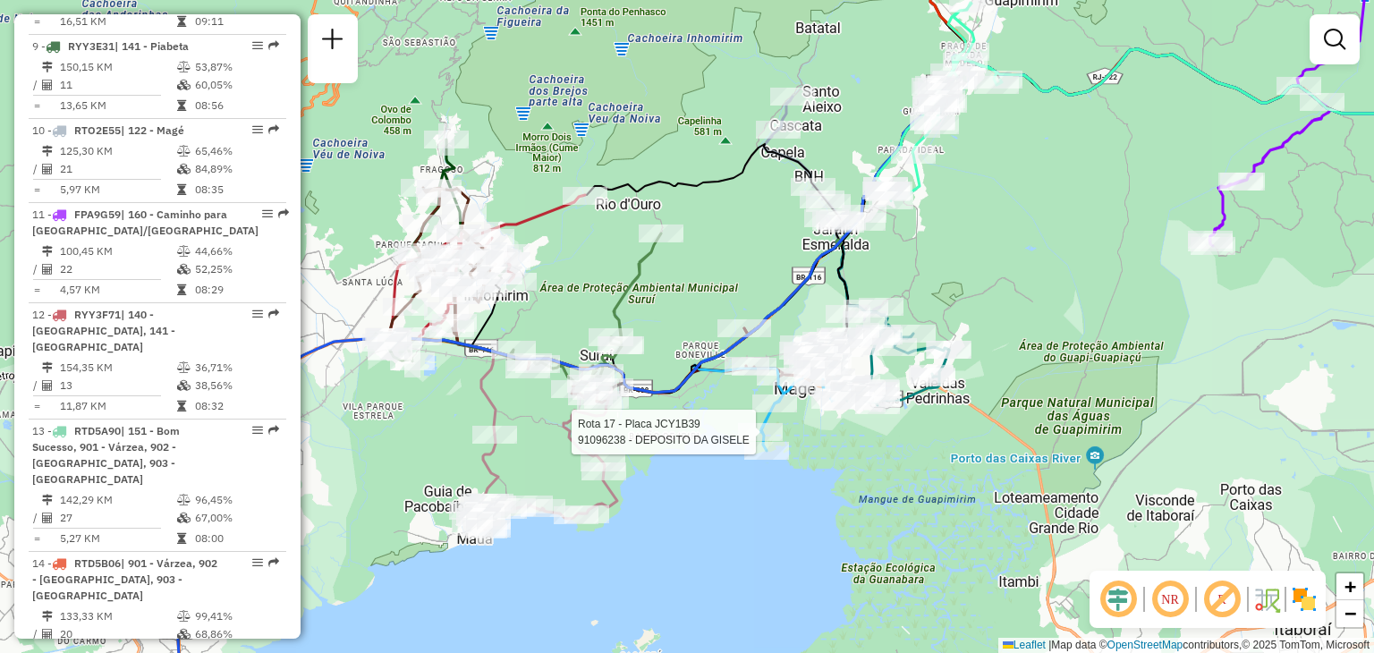
select select "**********"
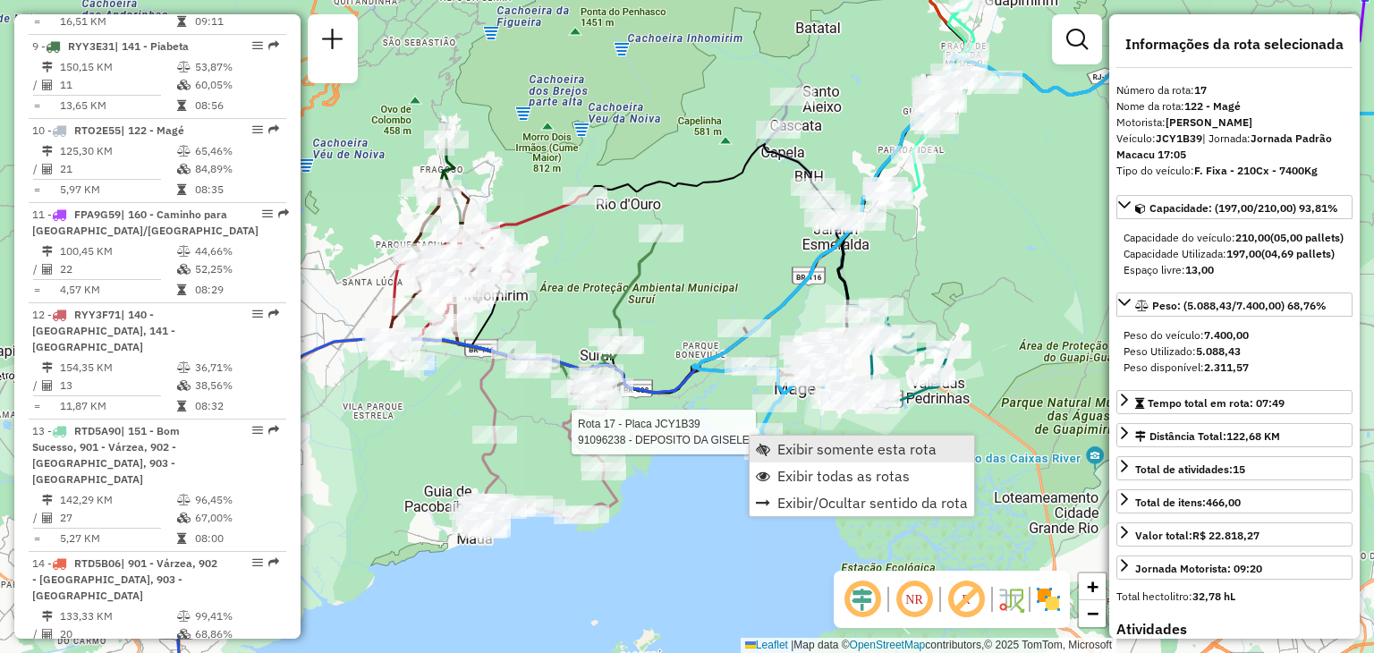
scroll to position [1969, 0]
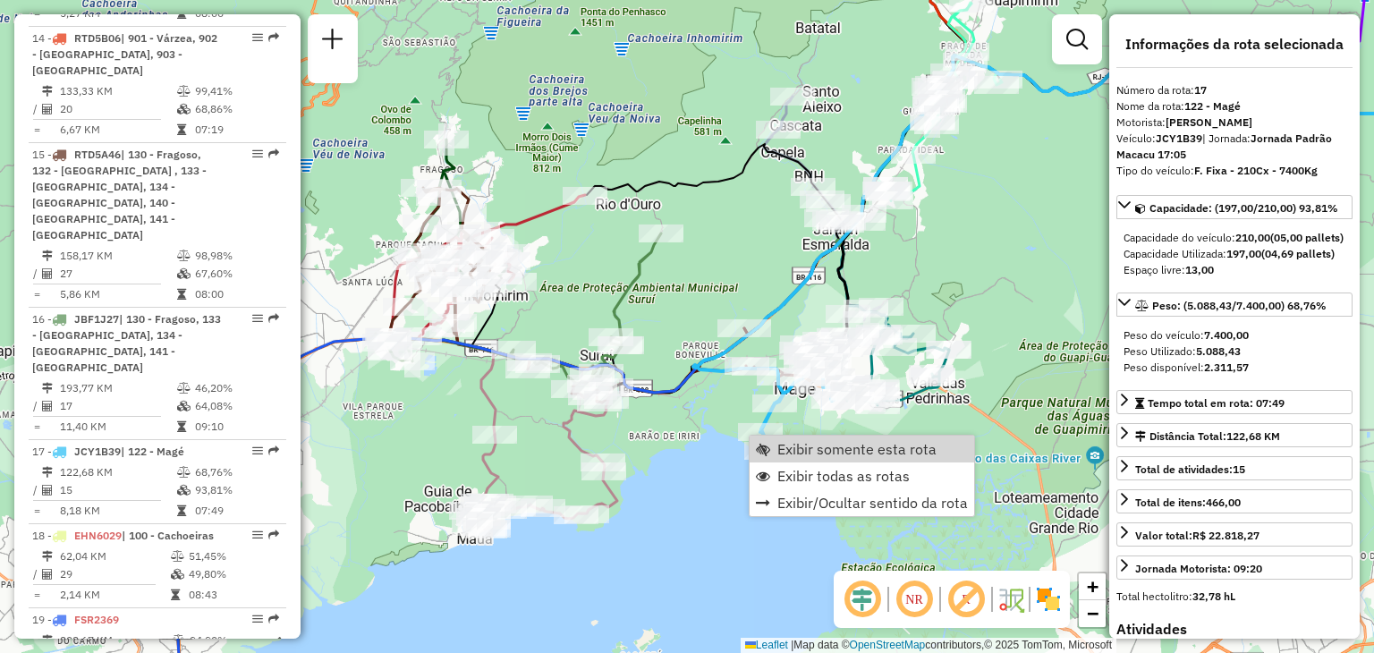
click at [829, 421] on div "Janela de atendimento Grade de atendimento Capacidade Transportadoras Veículos …" at bounding box center [687, 326] width 1374 height 653
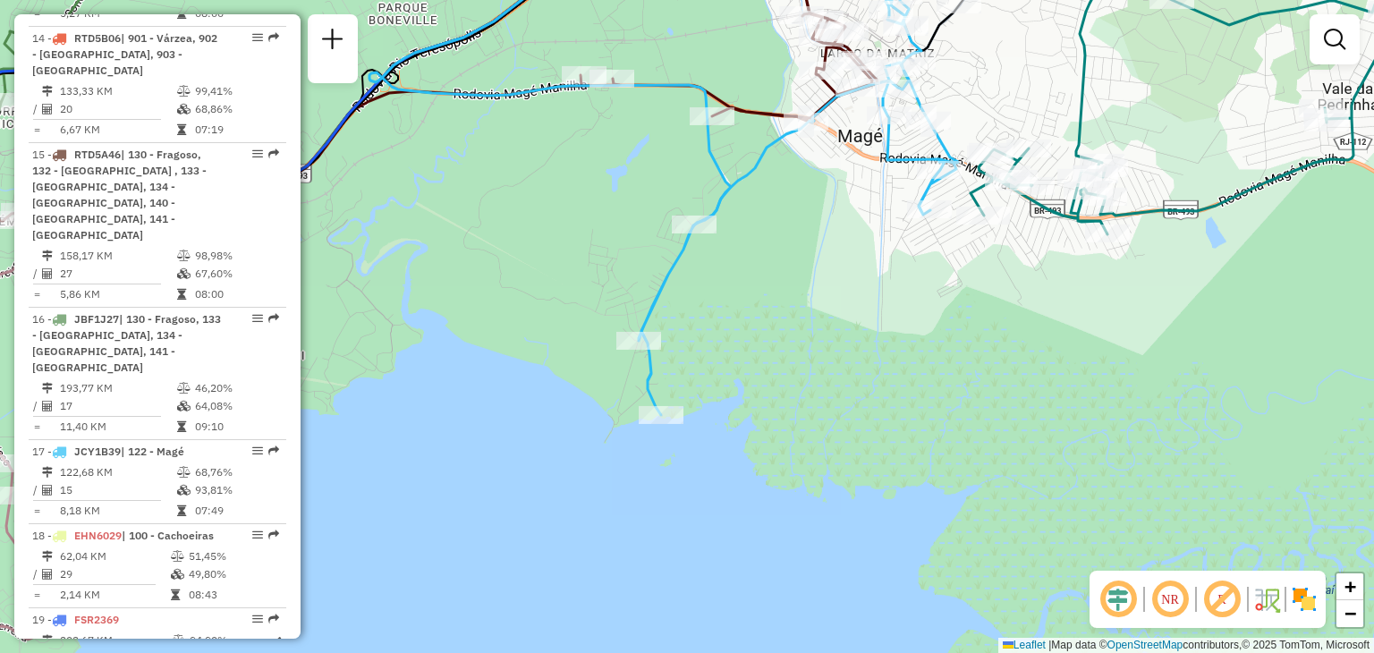
drag, startPoint x: 965, startPoint y: 77, endPoint x: 925, endPoint y: 132, distance: 68.0
click at [925, 132] on div "Rota 17 - Placa JCY1B39 91048652 - MARCELO JOSE DOS SAN Rota 17 - Placa JCY1B39…" at bounding box center [687, 326] width 1374 height 653
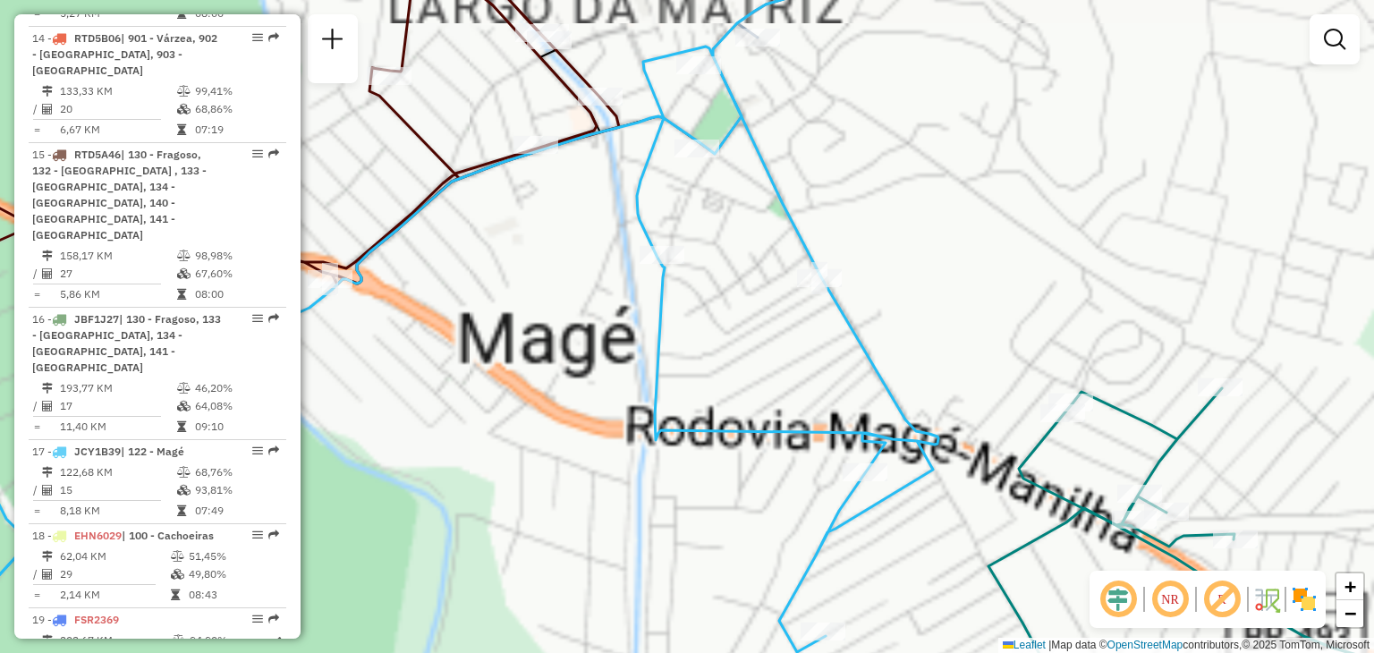
drag, startPoint x: 893, startPoint y: 123, endPoint x: 977, endPoint y: 274, distance: 173.0
click at [977, 272] on div "Janela de atendimento Grade de atendimento Capacidade Transportadoras Veículos …" at bounding box center [687, 326] width 1374 height 653
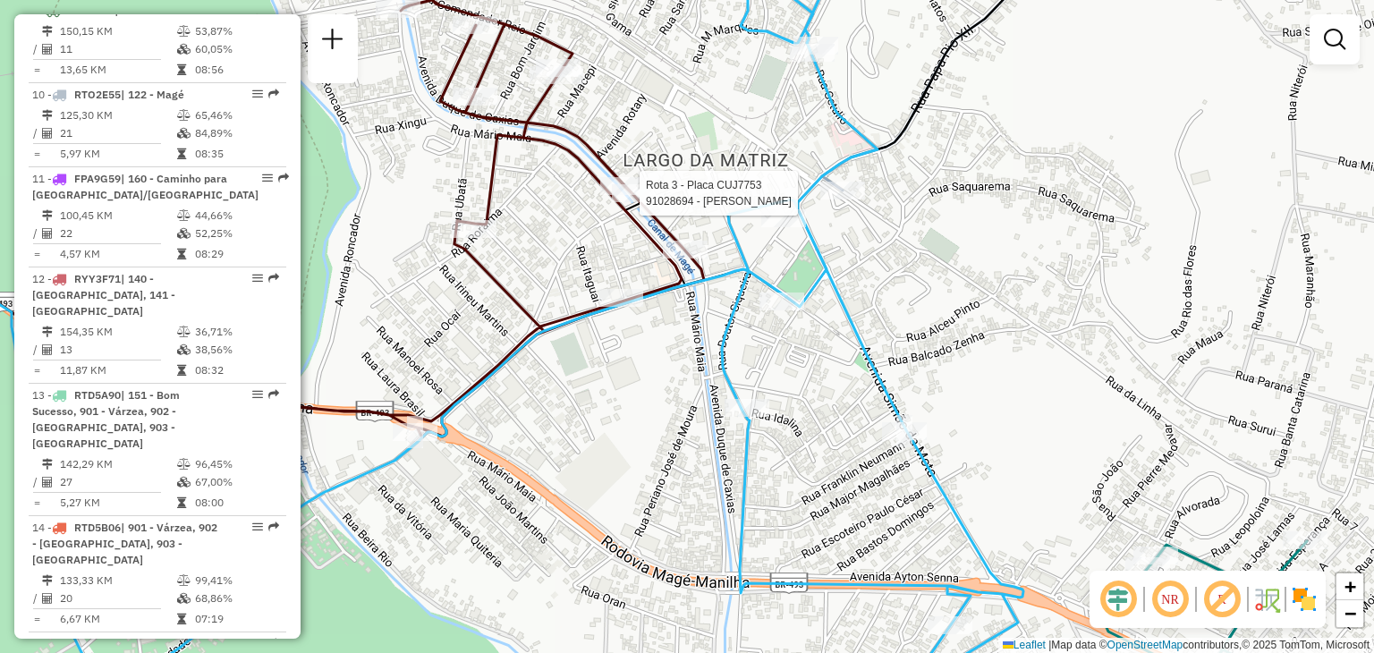
select select "**********"
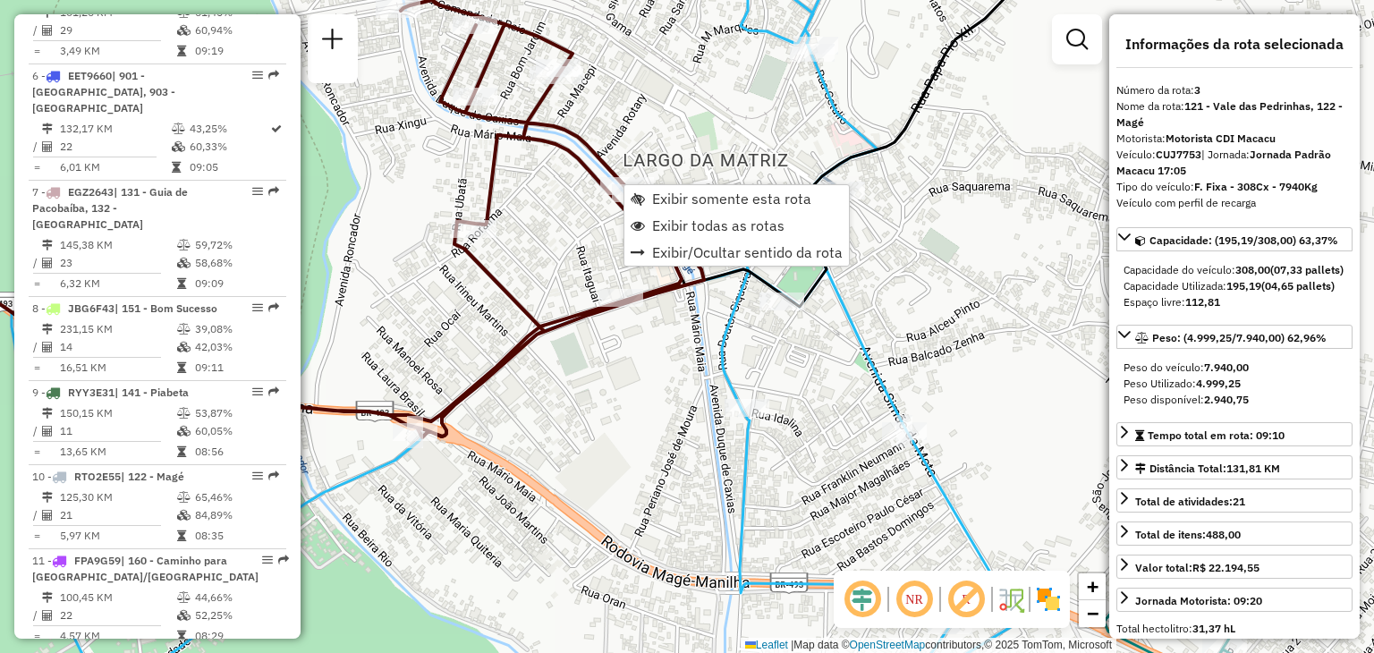
scroll to position [879, 0]
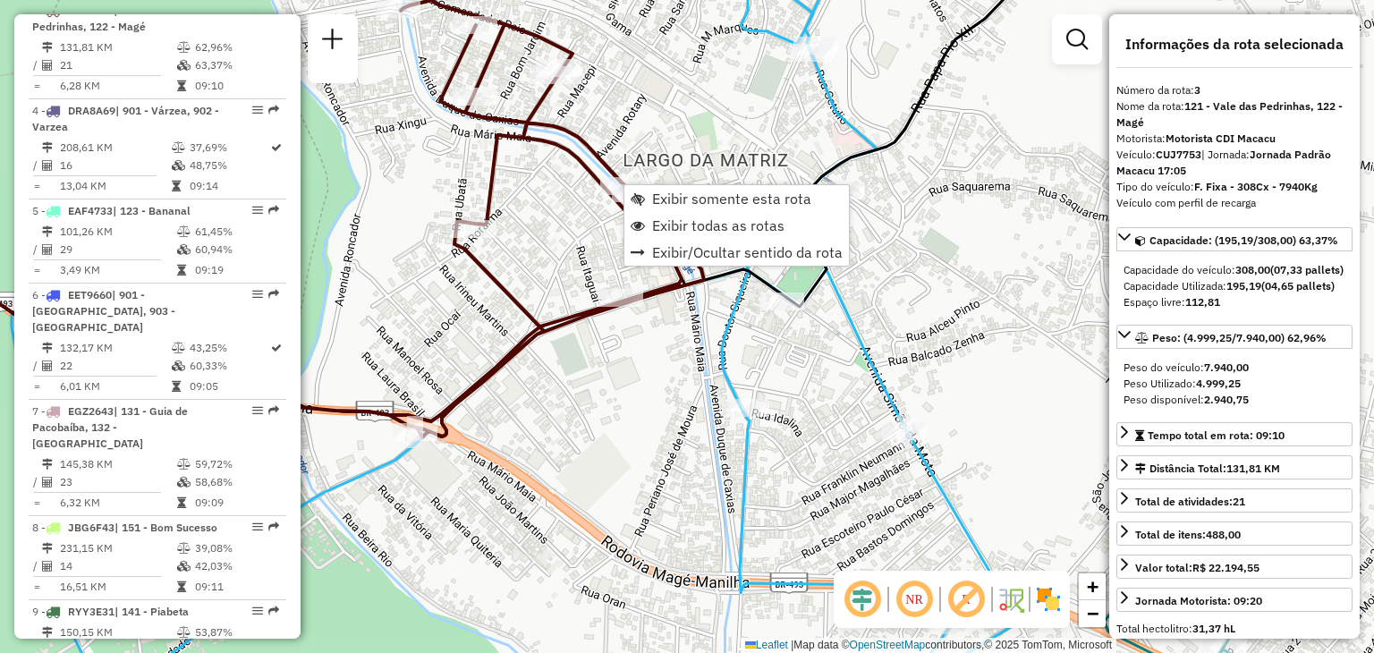
click at [675, 101] on div "Rota 3 - Placa CUJ7753 91033403 - BEBIDAS E RACOES Janela de atendimento Grade …" at bounding box center [687, 326] width 1374 height 653
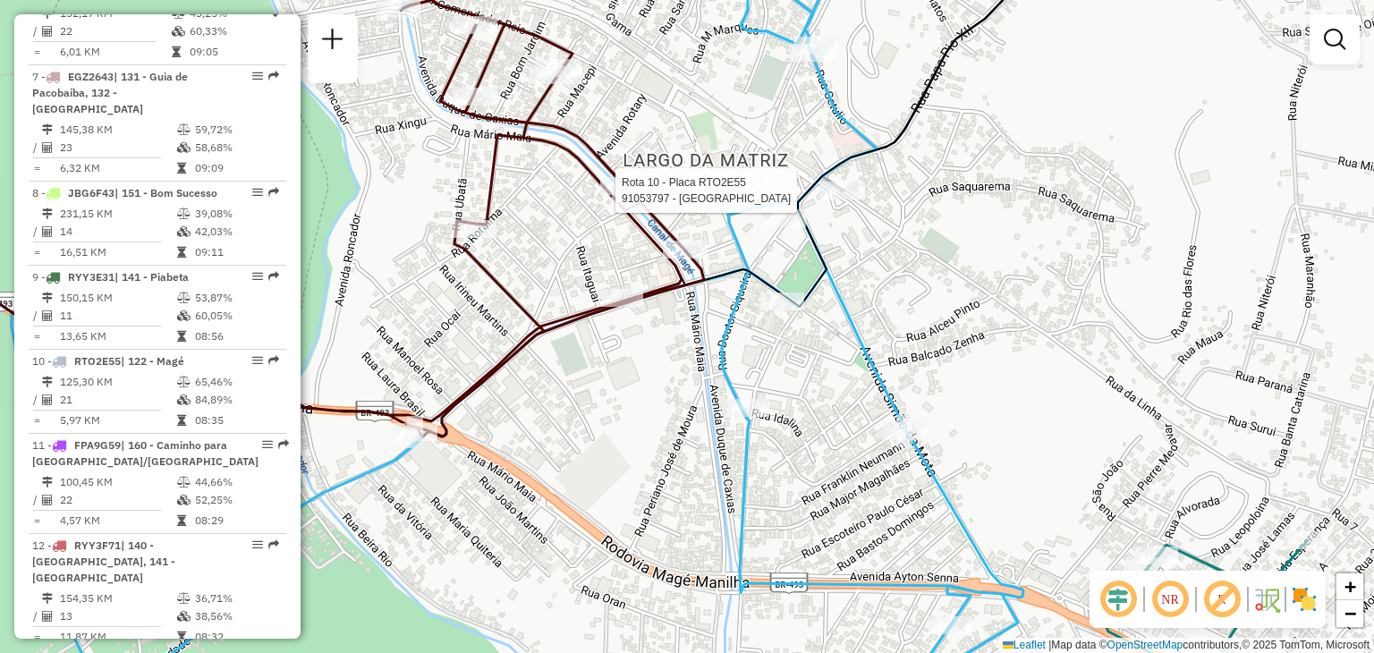
select select "**********"
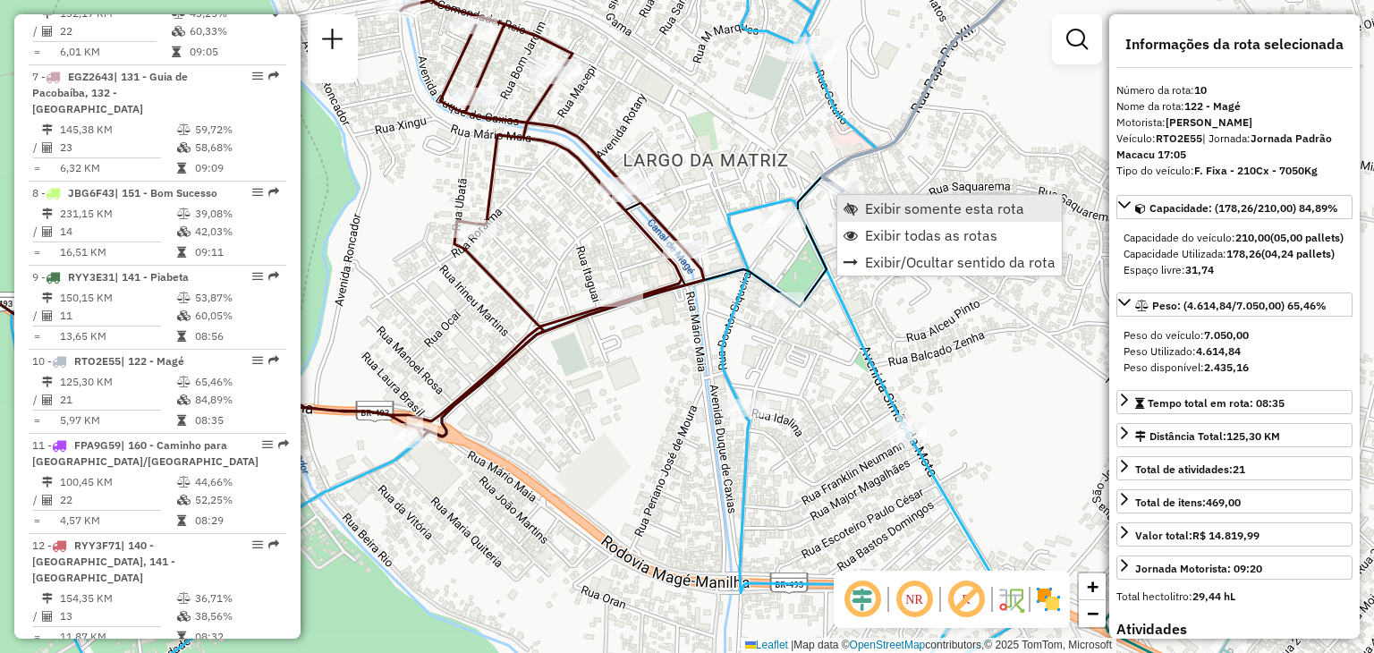
scroll to position [1546, 0]
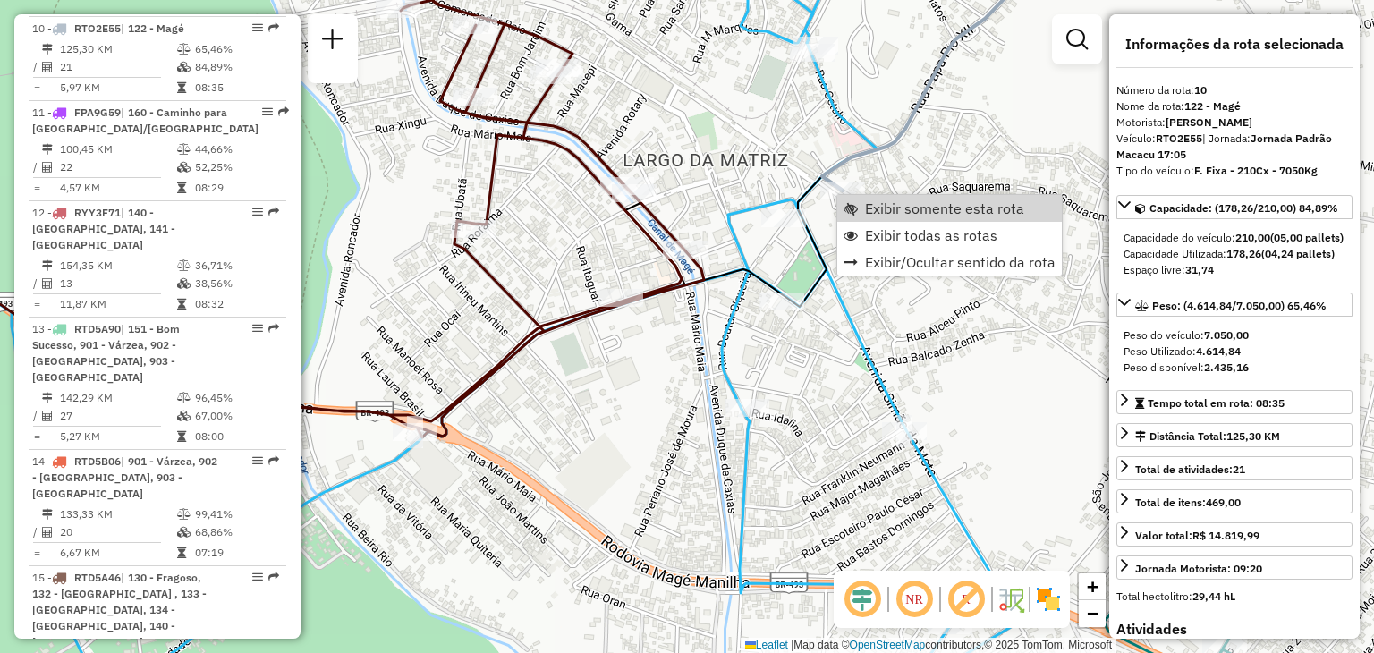
click at [958, 161] on div "Janela de atendimento Grade de atendimento Capacidade Transportadoras Veículos …" at bounding box center [687, 326] width 1374 height 653
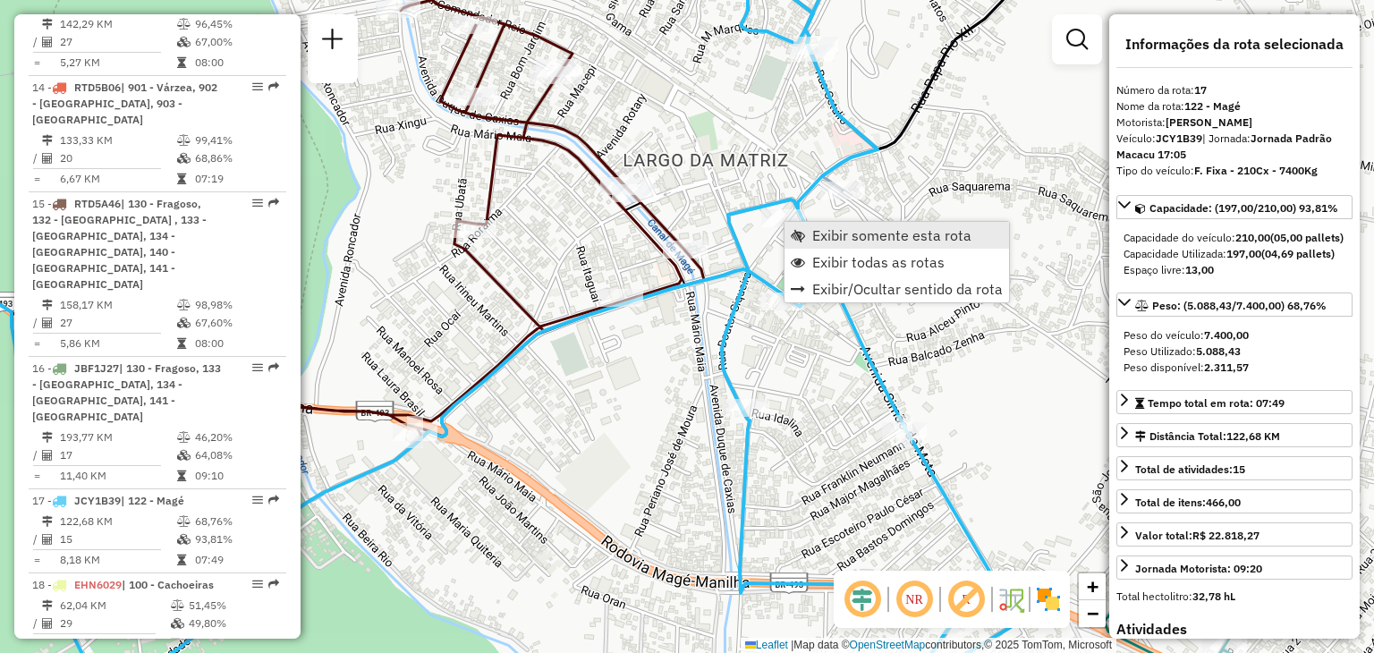
scroll to position [1969, 0]
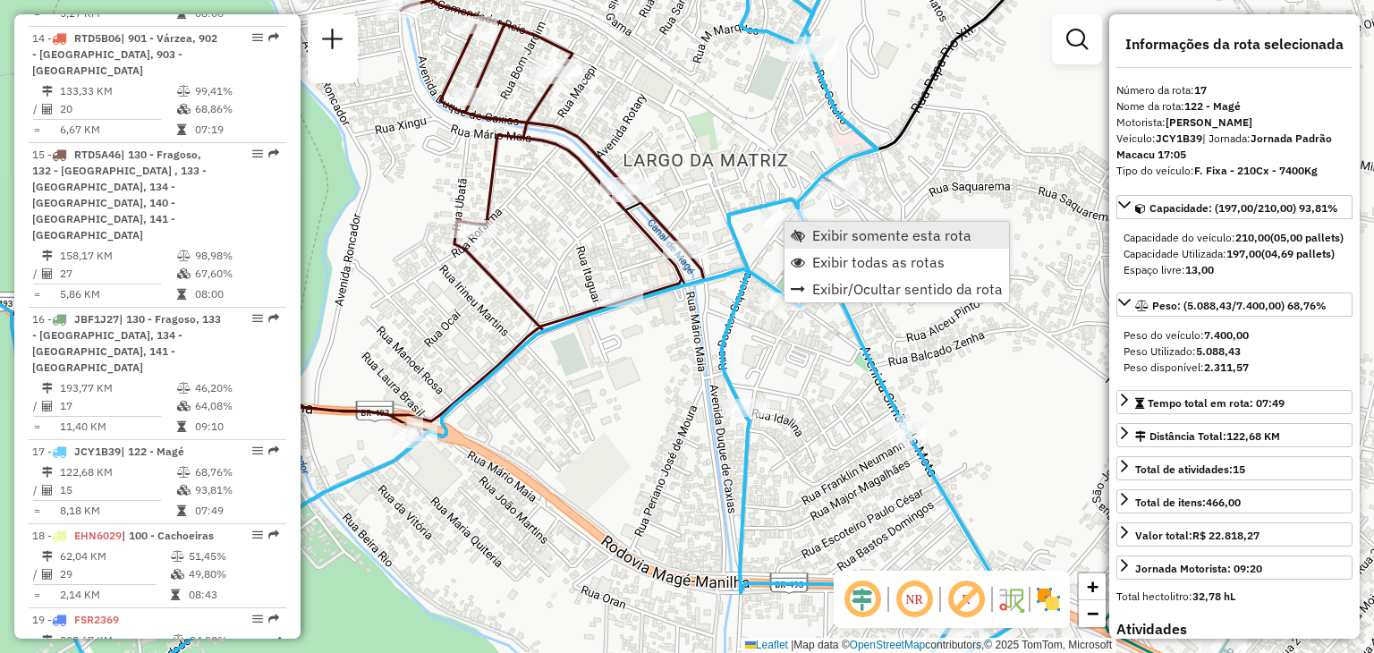
click at [836, 235] on span "Exibir somente esta rota" at bounding box center [891, 235] width 159 height 14
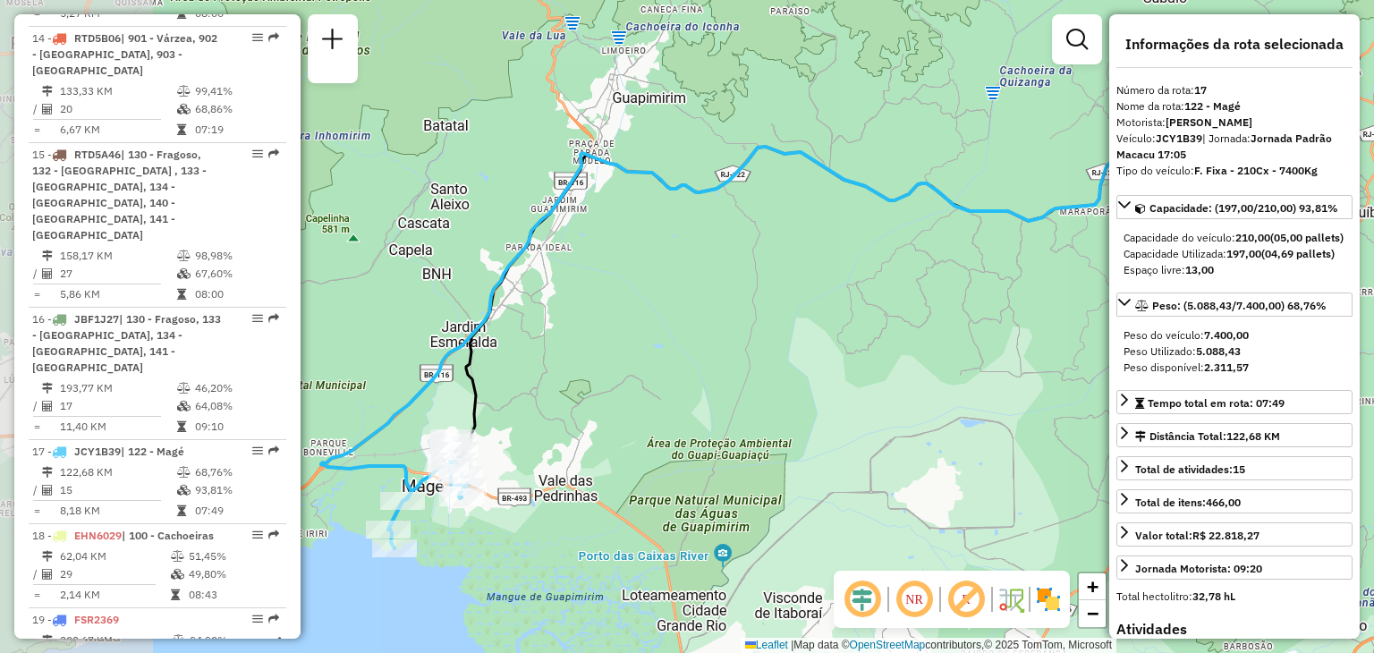
drag, startPoint x: 502, startPoint y: 379, endPoint x: 838, endPoint y: 341, distance: 337.6
click at [914, 310] on div "Janela de atendimento Grade de atendimento Capacidade Transportadoras Veículos …" at bounding box center [687, 326] width 1374 height 653
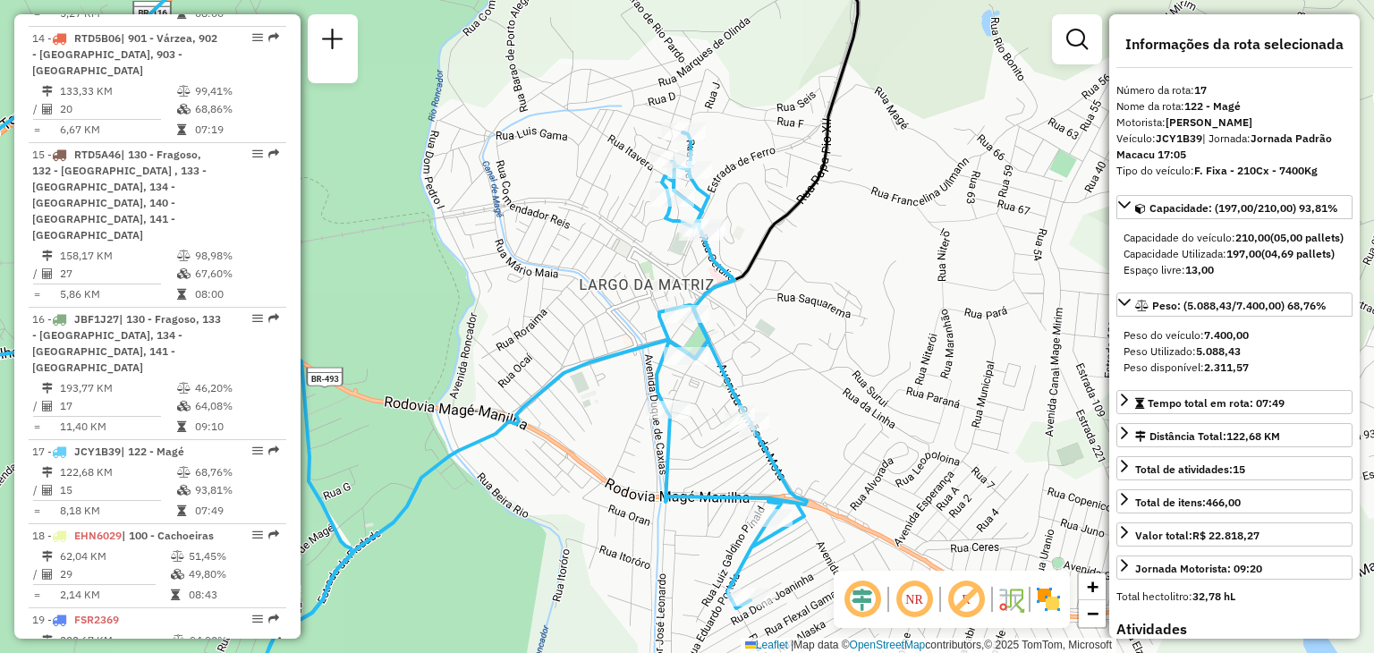
scroll to position [358, 0]
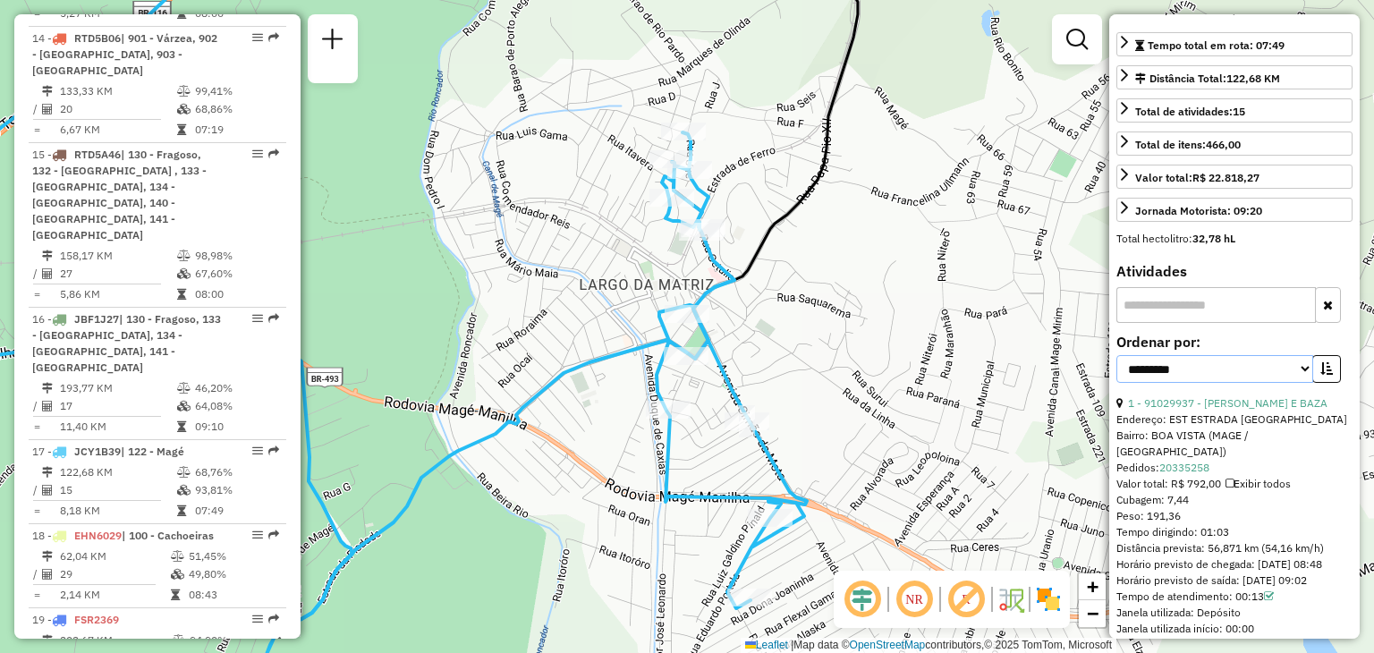
click at [1190, 383] on select "**********" at bounding box center [1215, 369] width 197 height 28
select select "*********"
click at [1117, 383] on select "**********" at bounding box center [1215, 369] width 197 height 28
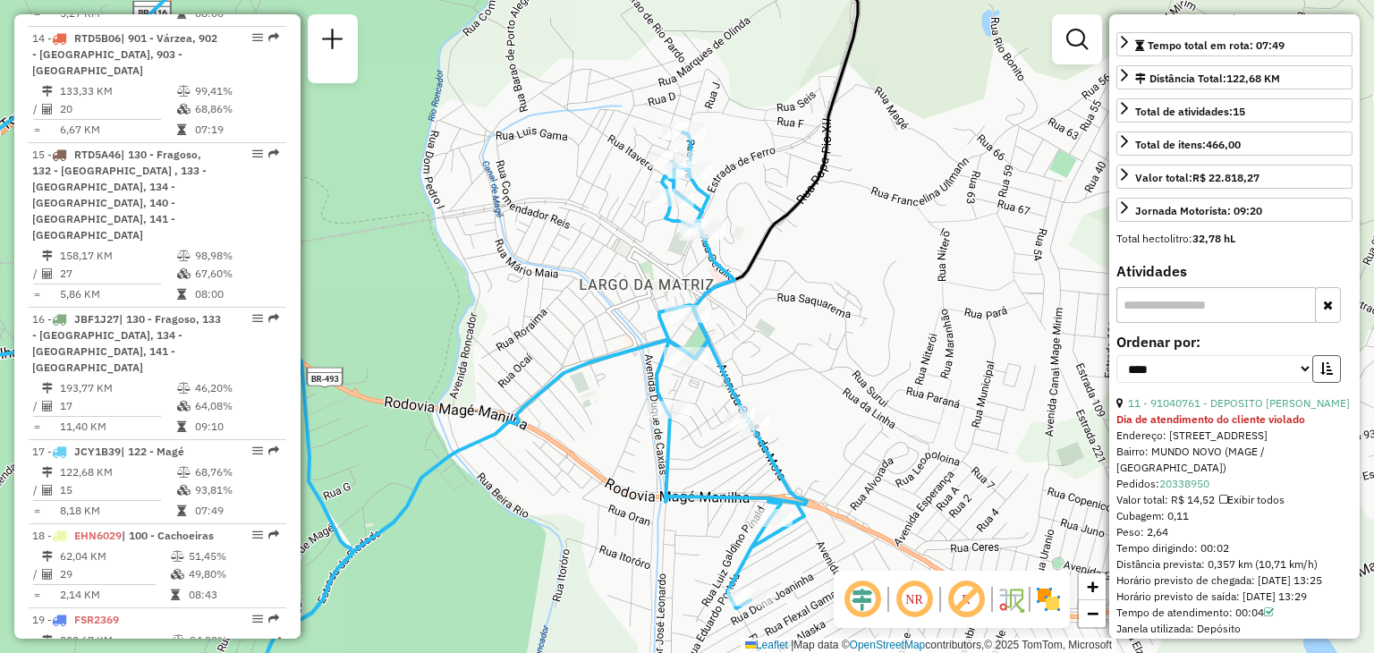
click at [1323, 383] on button "button" at bounding box center [1327, 369] width 29 height 28
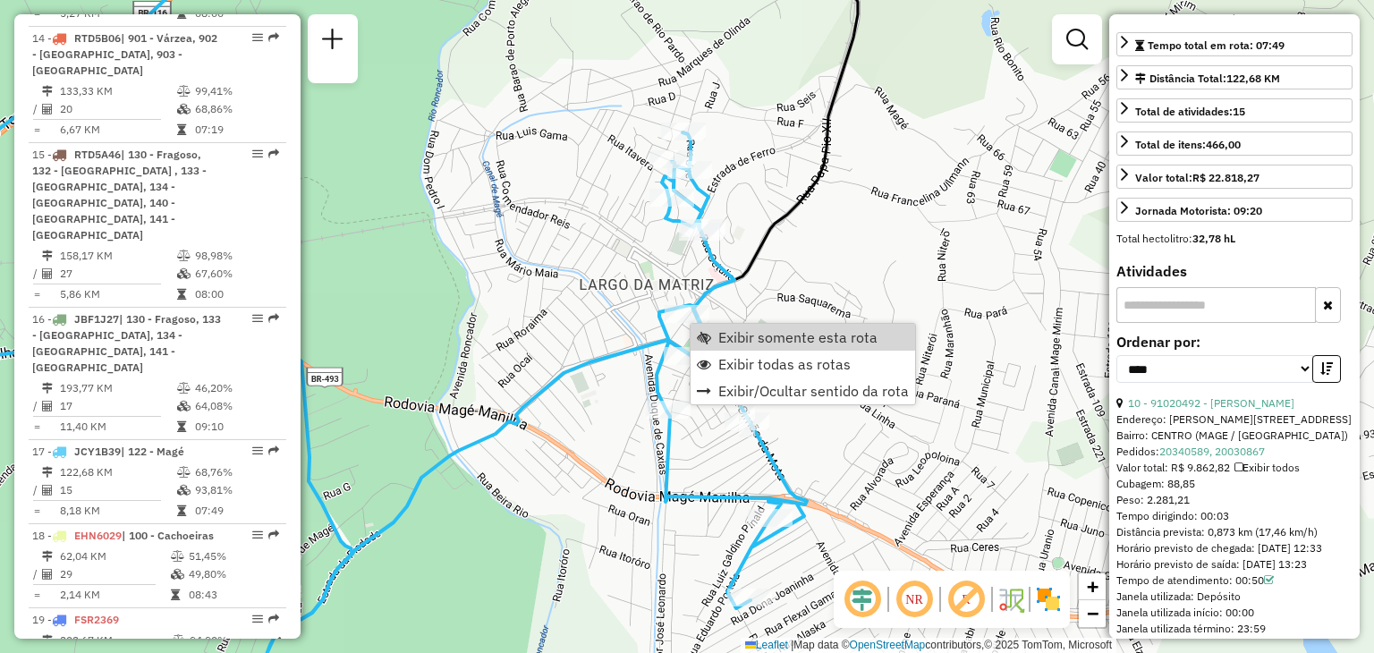
click at [767, 286] on div "Janela de atendimento Grade de atendimento Capacidade Transportadoras Veículos …" at bounding box center [687, 326] width 1374 height 653
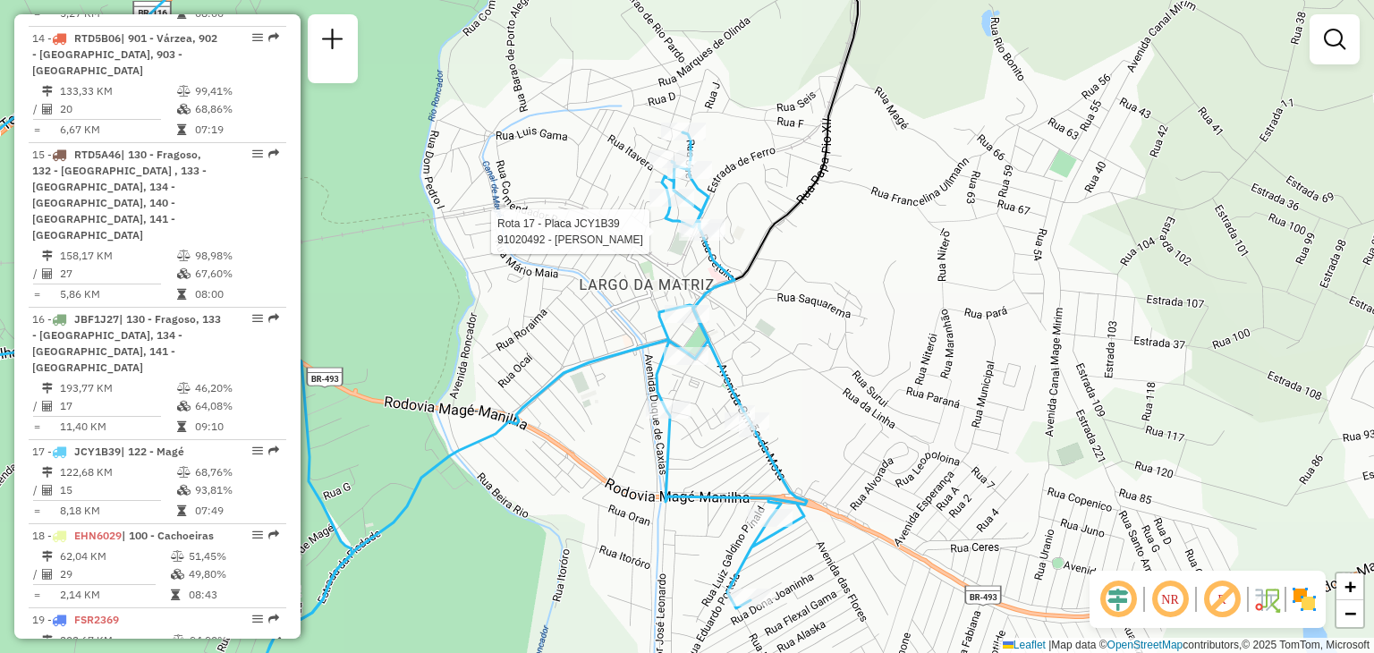
select select "*********"
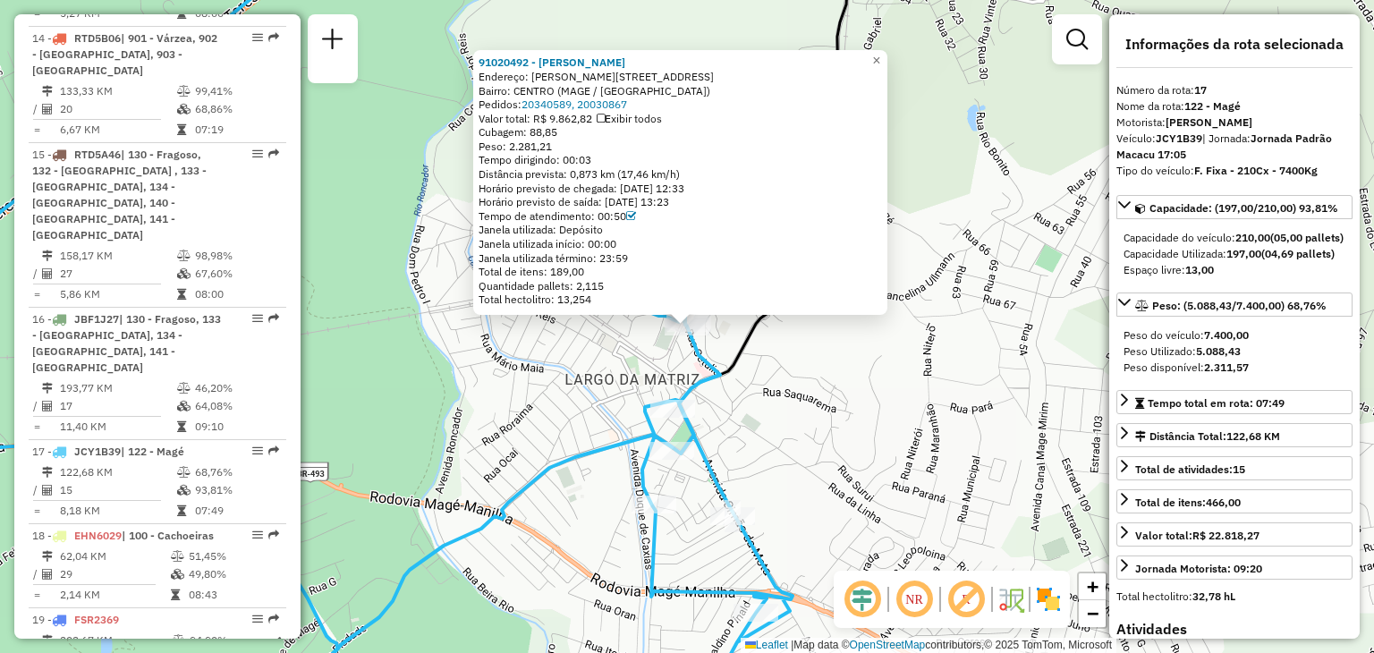
click at [752, 330] on icon at bounding box center [755, 155] width 194 height 440
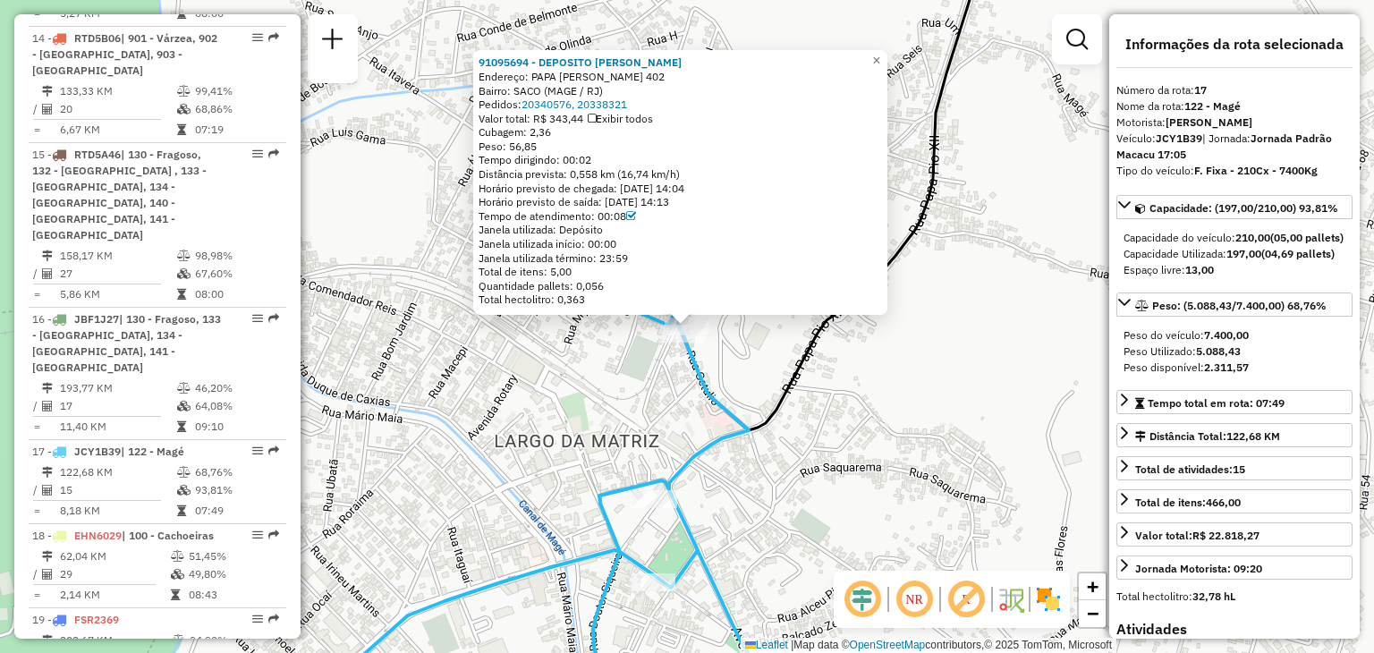
click at [761, 374] on div "91095694 - DEPOSITO LEO NEGaO Endereço: PAPA PIO XII 402 Bairro: SACO (MAGE / R…" at bounding box center [687, 326] width 1374 height 653
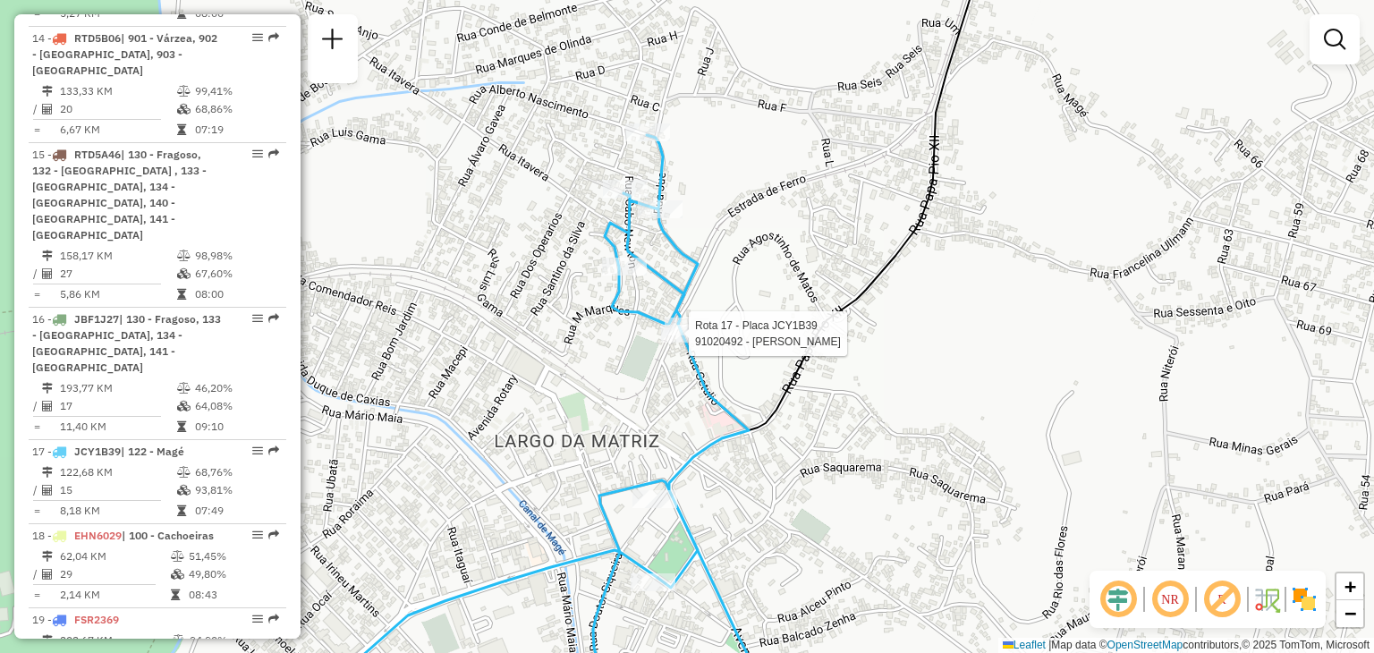
select select "*********"
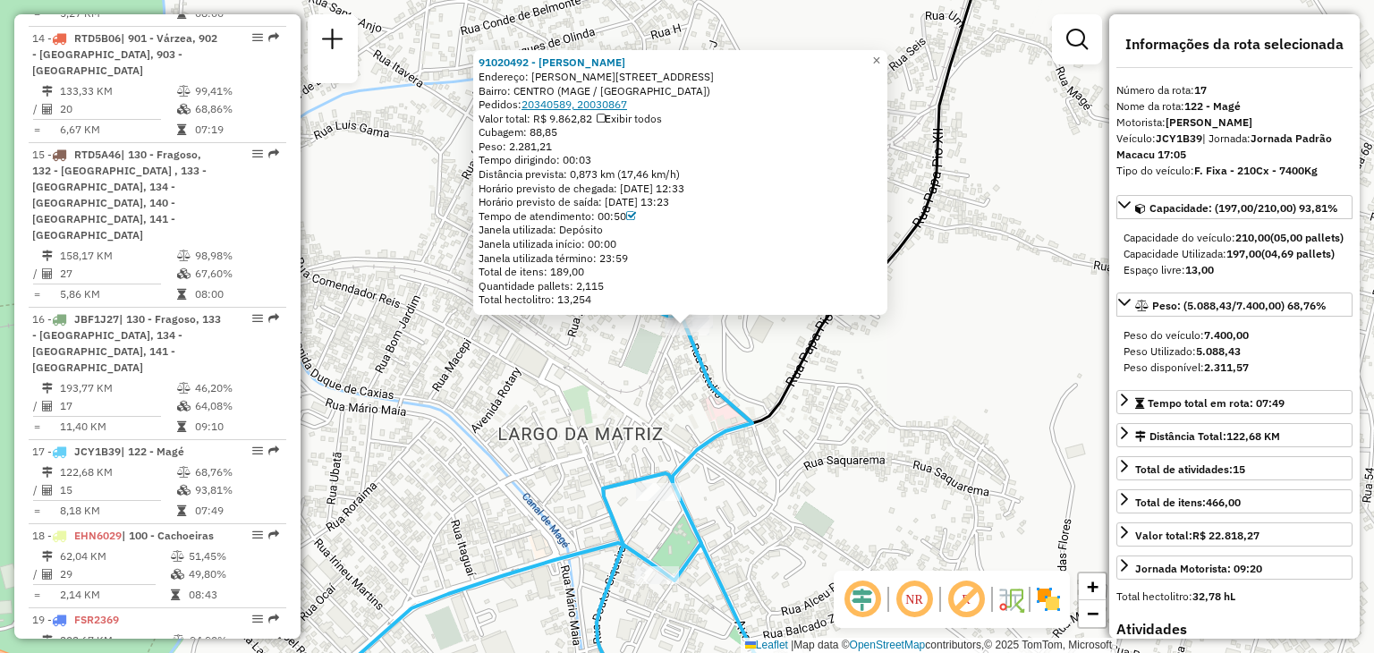
click at [557, 101] on link "20340589, 20030867" at bounding box center [575, 104] width 106 height 13
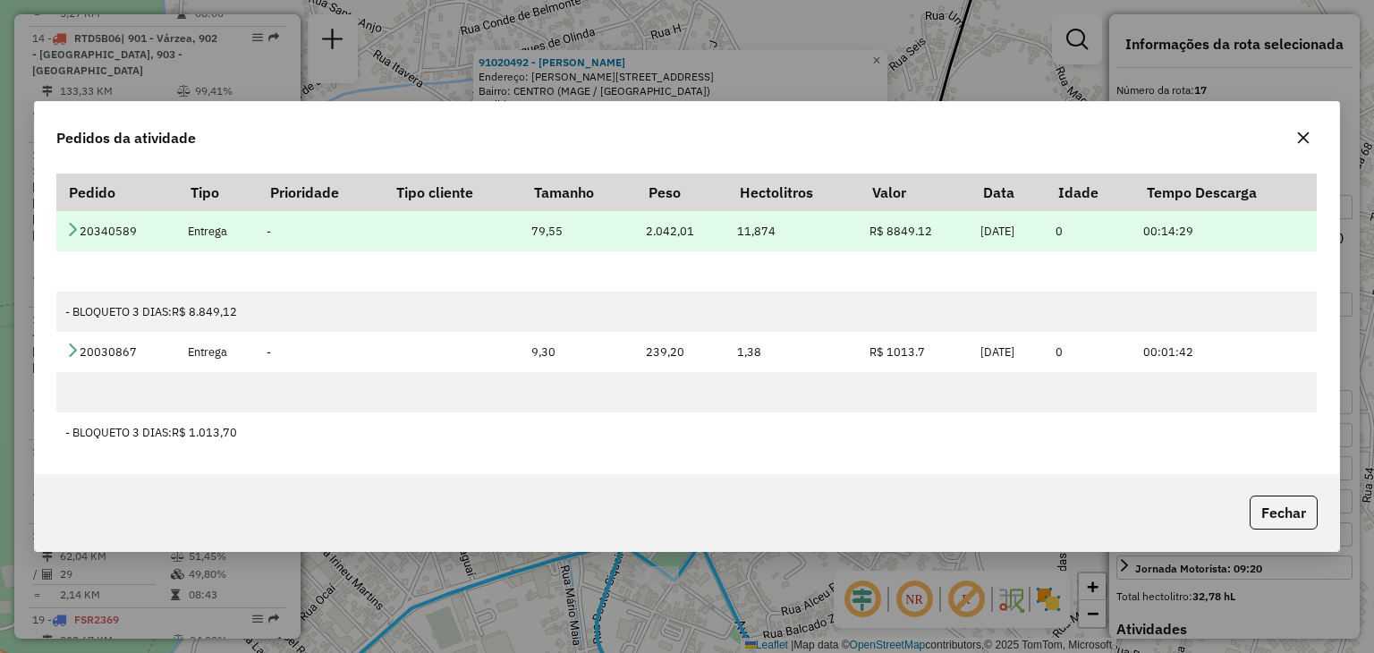
click at [70, 230] on icon at bounding box center [72, 229] width 14 height 14
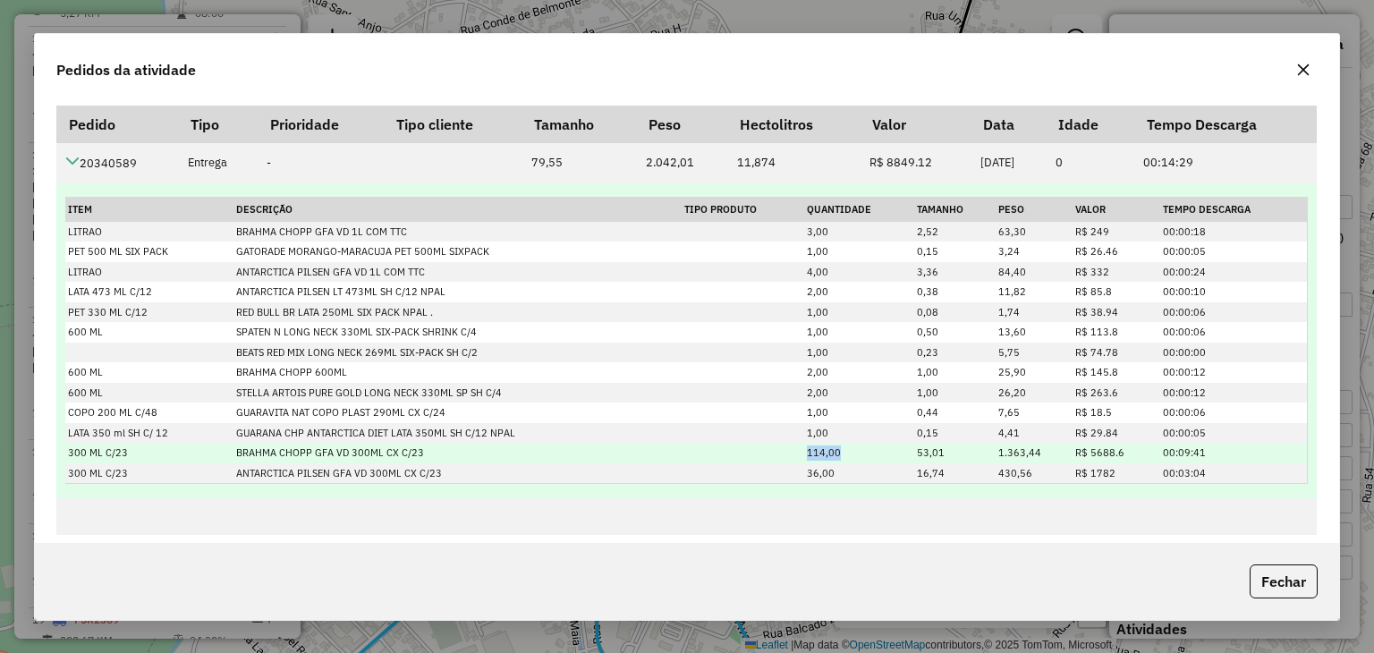
drag, startPoint x: 798, startPoint y: 457, endPoint x: 847, endPoint y: 452, distance: 49.5
click at [846, 452] on td "114,00" at bounding box center [859, 453] width 110 height 21
click at [847, 452] on td "114,00" at bounding box center [859, 453] width 110 height 21
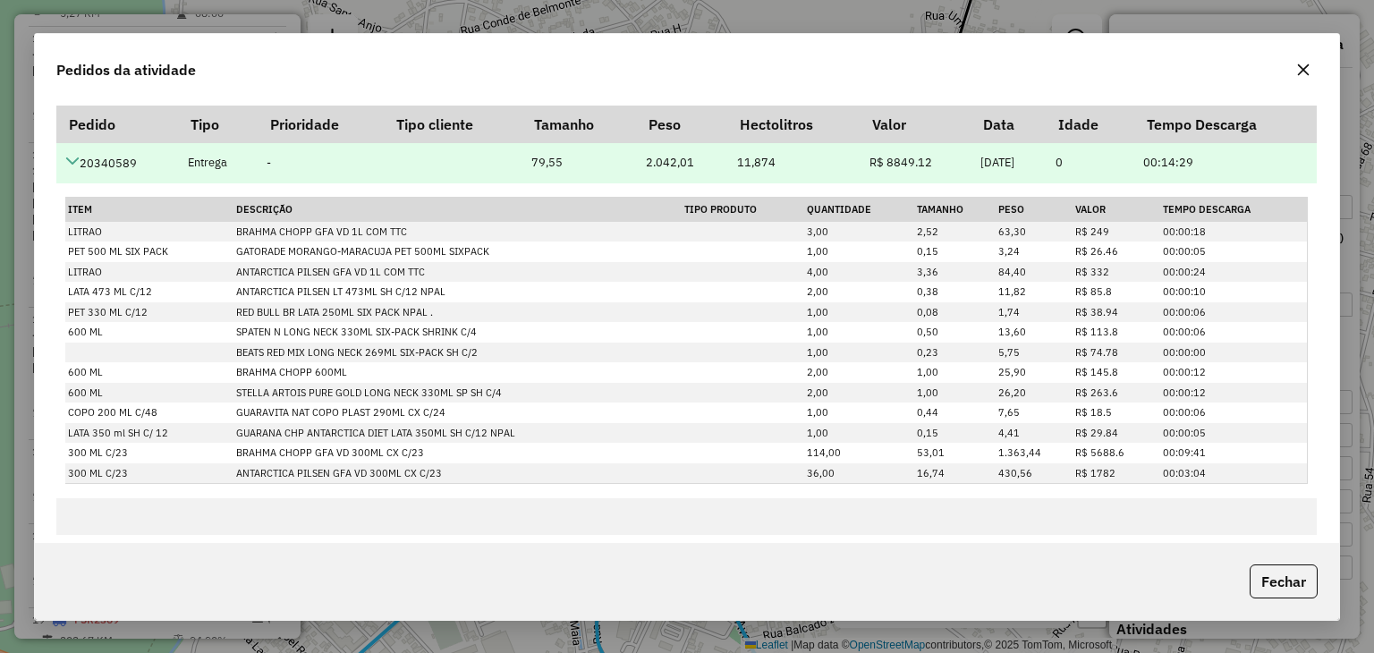
click at [82, 164] on td "20340589" at bounding box center [117, 163] width 122 height 40
click at [71, 160] on icon at bounding box center [72, 161] width 14 height 14
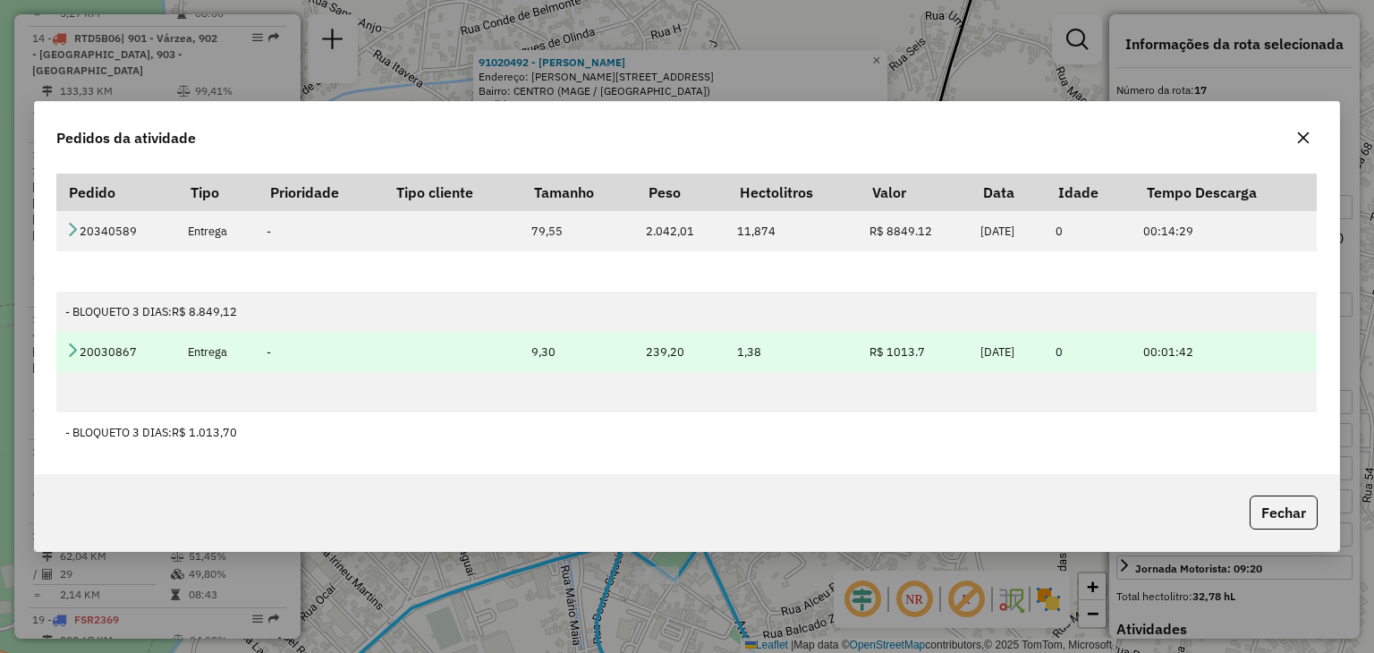
click at [65, 348] on icon at bounding box center [72, 350] width 14 height 14
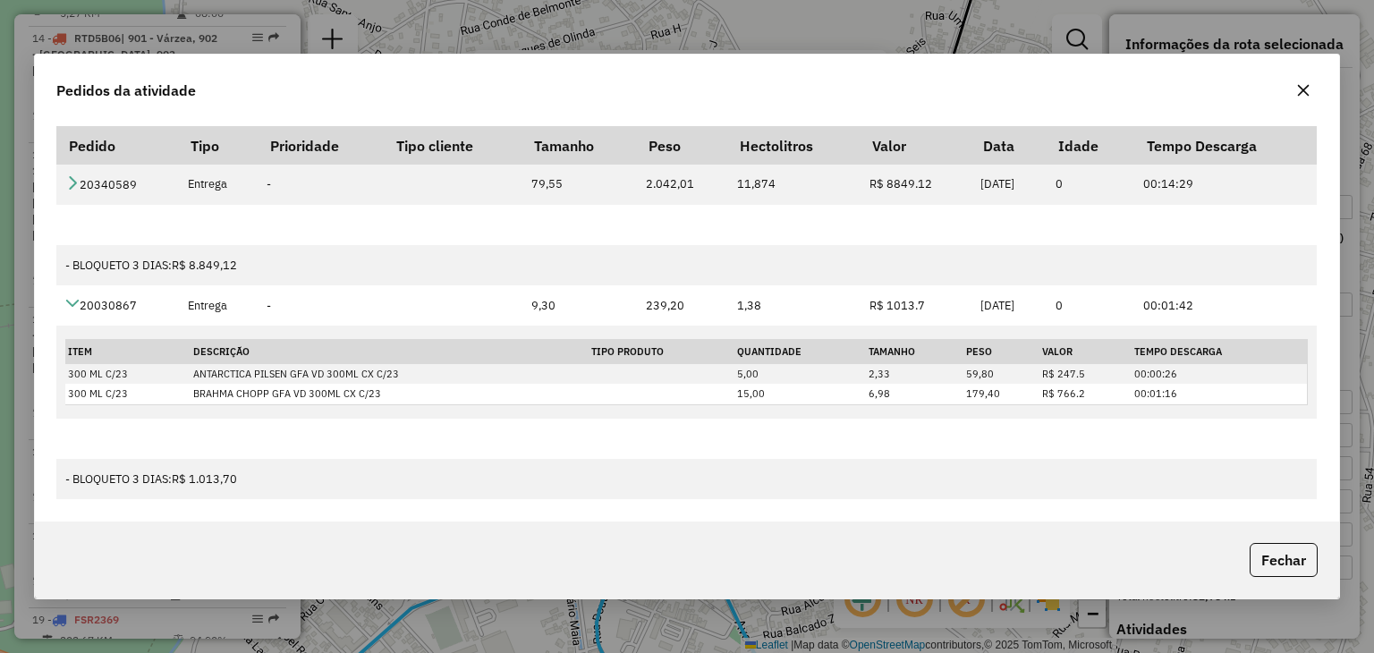
click at [1293, 95] on button "button" at bounding box center [1303, 90] width 29 height 29
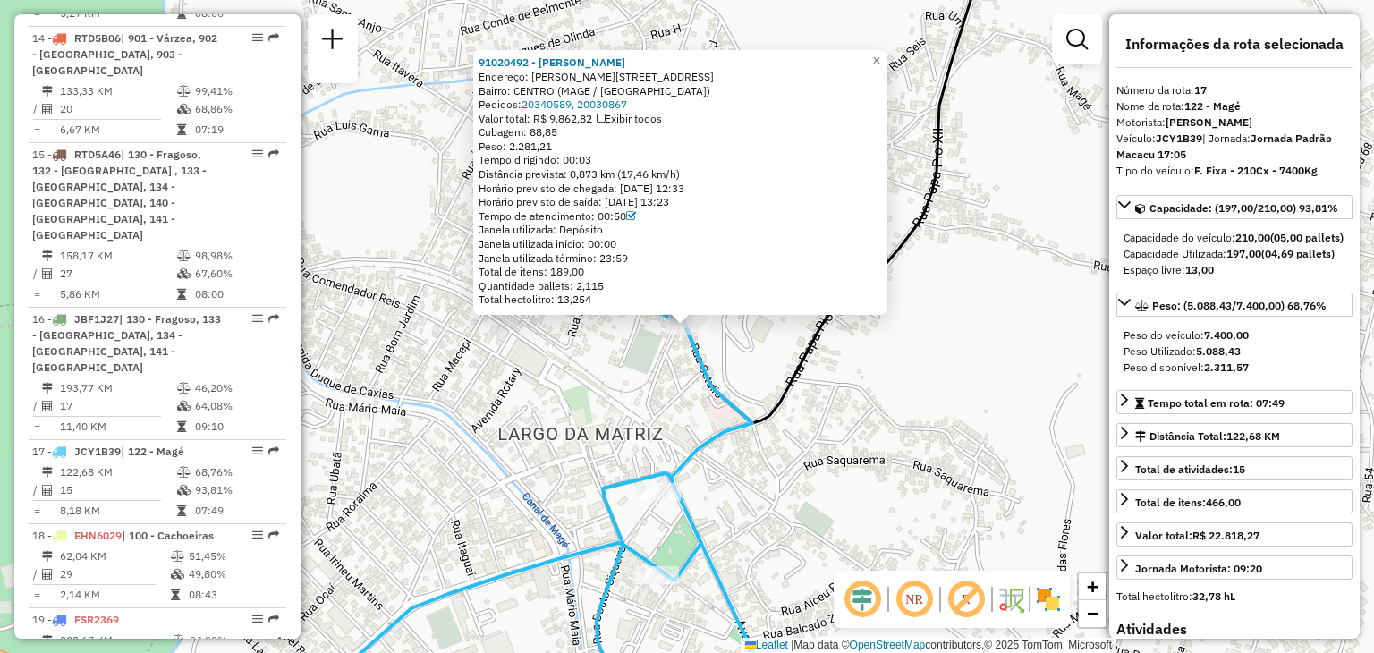
click at [924, 83] on div "91020492 - LEANDRO SANTOS ALVES Endereço: R getulio pereira de souza 306 Bairro…" at bounding box center [687, 326] width 1374 height 653
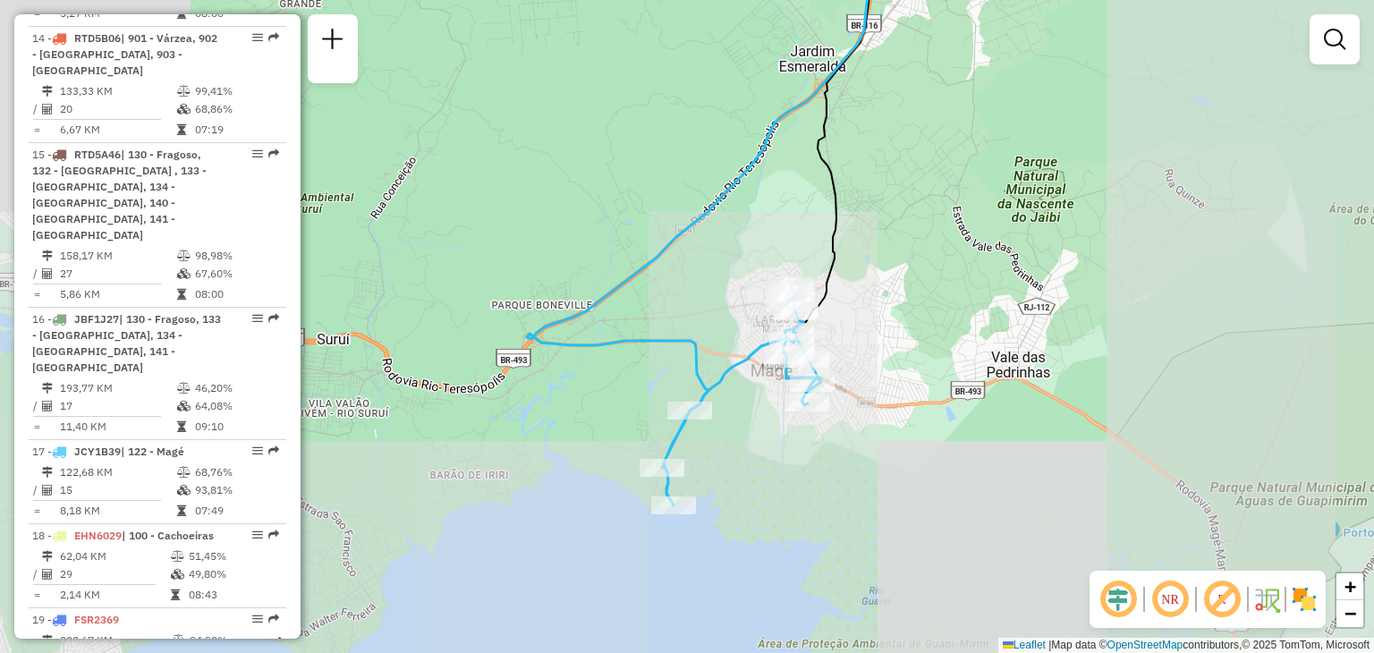
drag, startPoint x: 942, startPoint y: 494, endPoint x: 895, endPoint y: 350, distance: 151.7
click at [897, 352] on div "Janela de atendimento Grade de atendimento Capacidade Transportadoras Veículos …" at bounding box center [687, 326] width 1374 height 653
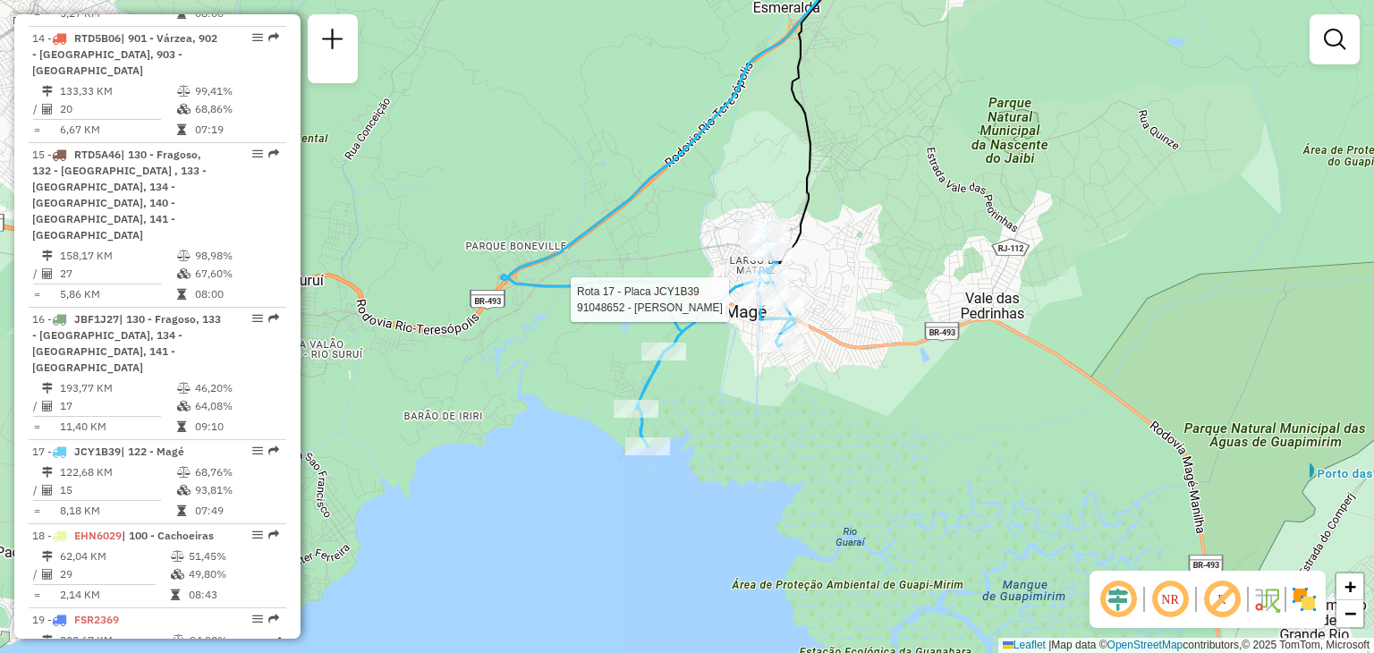
select select "*********"
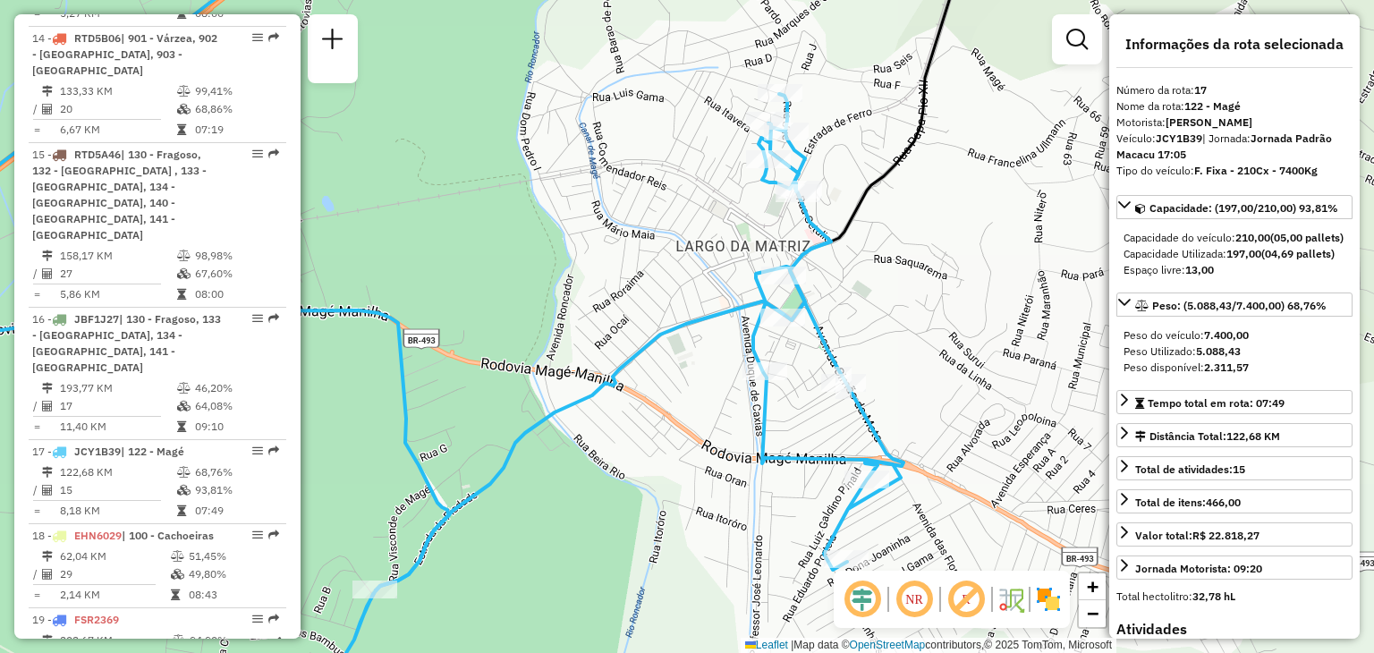
drag, startPoint x: 900, startPoint y: 160, endPoint x: 892, endPoint y: 179, distance: 20.4
click at [900, 162] on icon at bounding box center [862, 88] width 186 height 307
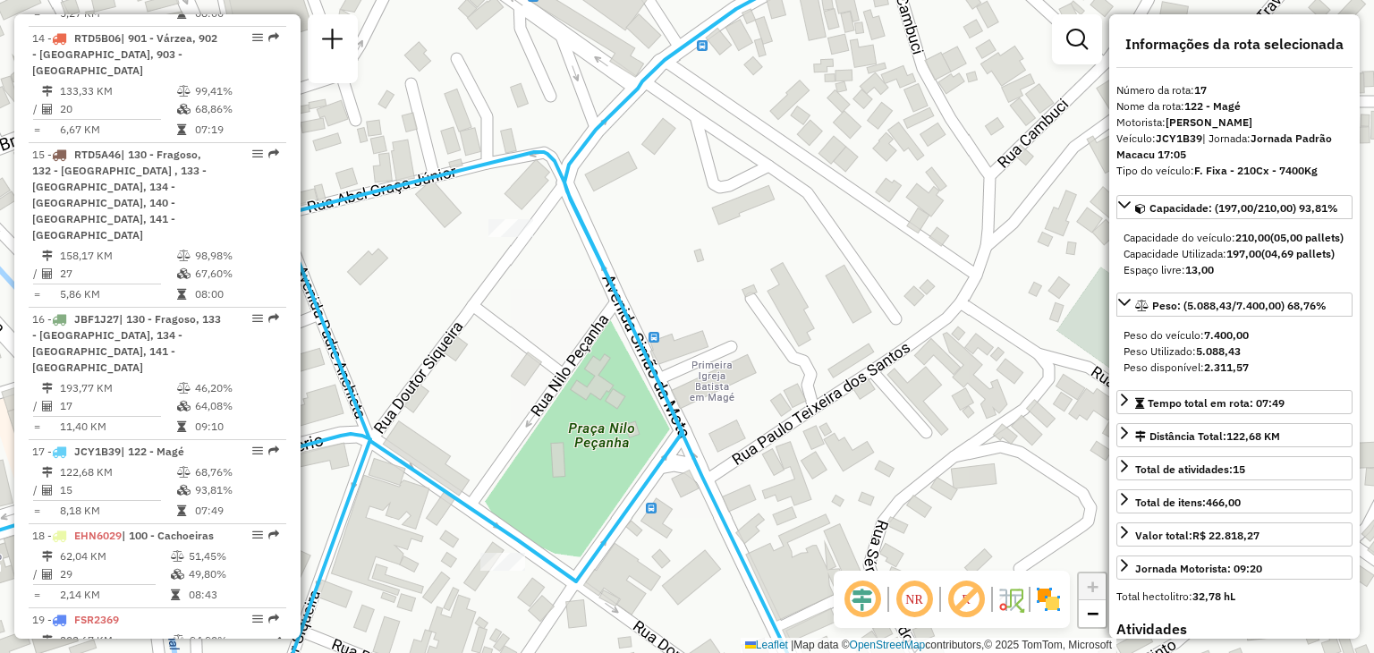
click at [626, 509] on icon at bounding box center [393, 317] width 989 height 784
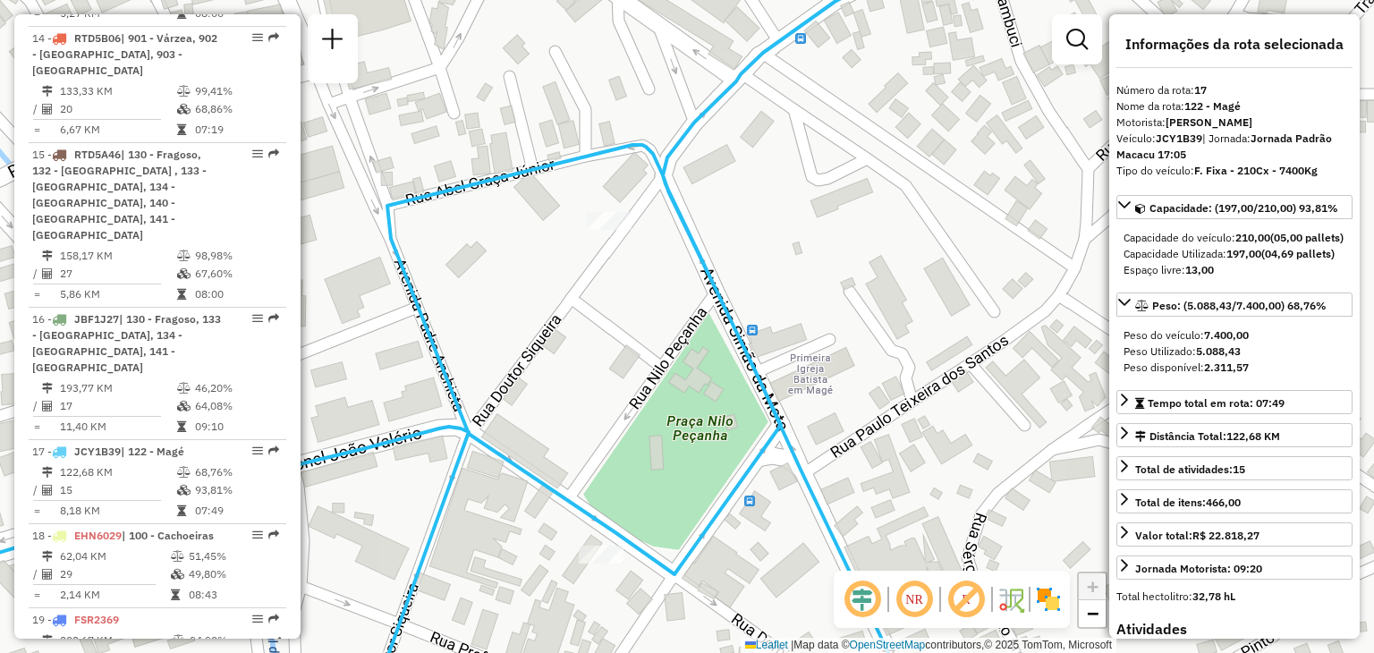
drag, startPoint x: 525, startPoint y: 188, endPoint x: 644, endPoint y: 157, distance: 123.1
click at [644, 157] on icon at bounding box center [492, 298] width 988 height 784
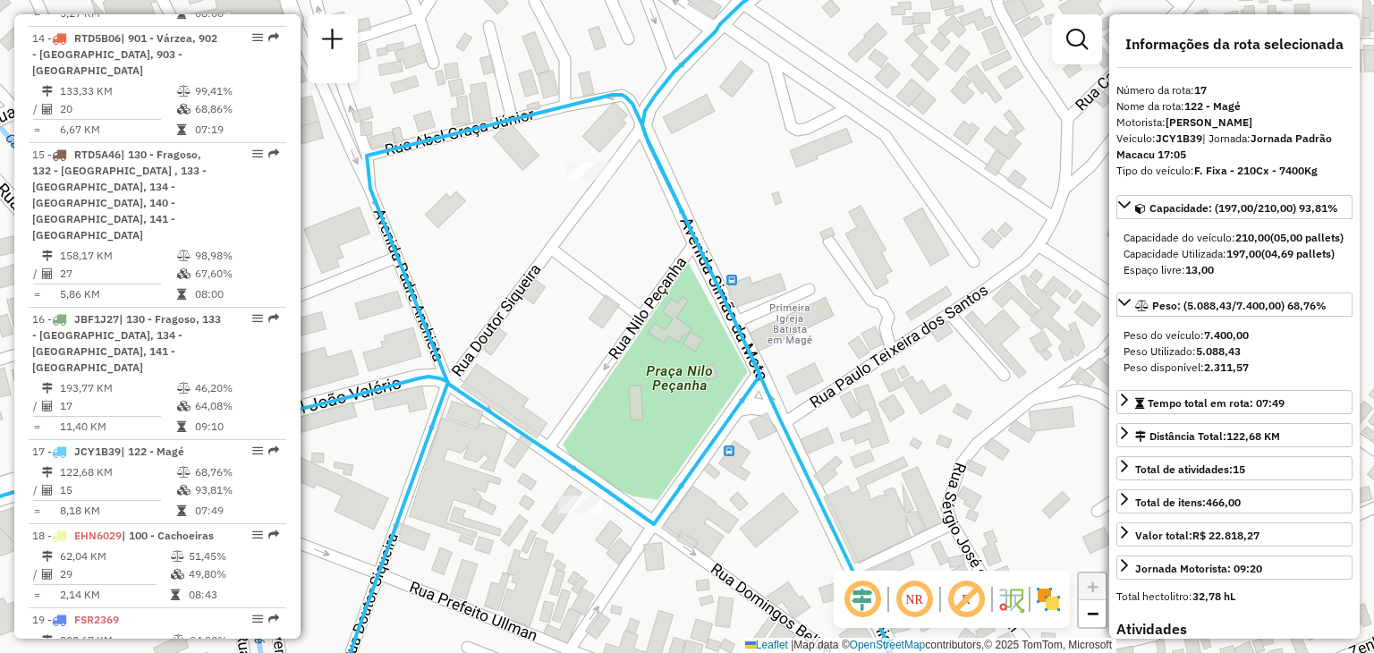
click at [596, 180] on div at bounding box center [588, 171] width 45 height 18
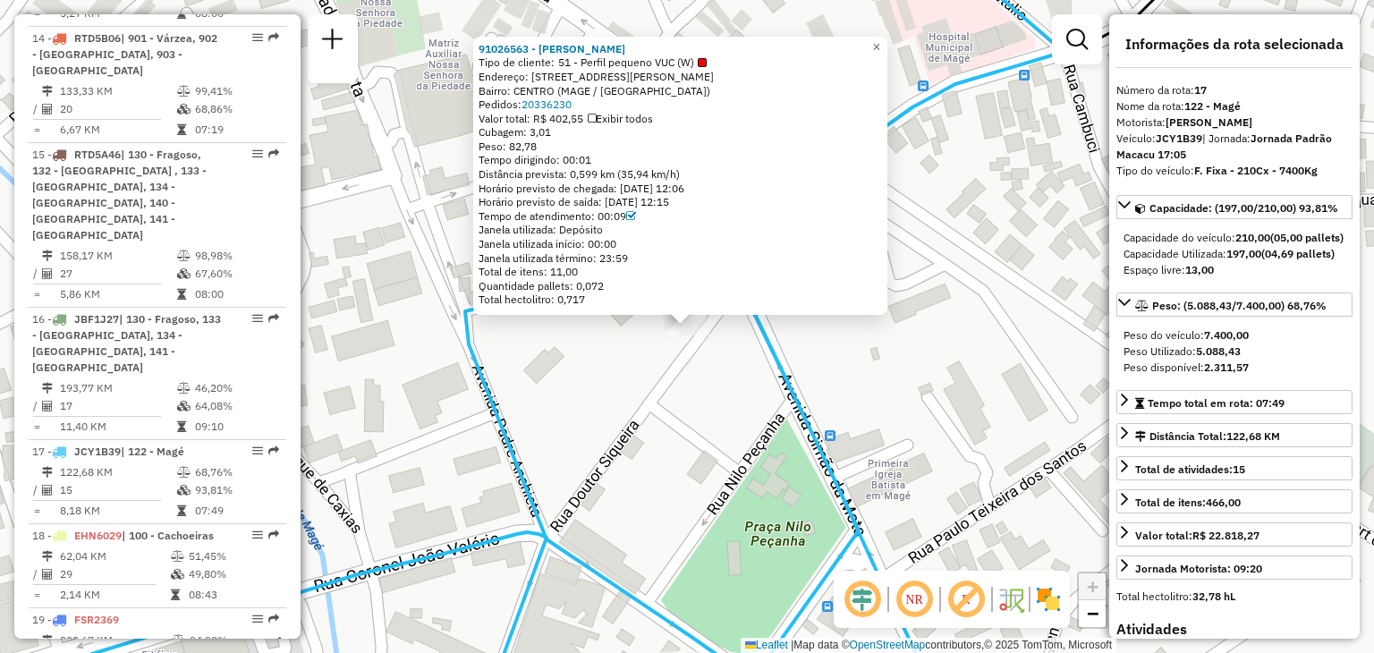
click at [653, 387] on div "91026563 - RODRIGO DA SILVA ARA Tipo de cliente: 51 - Perfil pequeno VUC (W) En…" at bounding box center [687, 326] width 1374 height 653
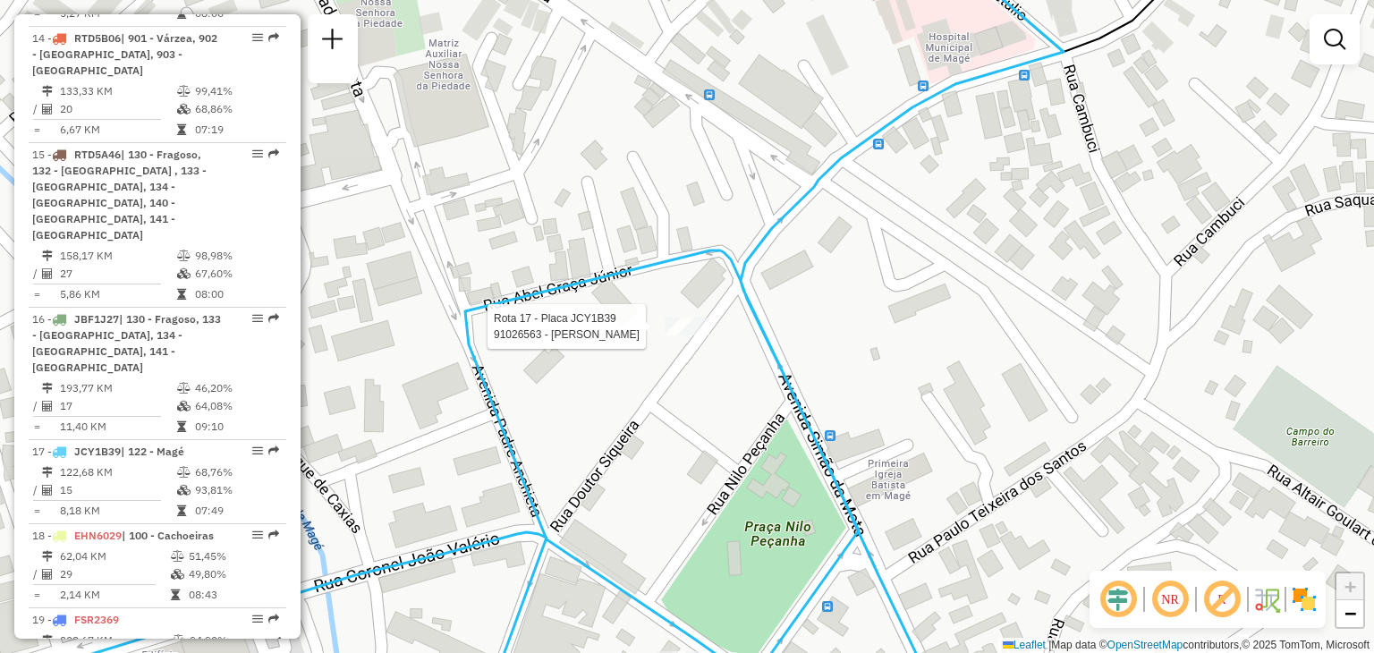
select select "*********"
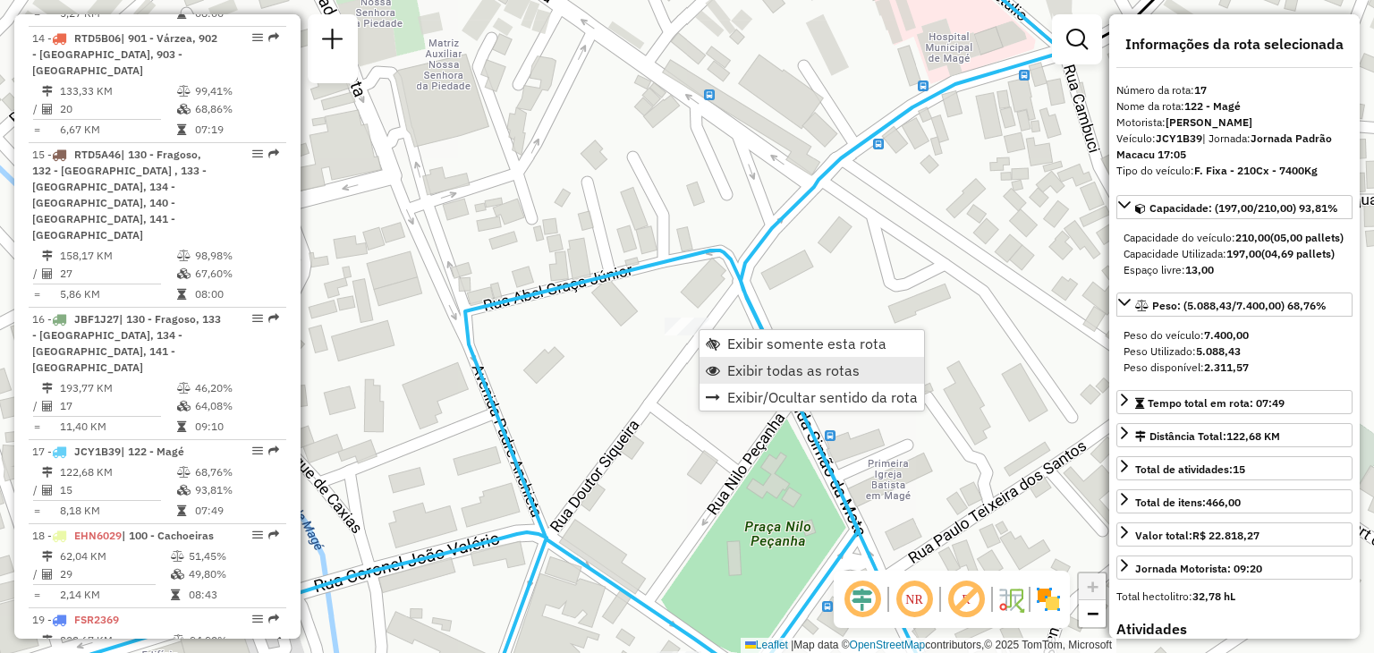
click at [738, 372] on span "Exibir todas as rotas" at bounding box center [793, 370] width 132 height 14
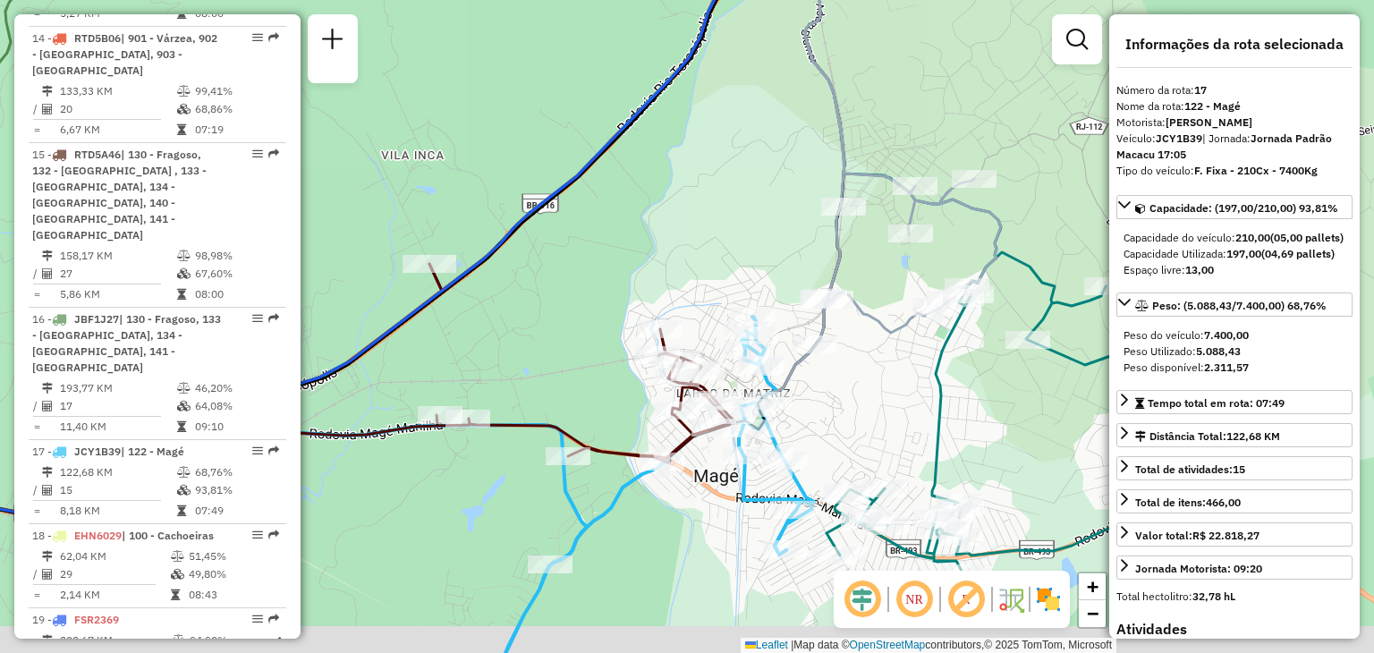
drag, startPoint x: 850, startPoint y: 463, endPoint x: 832, endPoint y: 442, distance: 27.3
click at [841, 449] on div "Janela de atendimento Grade de atendimento Capacidade Transportadoras Veículos …" at bounding box center [687, 326] width 1374 height 653
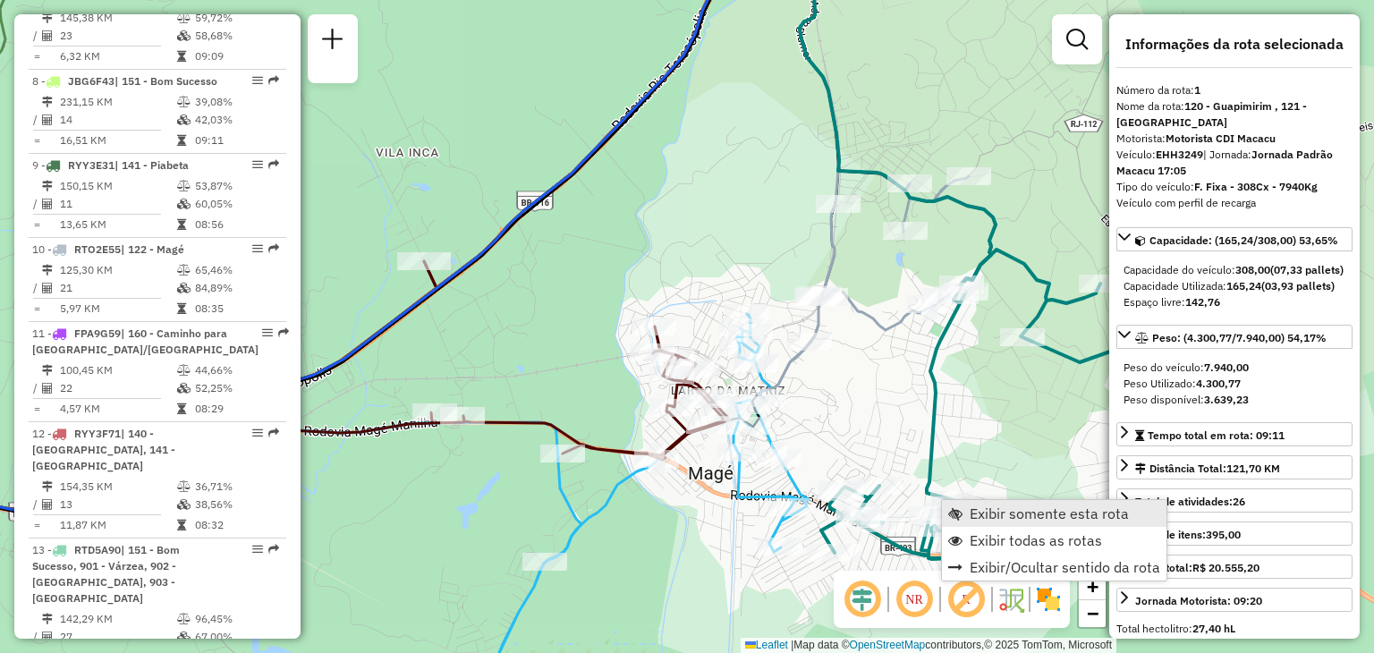
scroll to position [679, 0]
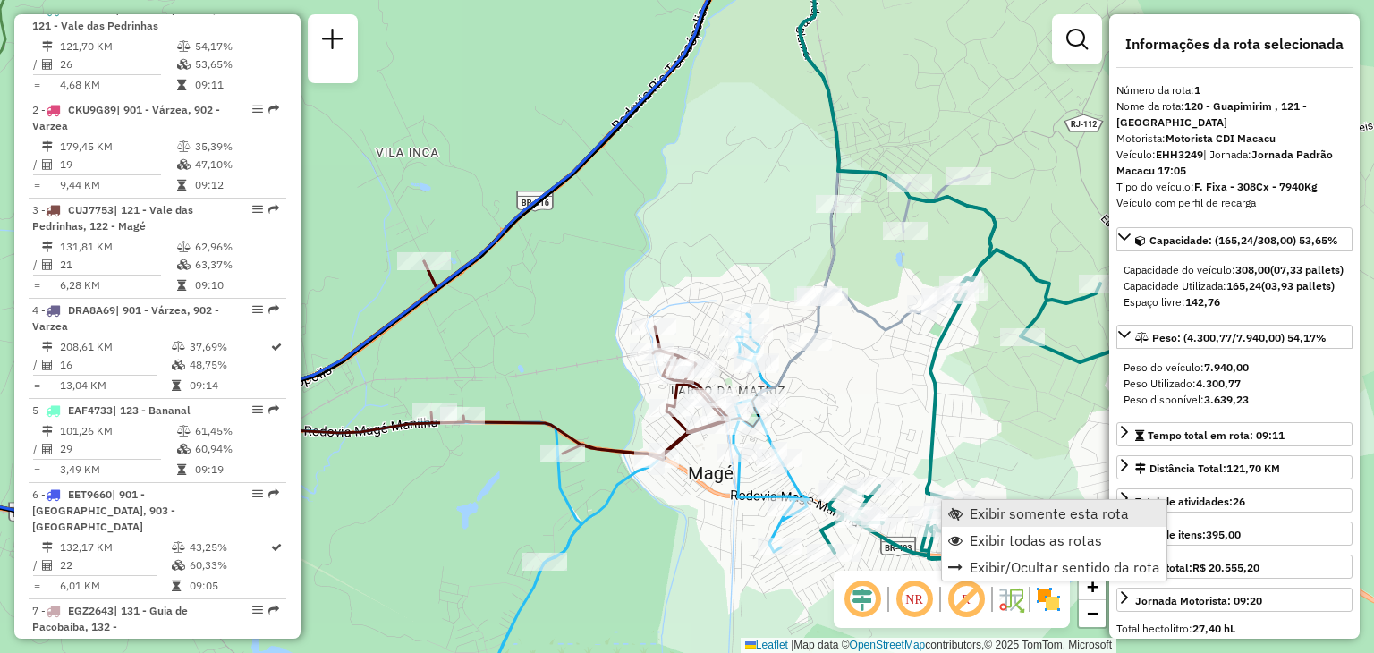
click at [974, 502] on link "Exibir somente esta rota" at bounding box center [1054, 513] width 225 height 27
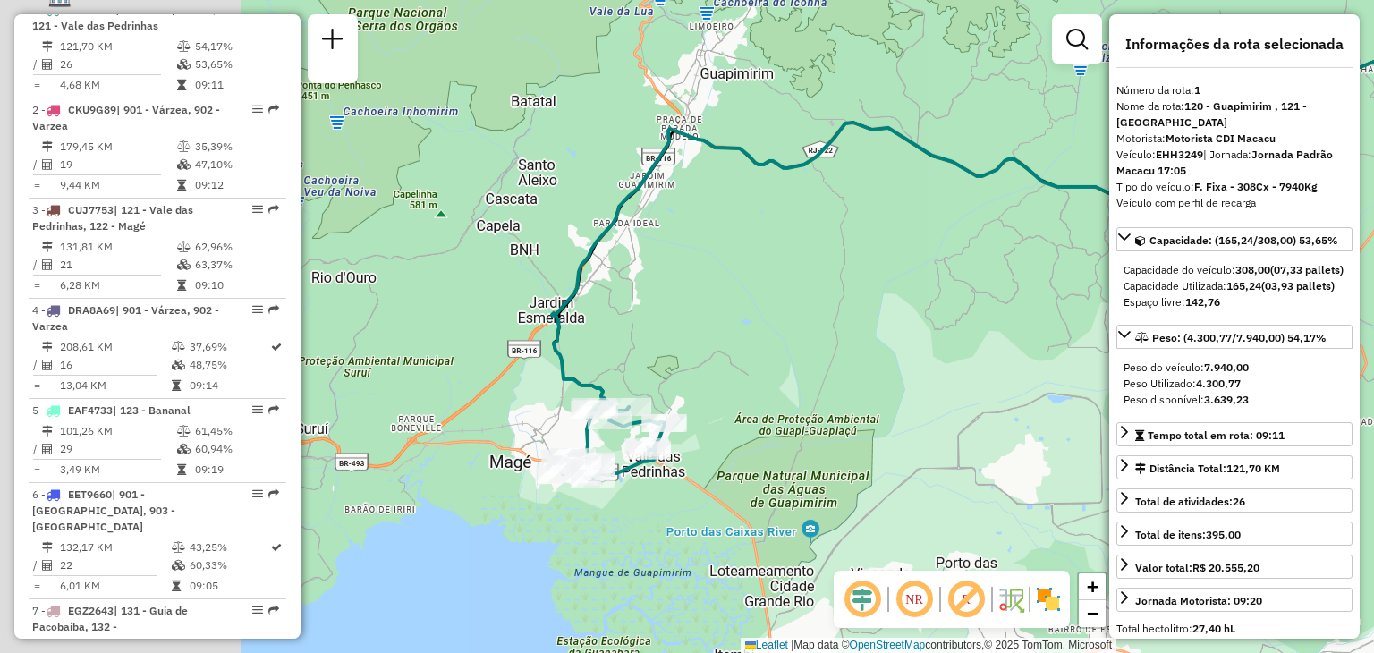
drag, startPoint x: 702, startPoint y: 459, endPoint x: 1015, endPoint y: 388, distance: 321.1
click at [1015, 388] on div "Janela de atendimento Grade de atendimento Capacidade Transportadoras Veículos …" at bounding box center [687, 326] width 1374 height 653
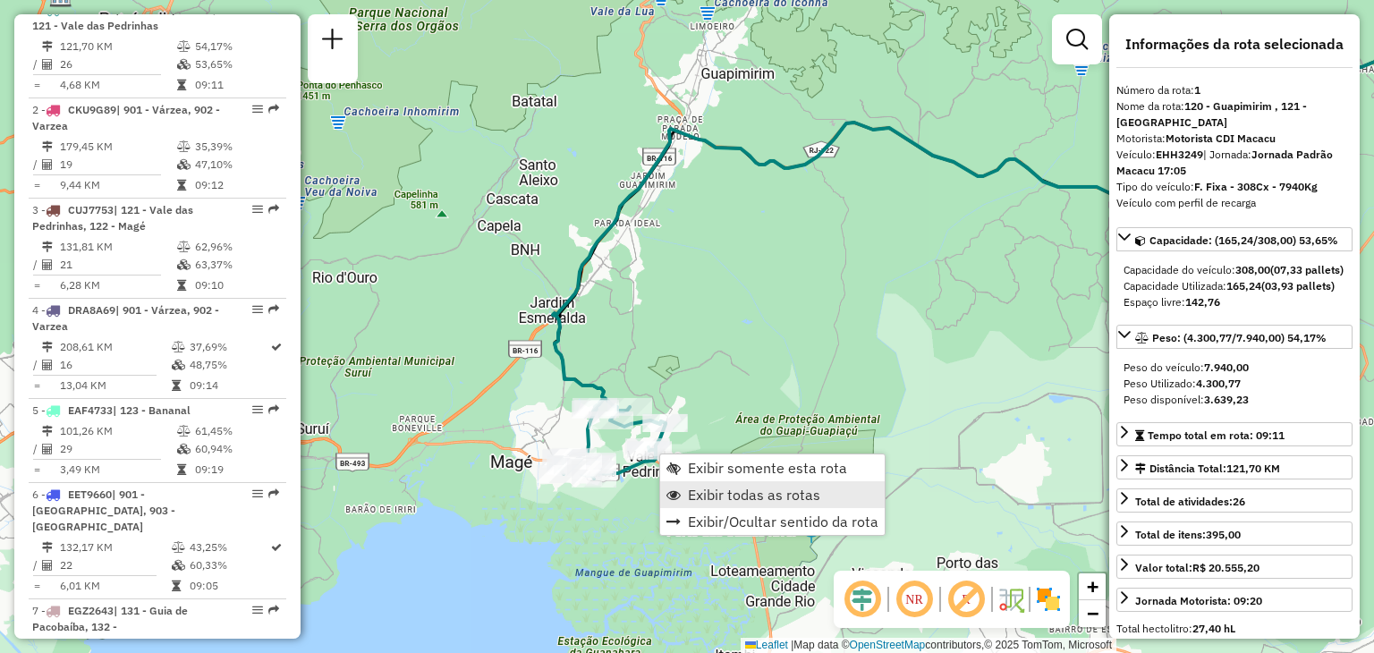
click at [733, 488] on span "Exibir todas as rotas" at bounding box center [754, 495] width 132 height 14
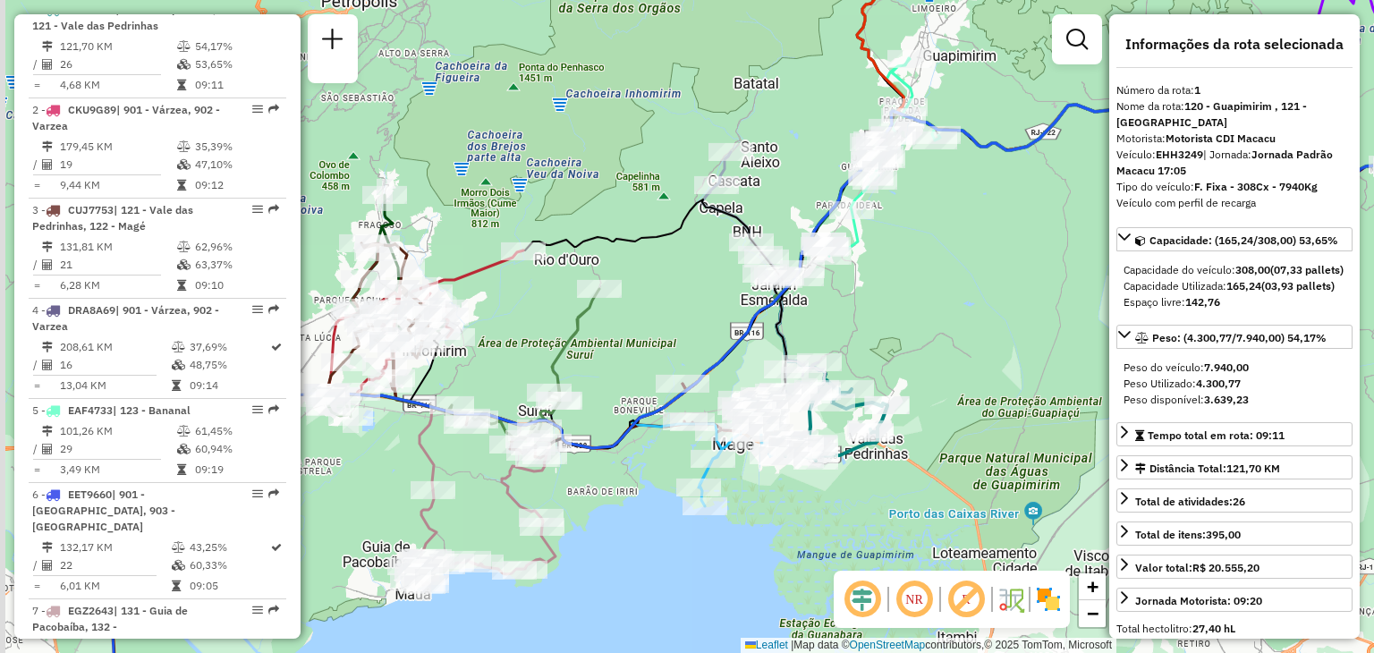
drag, startPoint x: 430, startPoint y: 327, endPoint x: 668, endPoint y: 316, distance: 237.4
click at [668, 316] on div "Janela de atendimento Grade de atendimento Capacidade Transportadoras Veículos …" at bounding box center [687, 326] width 1374 height 653
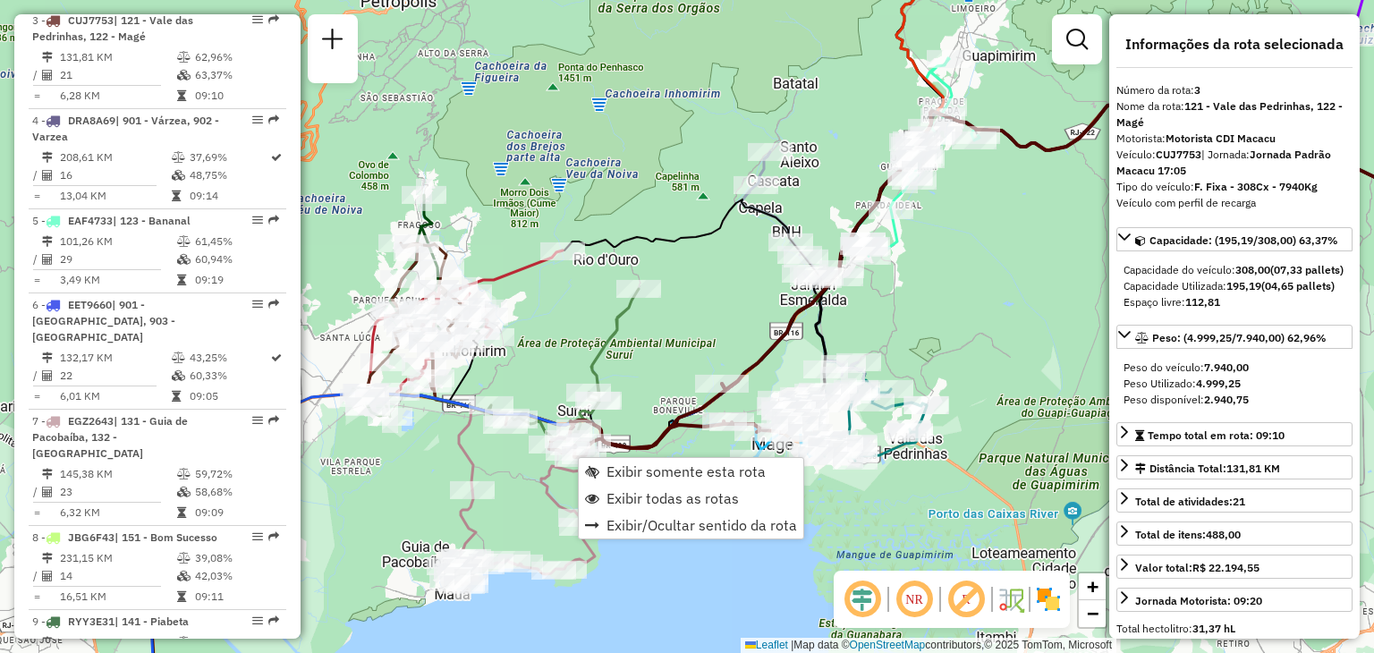
scroll to position [879, 0]
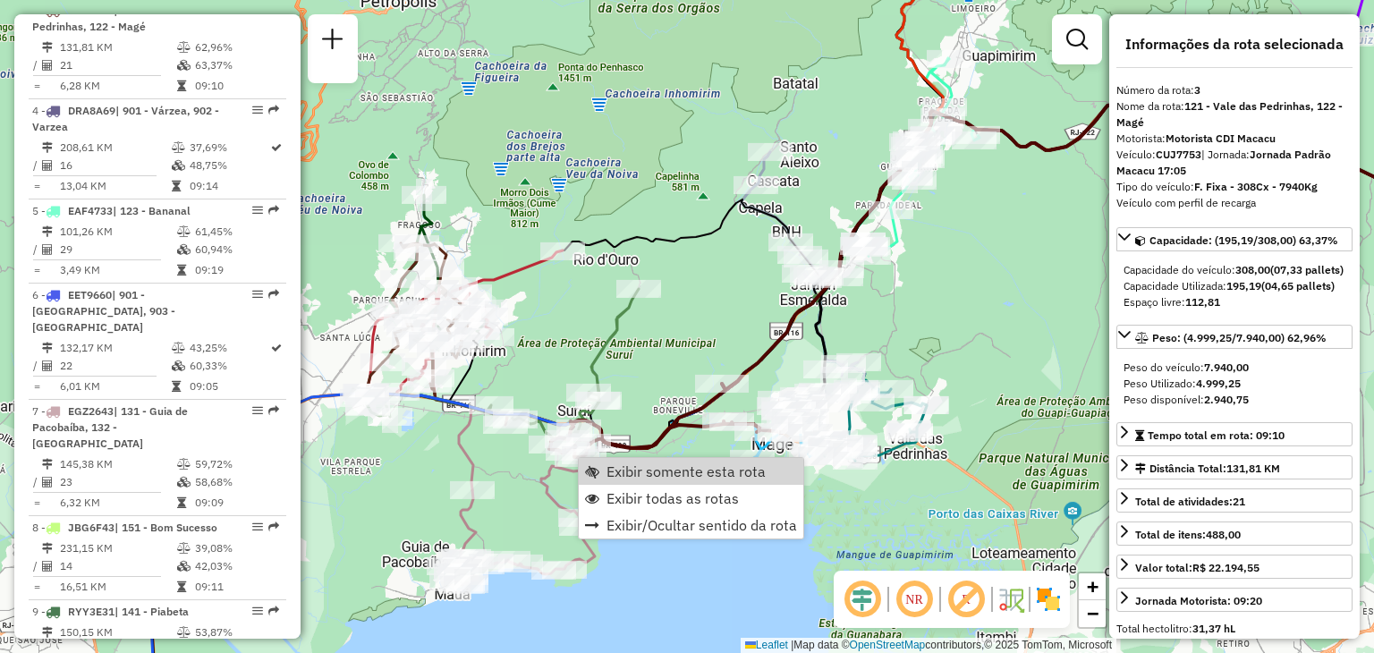
click at [669, 374] on div "Janela de atendimento Grade de atendimento Capacidade Transportadoras Veículos …" at bounding box center [687, 326] width 1374 height 653
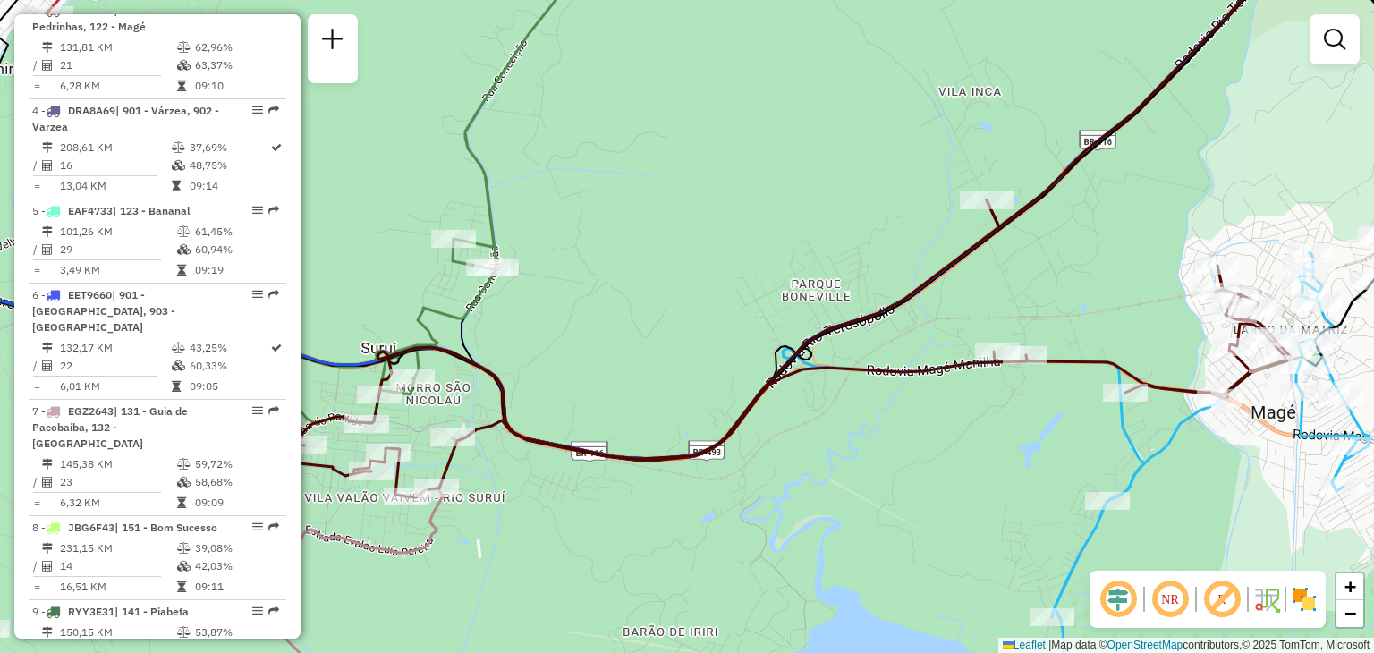
drag, startPoint x: 592, startPoint y: 455, endPoint x: 706, endPoint y: 436, distance: 115.3
click at [706, 436] on icon at bounding box center [793, 348] width 996 height 297
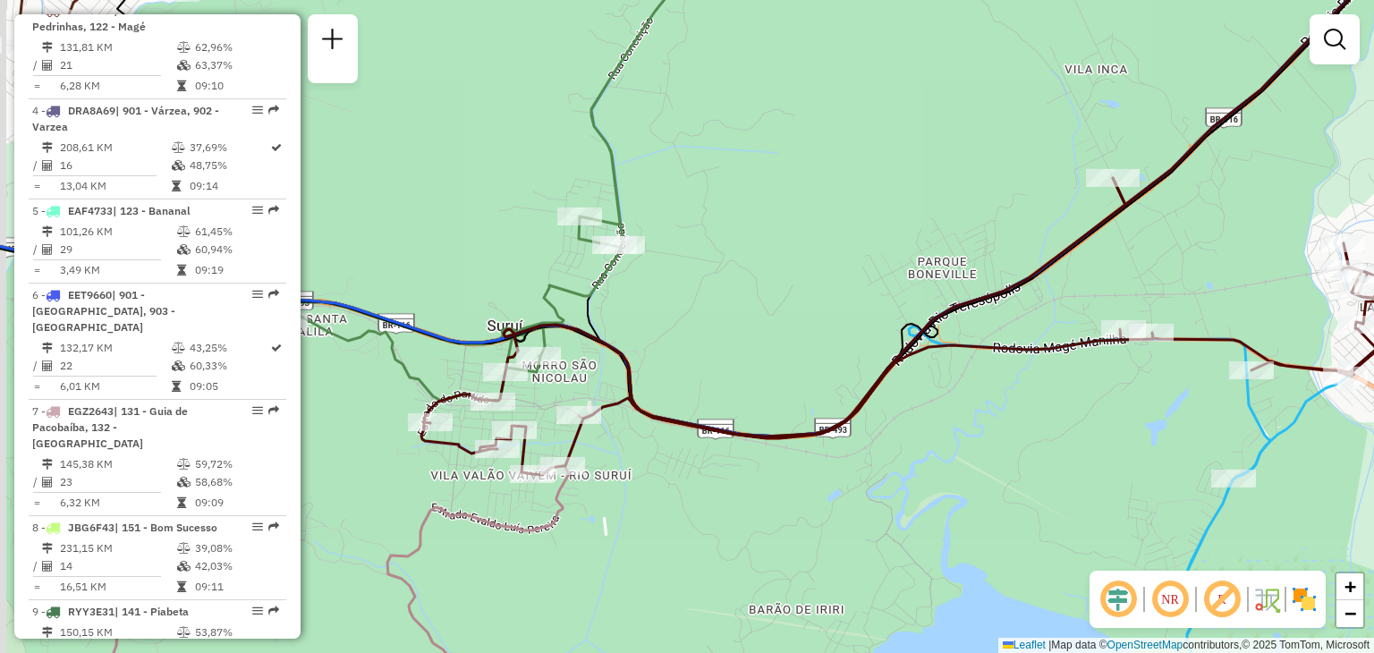
drag, startPoint x: 662, startPoint y: 452, endPoint x: 717, endPoint y: 442, distance: 55.5
click at [720, 441] on div "Janela de atendimento Grade de atendimento Capacidade Transportadoras Veículos …" at bounding box center [687, 326] width 1374 height 653
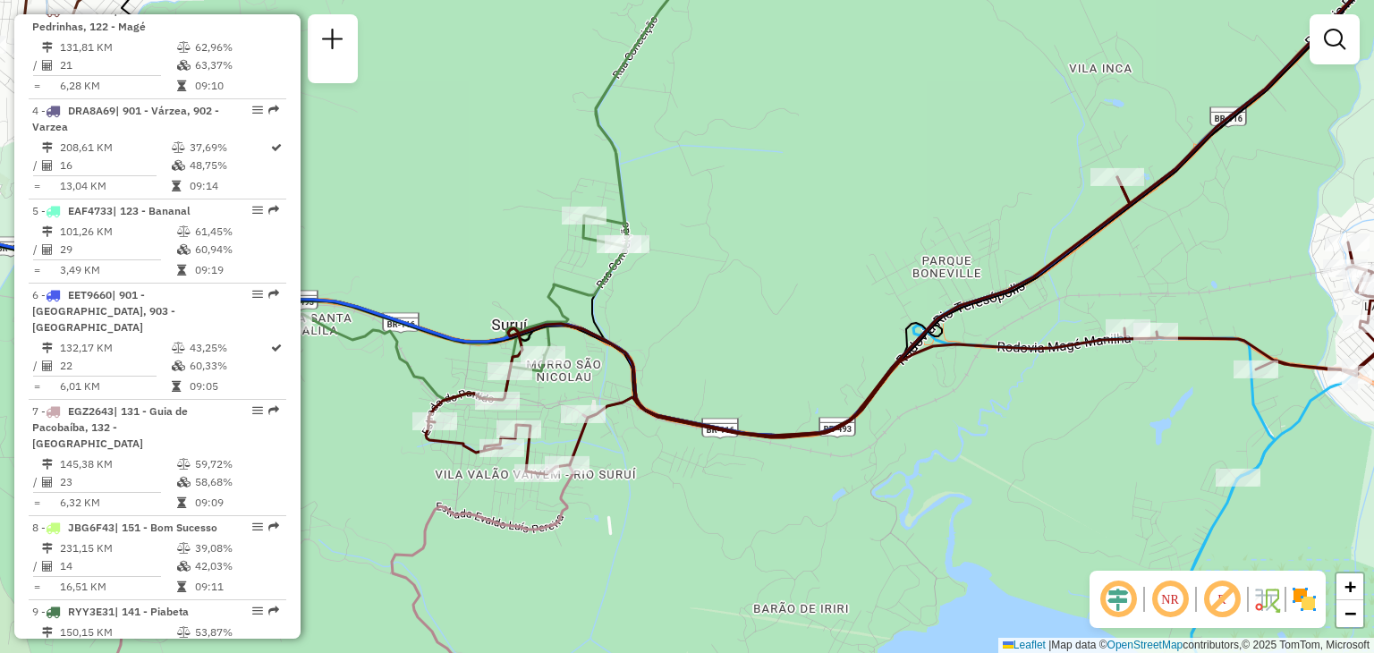
click at [898, 414] on icon at bounding box center [924, 325] width 996 height 297
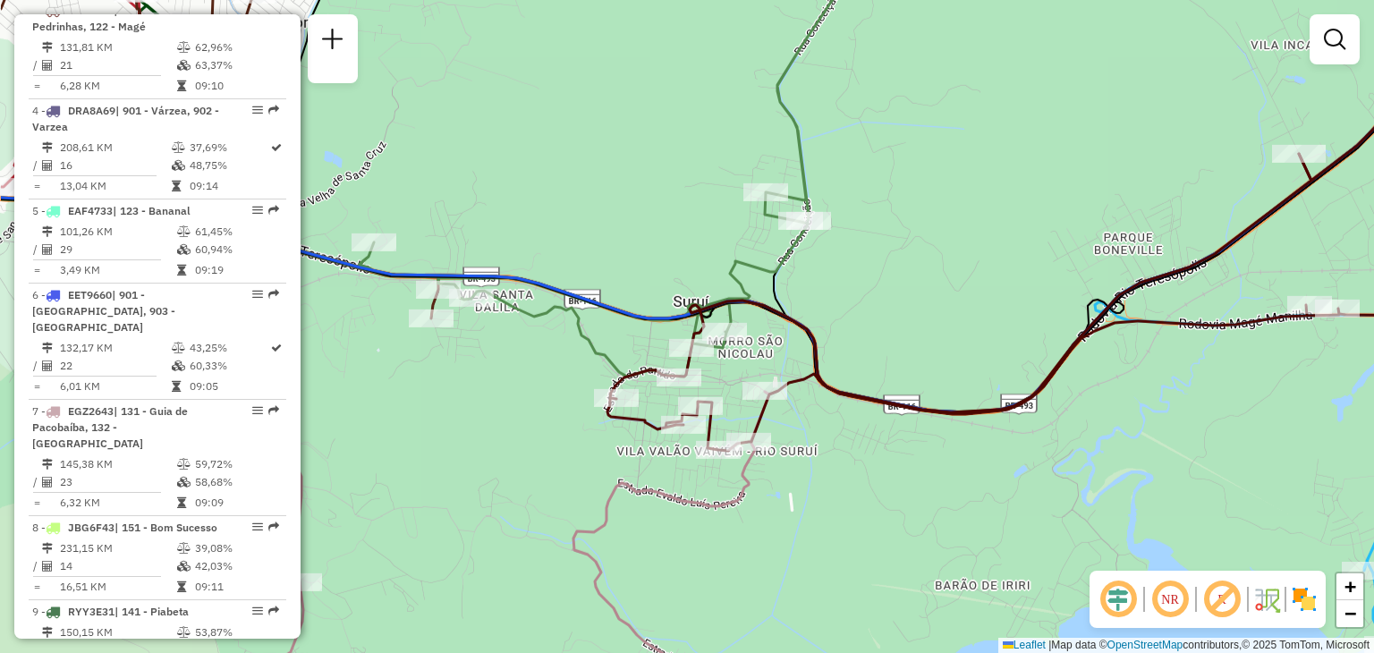
drag, startPoint x: 852, startPoint y: 376, endPoint x: 948, endPoint y: 377, distance: 95.7
click at [961, 370] on div "Janela de atendimento Grade de atendimento Capacidade Transportadoras Veículos …" at bounding box center [687, 326] width 1374 height 653
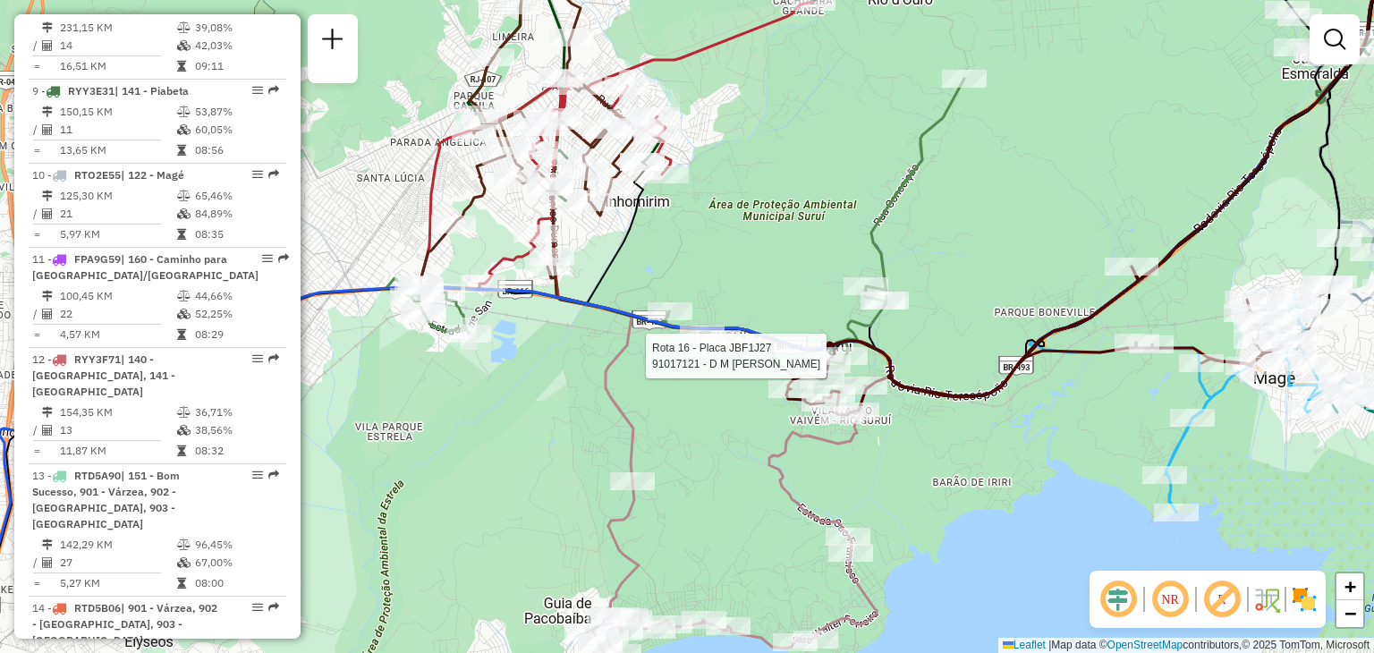
select select "*********"
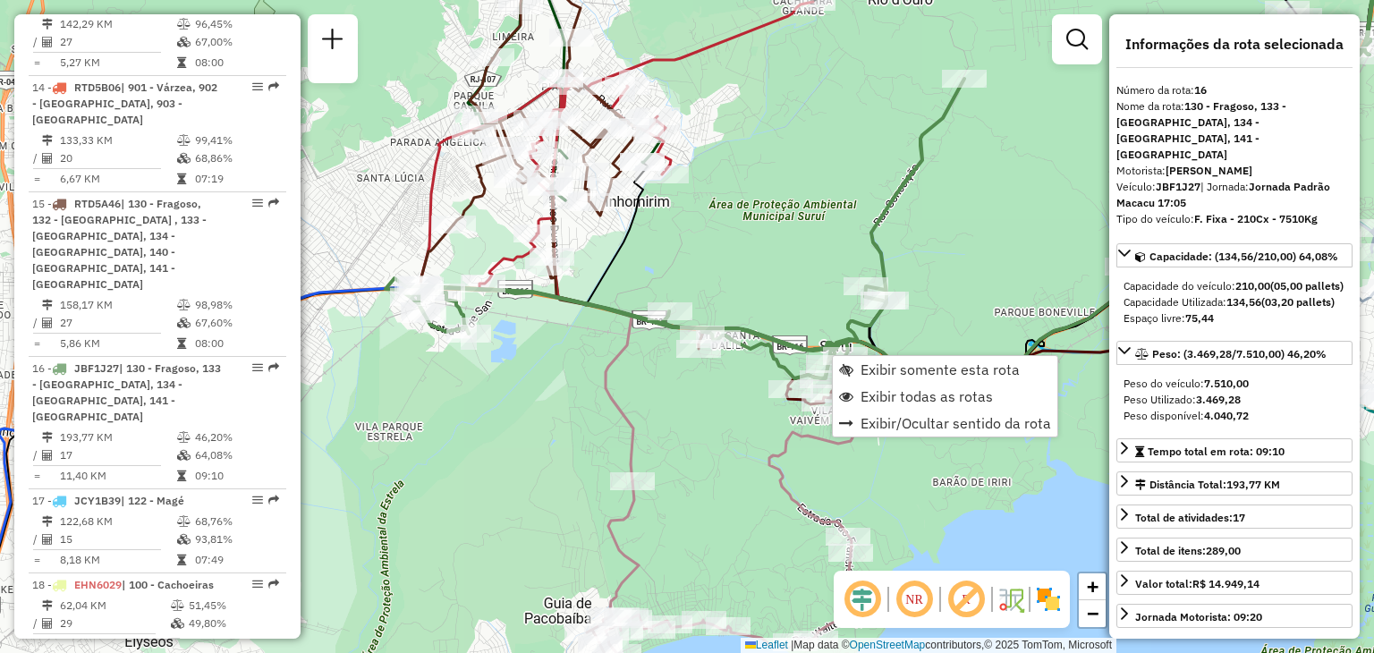
scroll to position [1969, 0]
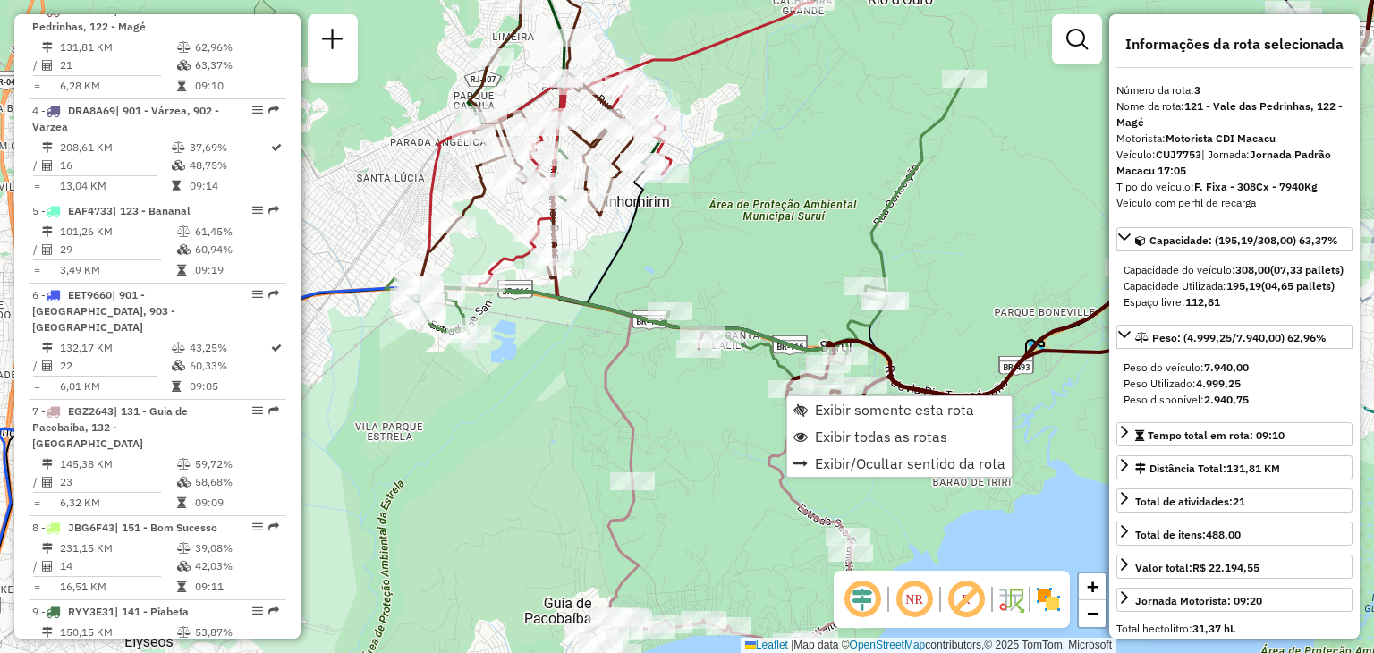
click at [615, 396] on icon at bounding box center [1001, 208] width 831 height 547
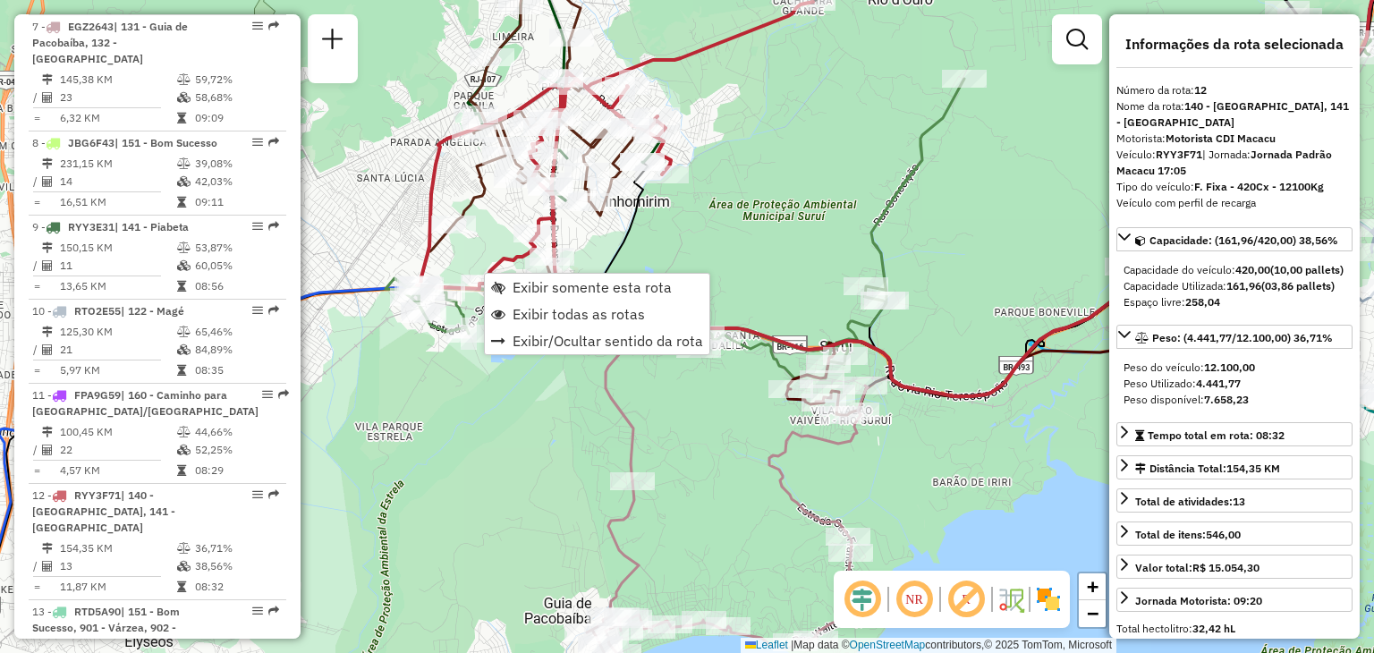
scroll to position [1731, 0]
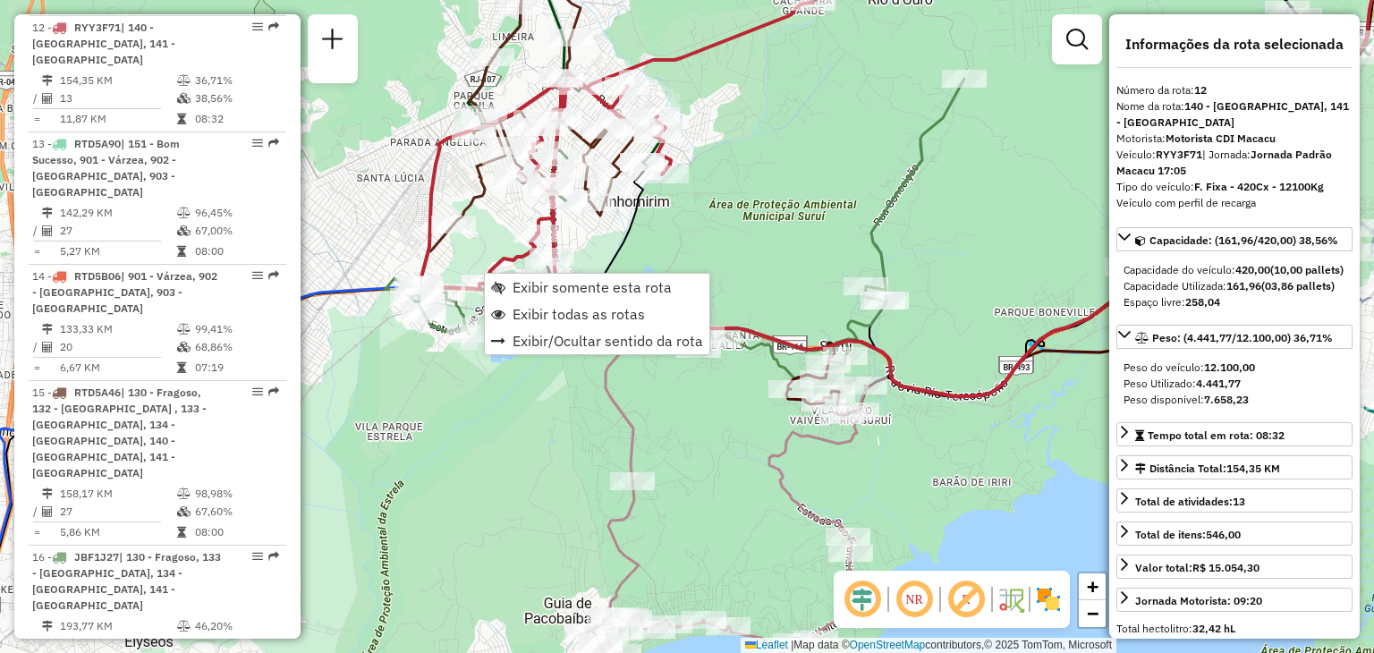
click at [480, 251] on div "Rota 12 - Placa RYY3F71 91081582 - IRANEIDE ITABORAI RO Janela de atendimento G…" at bounding box center [687, 326] width 1374 height 653
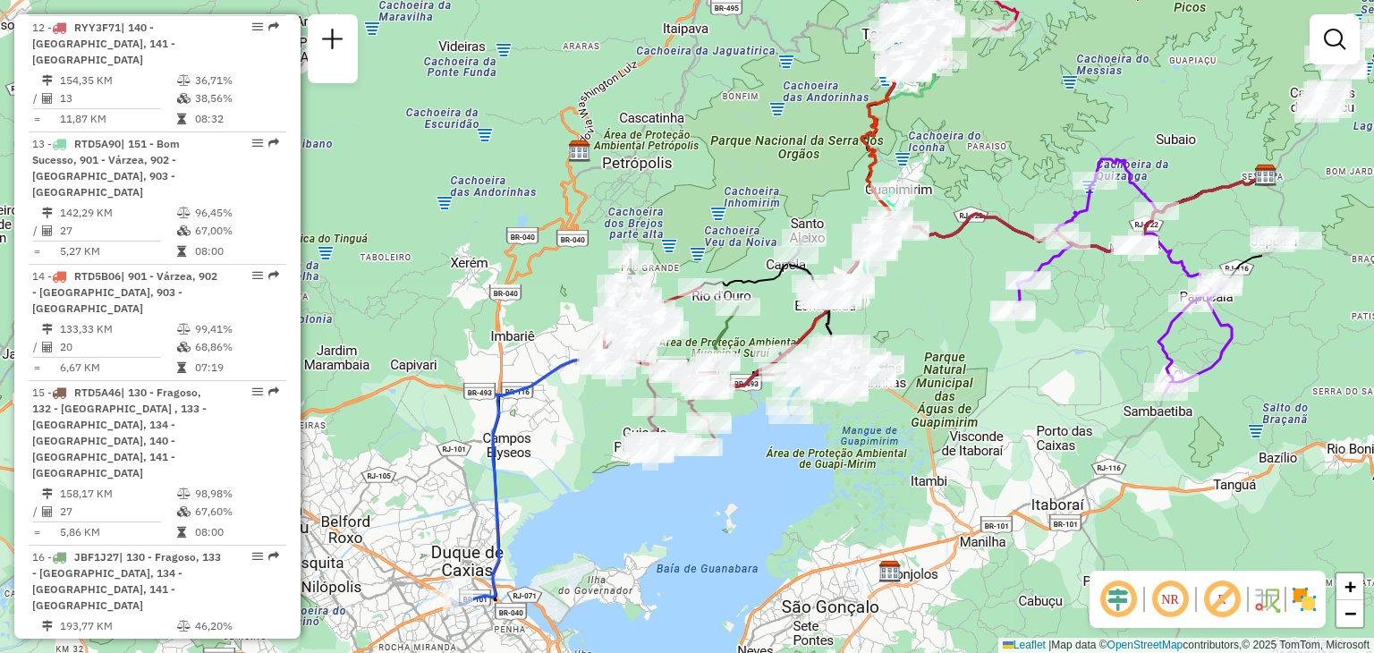
drag, startPoint x: 1263, startPoint y: 433, endPoint x: 1013, endPoint y: 373, distance: 256.7
click at [1013, 373] on div "Janela de atendimento Grade de atendimento Capacidade Transportadoras Veículos …" at bounding box center [687, 326] width 1374 height 653
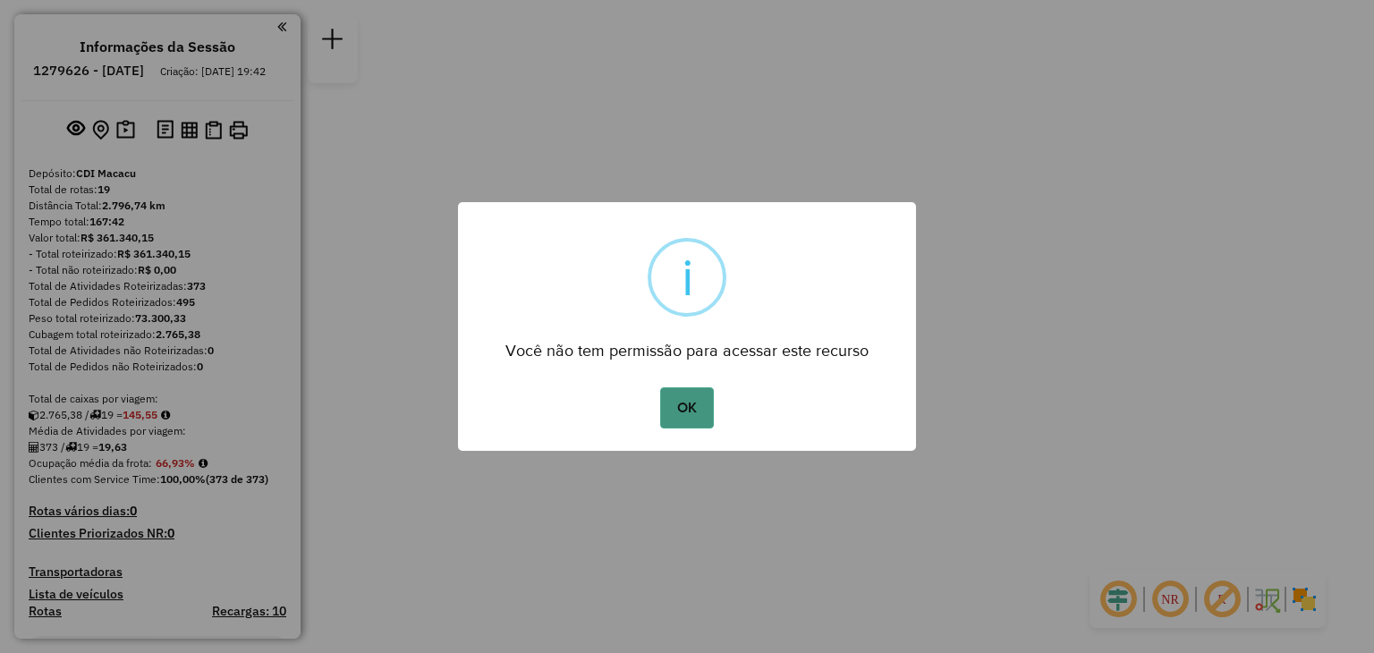
drag, startPoint x: 671, startPoint y: 421, endPoint x: 673, endPoint y: 405, distance: 15.3
click at [670, 422] on button "OK" at bounding box center [686, 407] width 53 height 41
